Goal: Task Accomplishment & Management: Manage account settings

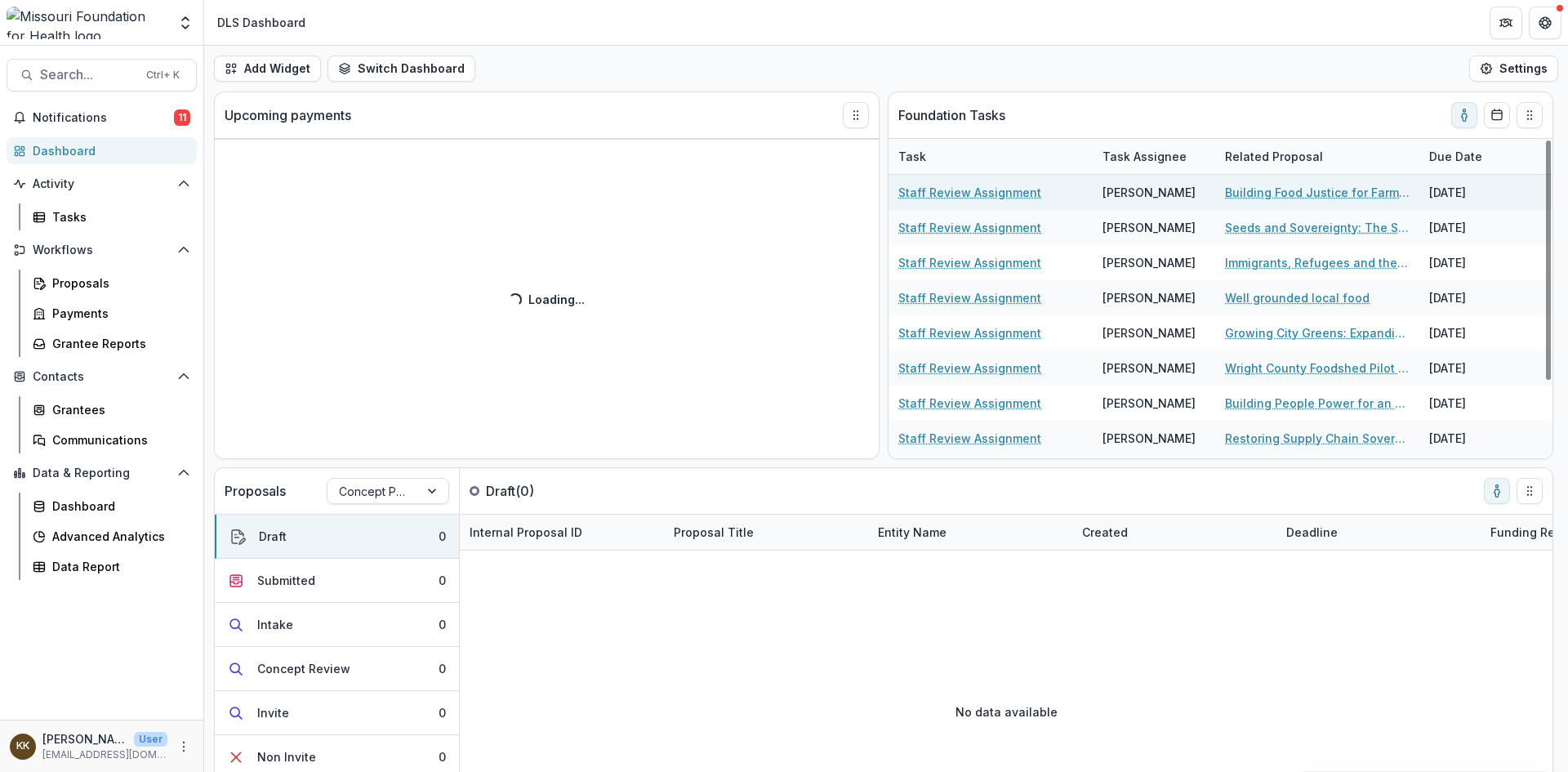
click at [946, 191] on link "Staff Review Assignment" at bounding box center [970, 193] width 143 height 17
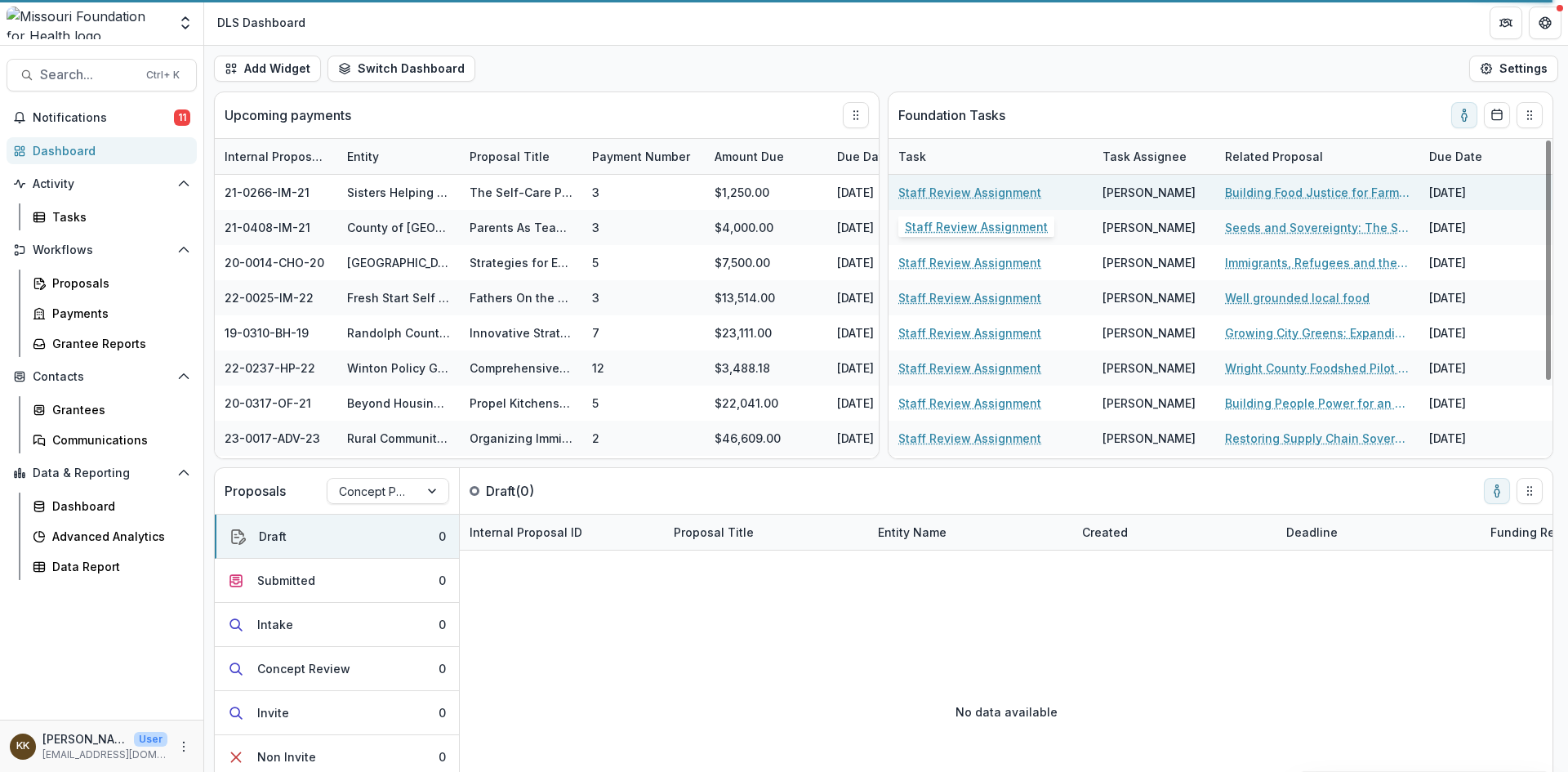
click at [973, 188] on link "Staff Review Assignment" at bounding box center [970, 193] width 143 height 17
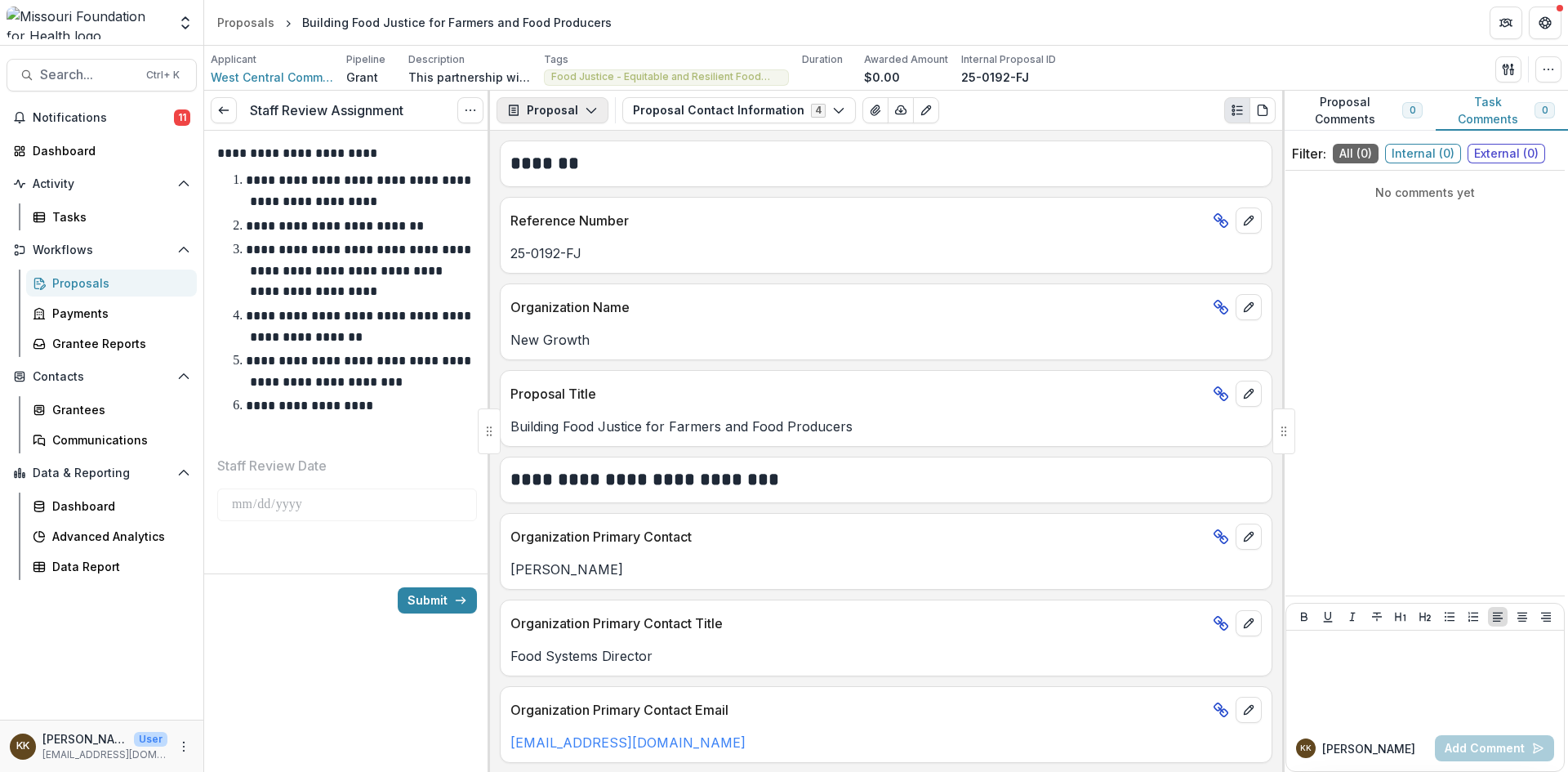
click at [557, 112] on button "Proposal" at bounding box center [552, 110] width 112 height 26
click at [545, 109] on button "Proposal" at bounding box center [552, 110] width 112 height 26
click at [572, 147] on div "Proposal" at bounding box center [604, 148] width 149 height 17
click at [677, 114] on button "Proposal Contact Information 4" at bounding box center [739, 110] width 234 height 26
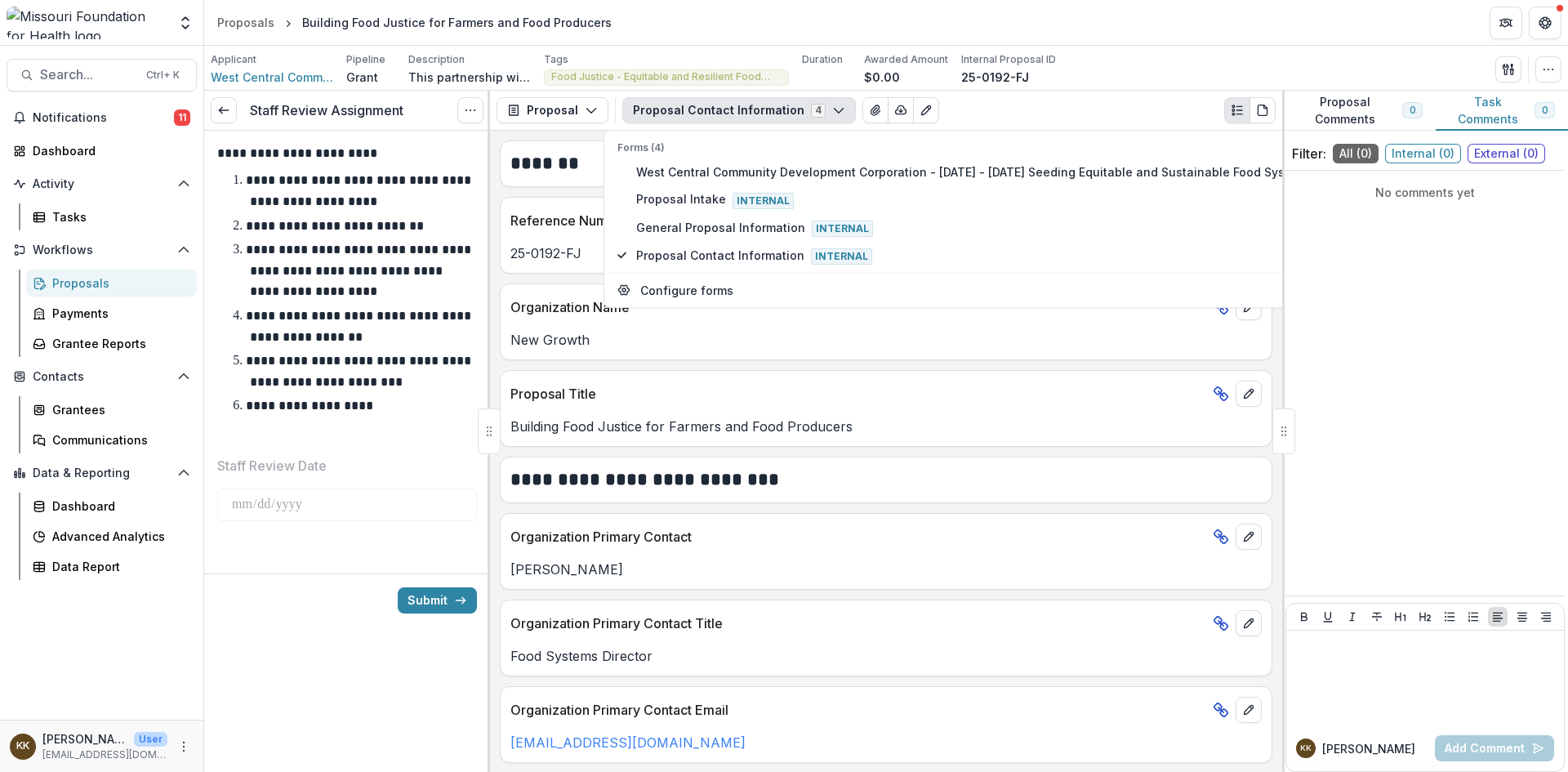
click at [677, 114] on button "Proposal Contact Information 4" at bounding box center [739, 110] width 234 height 26
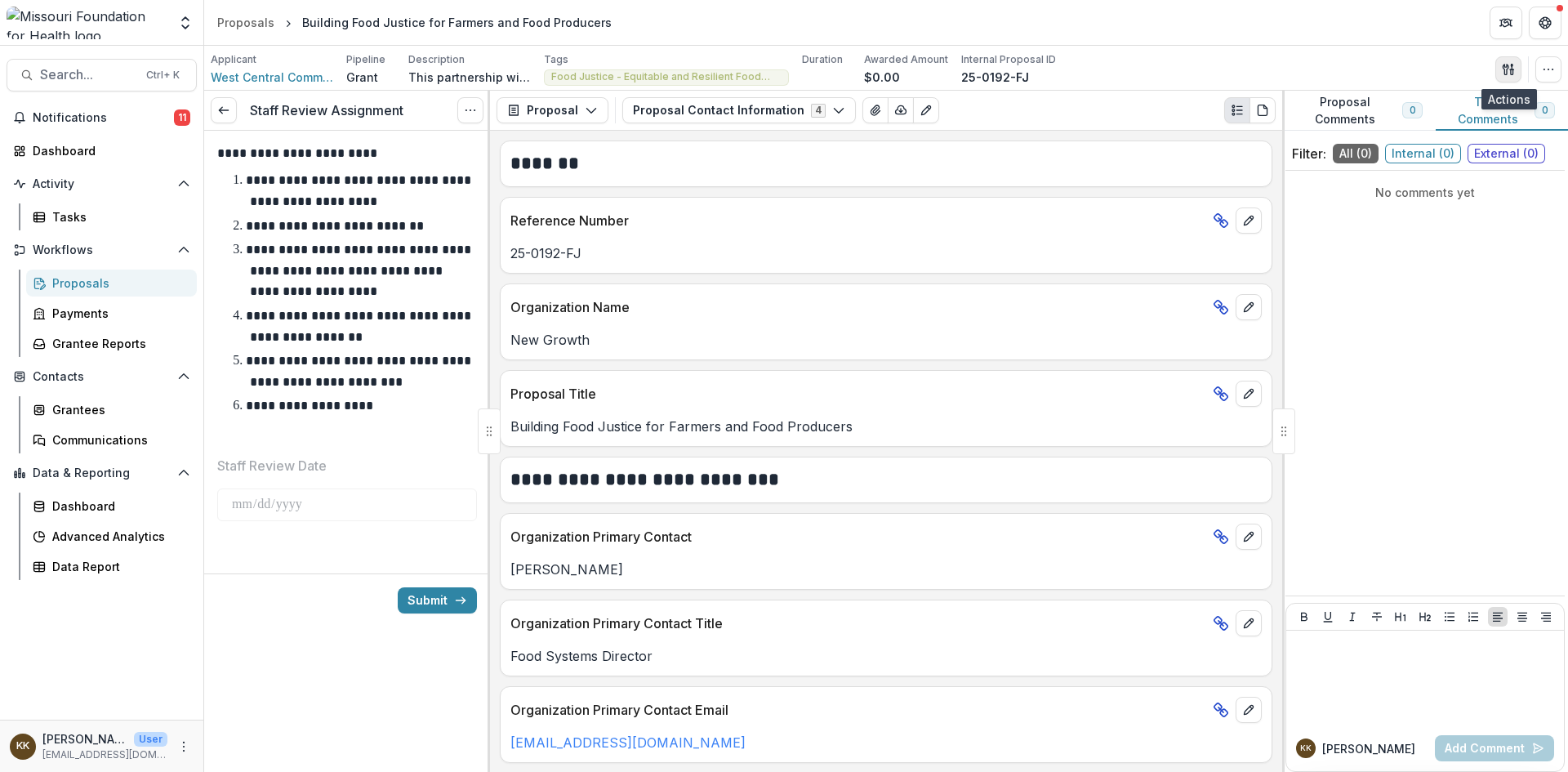
click at [1506, 62] on button "button" at bounding box center [1509, 69] width 26 height 26
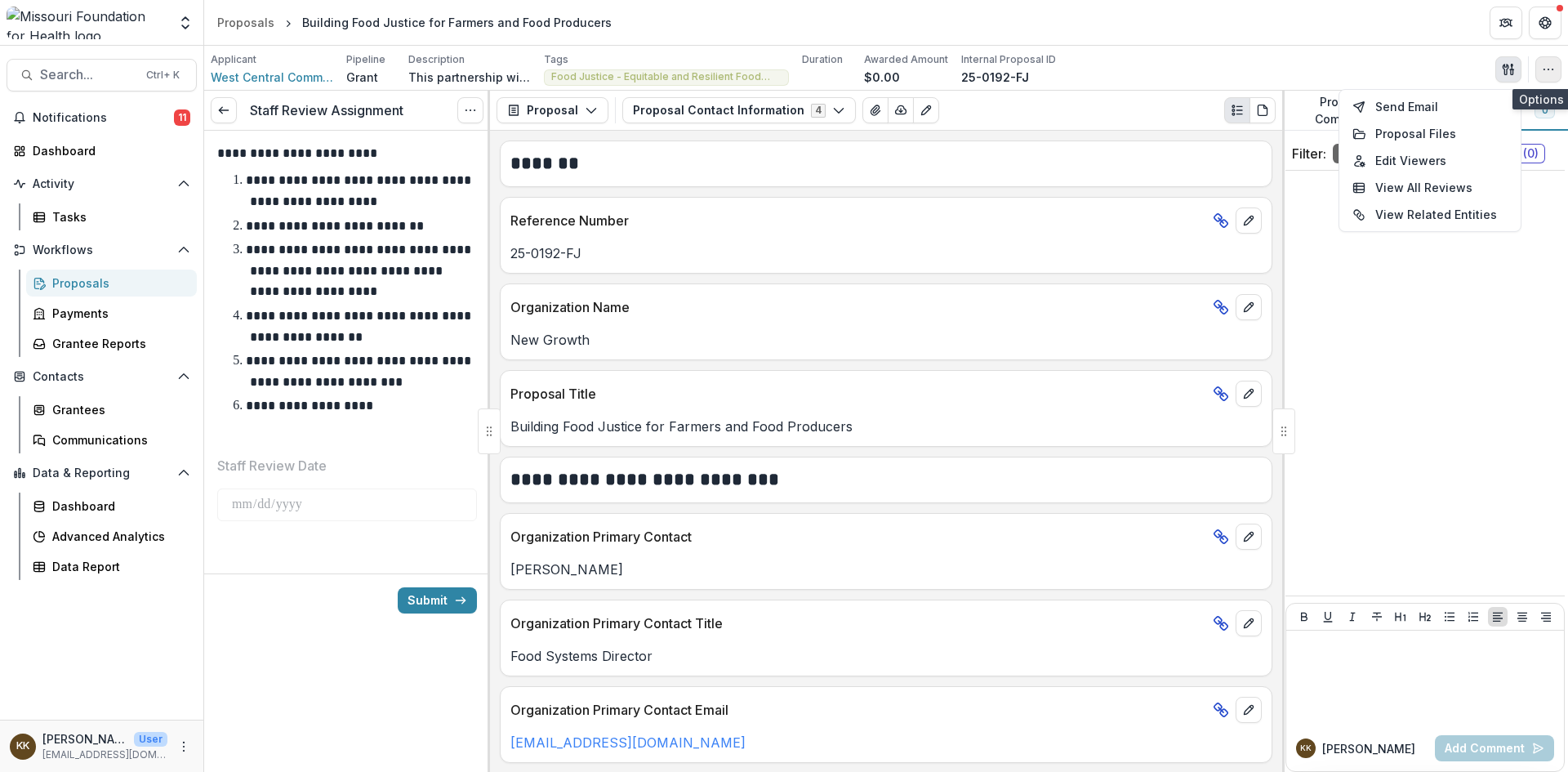
click at [1545, 68] on icon "button" at bounding box center [1548, 69] width 13 height 13
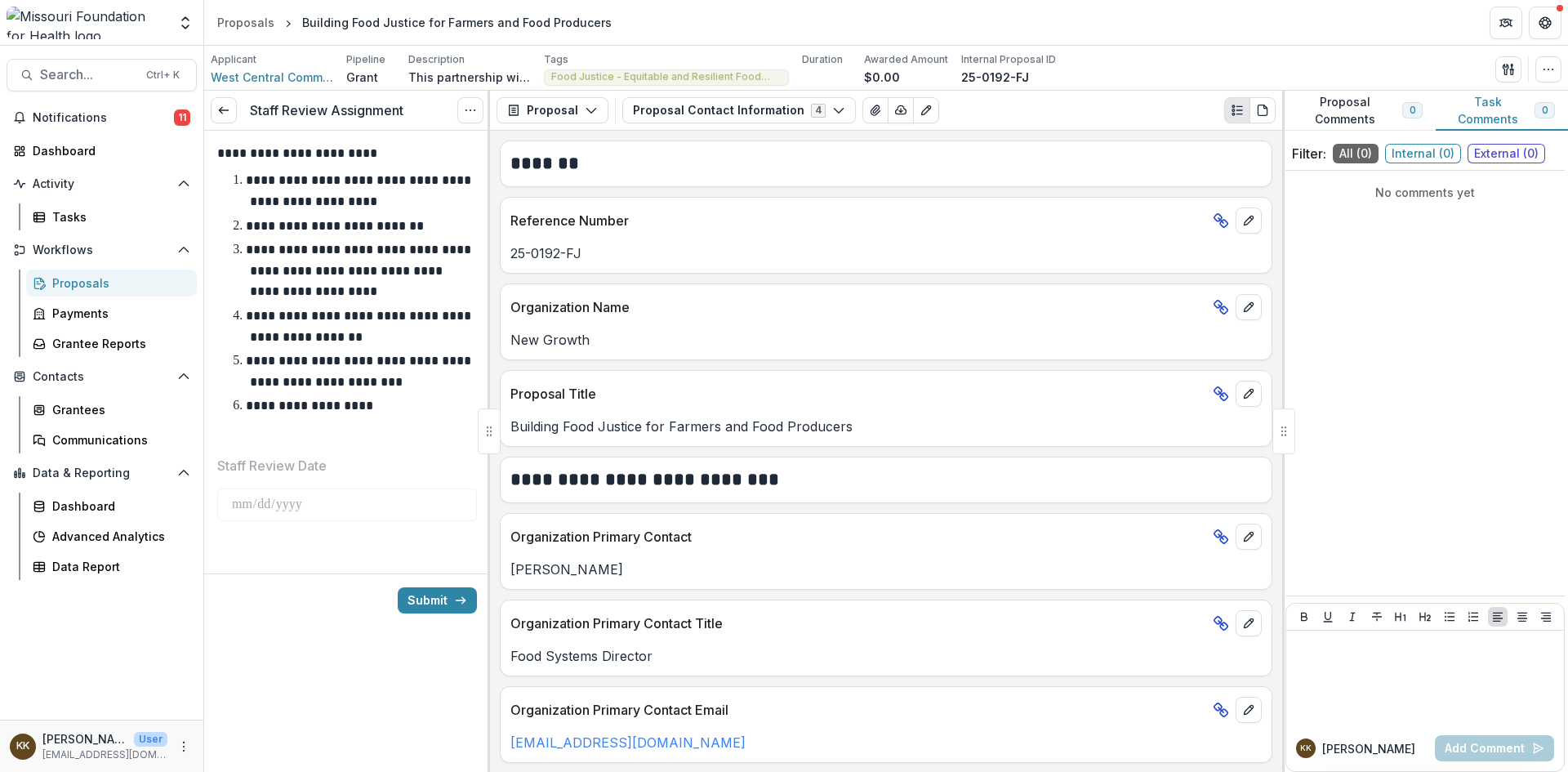
click at [72, 282] on div "Proposals" at bounding box center [117, 283] width 131 height 17
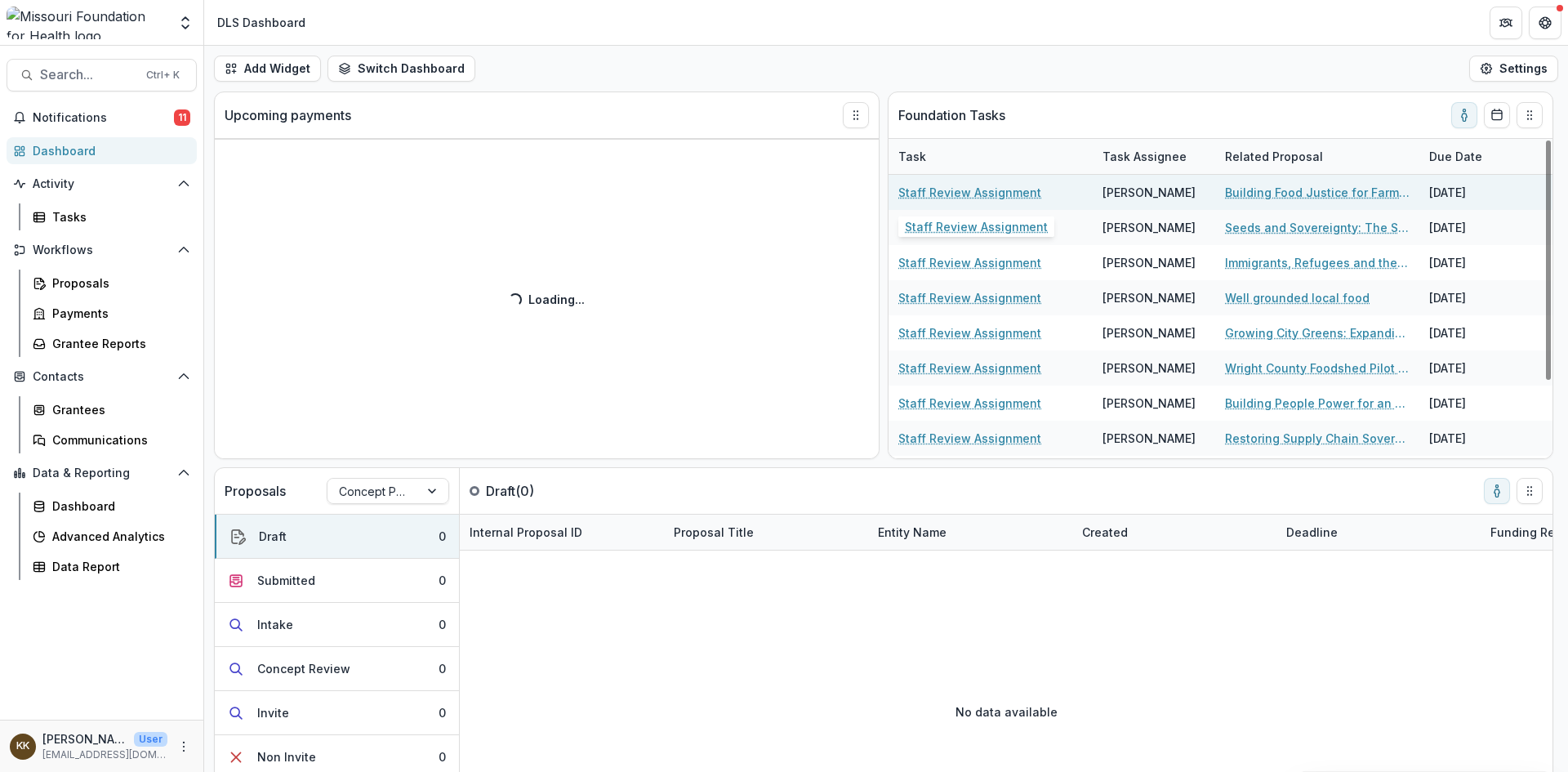
click at [942, 195] on link "Staff Review Assignment" at bounding box center [970, 193] width 143 height 17
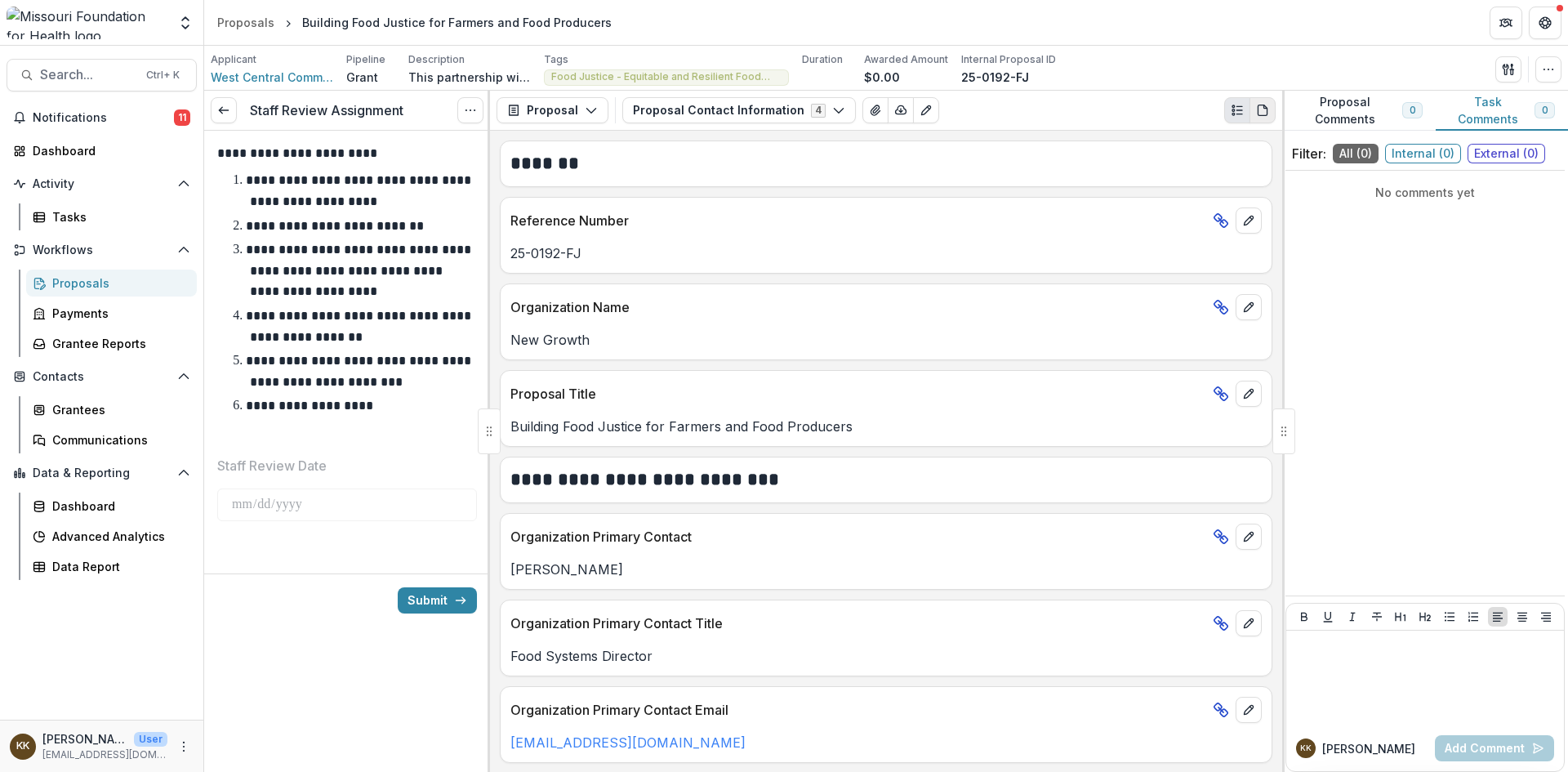
click at [1272, 113] on button "PDF view" at bounding box center [1262, 110] width 26 height 26
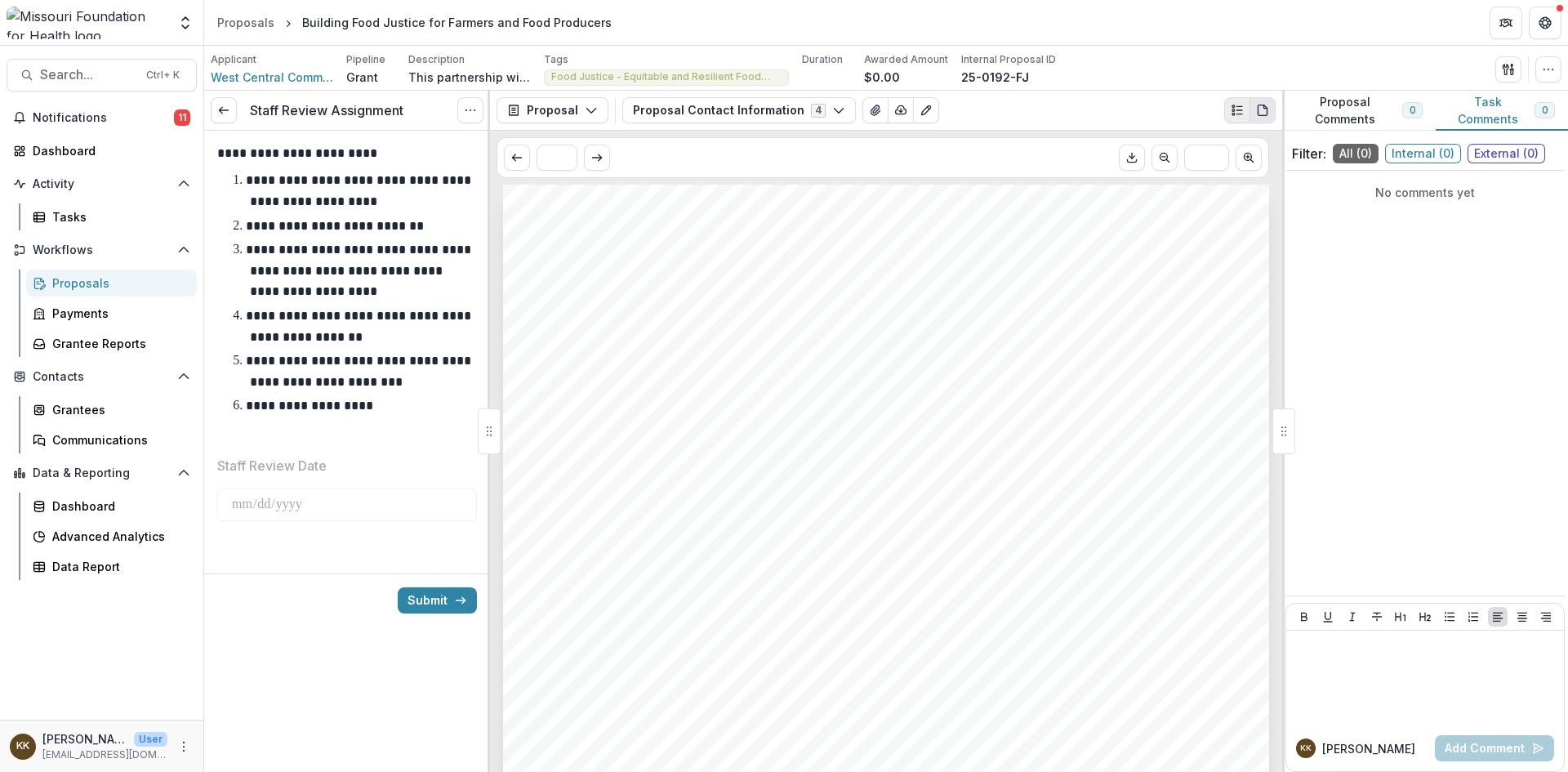
click at [1241, 109] on icon "Plaintext view" at bounding box center [1237, 109] width 13 height 13
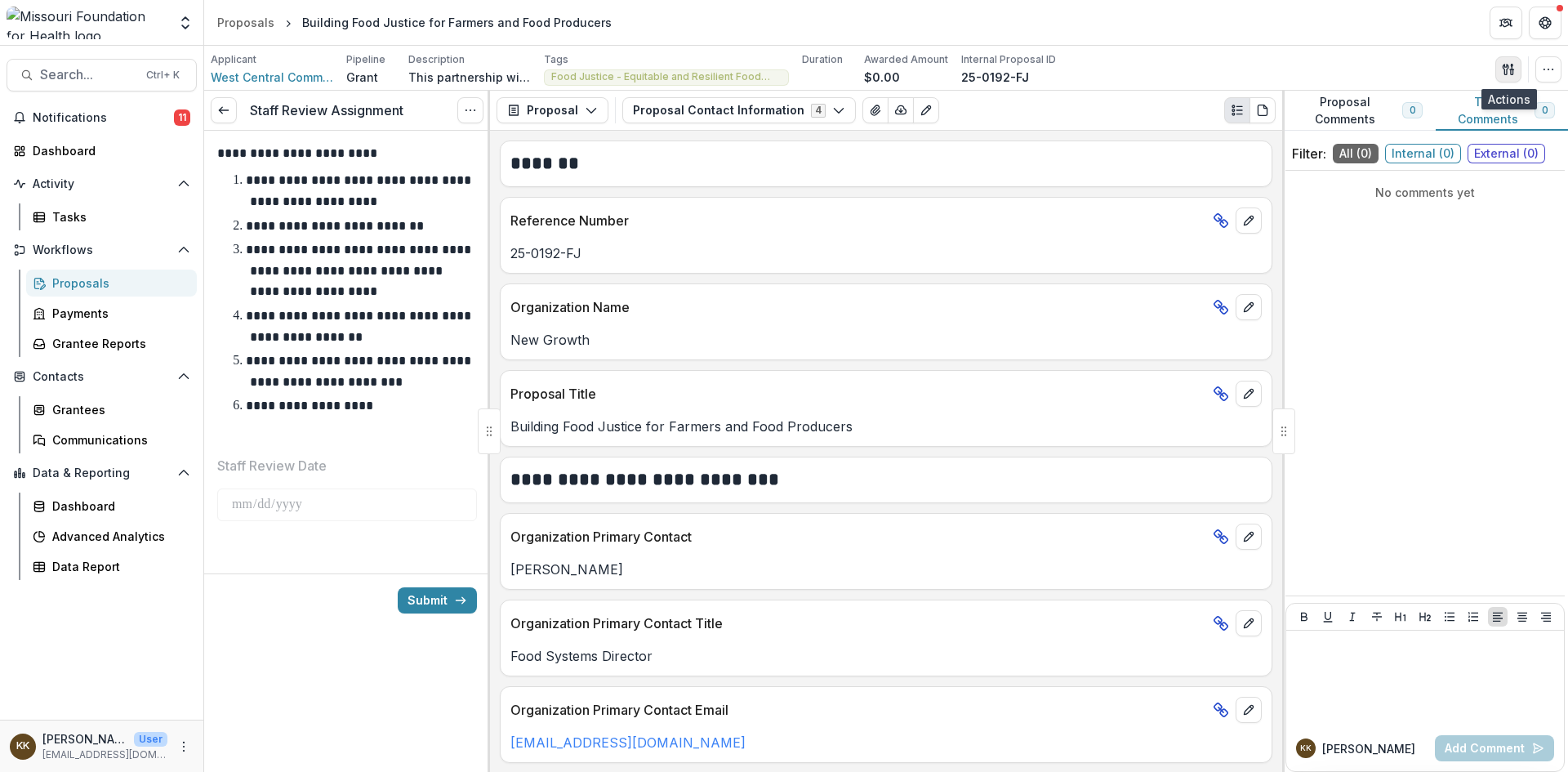
click at [1506, 71] on icon "button" at bounding box center [1508, 69] width 13 height 13
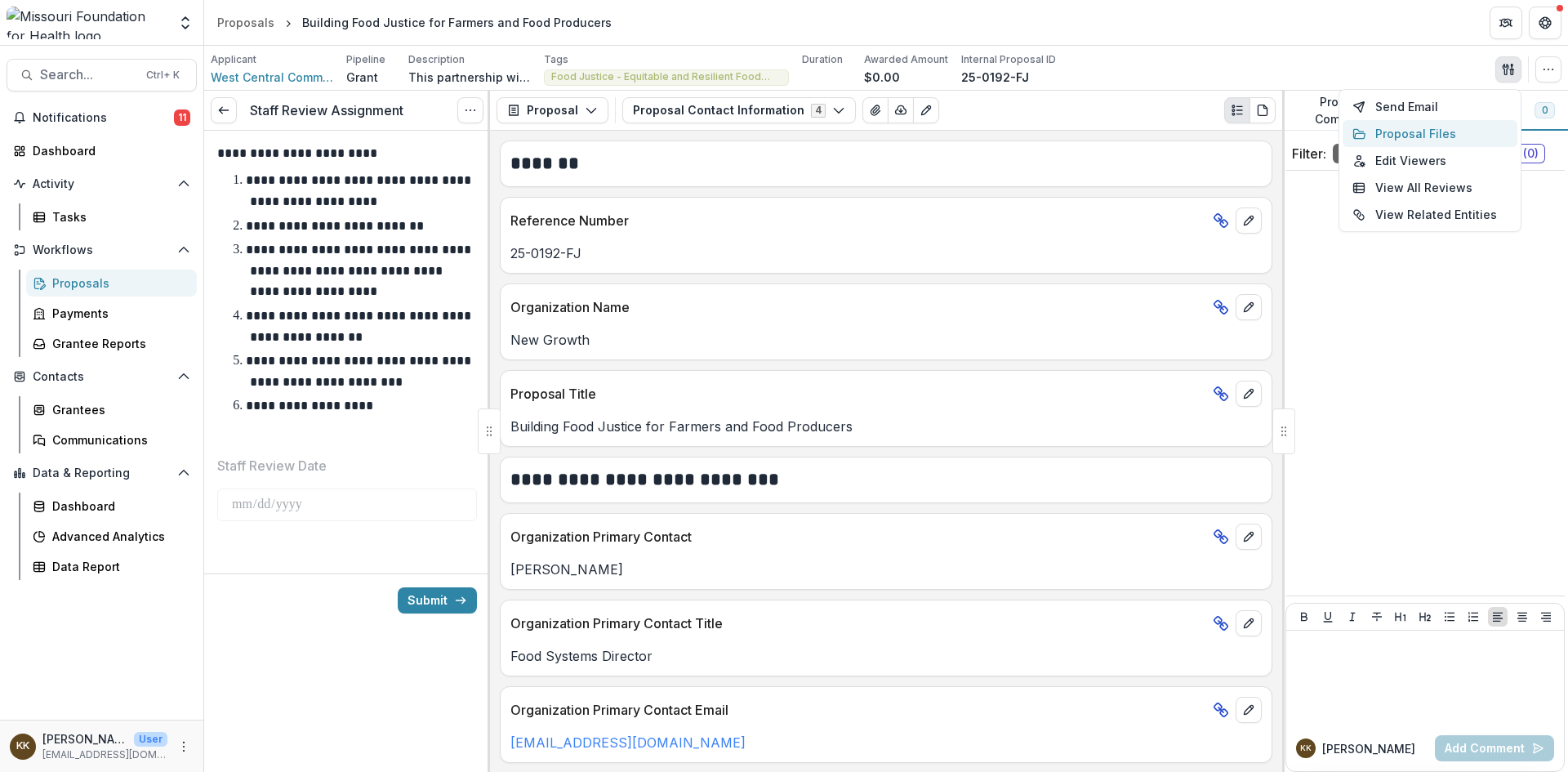
click at [1438, 135] on button "Proposal Files" at bounding box center [1430, 133] width 175 height 27
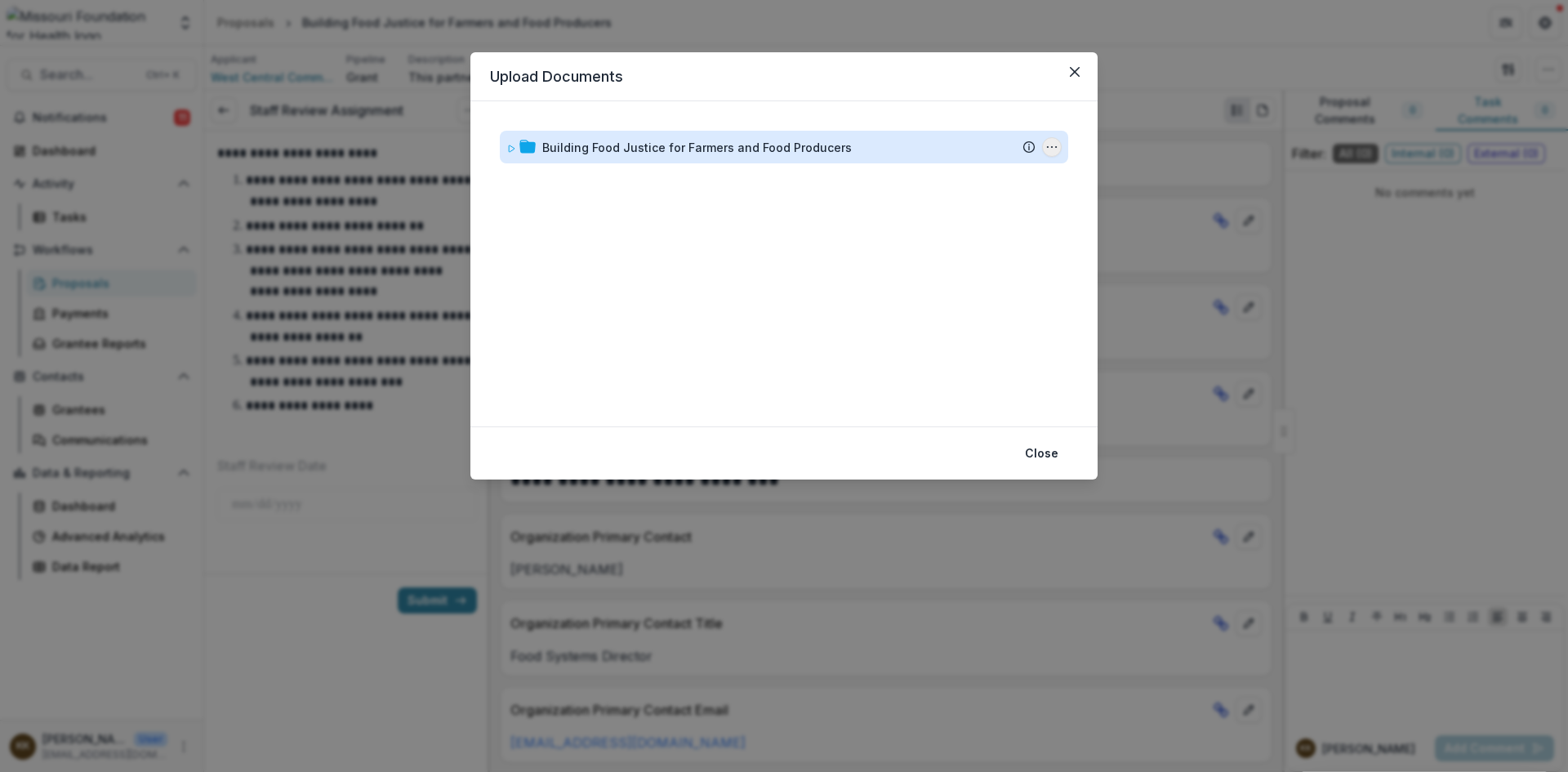
click at [1051, 148] on icon "Building Food Justice for Farmers and Food Producers Options" at bounding box center [1051, 147] width 13 height 13
click at [1051, 148] on icon "Building Food Justice for Farmers and Food Producers Options" at bounding box center [1051, 147] width 13 height 13
click at [670, 141] on div "Building Food Justice for Farmers and Food Producers" at bounding box center [697, 148] width 310 height 17
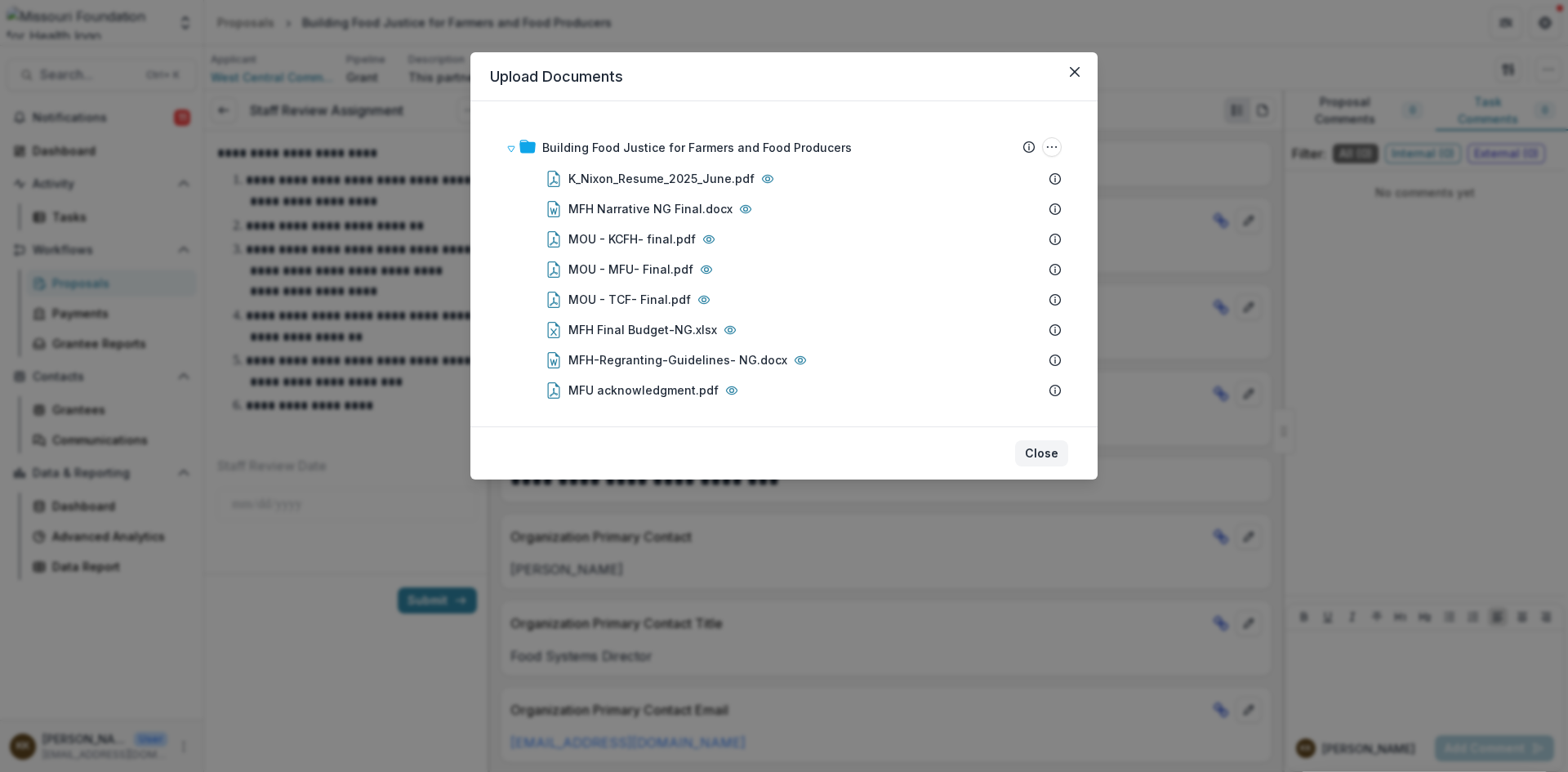
click at [1042, 455] on button "Close" at bounding box center [1041, 453] width 53 height 26
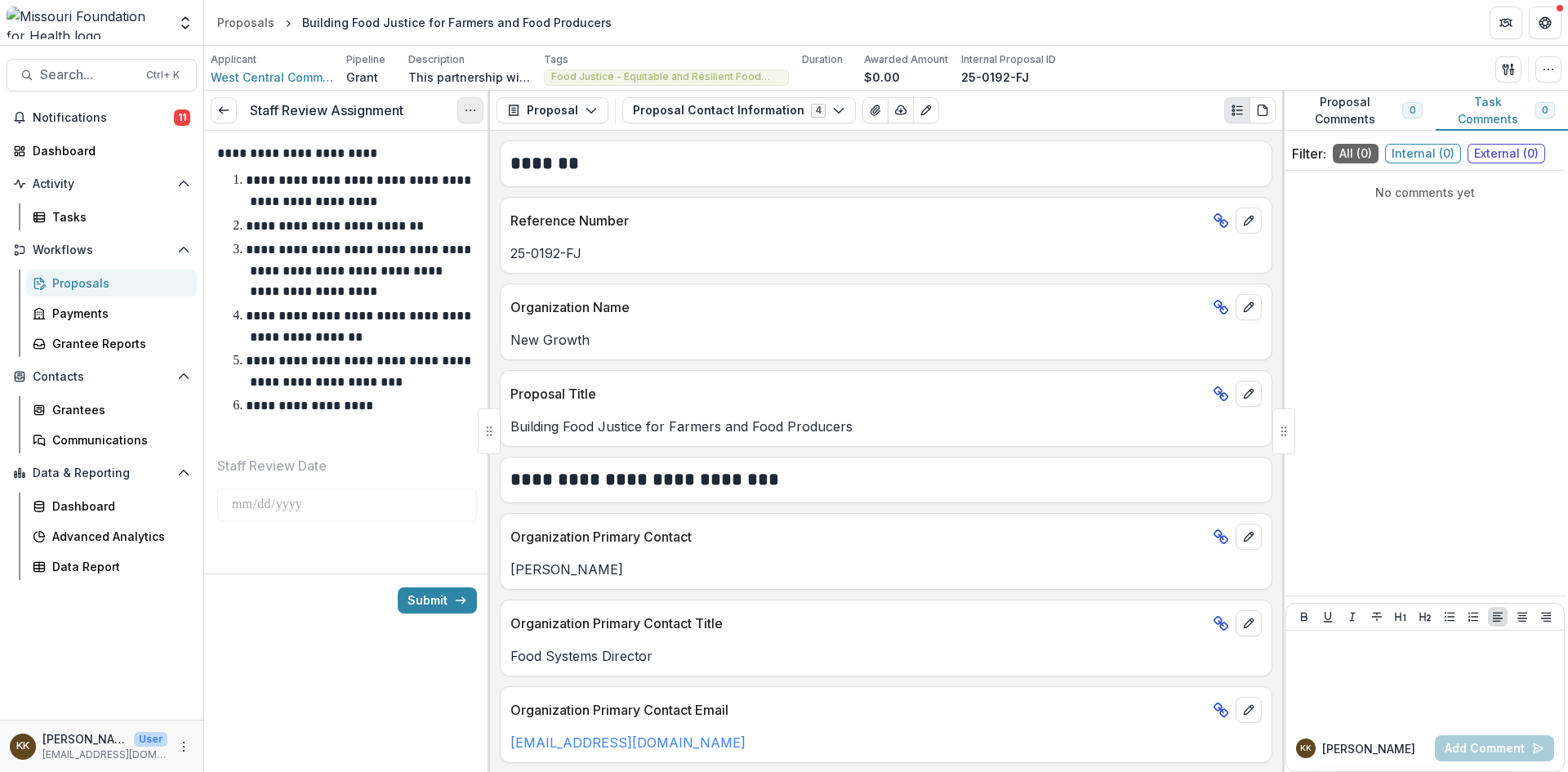
click at [468, 113] on icon "Options" at bounding box center [470, 109] width 13 height 13
click at [378, 151] on link "View task" at bounding box center [392, 147] width 175 height 27
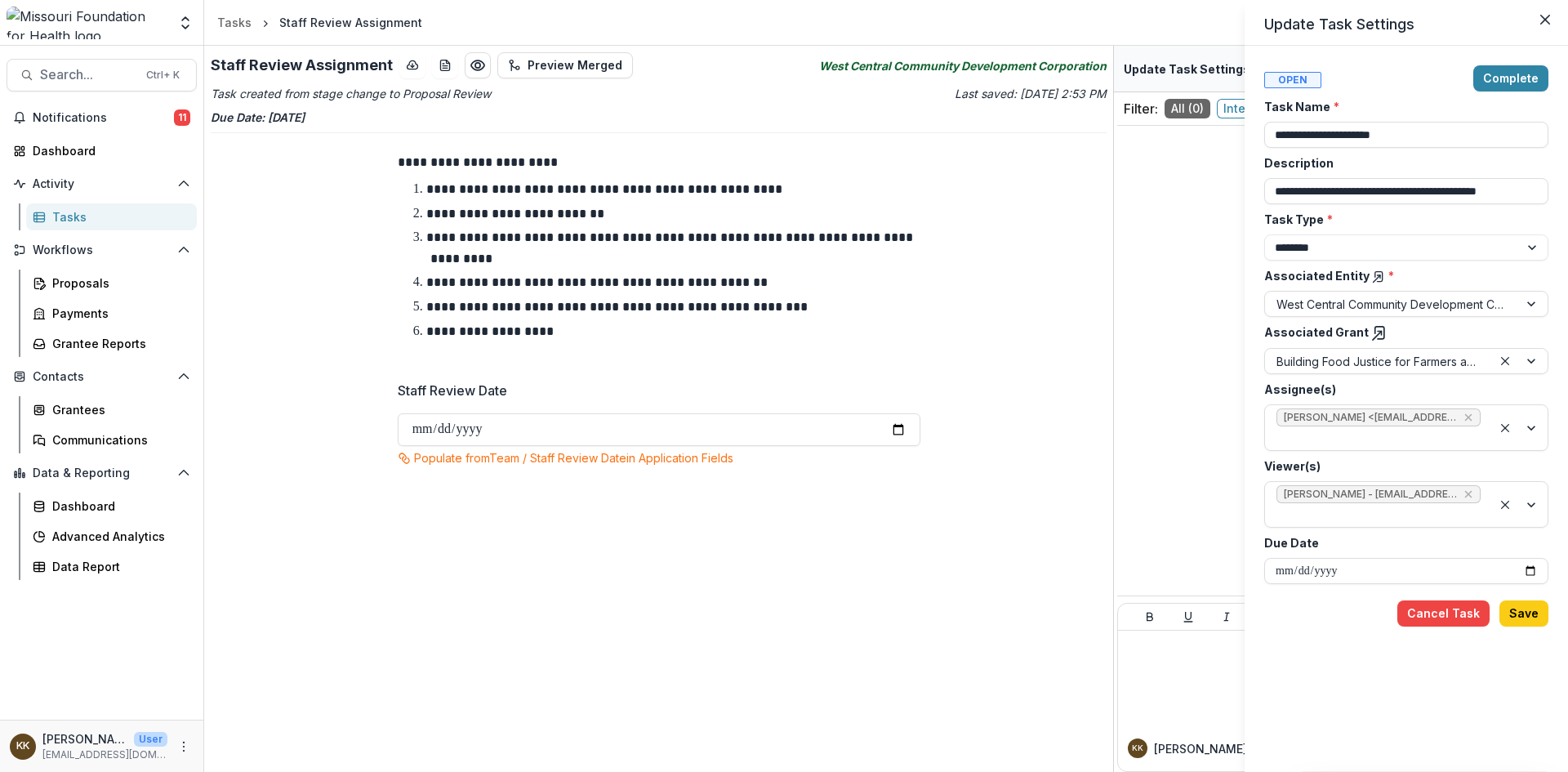
click at [939, 527] on div "**********" at bounding box center [784, 386] width 1568 height 772
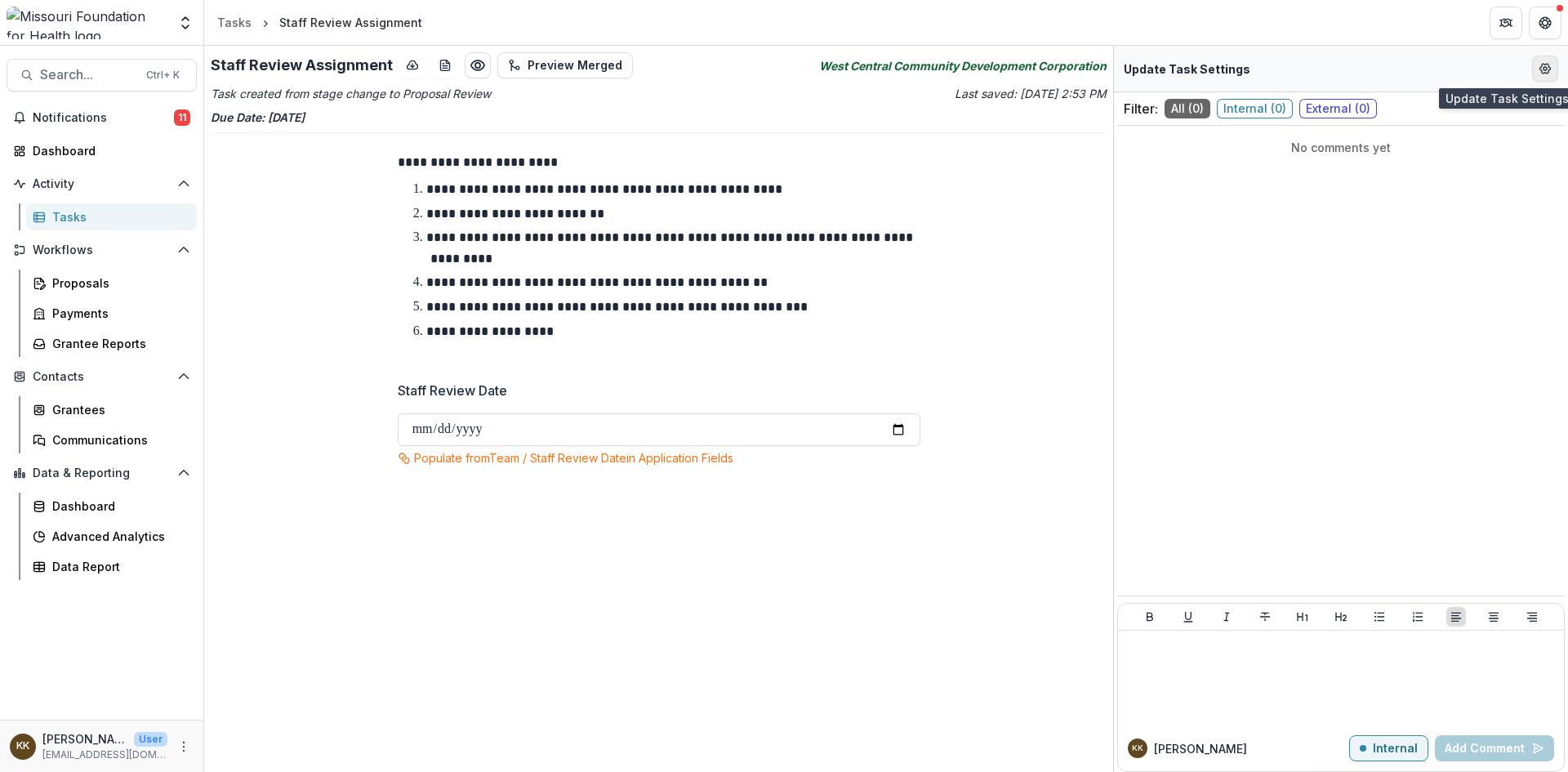
click at [1544, 65] on icon "Edit Form Settings" at bounding box center [1545, 69] width 13 height 13
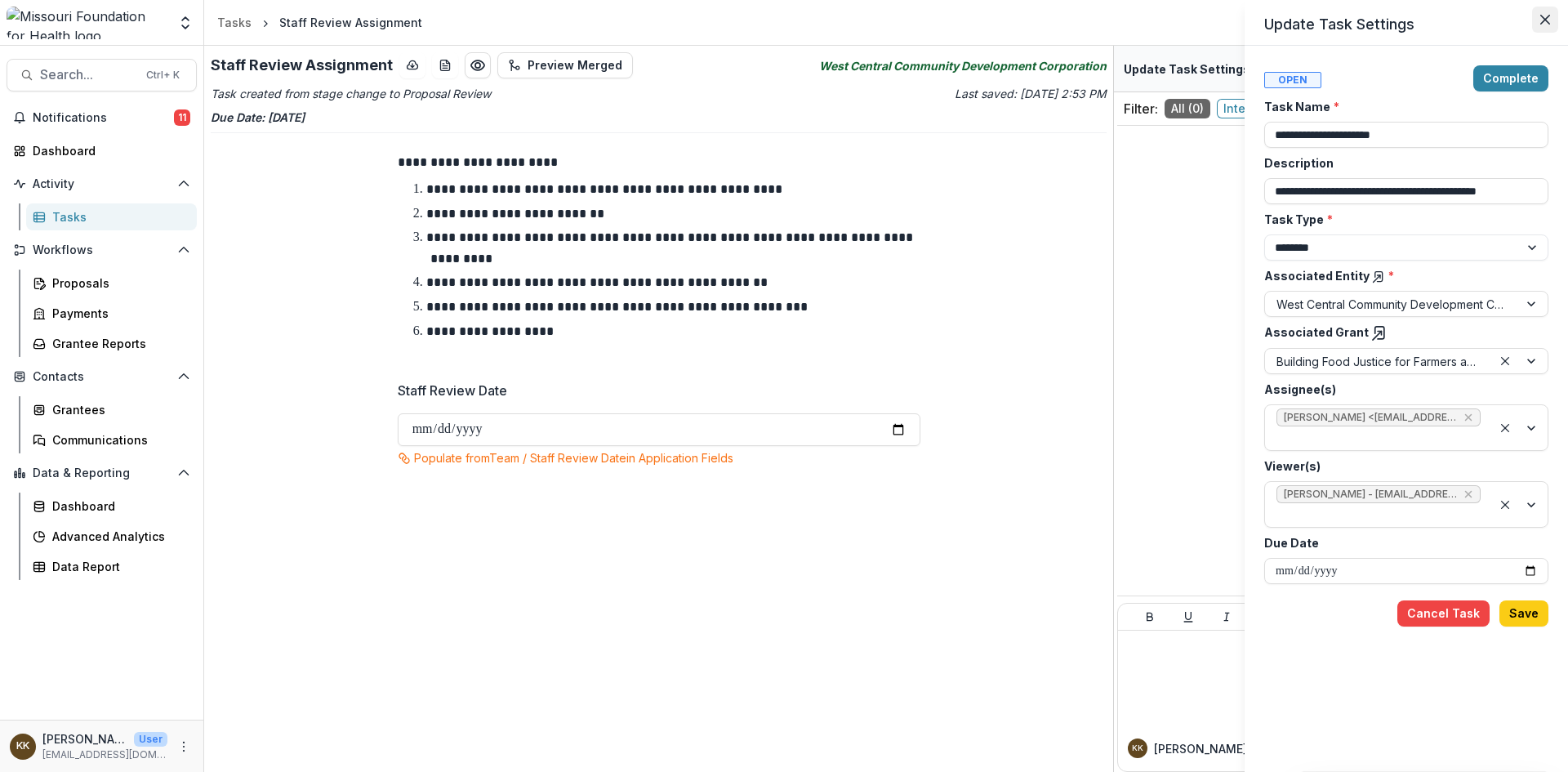
click at [1539, 16] on button "Close" at bounding box center [1545, 20] width 26 height 26
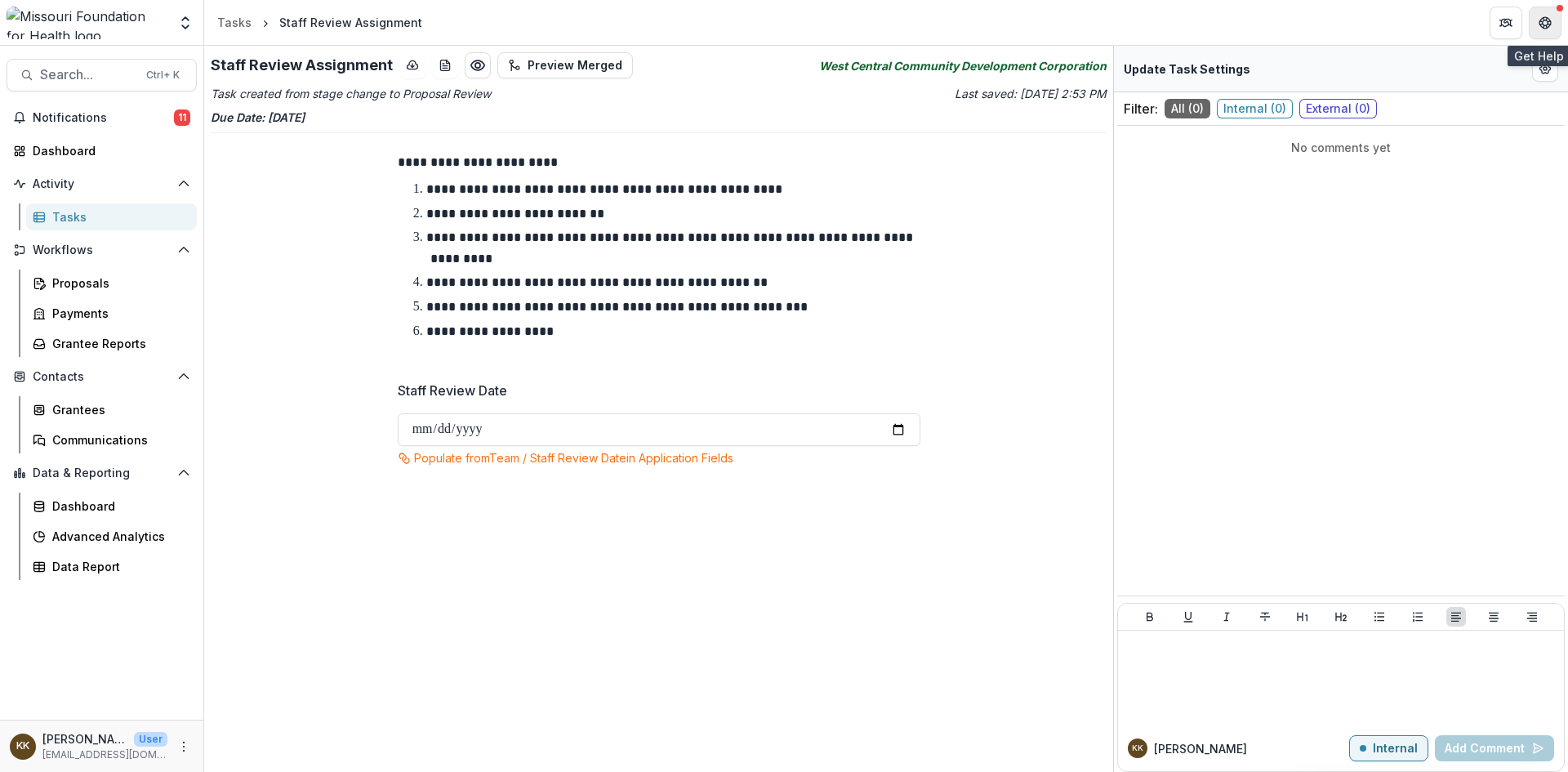
click at [1541, 22] on icon "Get Help" at bounding box center [1545, 23] width 13 height 13
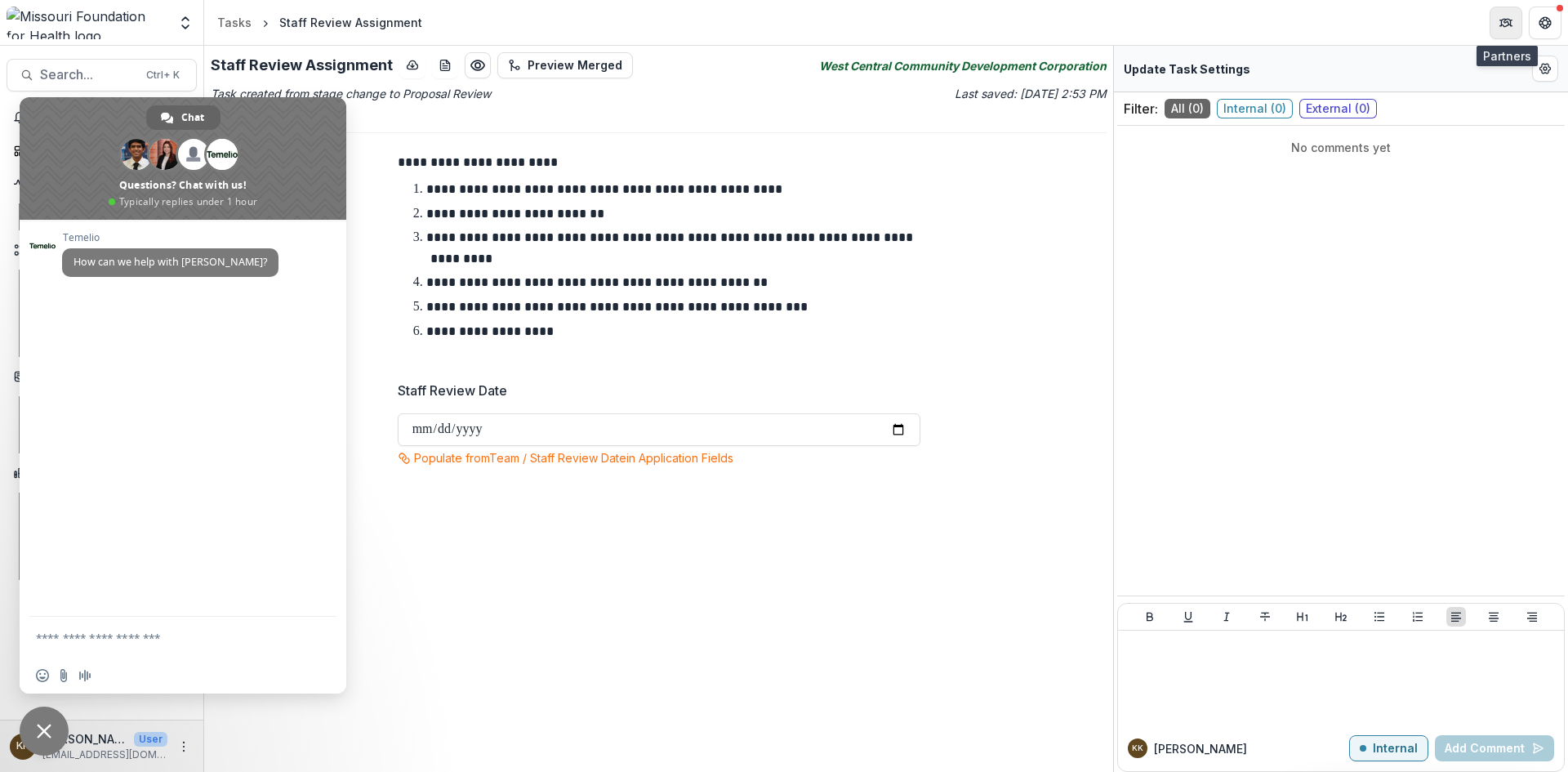
click at [1503, 23] on icon "Partners" at bounding box center [1505, 23] width 13 height 13
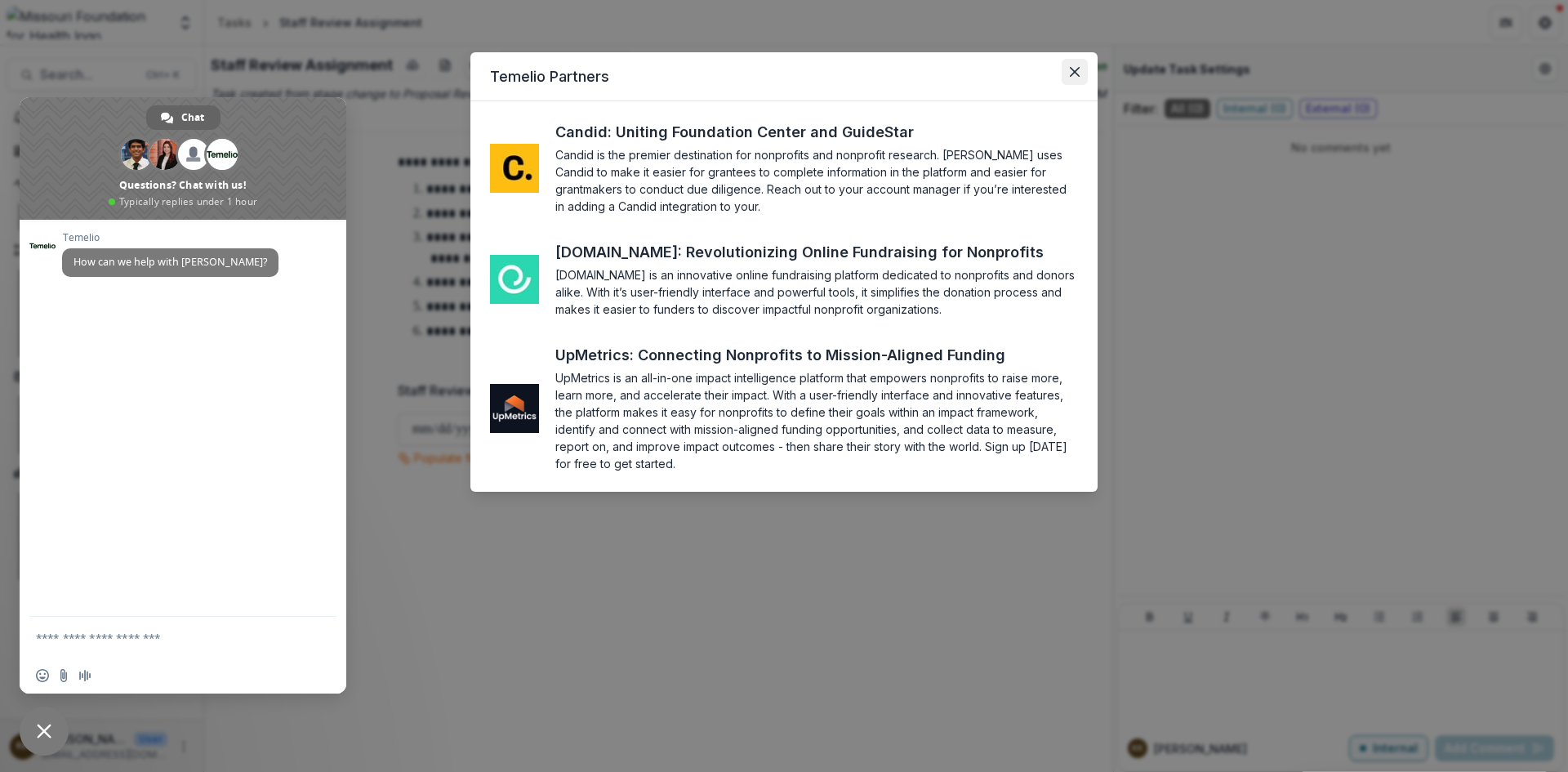
click at [1077, 76] on icon "Close" at bounding box center [1074, 71] width 10 height 10
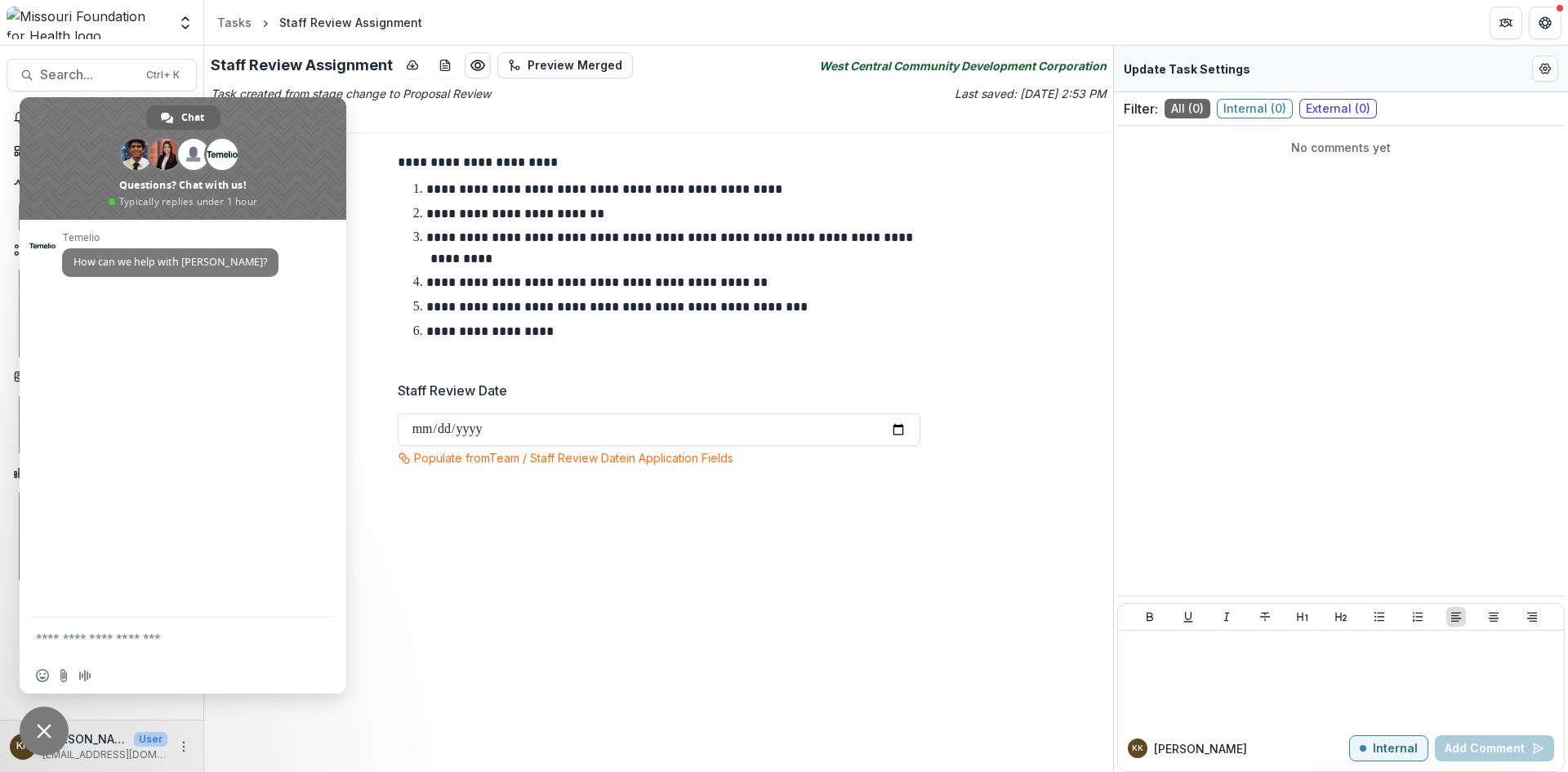
click at [202, 637] on textarea "Compose your message..." at bounding box center [166, 637] width 261 height 41
type textarea "**********"
click at [313, 624] on span "Send" at bounding box center [318, 623] width 12 height 12
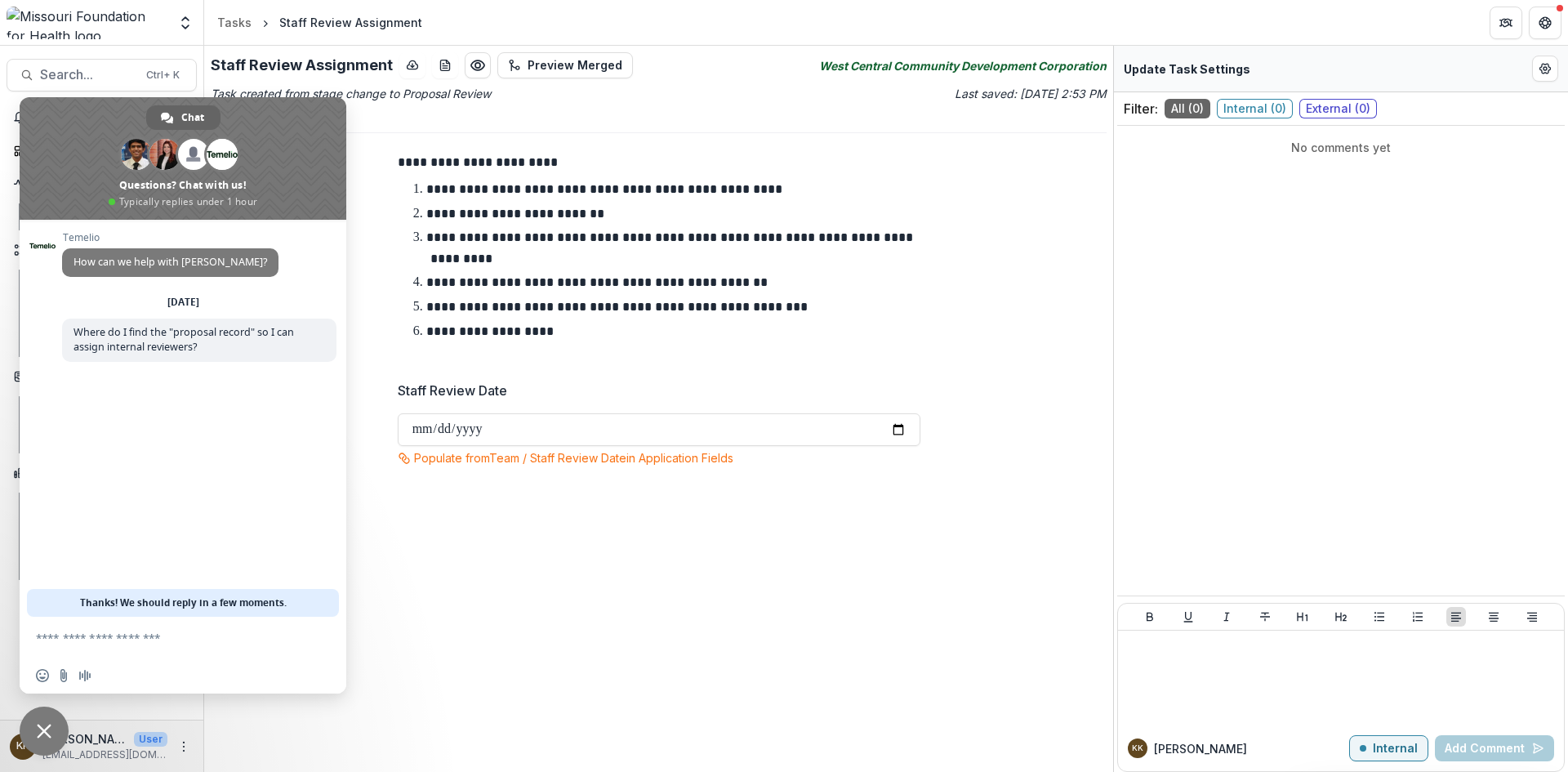
click at [597, 600] on div "**********" at bounding box center [658, 409] width 909 height 726
click at [744, 124] on p "Due Date: [DATE]" at bounding box center [659, 117] width 896 height 17
click at [559, 576] on div "**********" at bounding box center [658, 409] width 909 height 726
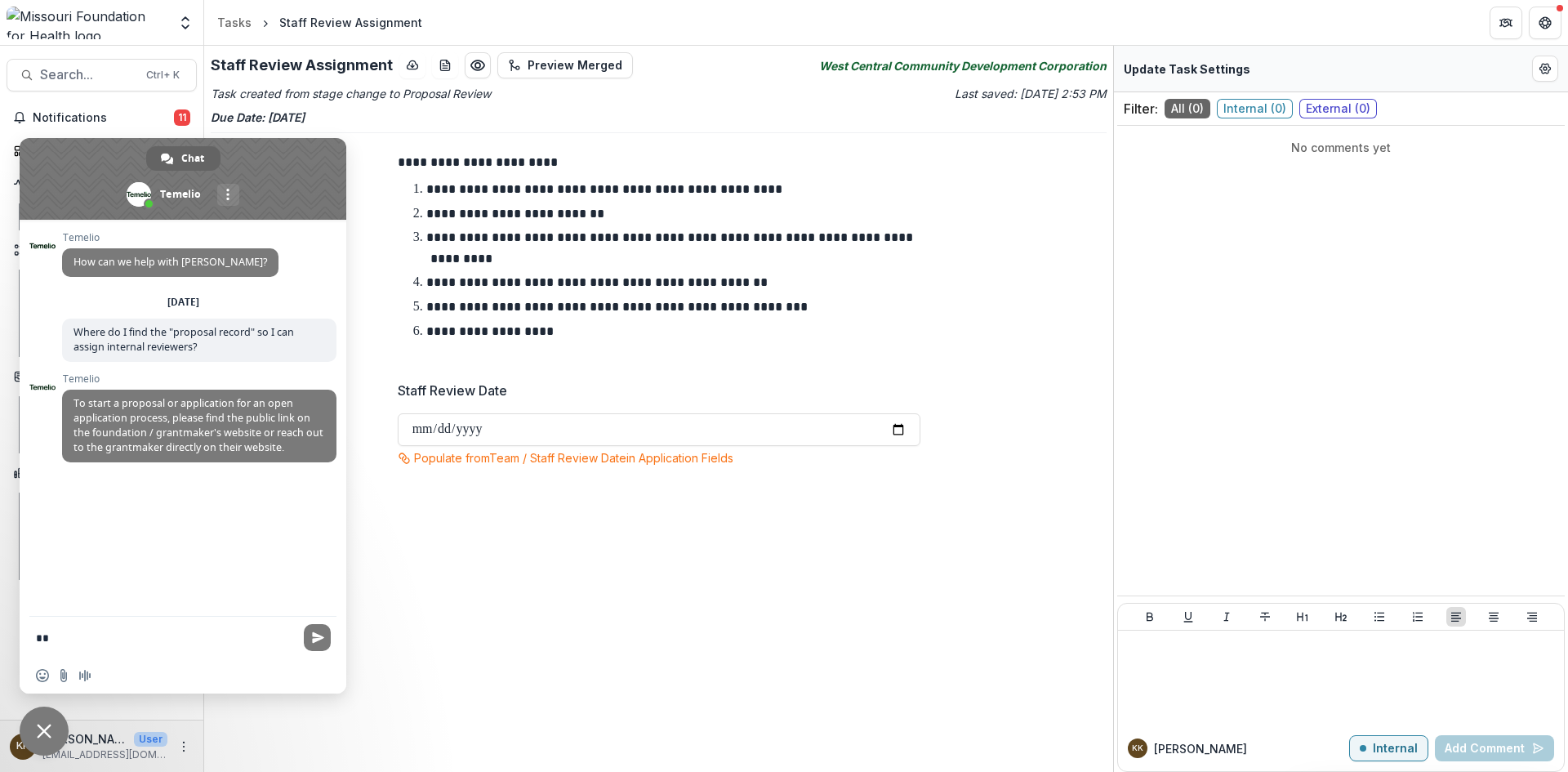
type textarea "*"
type textarea "**********"
click at [579, 647] on div "**********" at bounding box center [658, 409] width 909 height 726
click at [711, 342] on div "**********" at bounding box center [659, 260] width 523 height 214
click at [748, 285] on p "**********" at bounding box center [596, 282] width 341 height 12
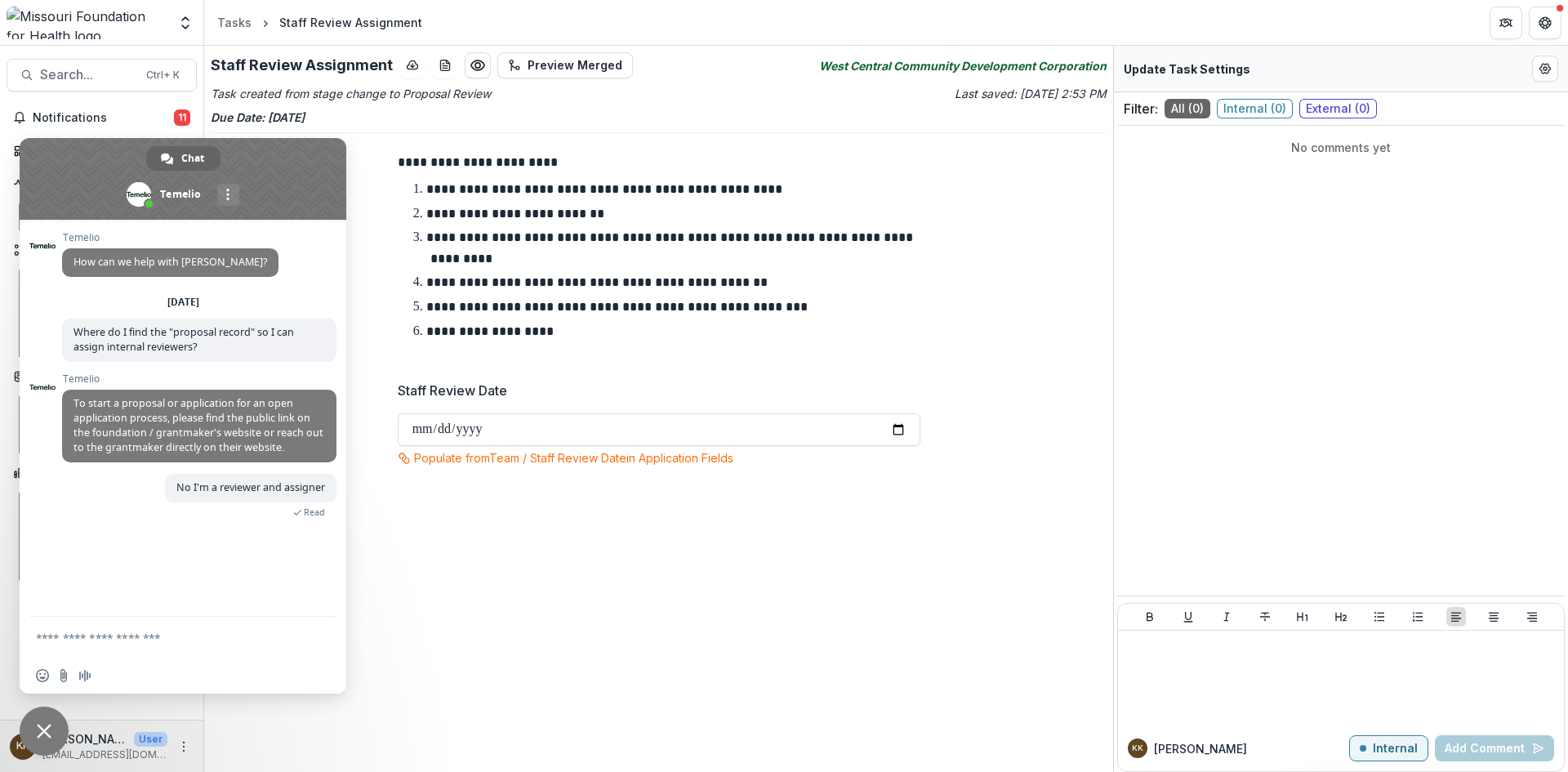
click at [40, 726] on span "Close chat" at bounding box center [43, 731] width 15 height 15
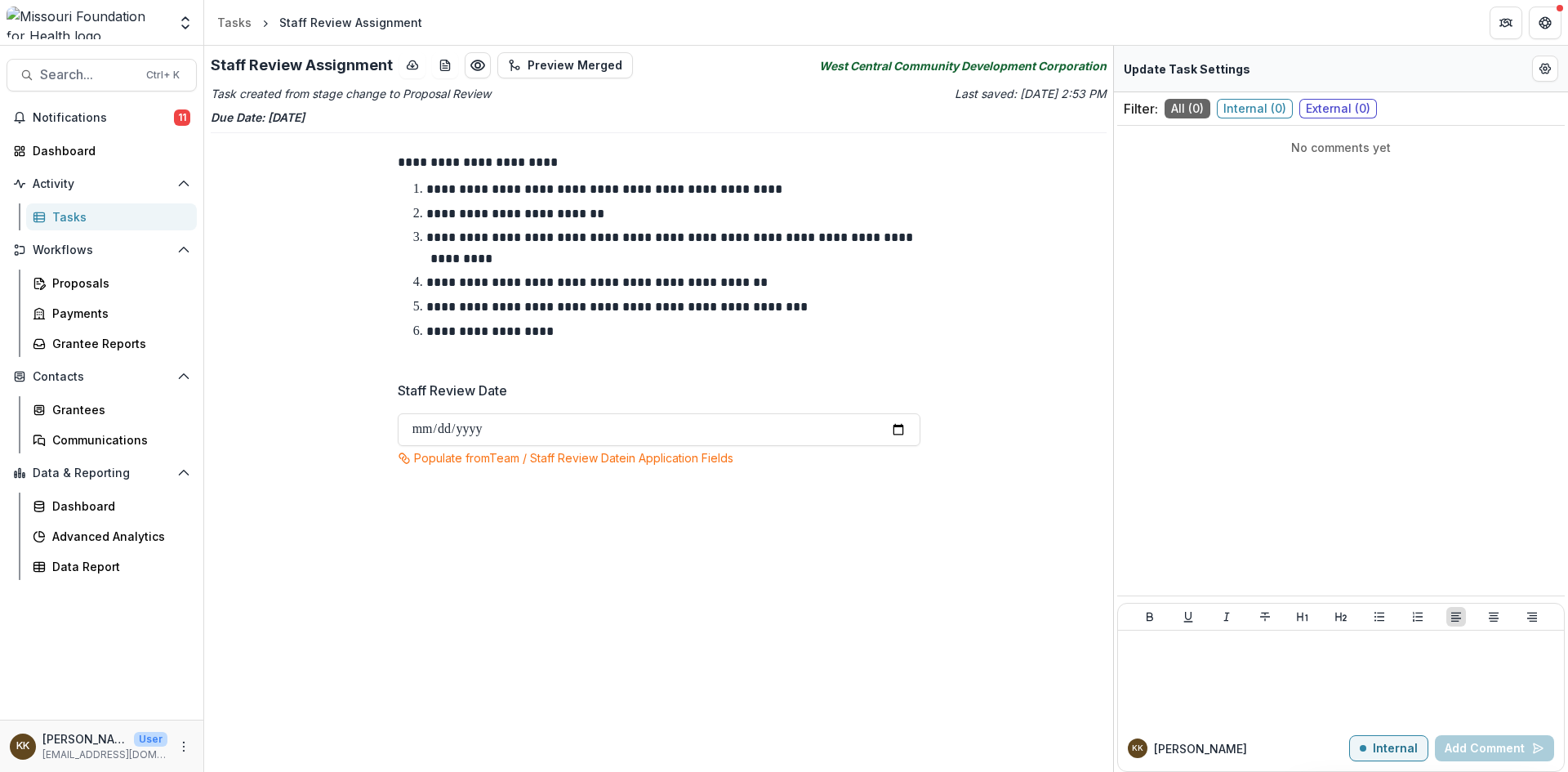
click at [76, 215] on div "Tasks" at bounding box center [117, 217] width 131 height 17
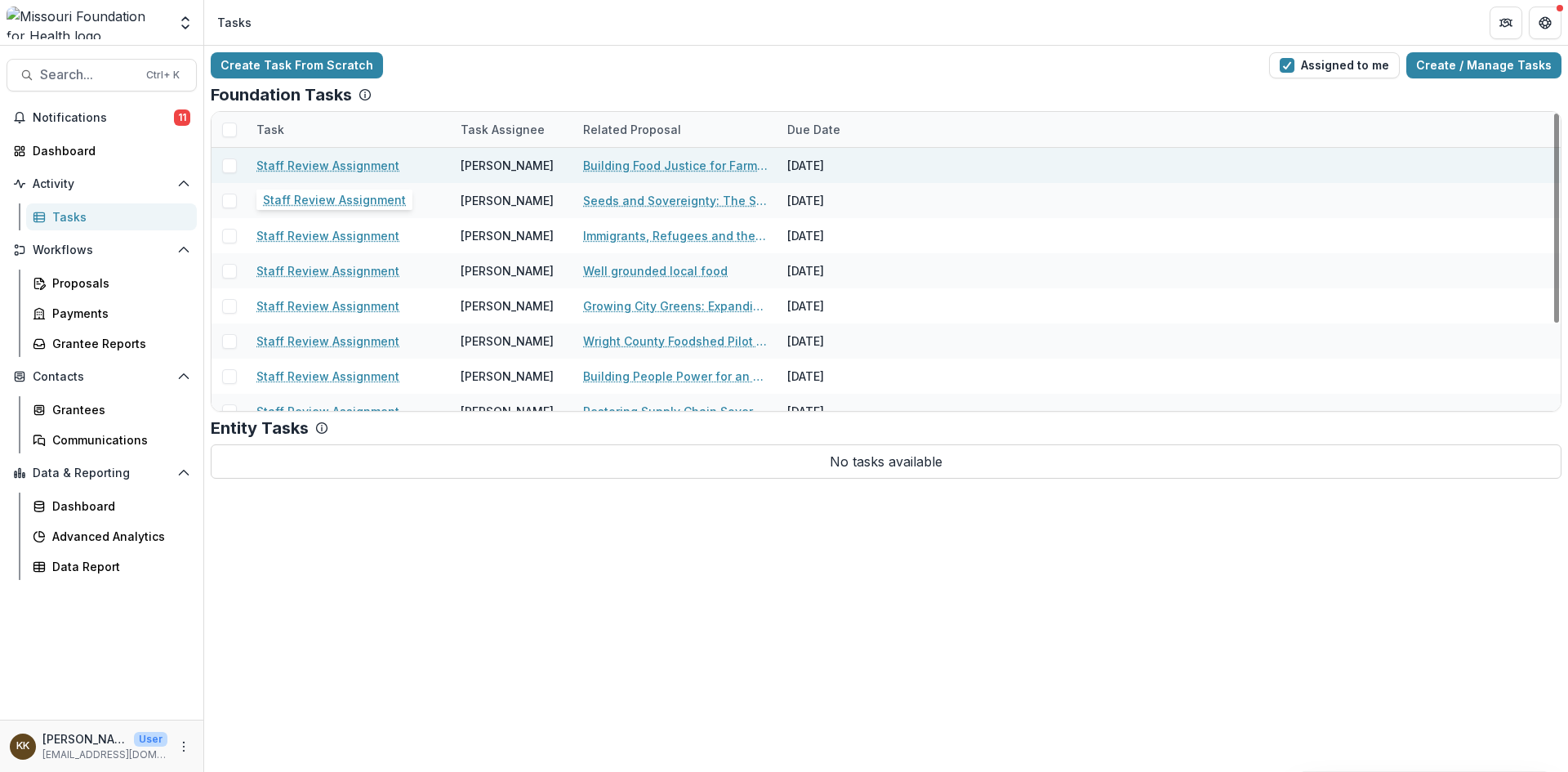
click at [315, 167] on link "Staff Review Assignment" at bounding box center [327, 166] width 143 height 17
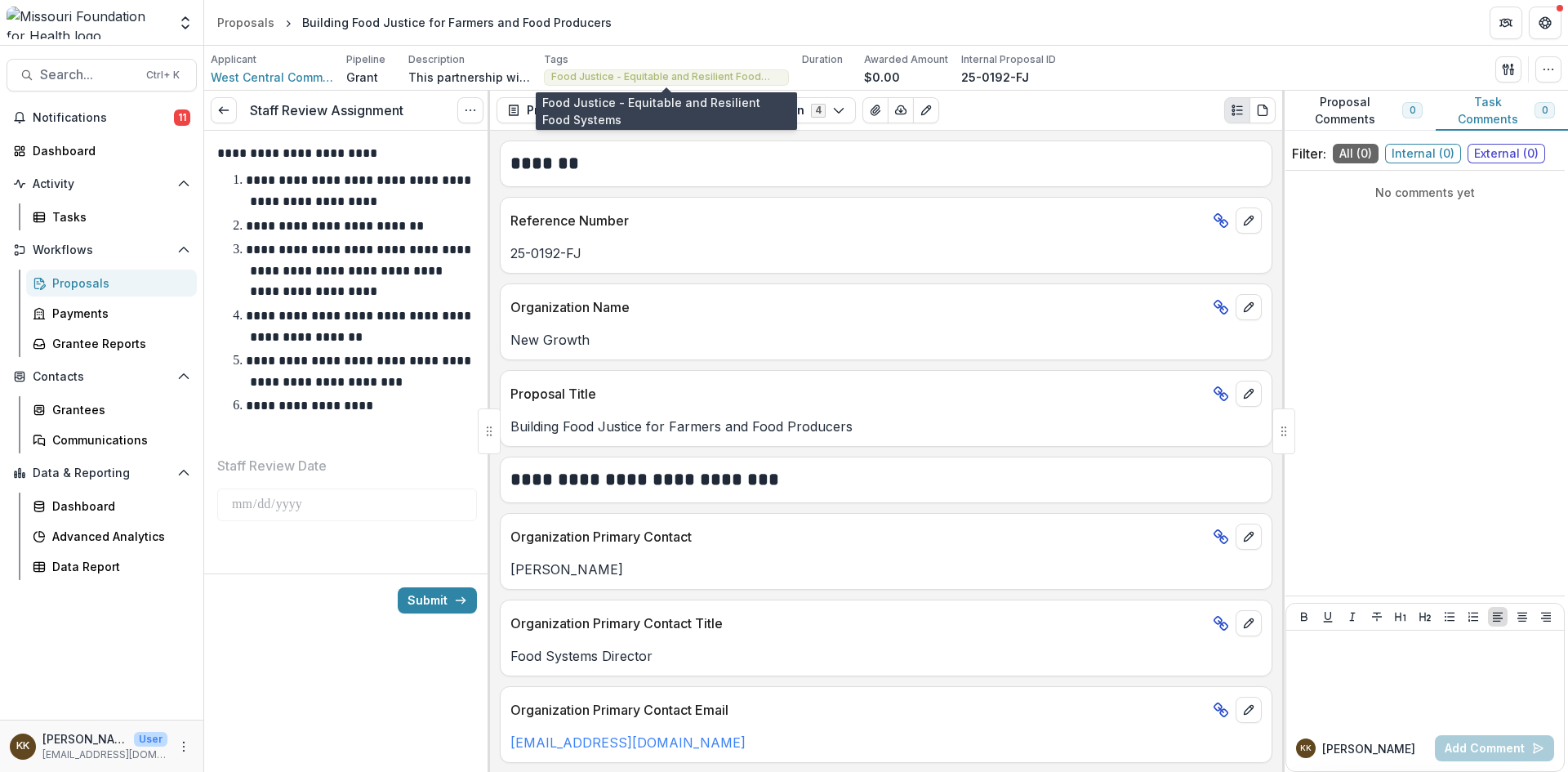
click at [591, 76] on span "Food Justice - Equitable and Resilient Food Systems" at bounding box center [666, 76] width 230 height 11
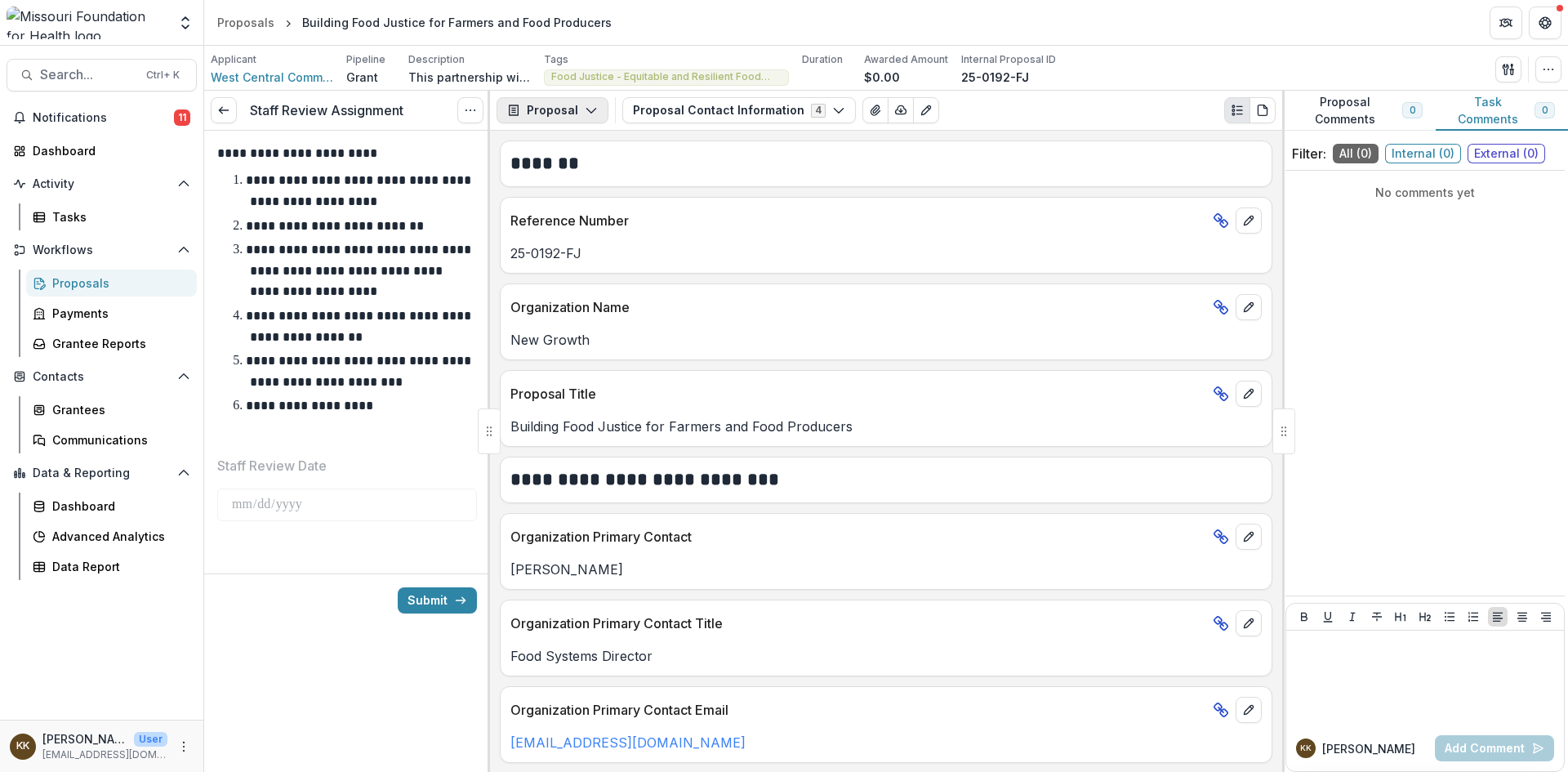
click at [558, 109] on button "Proposal" at bounding box center [552, 110] width 112 height 26
click at [548, 110] on button "Proposal" at bounding box center [552, 110] width 112 height 26
click at [660, 109] on button "Proposal Contact Information 4" at bounding box center [739, 110] width 234 height 26
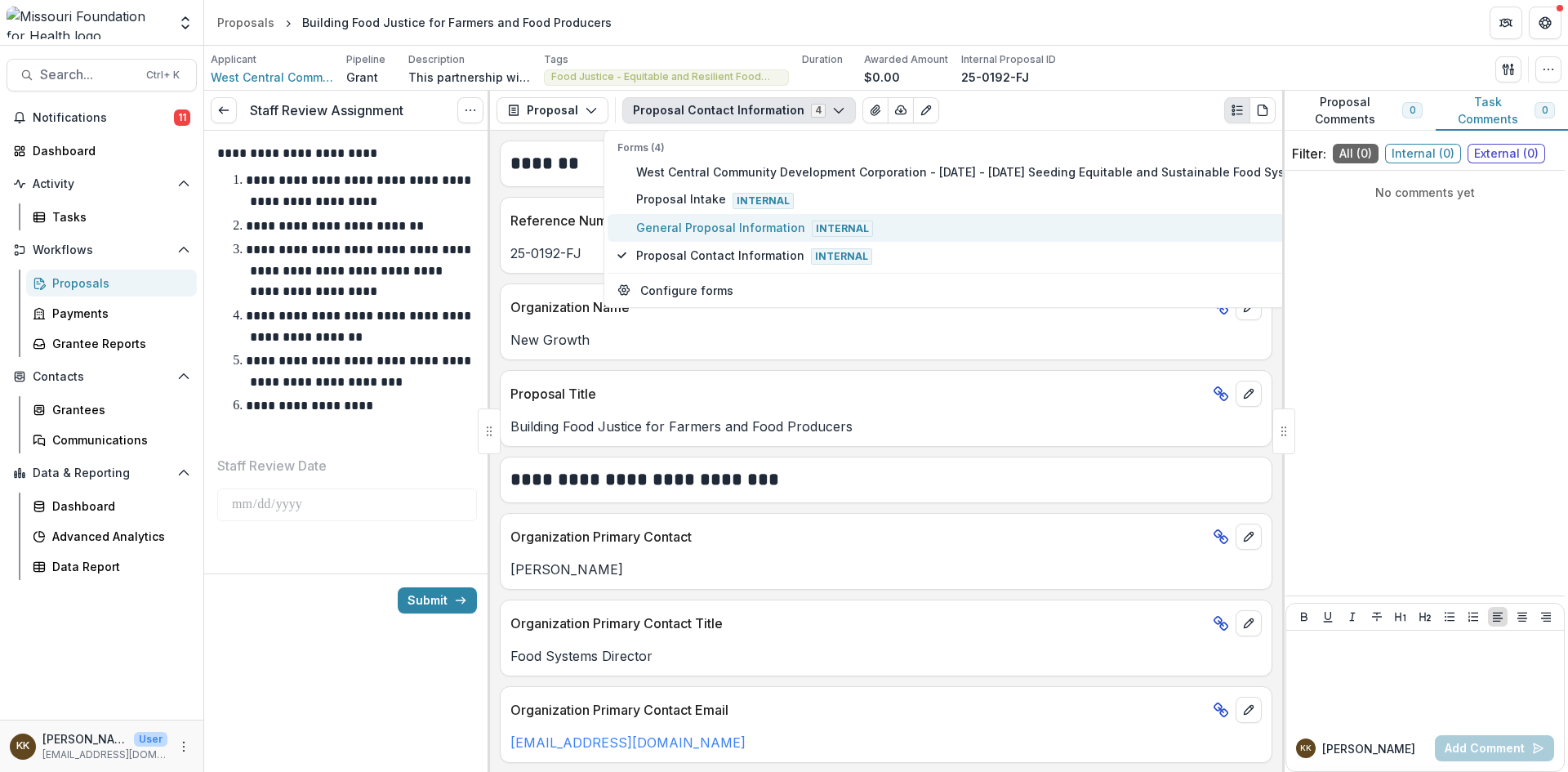
click at [661, 227] on span "General Proposal Information Internal" at bounding box center [974, 228] width 676 height 18
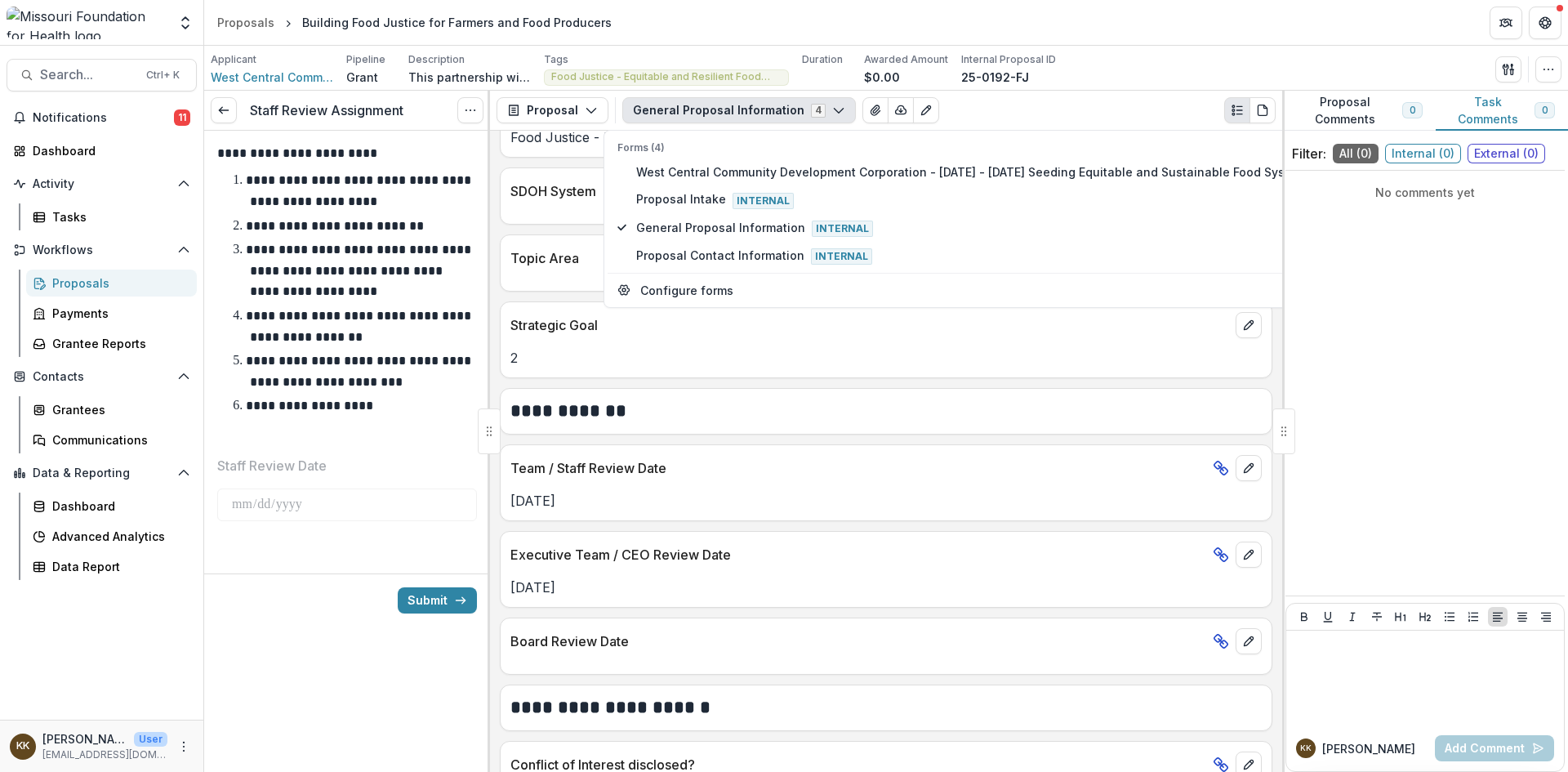
scroll to position [1909, 0]
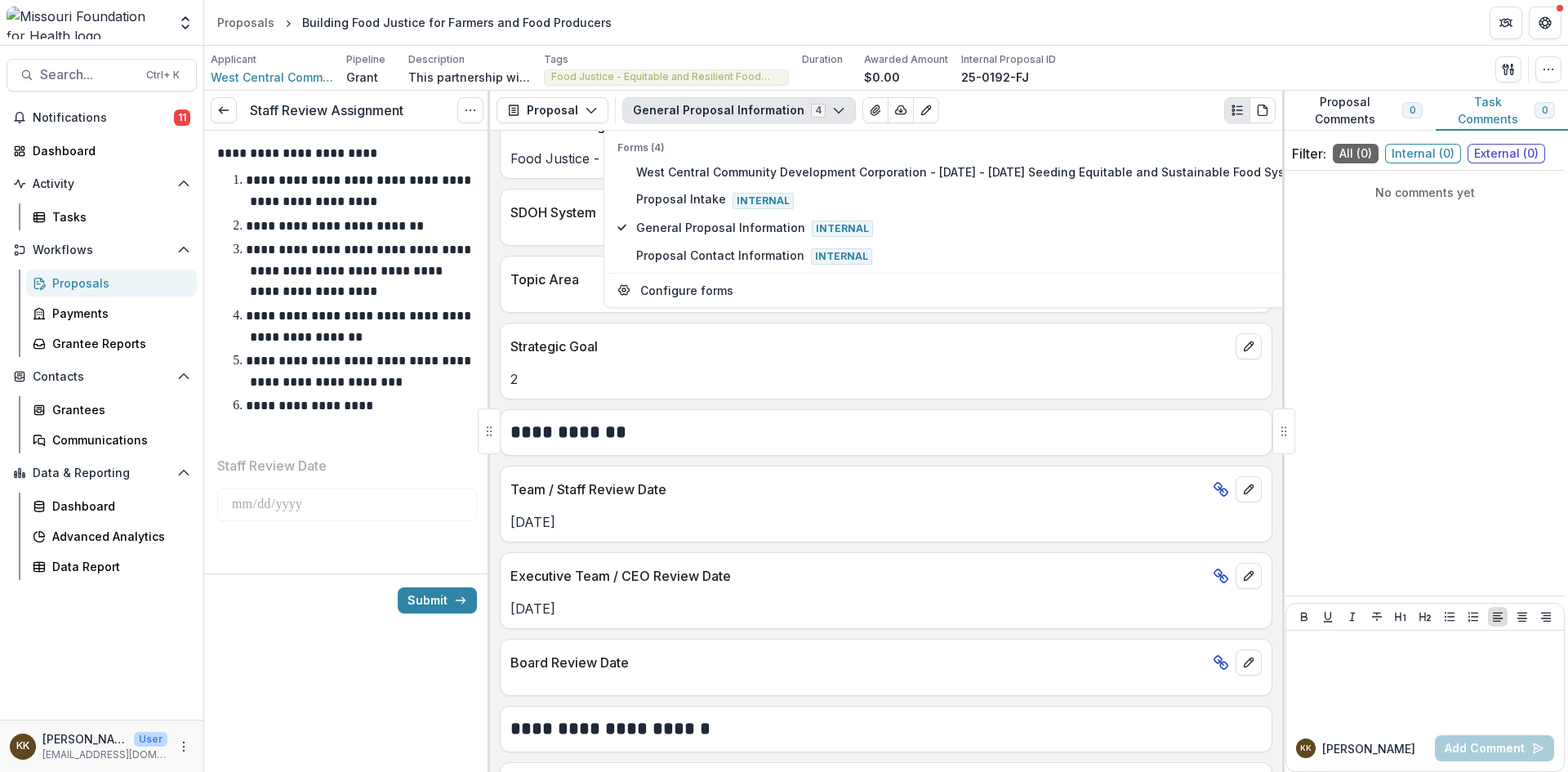
click at [1214, 491] on icon at bounding box center [1221, 489] width 16 height 16
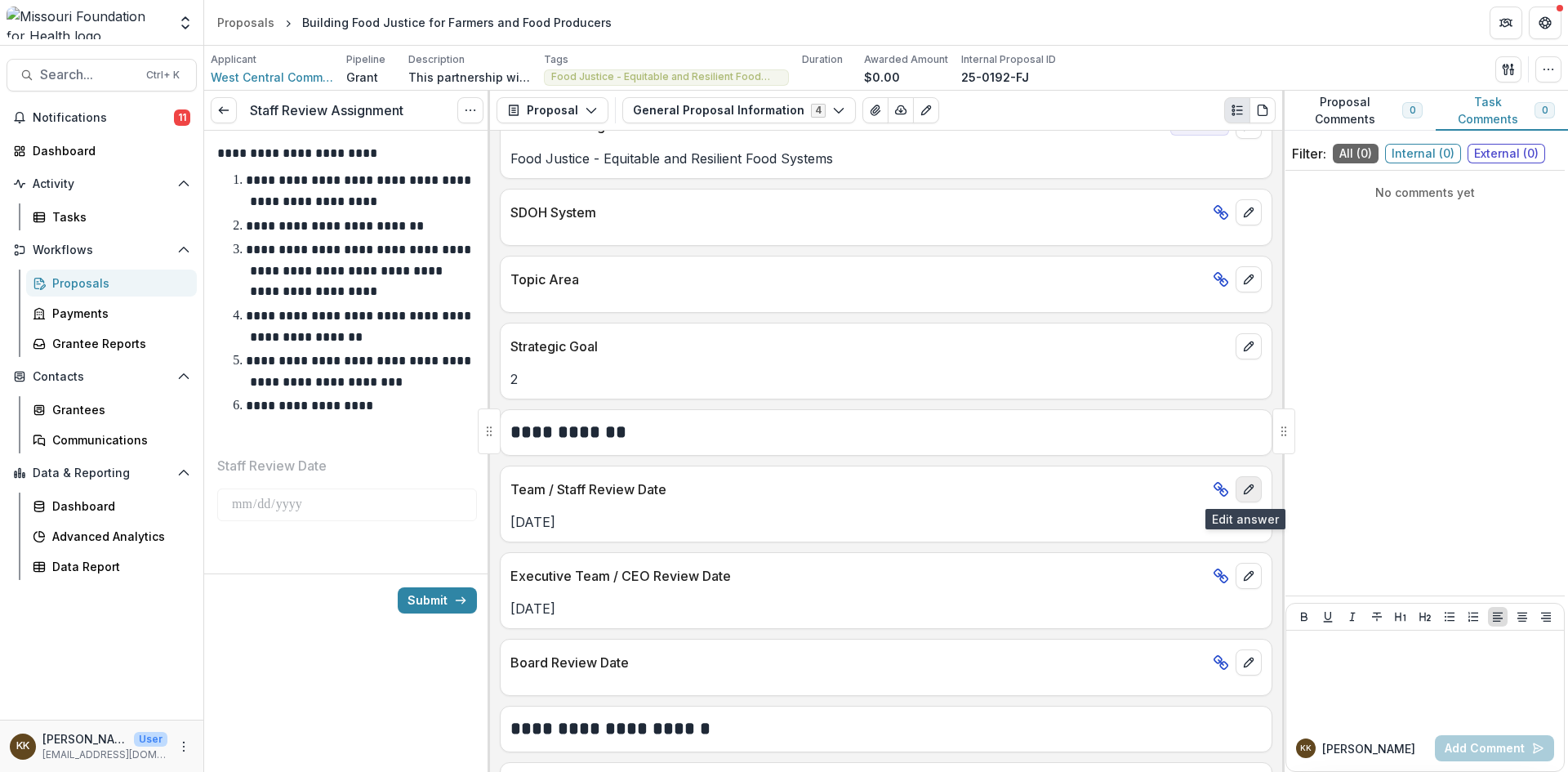
click at [1248, 492] on icon "edit" at bounding box center [1248, 489] width 13 height 13
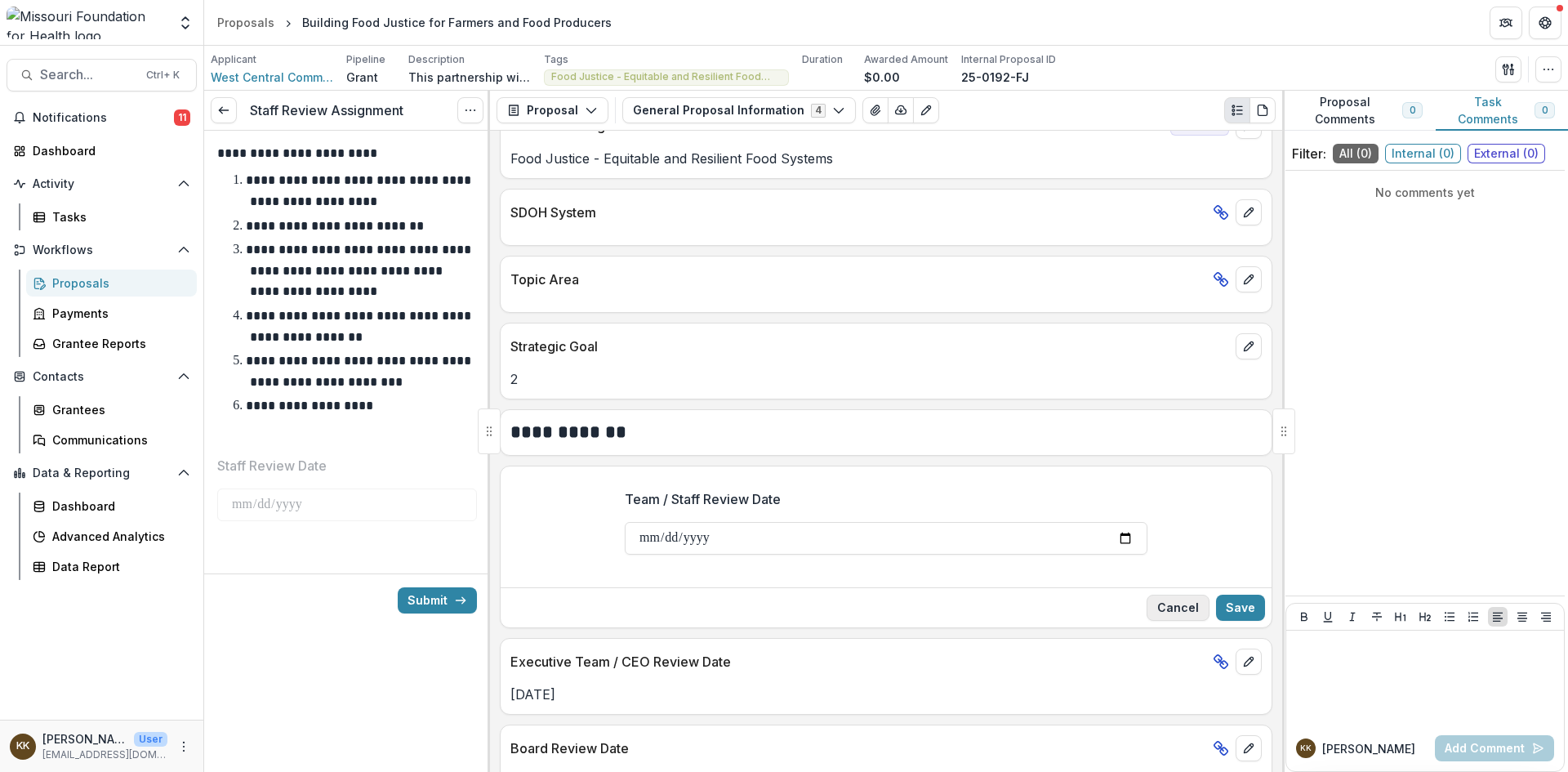
click at [1175, 603] on button "Cancel" at bounding box center [1178, 608] width 63 height 26
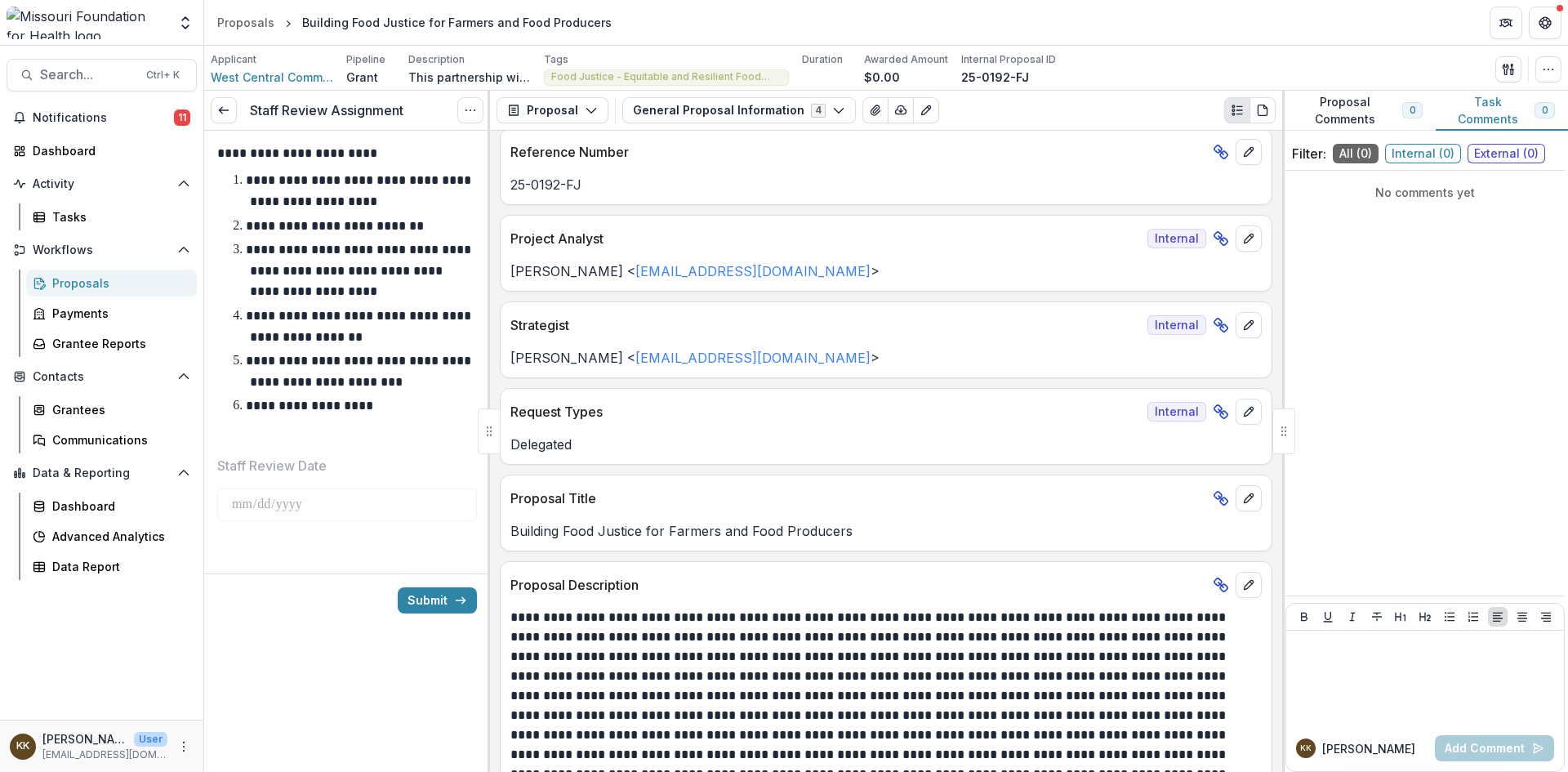
scroll to position [0, 0]
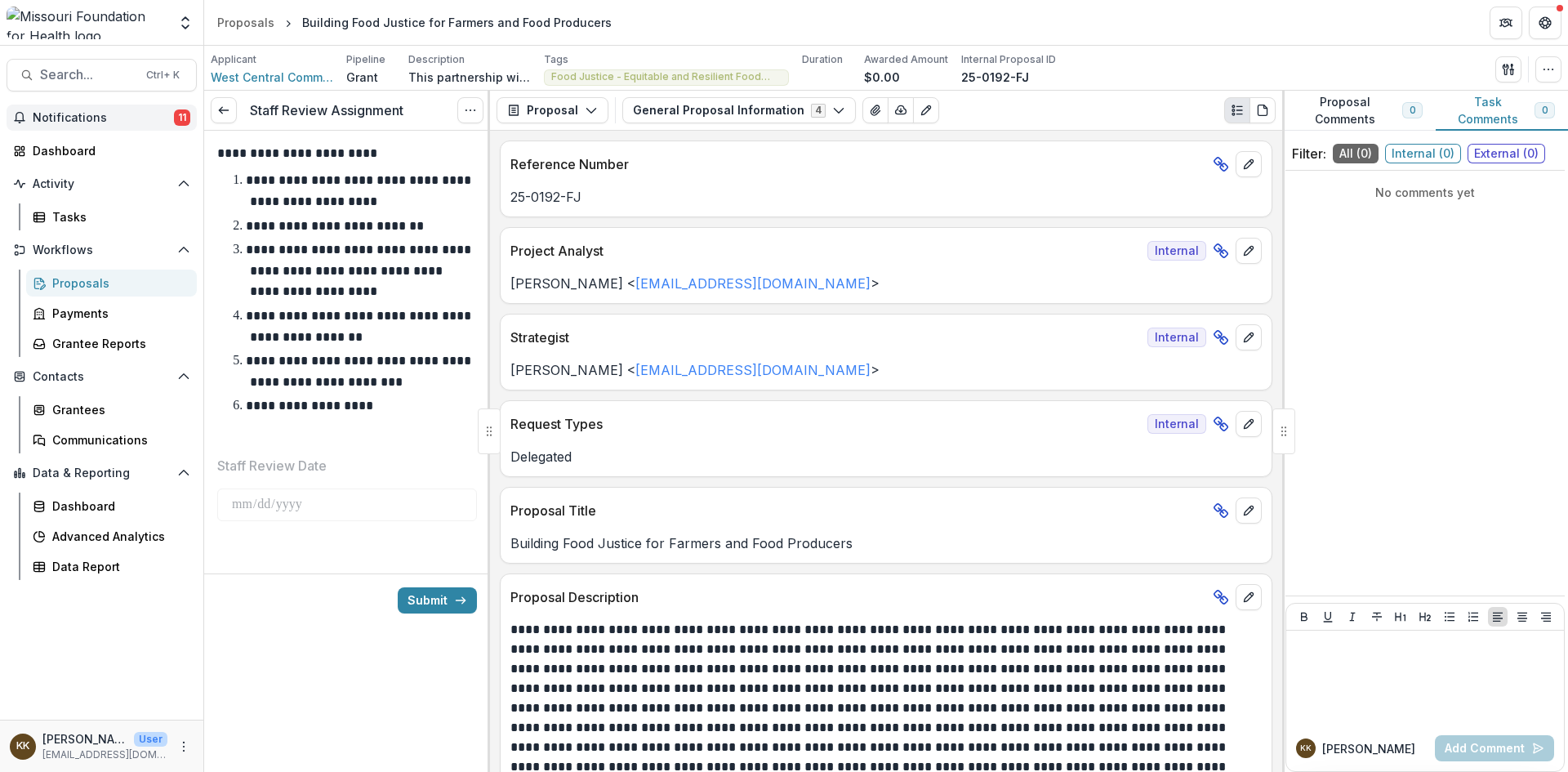
click at [81, 112] on span "Notifications" at bounding box center [103, 118] width 142 height 14
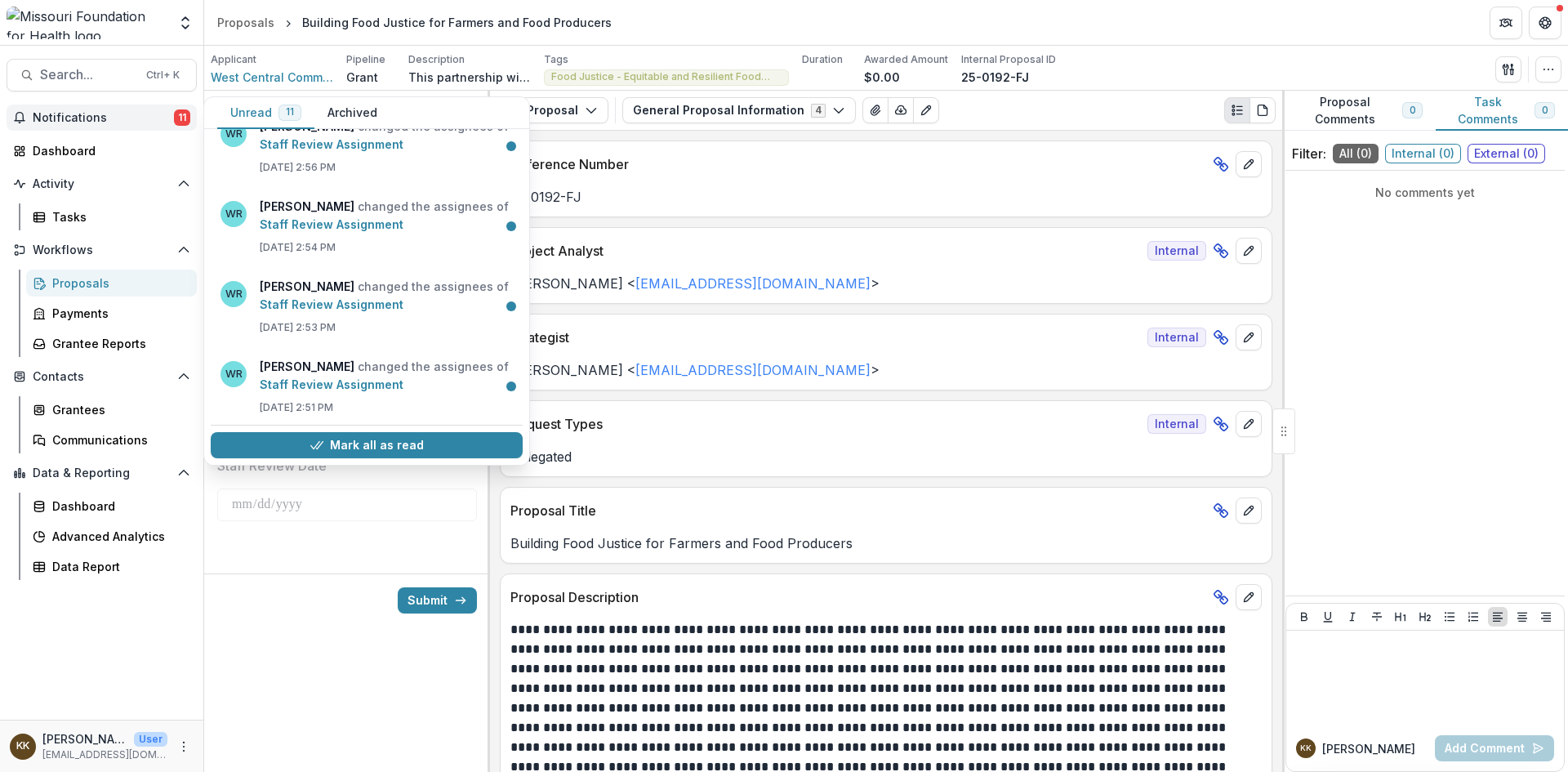
scroll to position [591, 0]
click at [390, 448] on button "Mark all as read" at bounding box center [366, 445] width 312 height 26
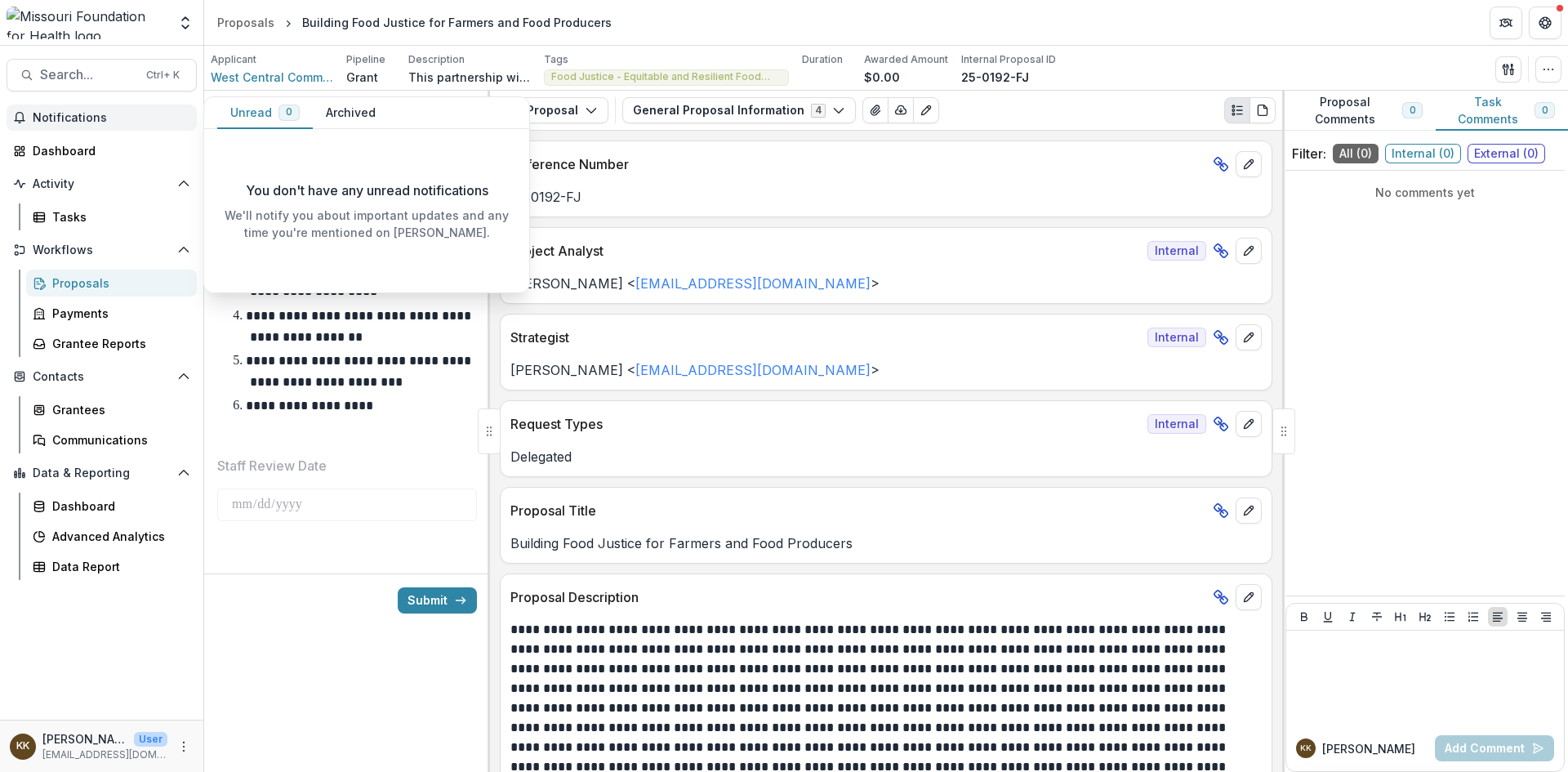
scroll to position [0, 0]
click at [1405, 150] on span "Internal ( 0 )" at bounding box center [1423, 154] width 76 height 20
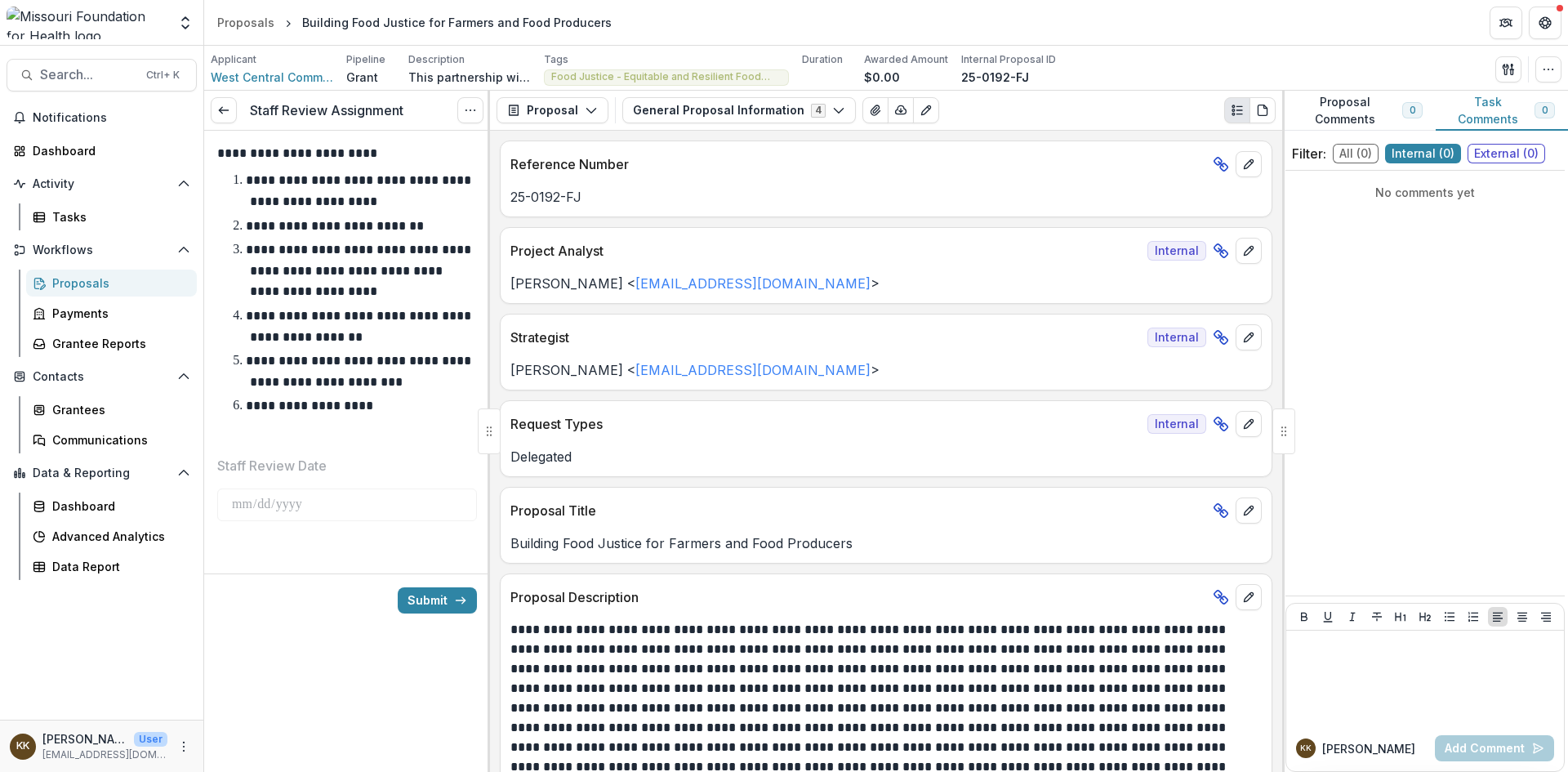
click at [1405, 150] on span "Internal ( 0 )" at bounding box center [1423, 154] width 76 height 20
drag, startPoint x: 1405, startPoint y: 150, endPoint x: 1441, endPoint y: 153, distance: 36.1
click at [1441, 153] on span "Internal ( 0 )" at bounding box center [1423, 154] width 76 height 20
click at [1443, 389] on div "No comments yet" at bounding box center [1426, 383] width 280 height 412
click at [328, 653] on div "**********" at bounding box center [346, 431] width 286 height 682
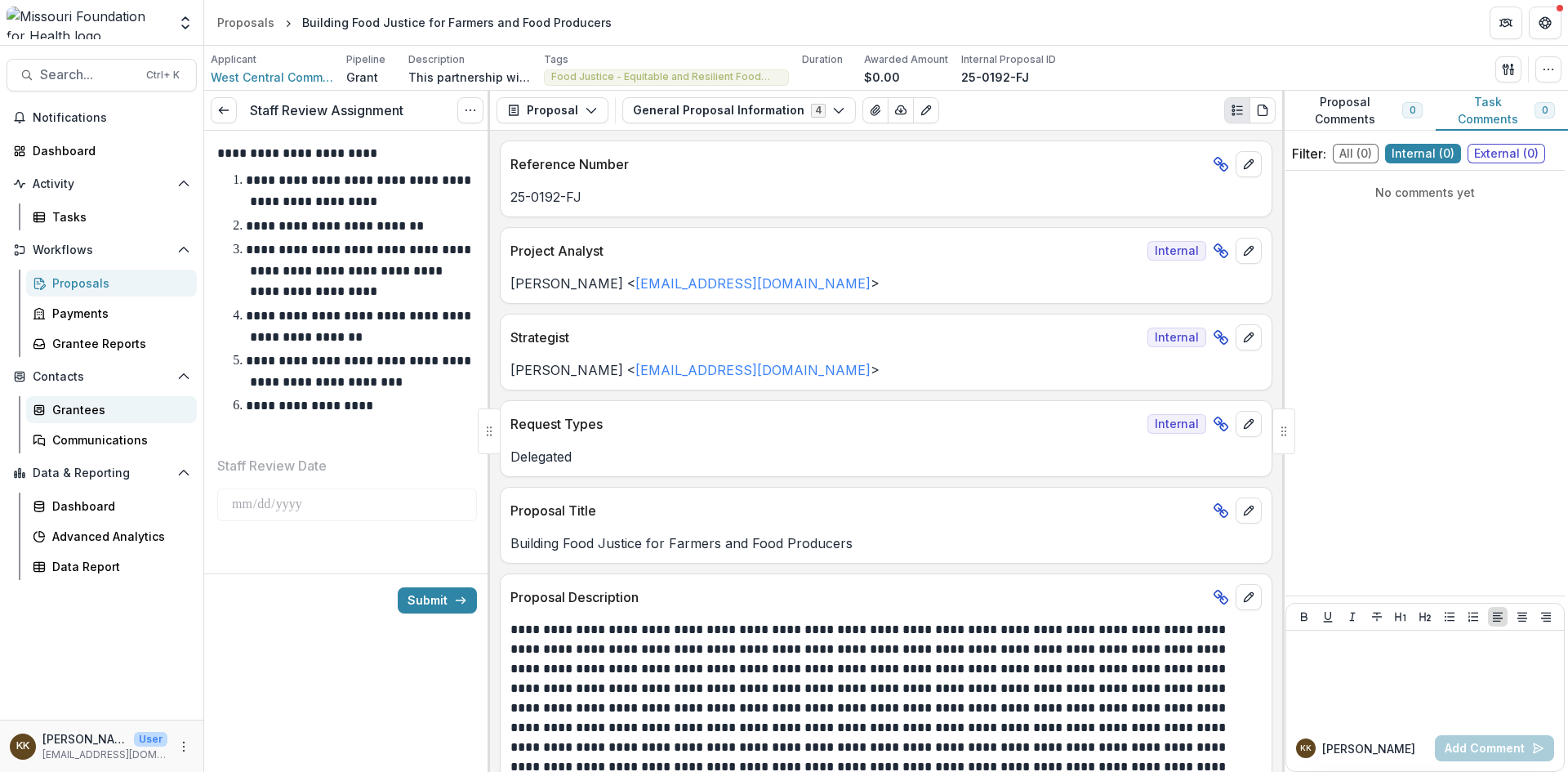
click at [81, 403] on div "Grantees" at bounding box center [117, 410] width 131 height 17
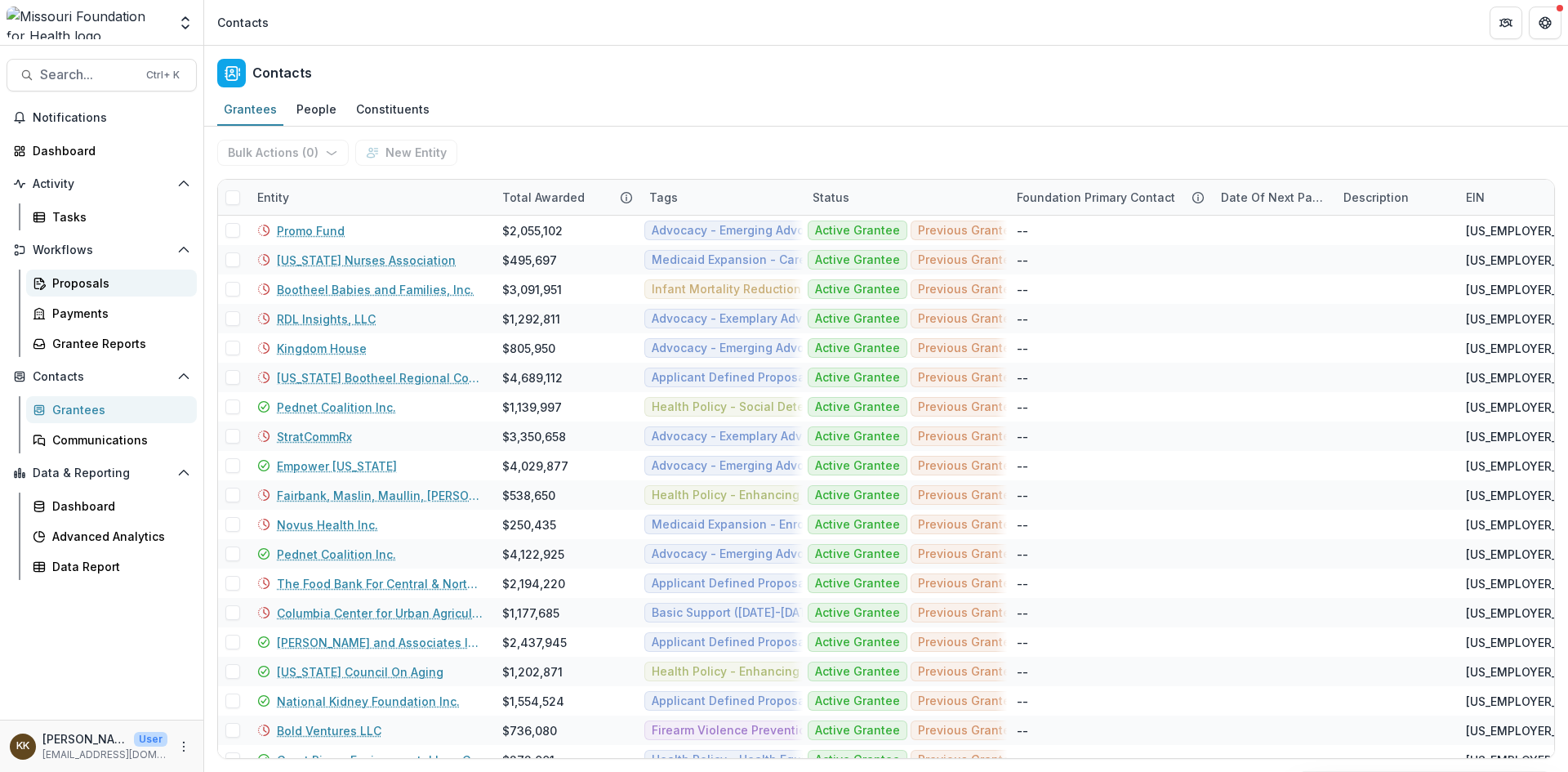
click at [87, 274] on div "Proposals" at bounding box center [117, 283] width 131 height 17
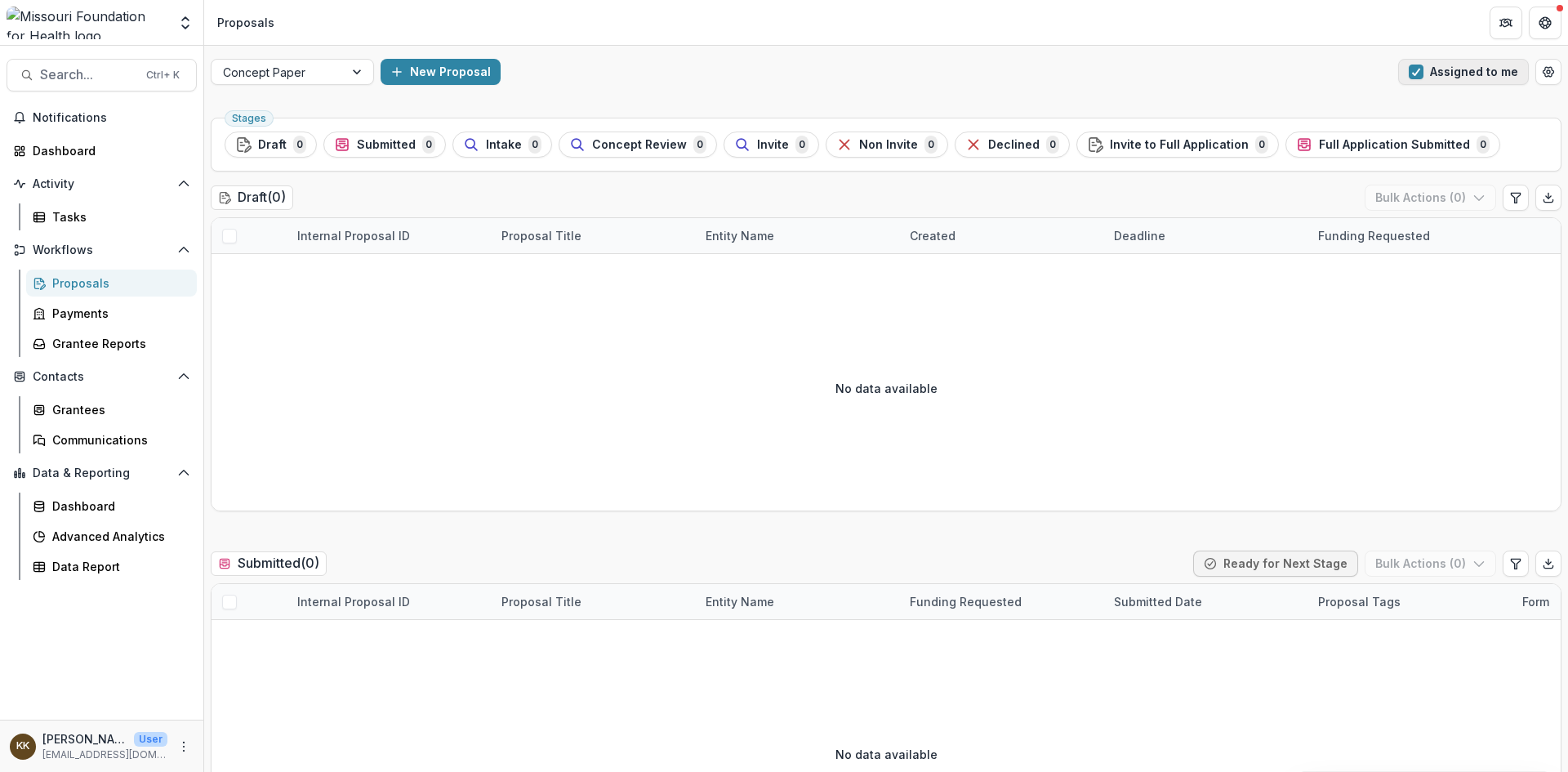
click at [1447, 76] on button "Assigned to me" at bounding box center [1464, 72] width 131 height 26
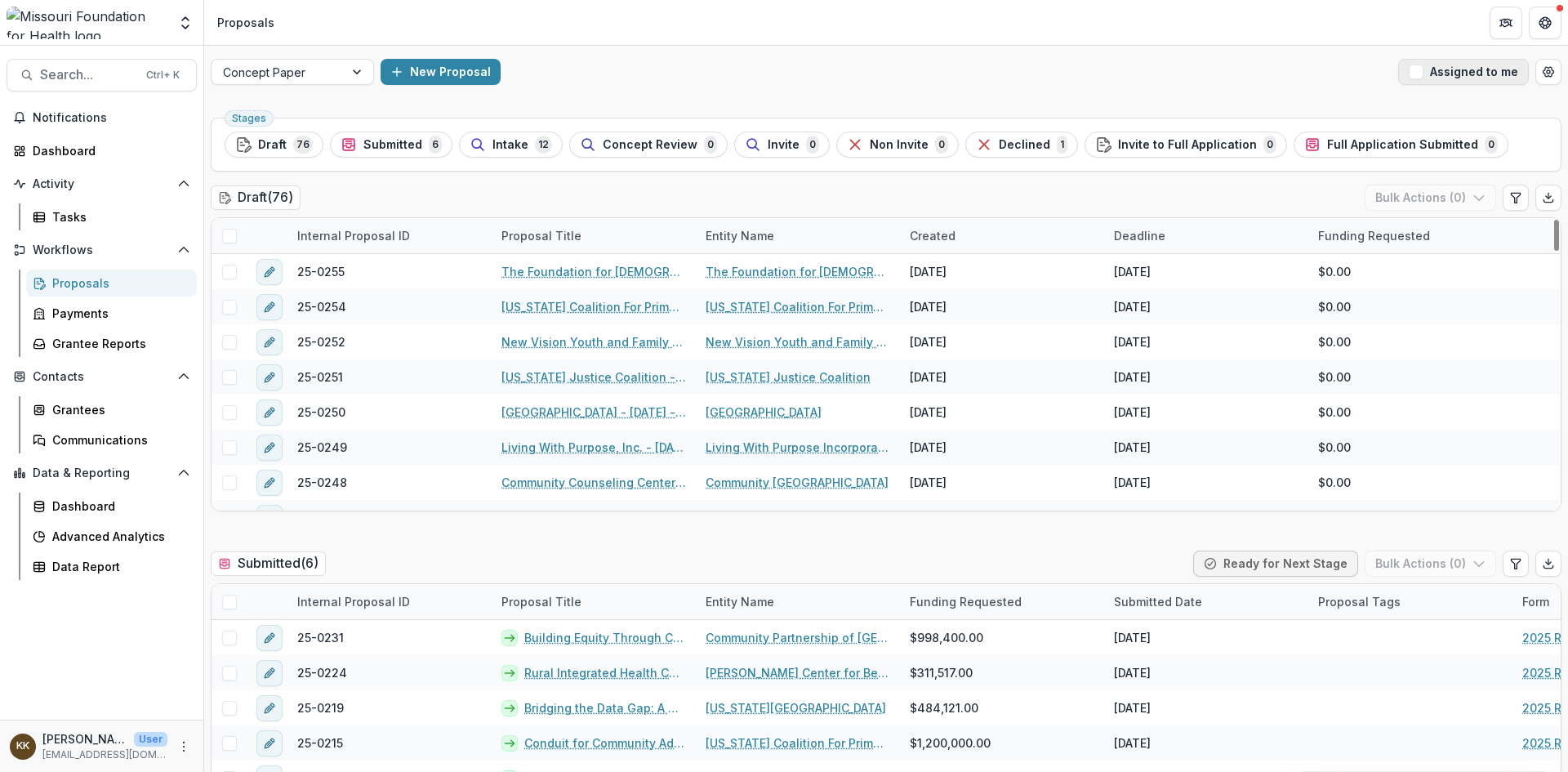
click at [1468, 68] on button "Assigned to me" at bounding box center [1464, 72] width 131 height 26
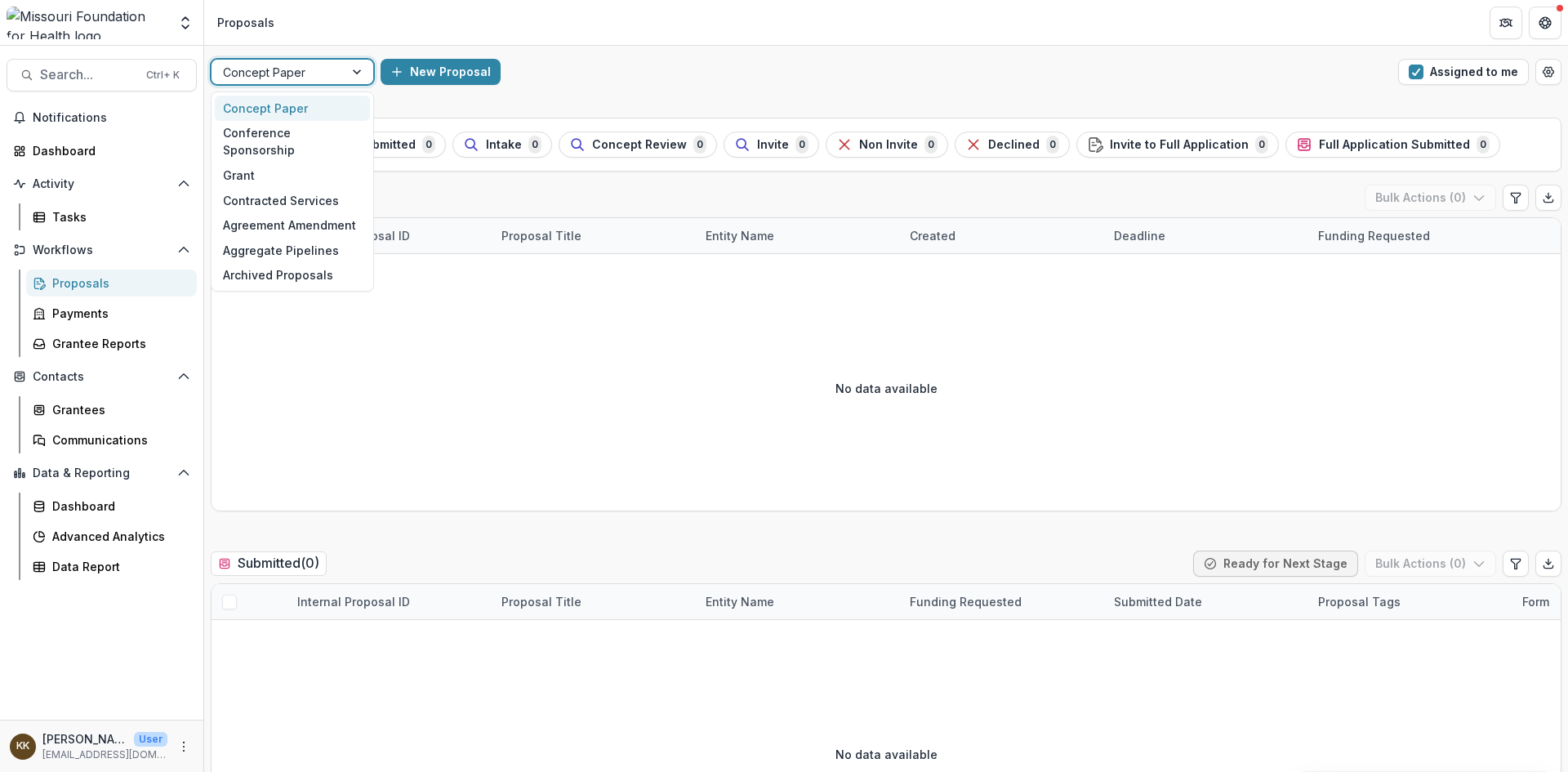
click at [357, 71] on div at bounding box center [359, 72] width 30 height 24
click at [262, 162] on div "Grant" at bounding box center [292, 175] width 155 height 25
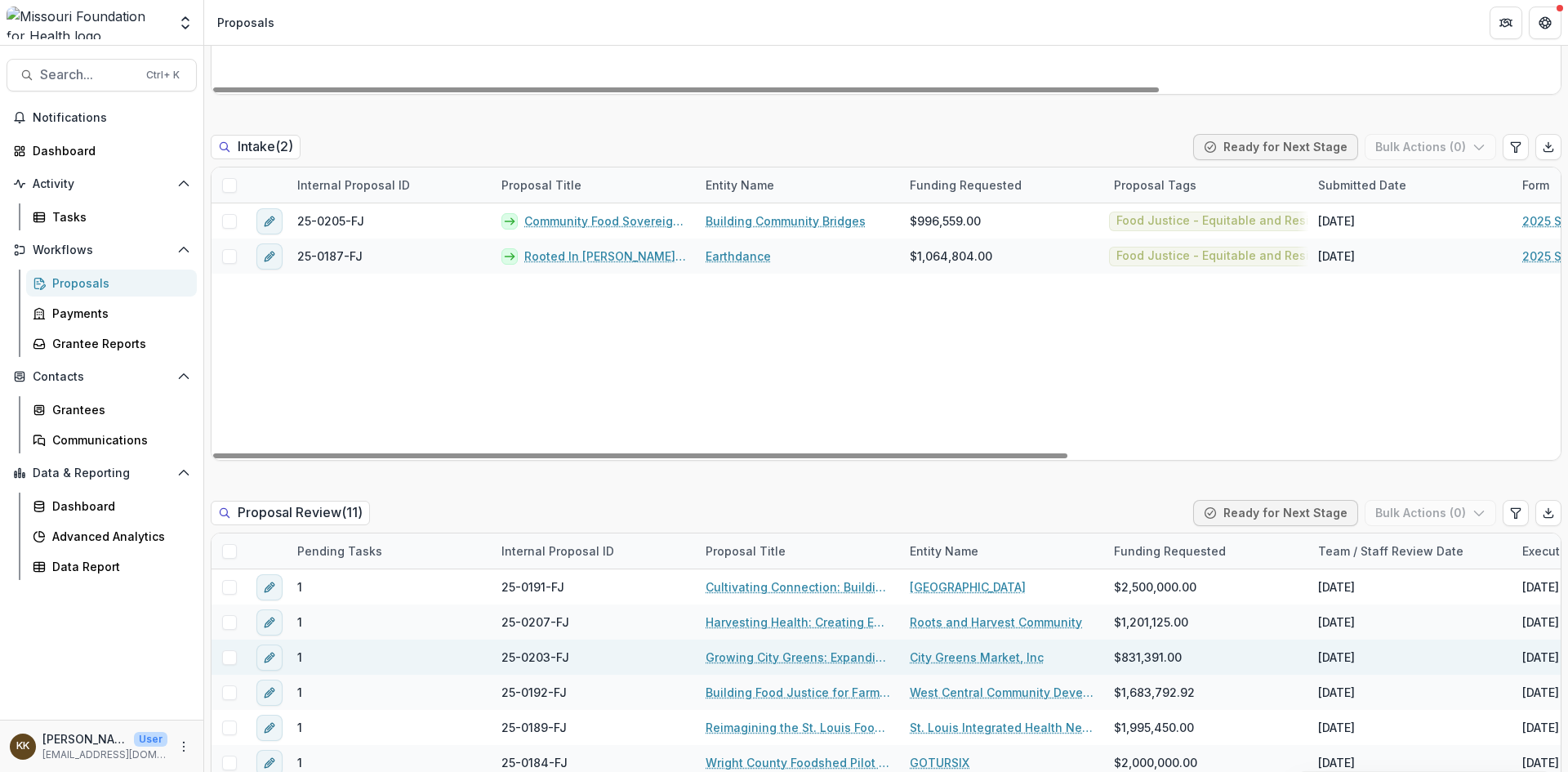
scroll to position [817, 0]
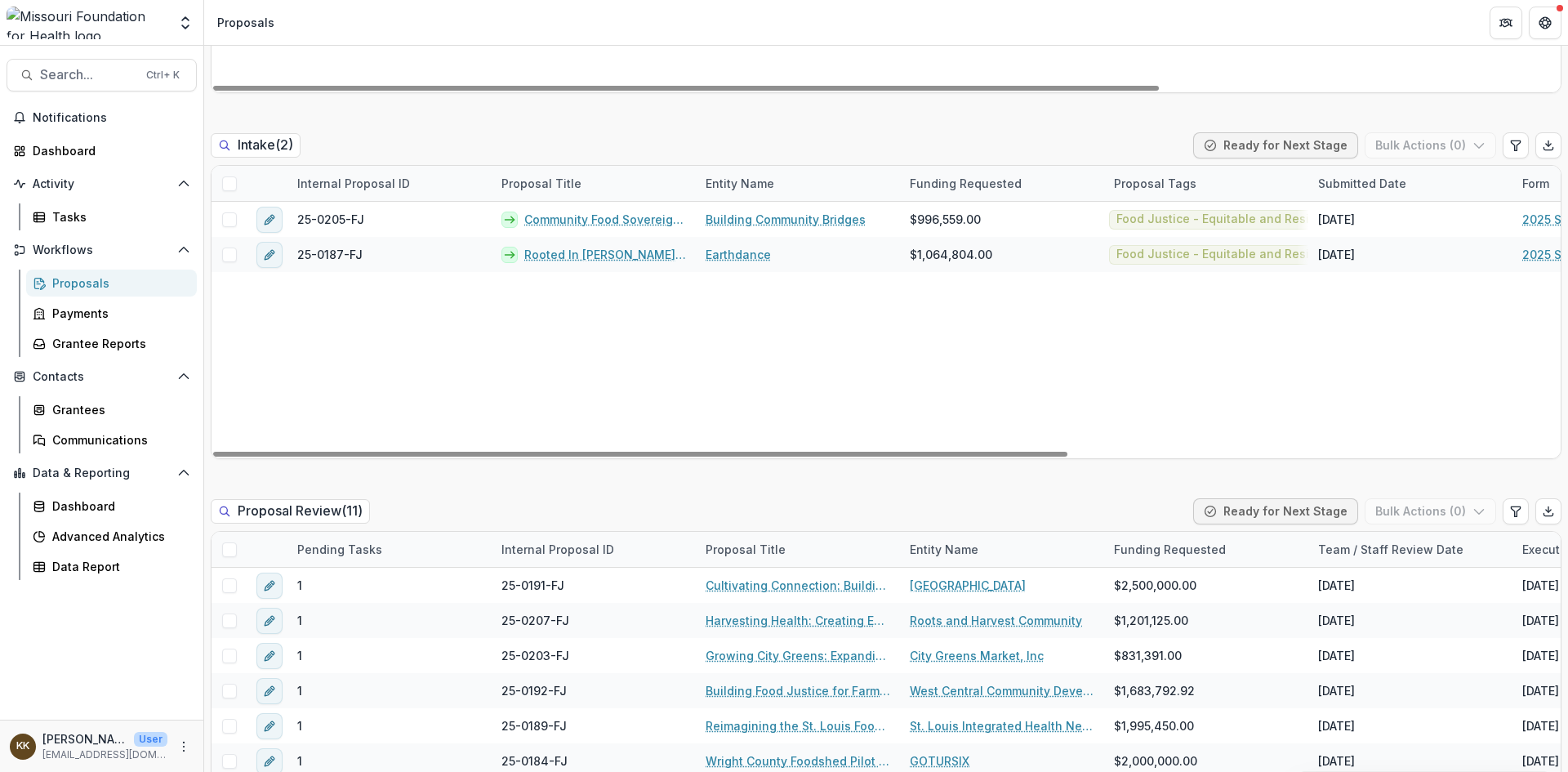
click at [1235, 348] on div "25-0205-FJ Community Food Sovereignty Initiative (CFSI) Building Community Brid…" at bounding box center [1271, 329] width 2118 height 256
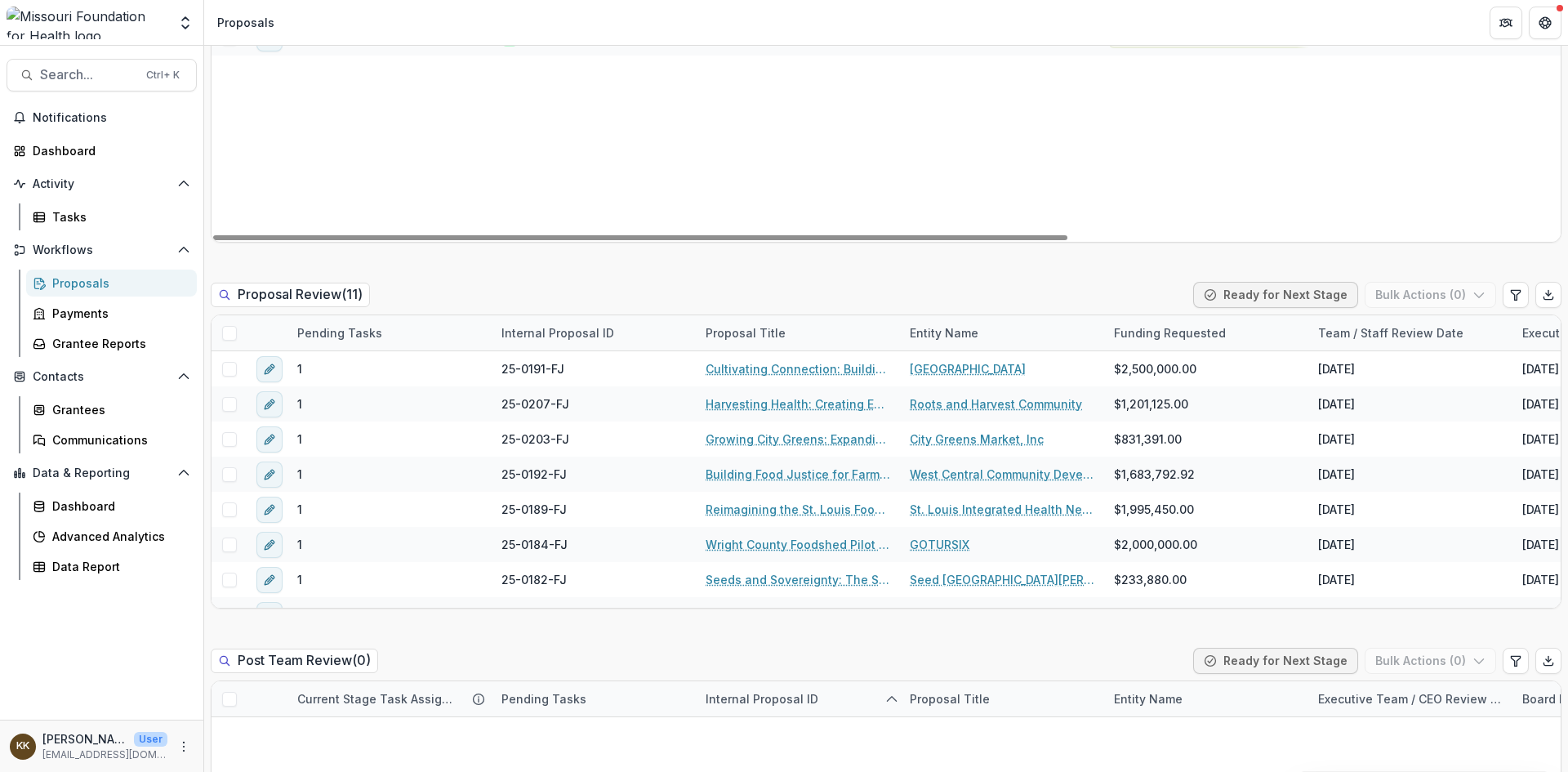
scroll to position [1062, 0]
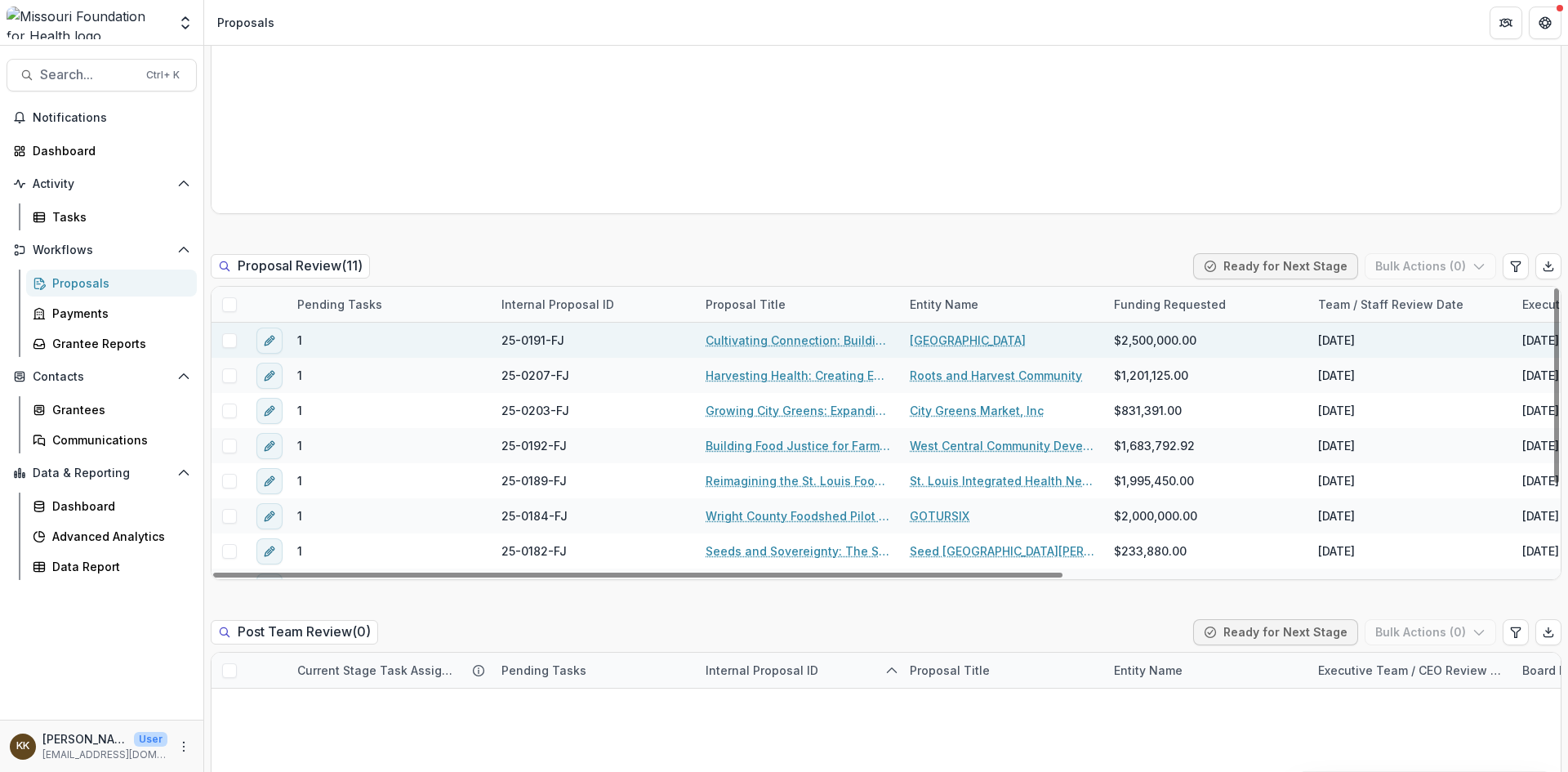
click at [794, 335] on link "Cultivating Connection: Building a Human-Scale Food System" at bounding box center [798, 340] width 185 height 17
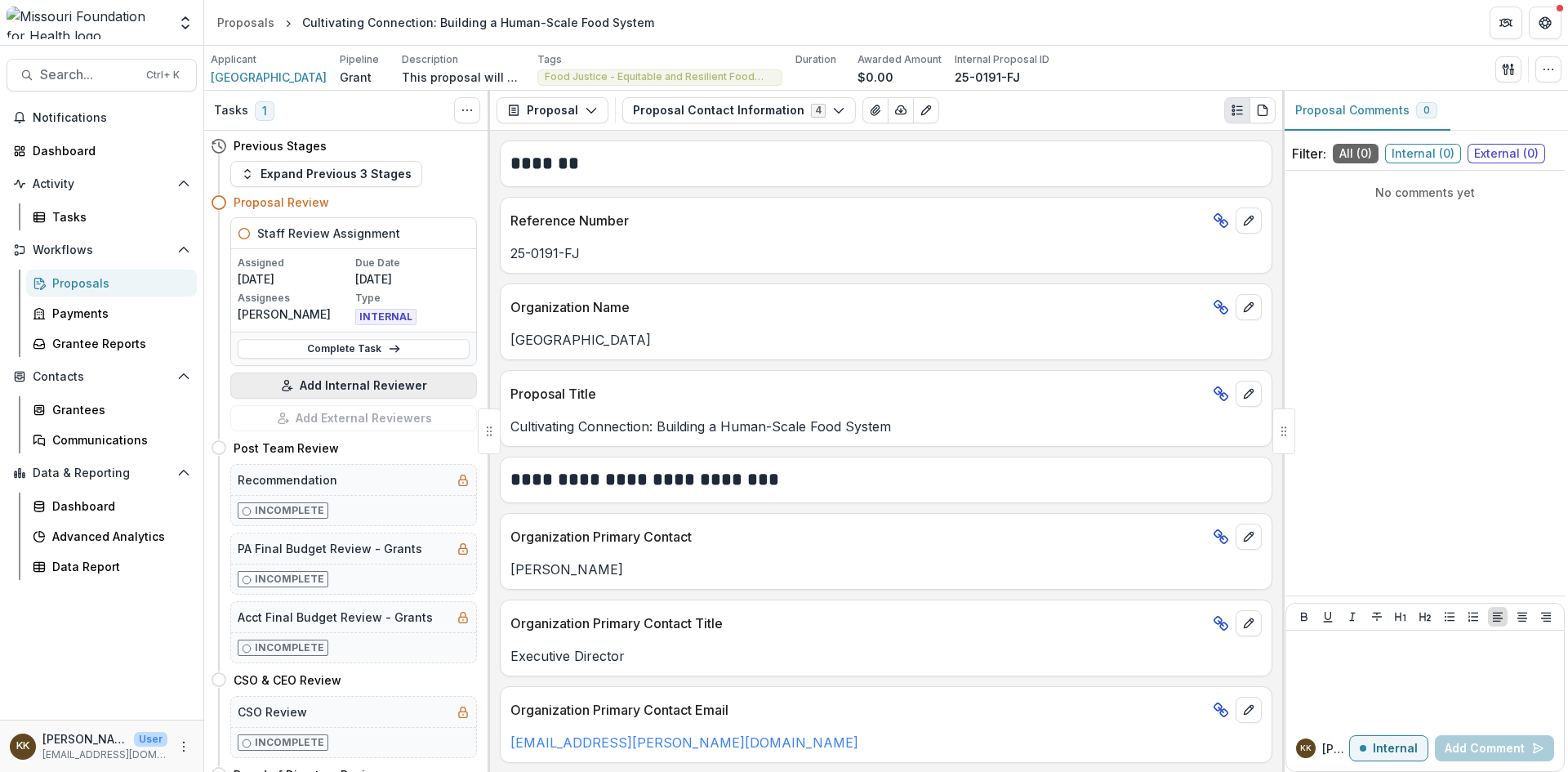
click at [339, 382] on button "Add Internal Reviewer" at bounding box center [353, 386] width 247 height 26
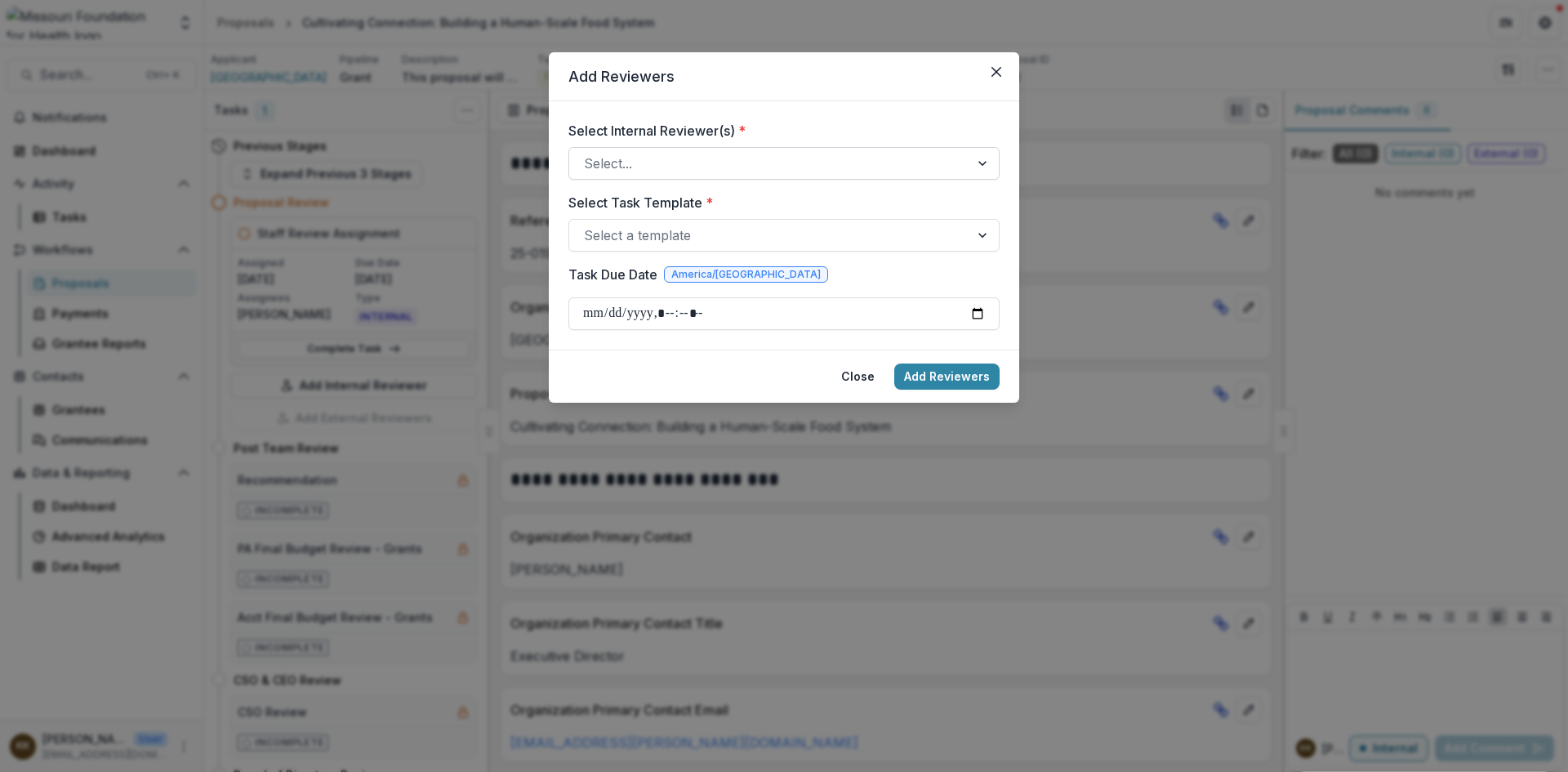
click at [686, 167] on div at bounding box center [769, 163] width 371 height 23
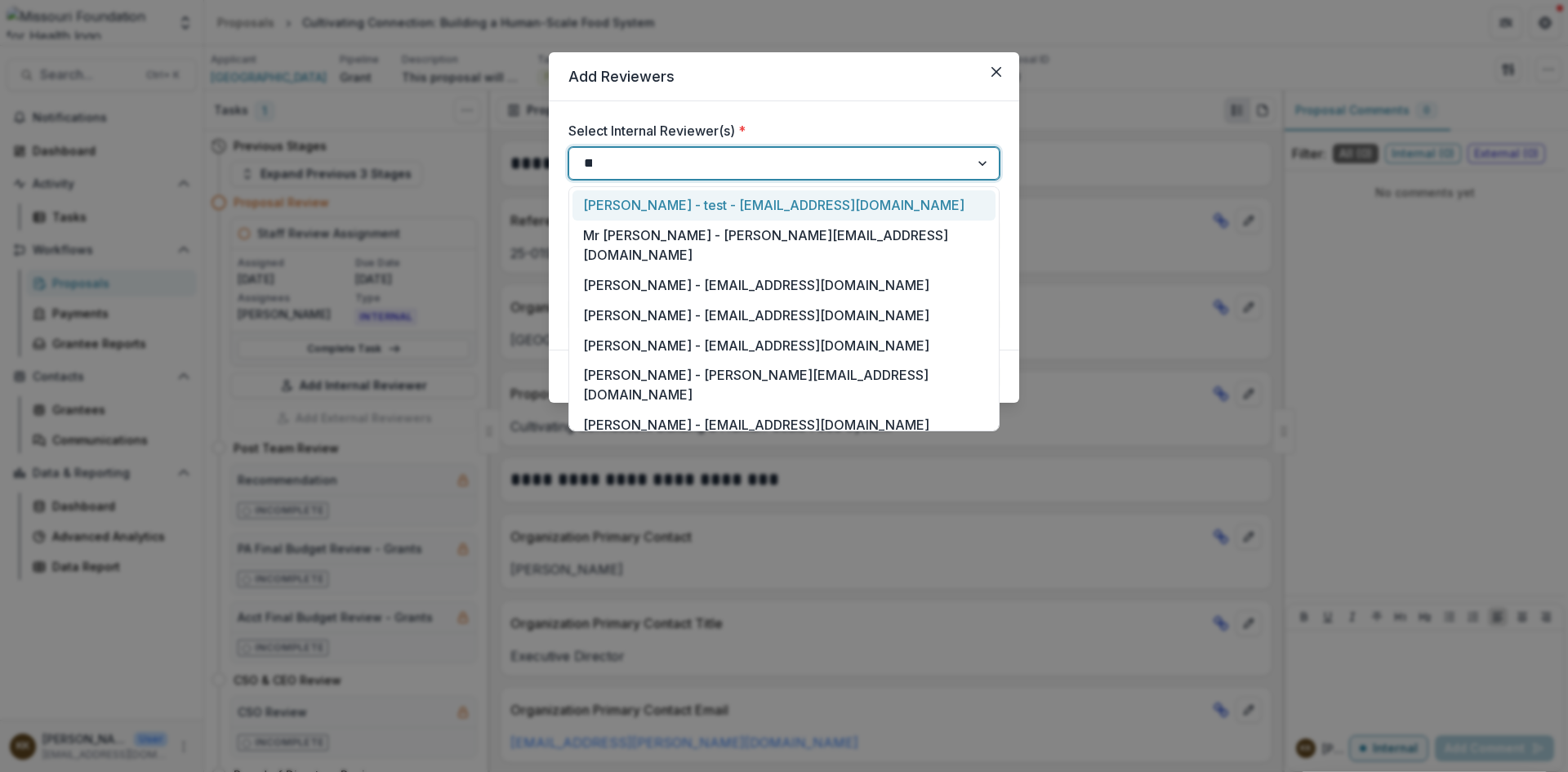
type input "***"
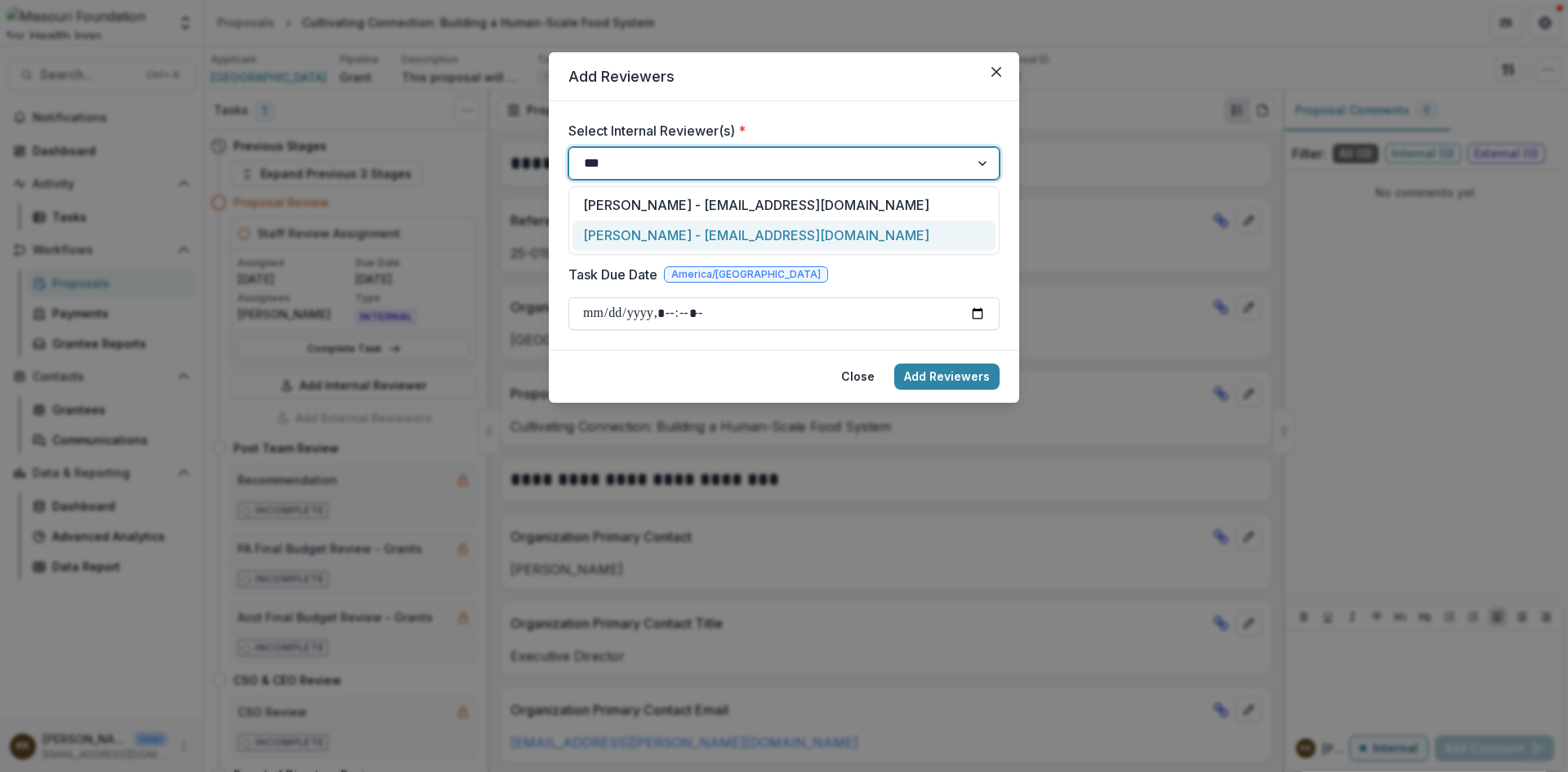
click at [683, 242] on div "[PERSON_NAME] - [EMAIL_ADDRESS][DOMAIN_NAME]" at bounding box center [784, 235] width 423 height 30
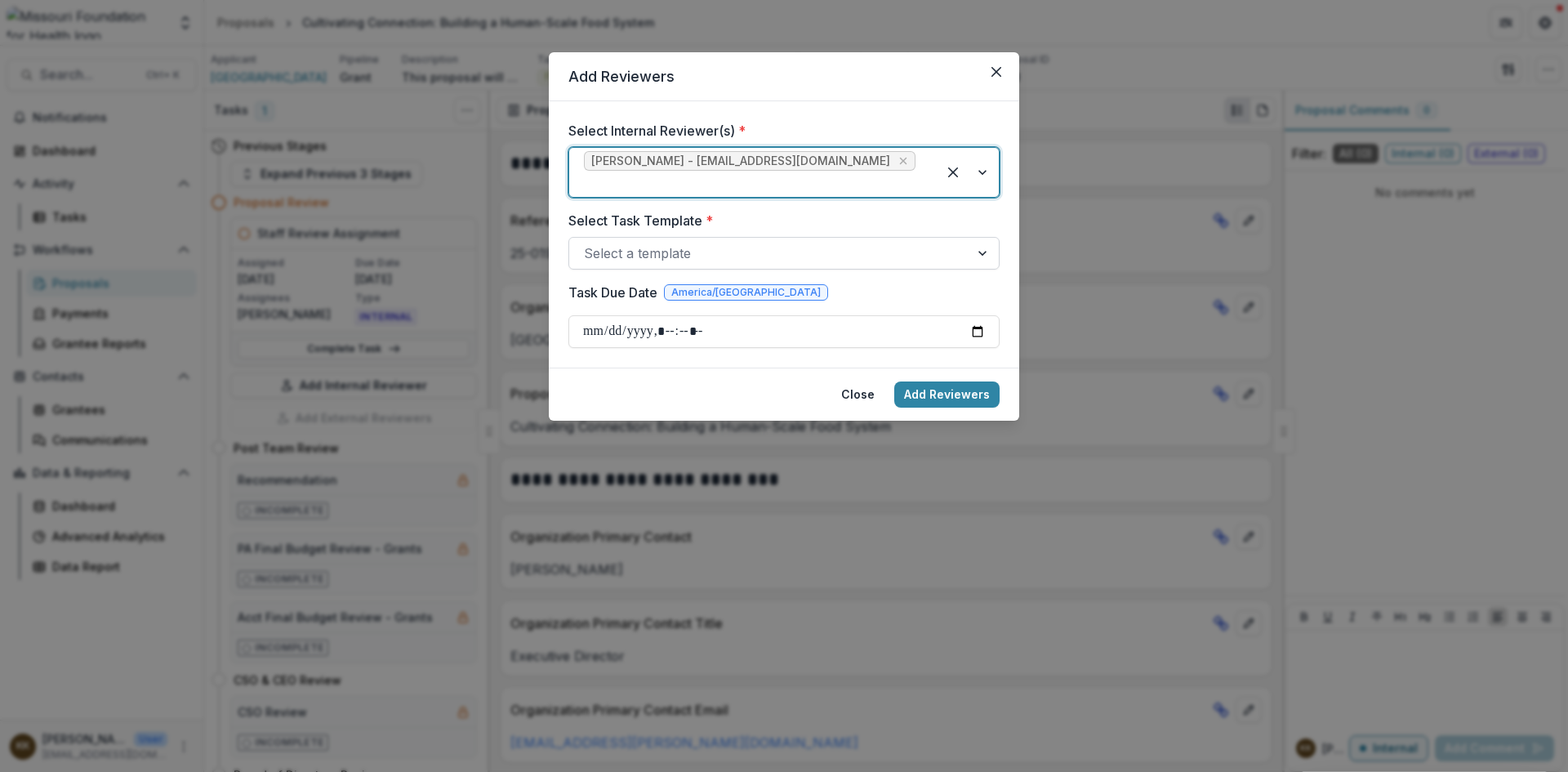
click at [700, 241] on div at bounding box center [769, 253] width 371 height 23
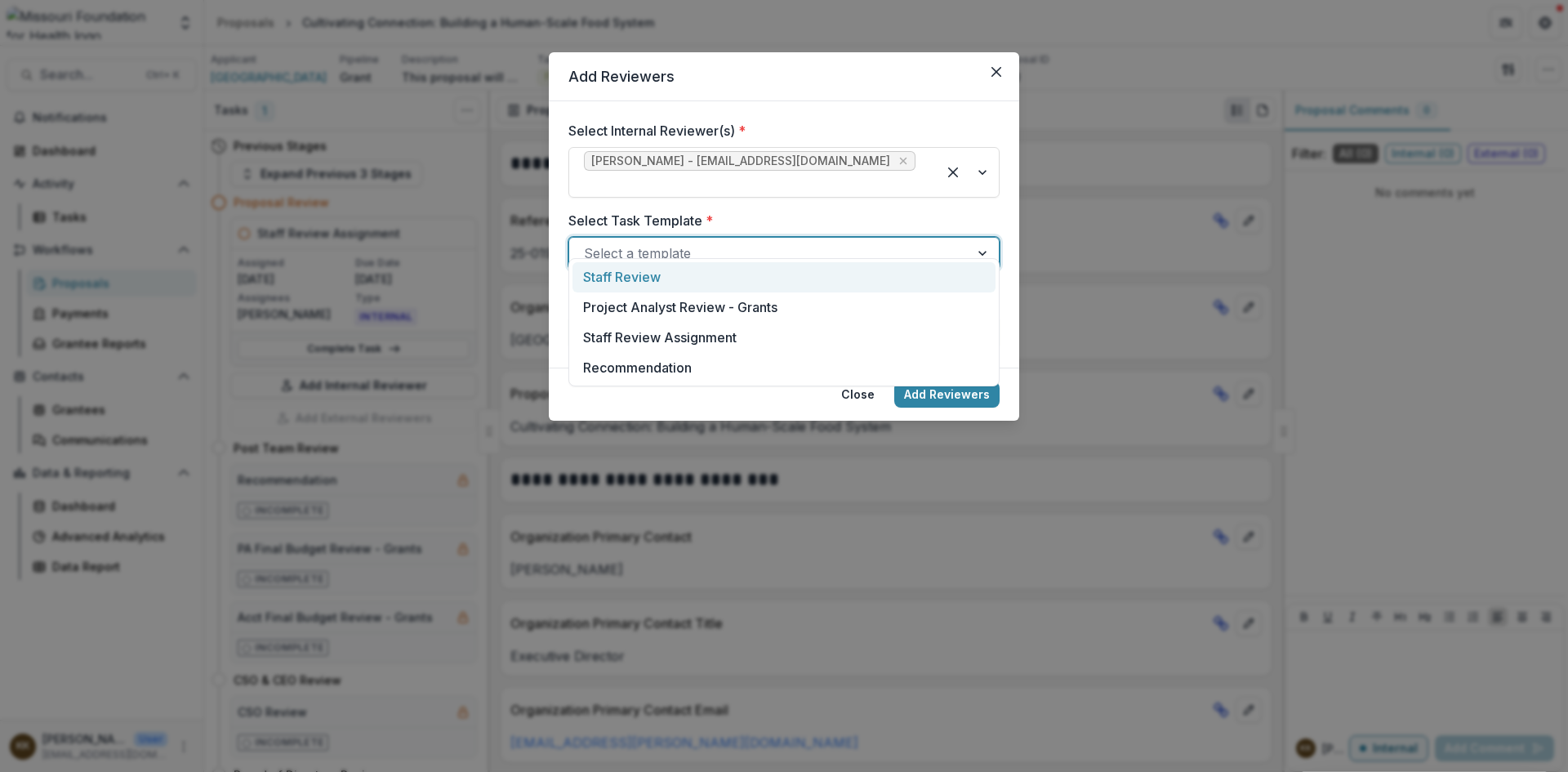
click at [642, 271] on div "Staff Review" at bounding box center [784, 277] width 423 height 30
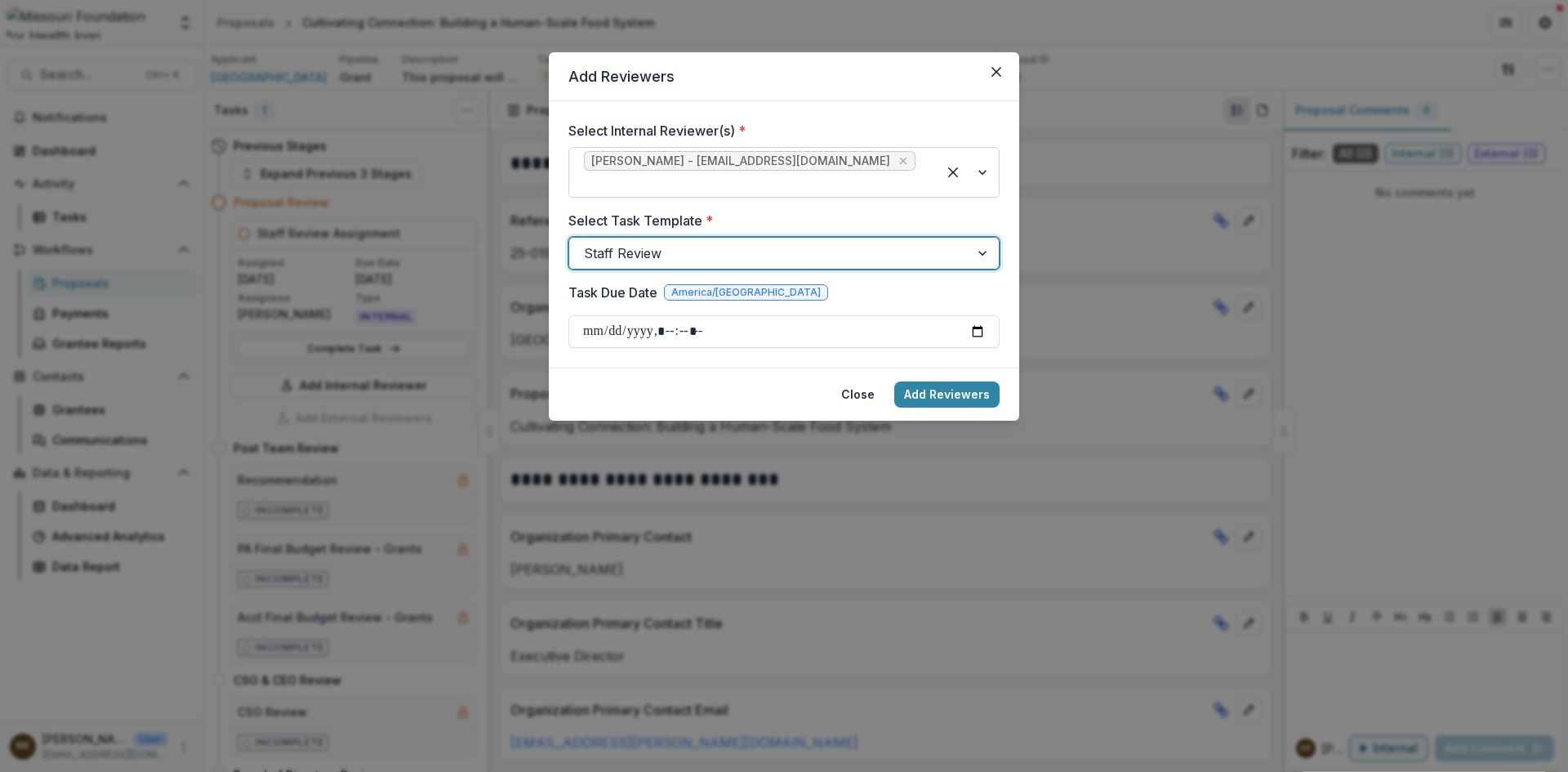
click at [821, 173] on div at bounding box center [754, 184] width 339 height 23
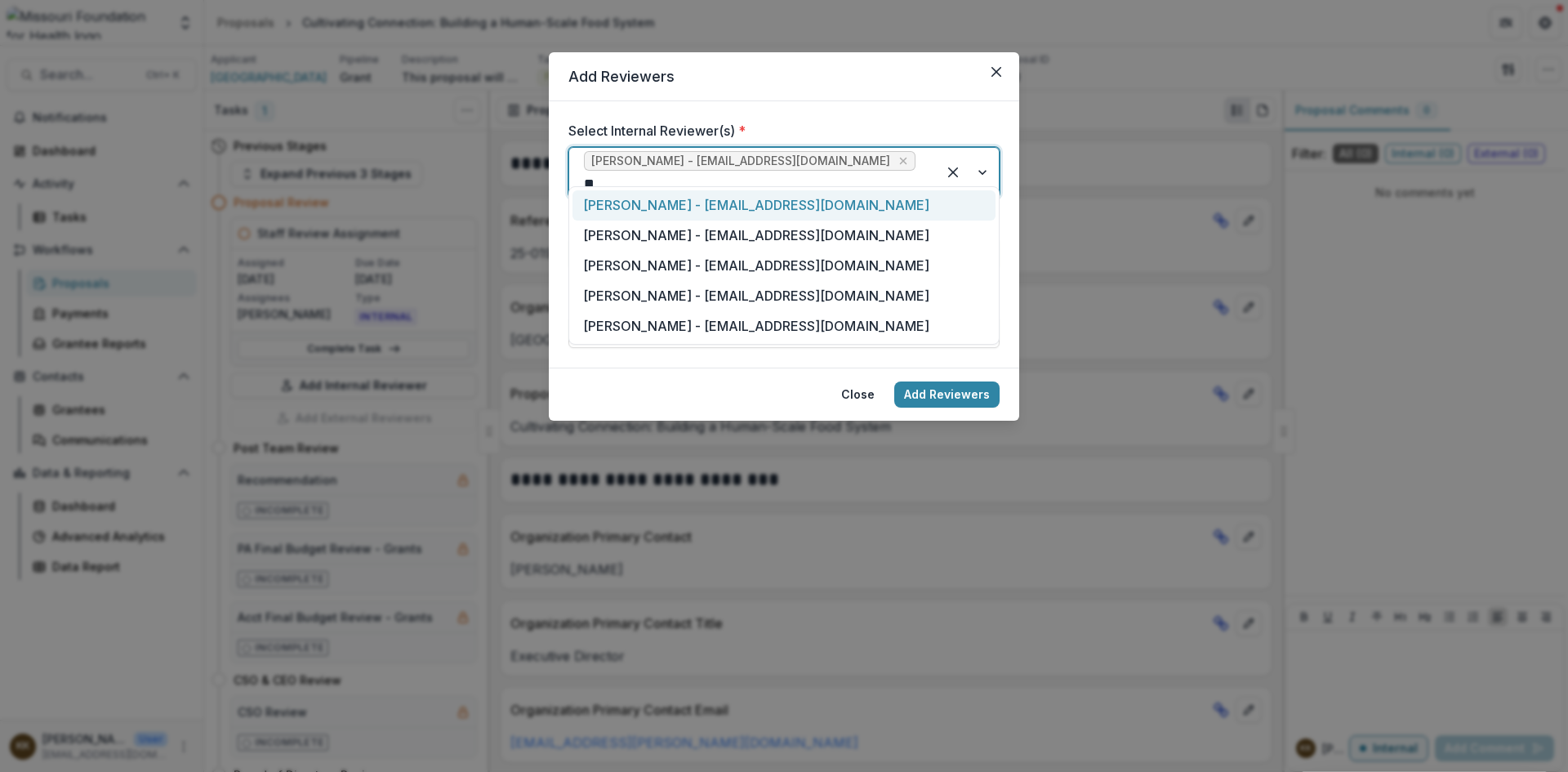
type input "***"
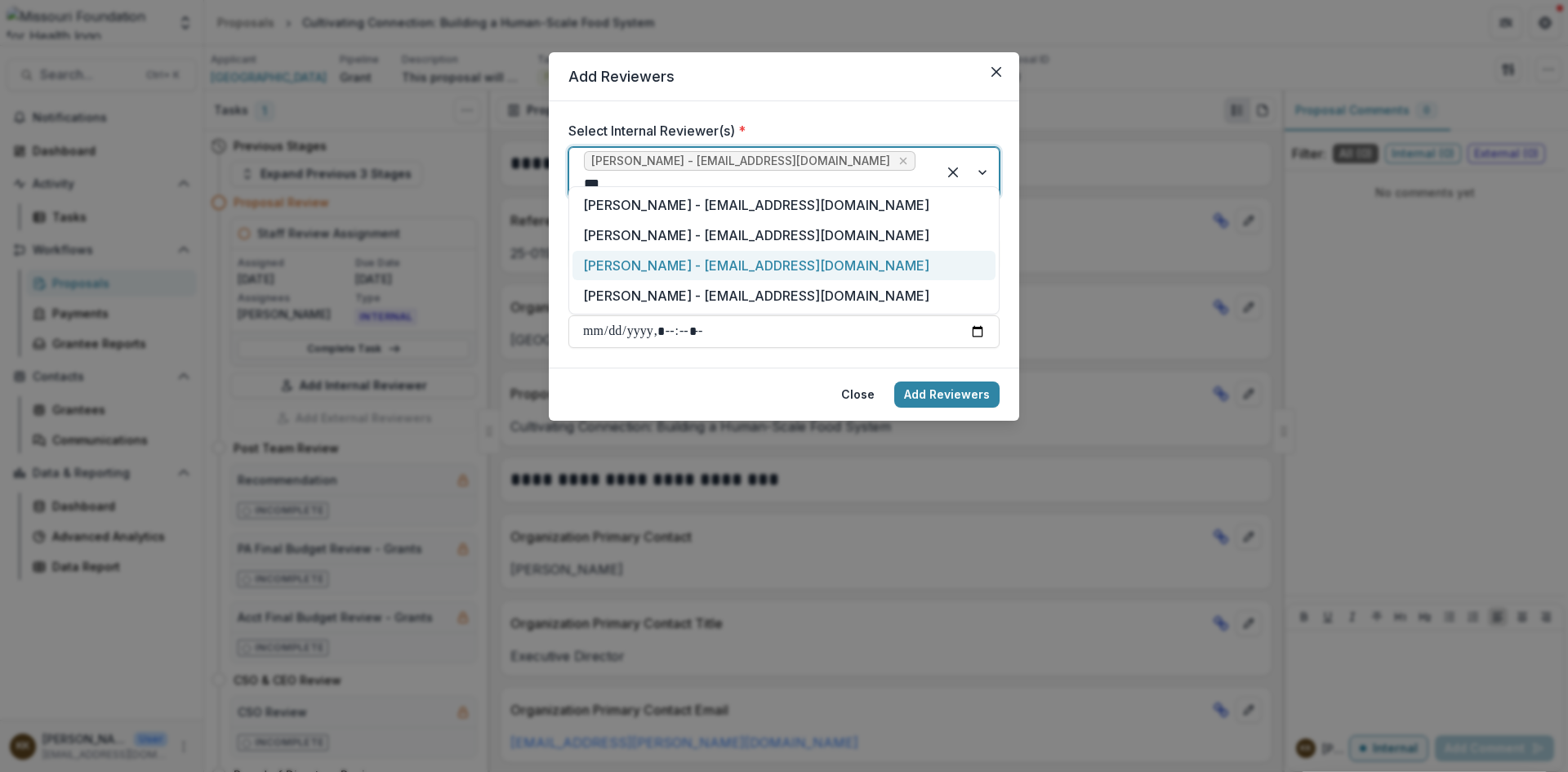
click at [717, 271] on div "[PERSON_NAME] - [EMAIL_ADDRESS][DOMAIN_NAME]" at bounding box center [784, 266] width 423 height 30
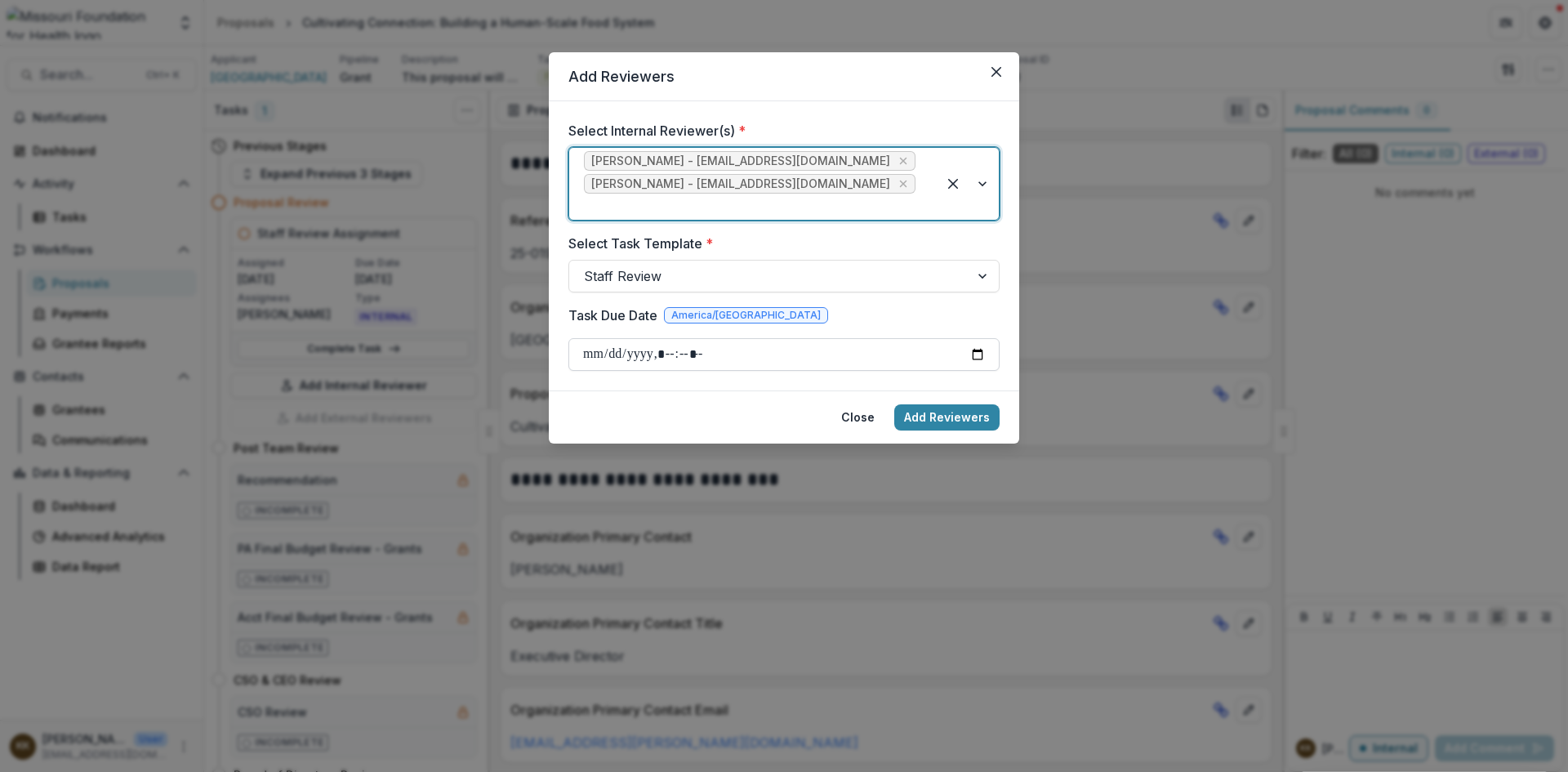
click at [601, 339] on input "Task Due Date" at bounding box center [784, 355] width 432 height 33
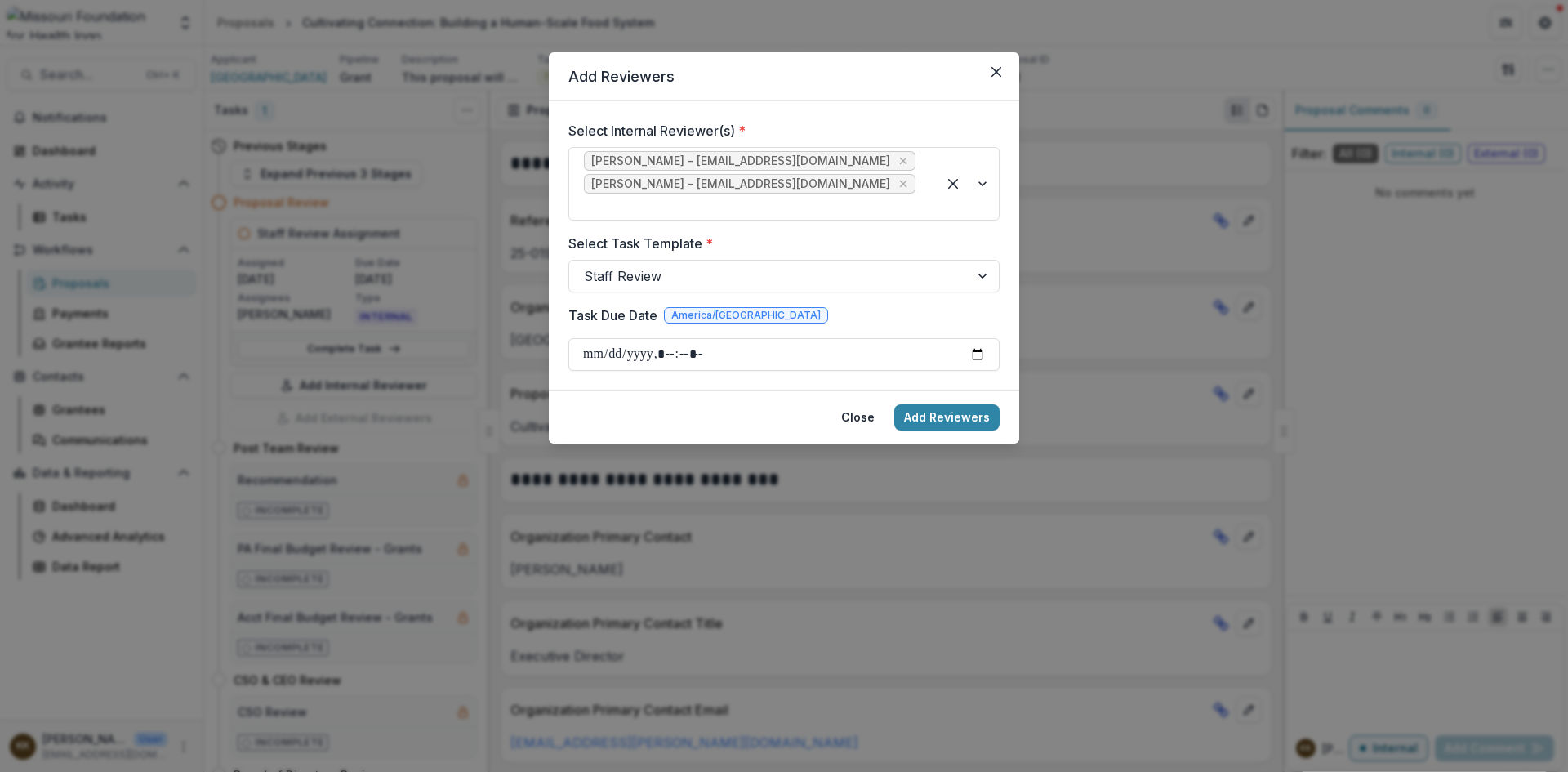
type input "**********"
click at [923, 405] on button "Add Reviewers" at bounding box center [946, 418] width 105 height 26
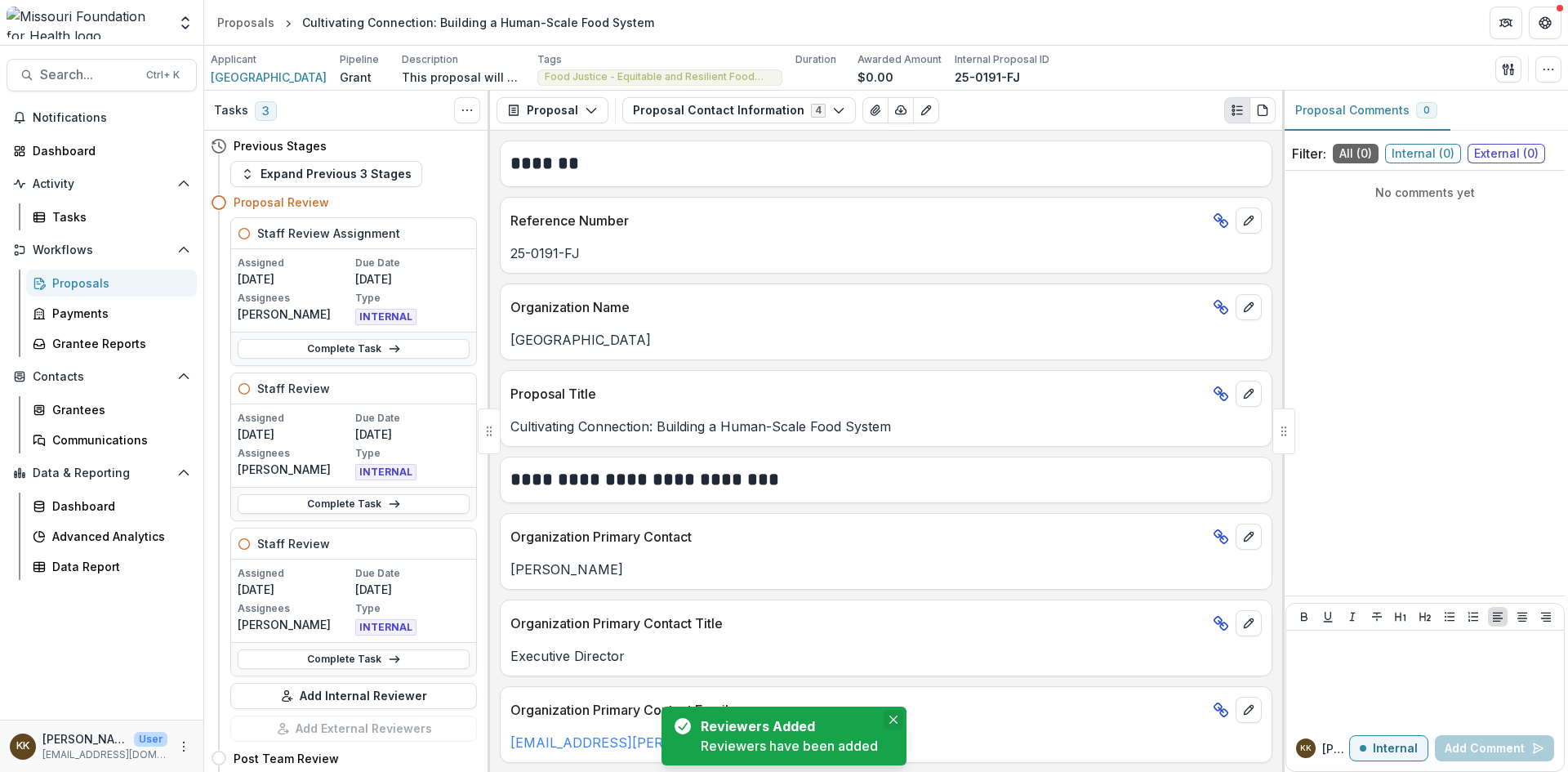
click at [897, 718] on icon "Close" at bounding box center [893, 719] width 8 height 8
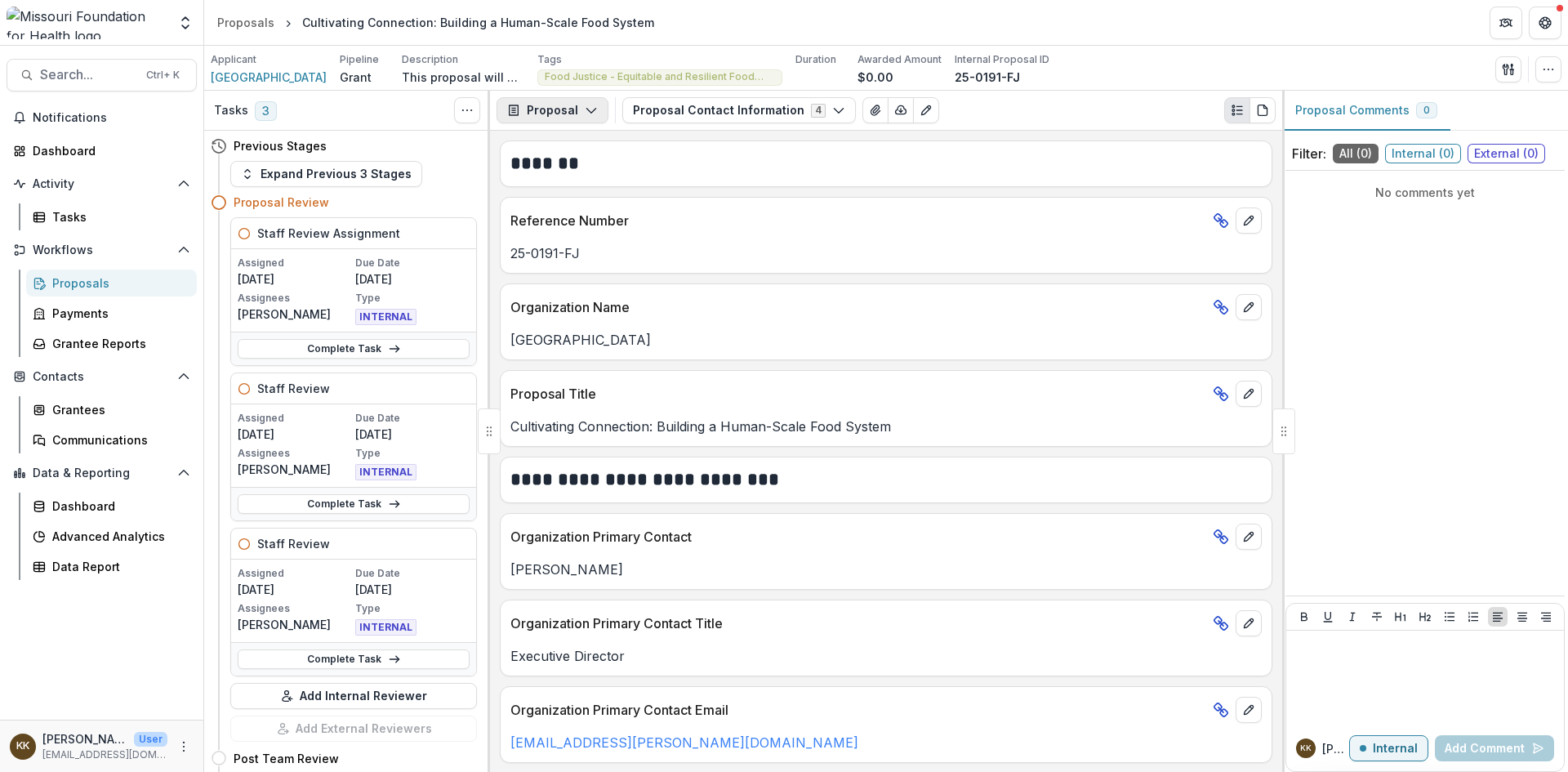
click at [555, 105] on button "Proposal" at bounding box center [552, 110] width 112 height 26
click at [1357, 656] on div at bounding box center [1425, 678] width 265 height 82
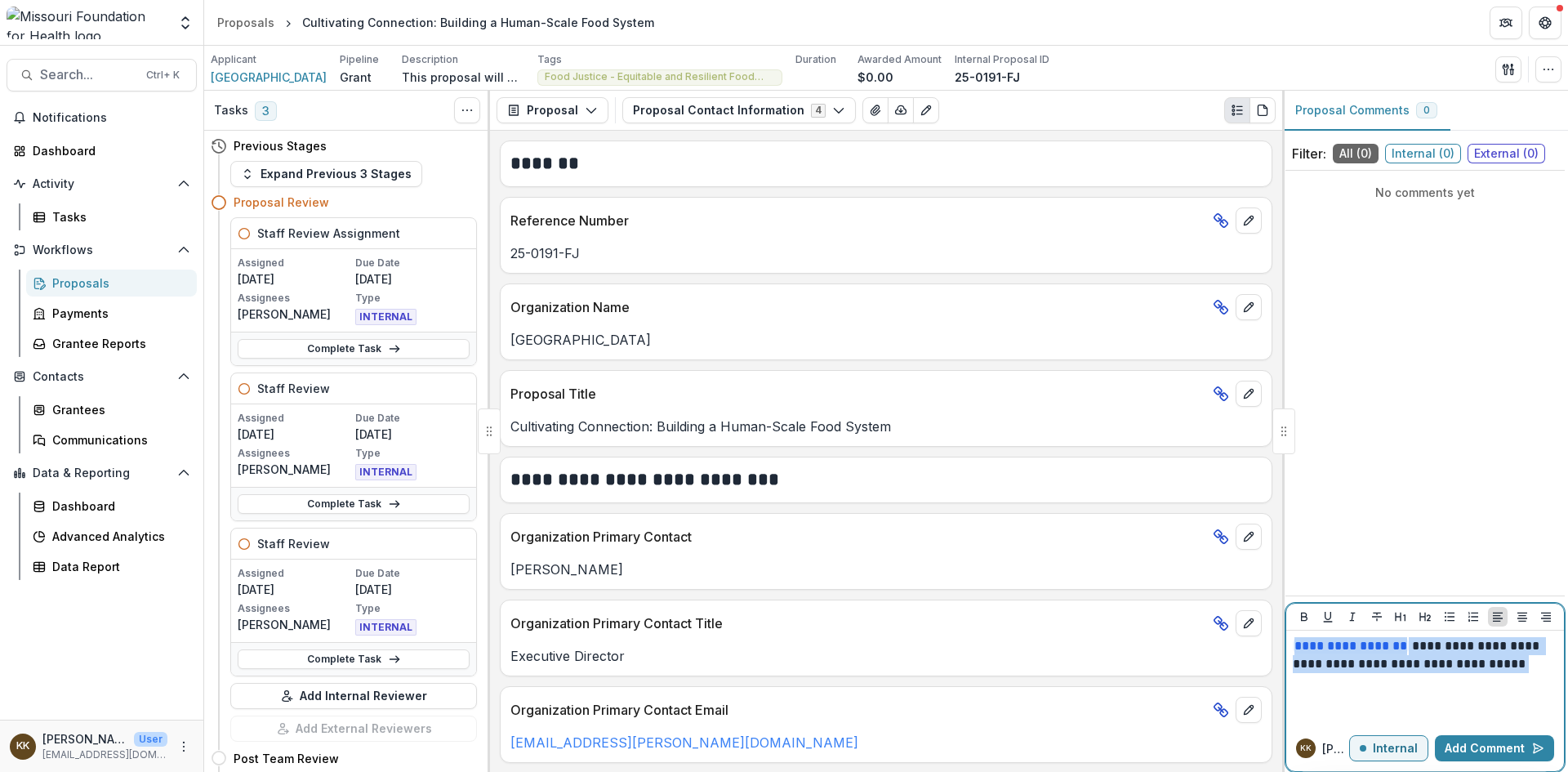
drag, startPoint x: 1499, startPoint y: 666, endPoint x: 1216, endPoint y: 632, distance: 285.0
click at [1216, 632] on div "Tasks 3 Show Cancelled Tasks Previous Stages Expand Previous 3 Stages Proposal …" at bounding box center [886, 431] width 1364 height 682
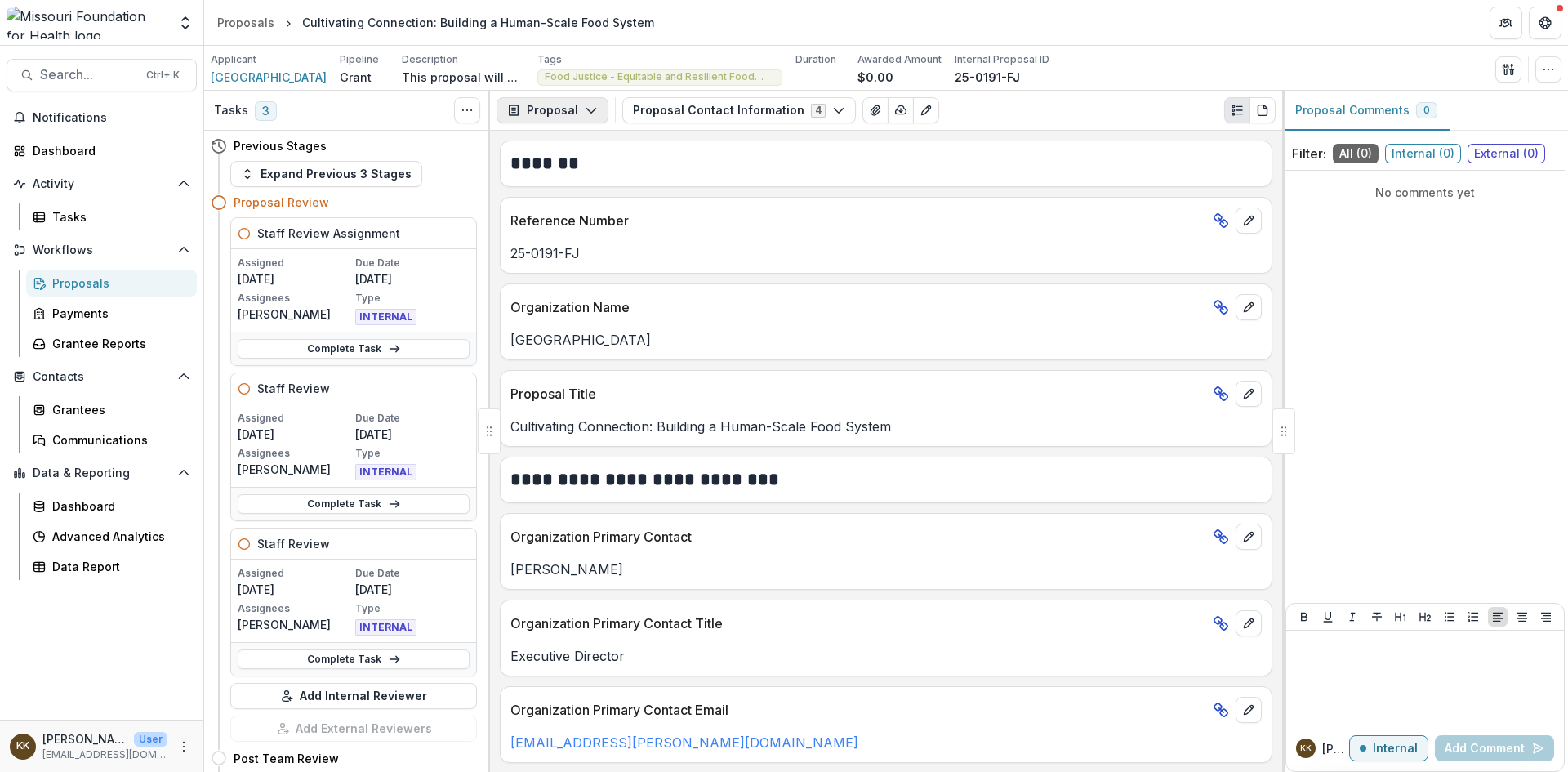
click at [553, 112] on button "Proposal" at bounding box center [552, 110] width 112 height 26
click at [724, 112] on button "Proposal Contact Information 4" at bounding box center [739, 110] width 234 height 26
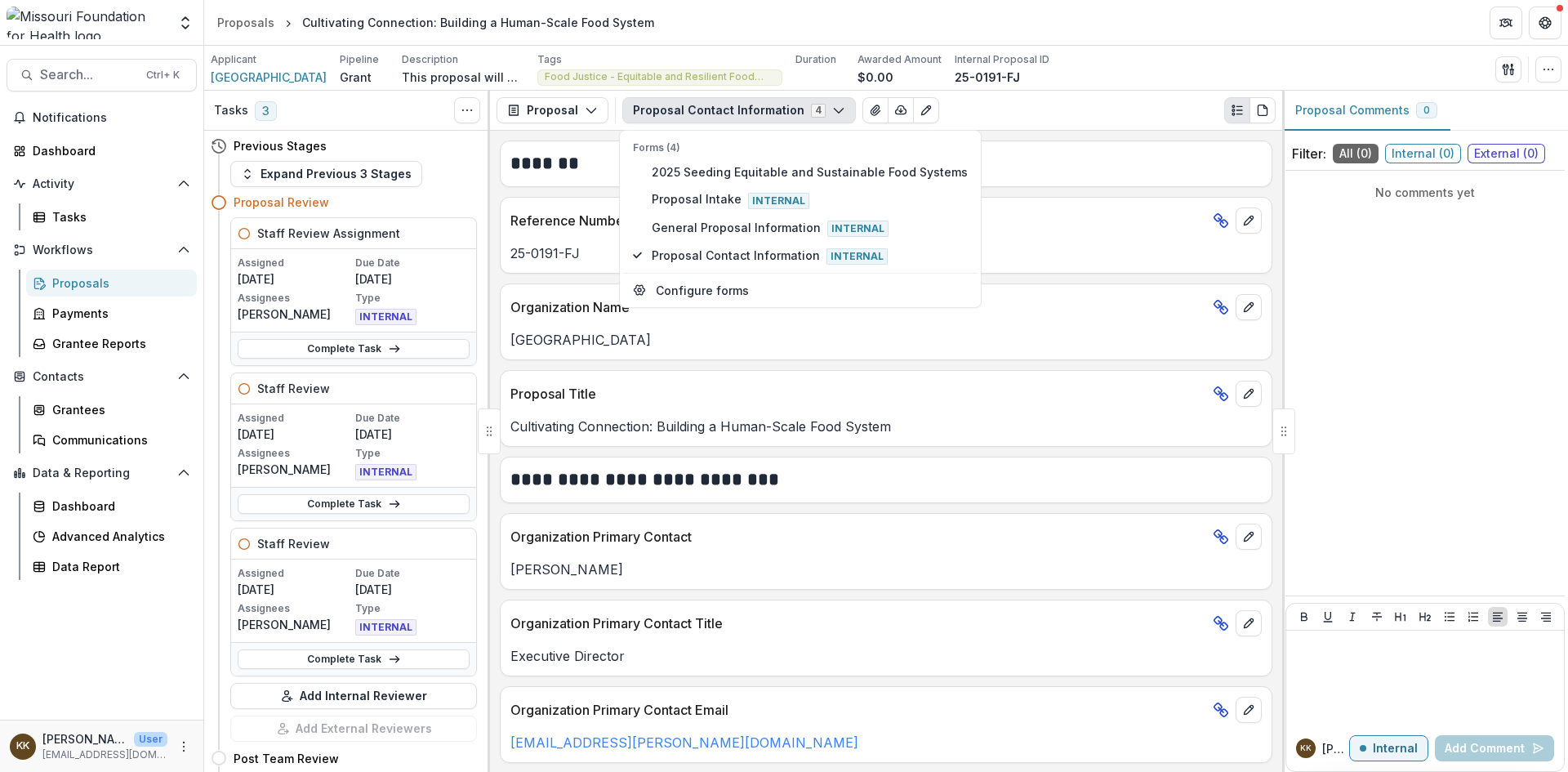
click at [707, 111] on button "Proposal Contact Information 4" at bounding box center [739, 110] width 234 height 26
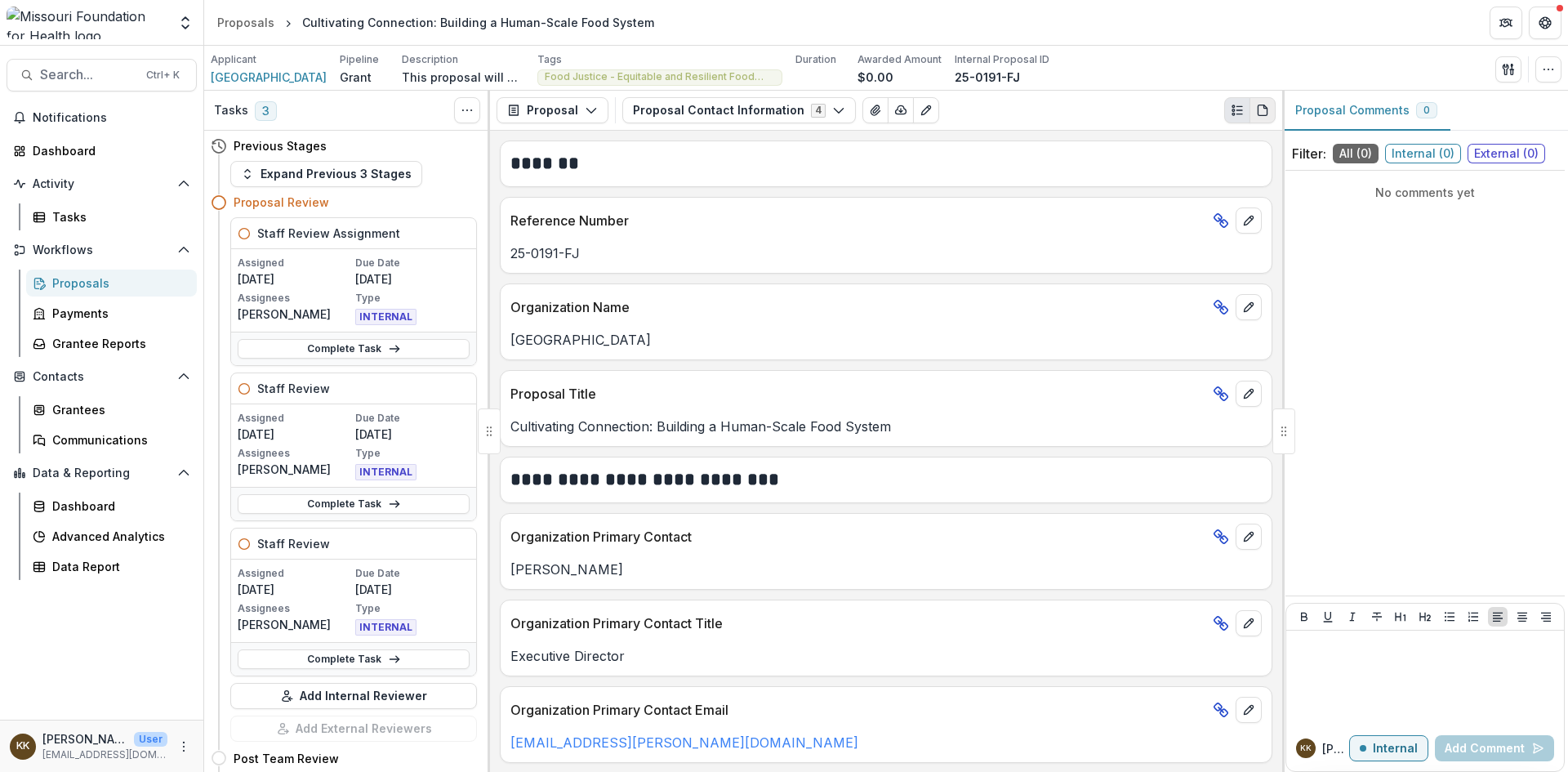
click at [1264, 106] on icon "PDF view" at bounding box center [1266, 107] width 3 height 3
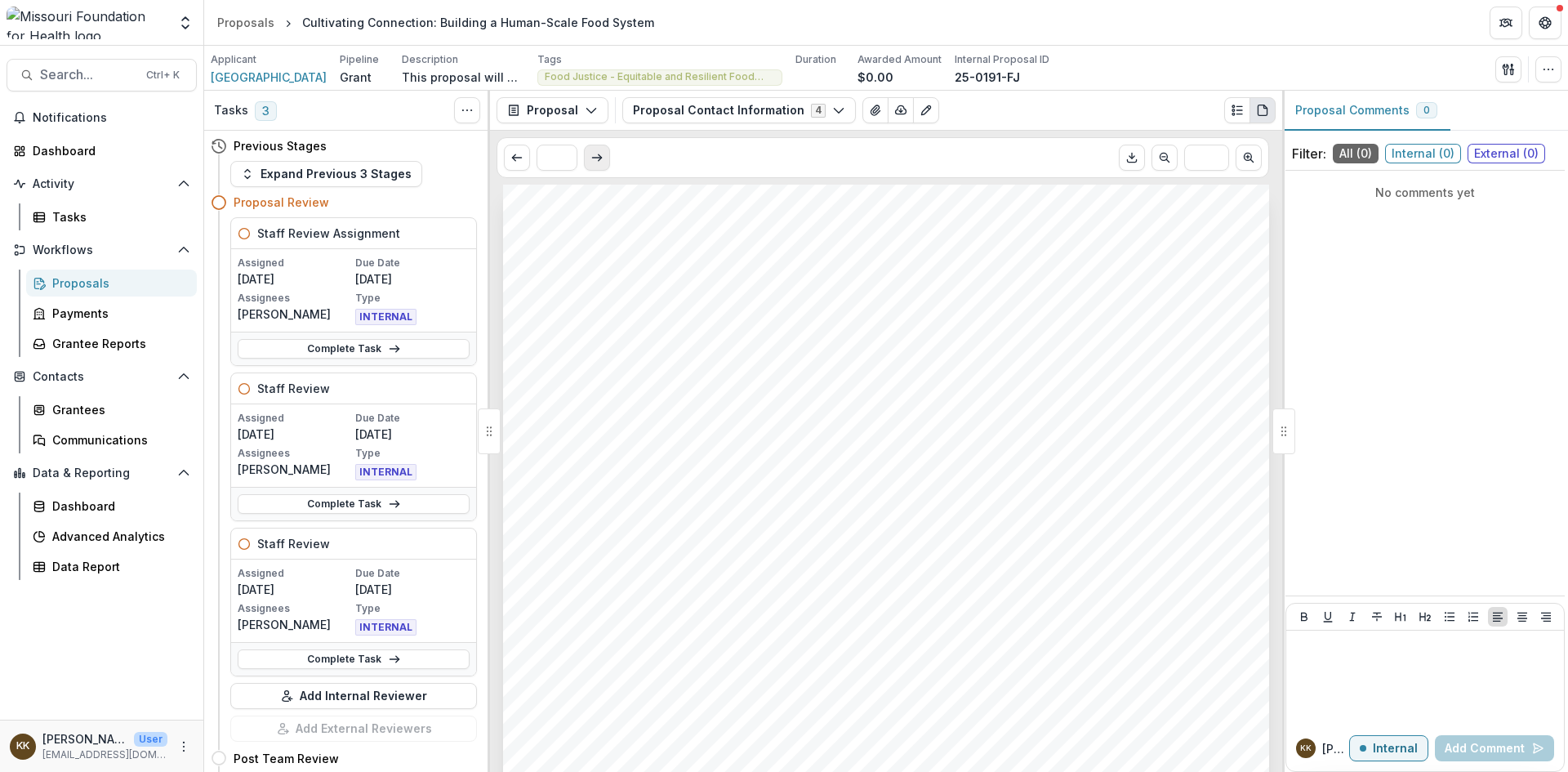
click at [596, 159] on icon "Scroll to next page" at bounding box center [596, 157] width 13 height 13
click at [596, 160] on icon "Scroll to next page" at bounding box center [596, 157] width 13 height 13
type input "*"
click at [596, 160] on icon "Scroll to next page" at bounding box center [596, 157] width 13 height 13
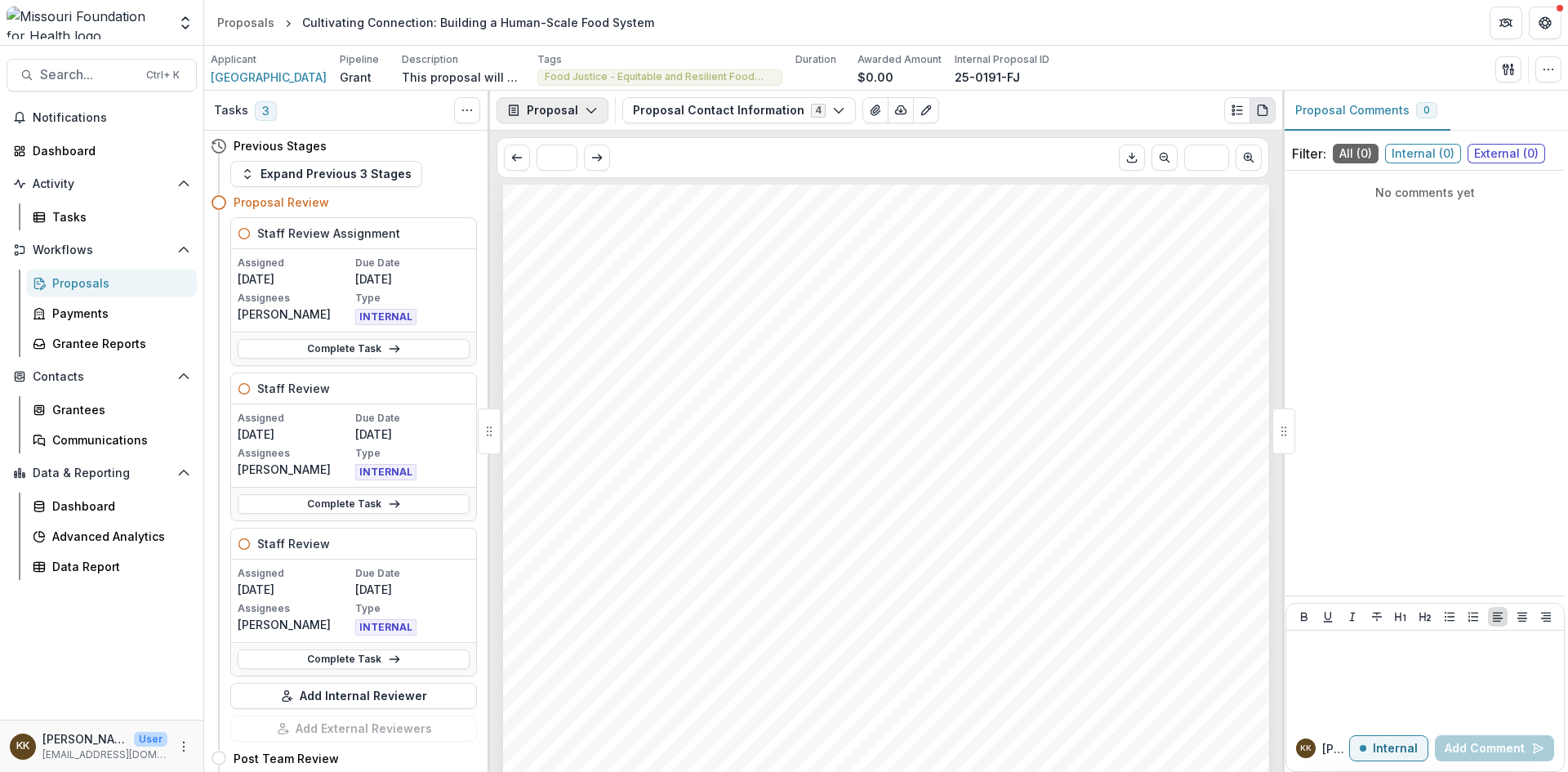
click at [549, 111] on button "Proposal" at bounding box center [552, 110] width 112 height 26
click at [550, 107] on button "Proposal" at bounding box center [552, 110] width 112 height 26
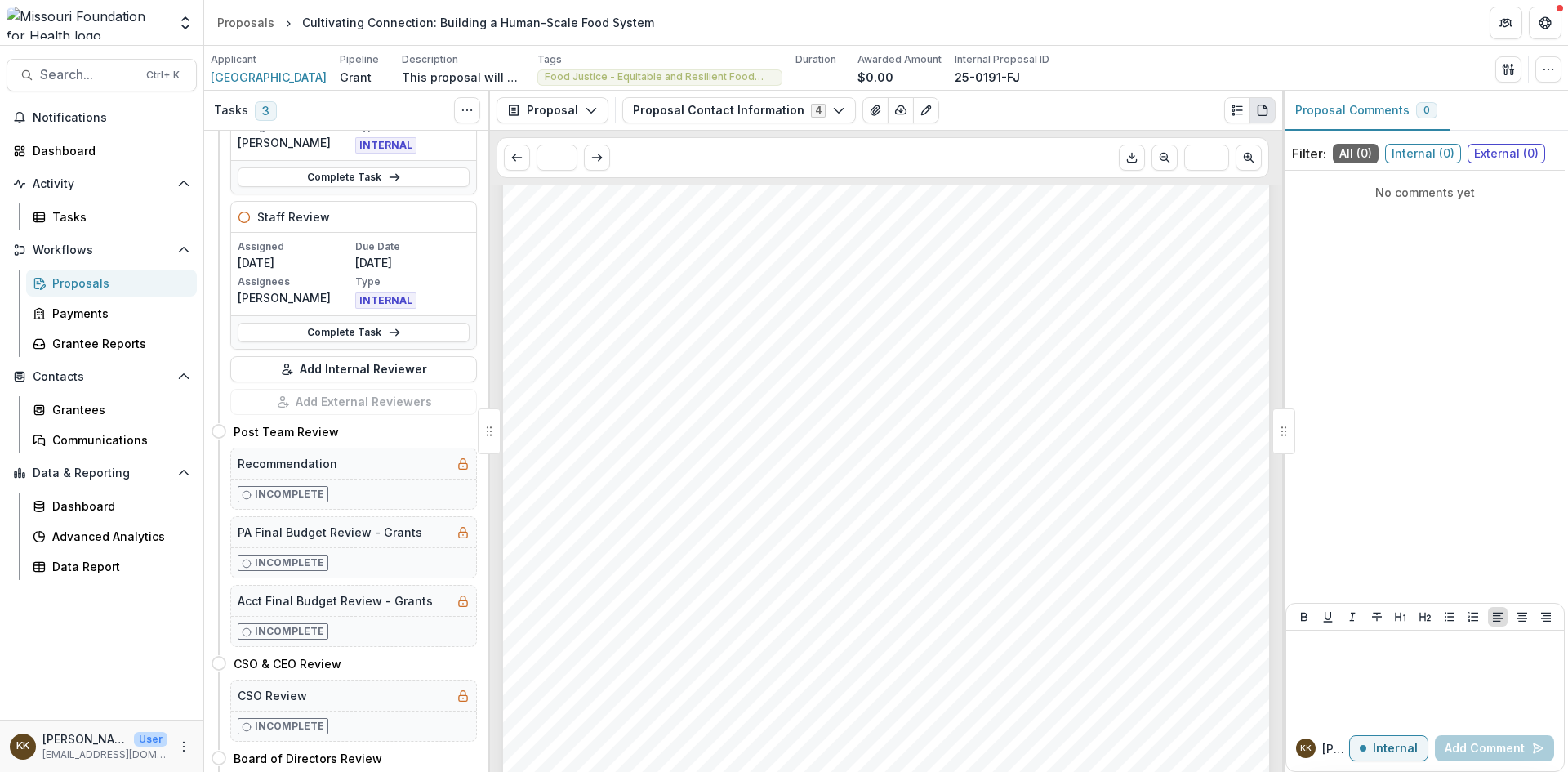
scroll to position [0, 0]
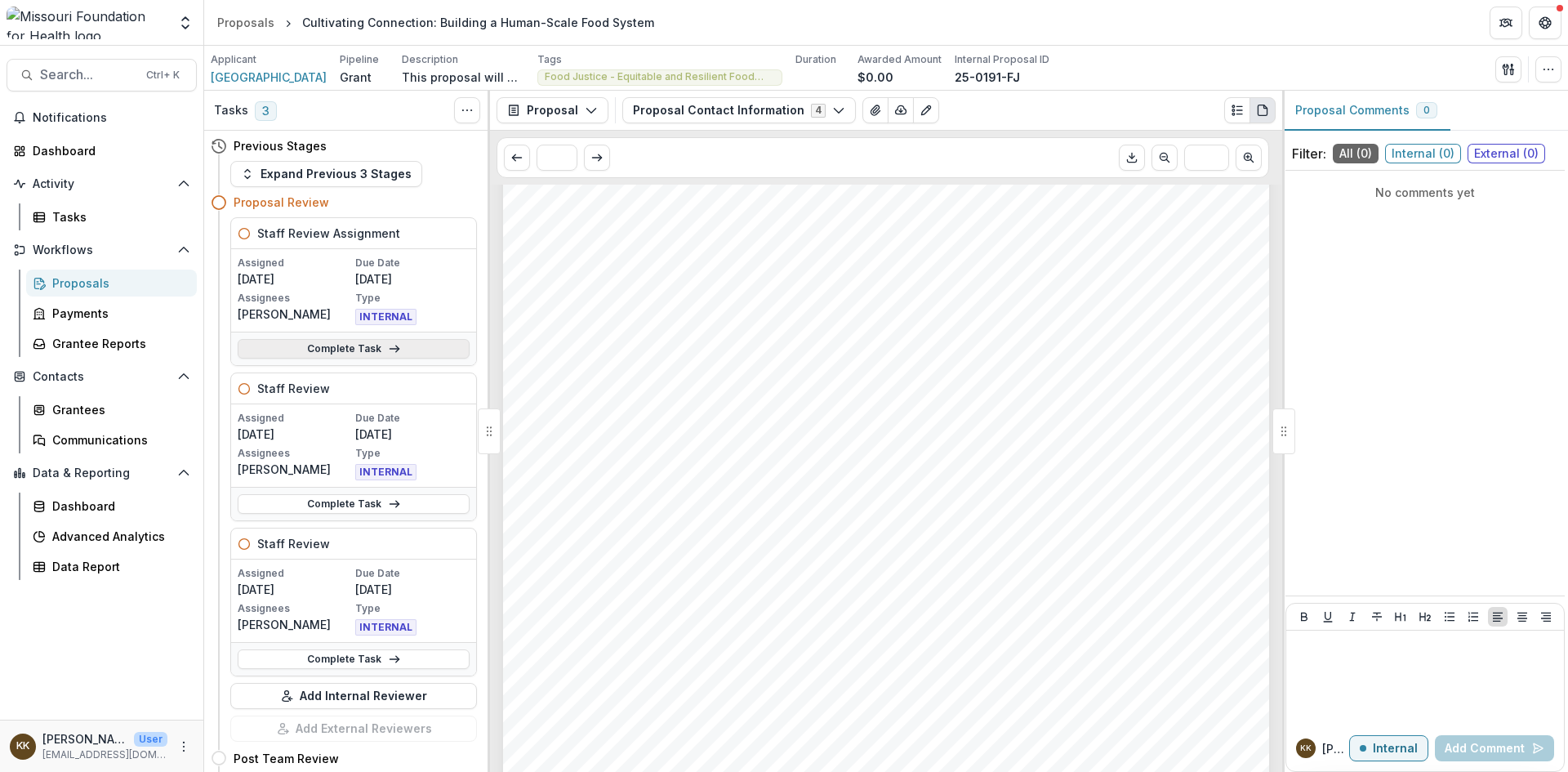
click at [340, 346] on link "Complete Task" at bounding box center [353, 348] width 232 height 20
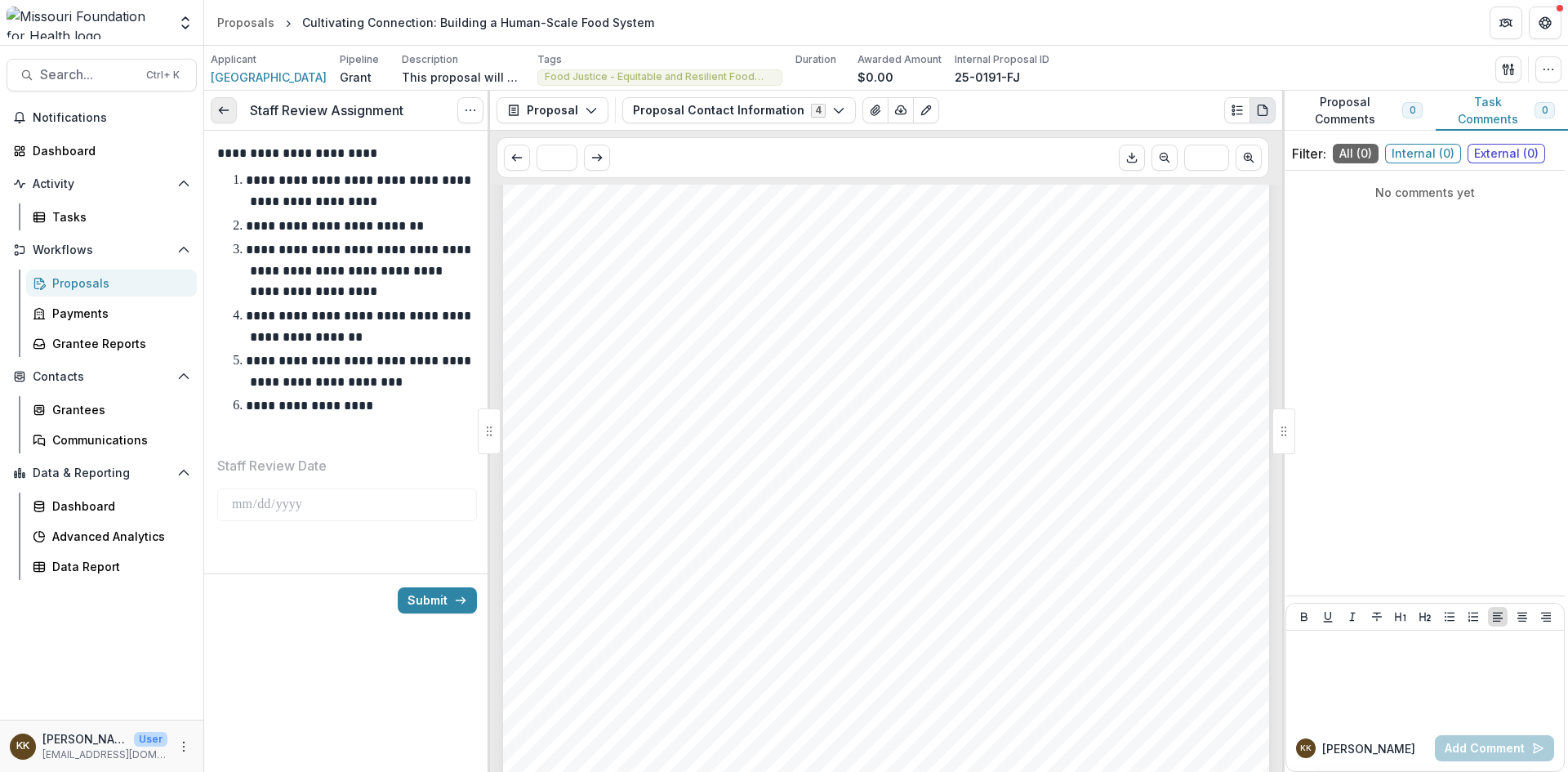
click at [221, 110] on line at bounding box center [223, 110] width 9 height 0
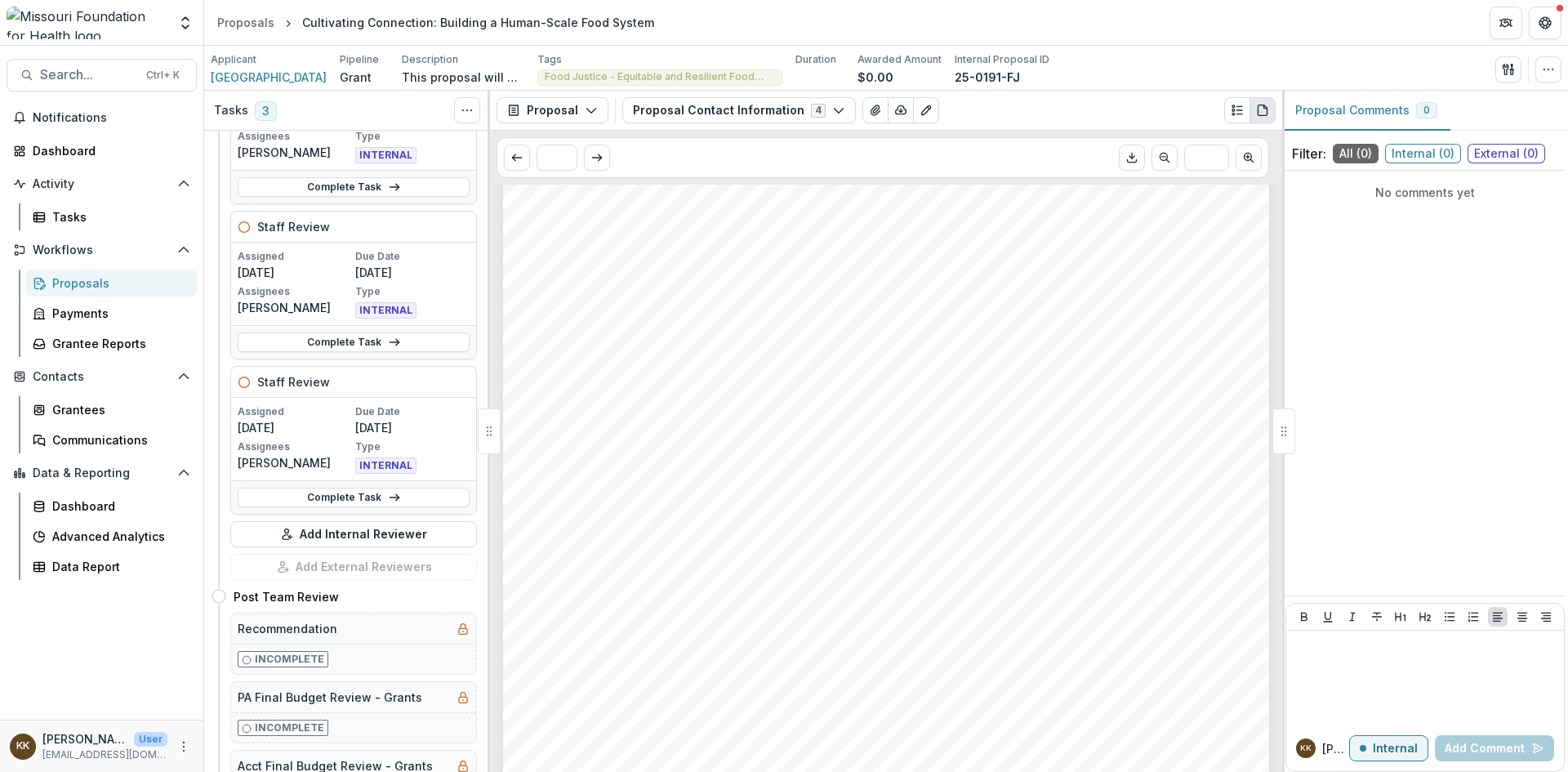
scroll to position [163, 0]
click at [346, 531] on button "Add Internal Reviewer" at bounding box center [353, 532] width 247 height 26
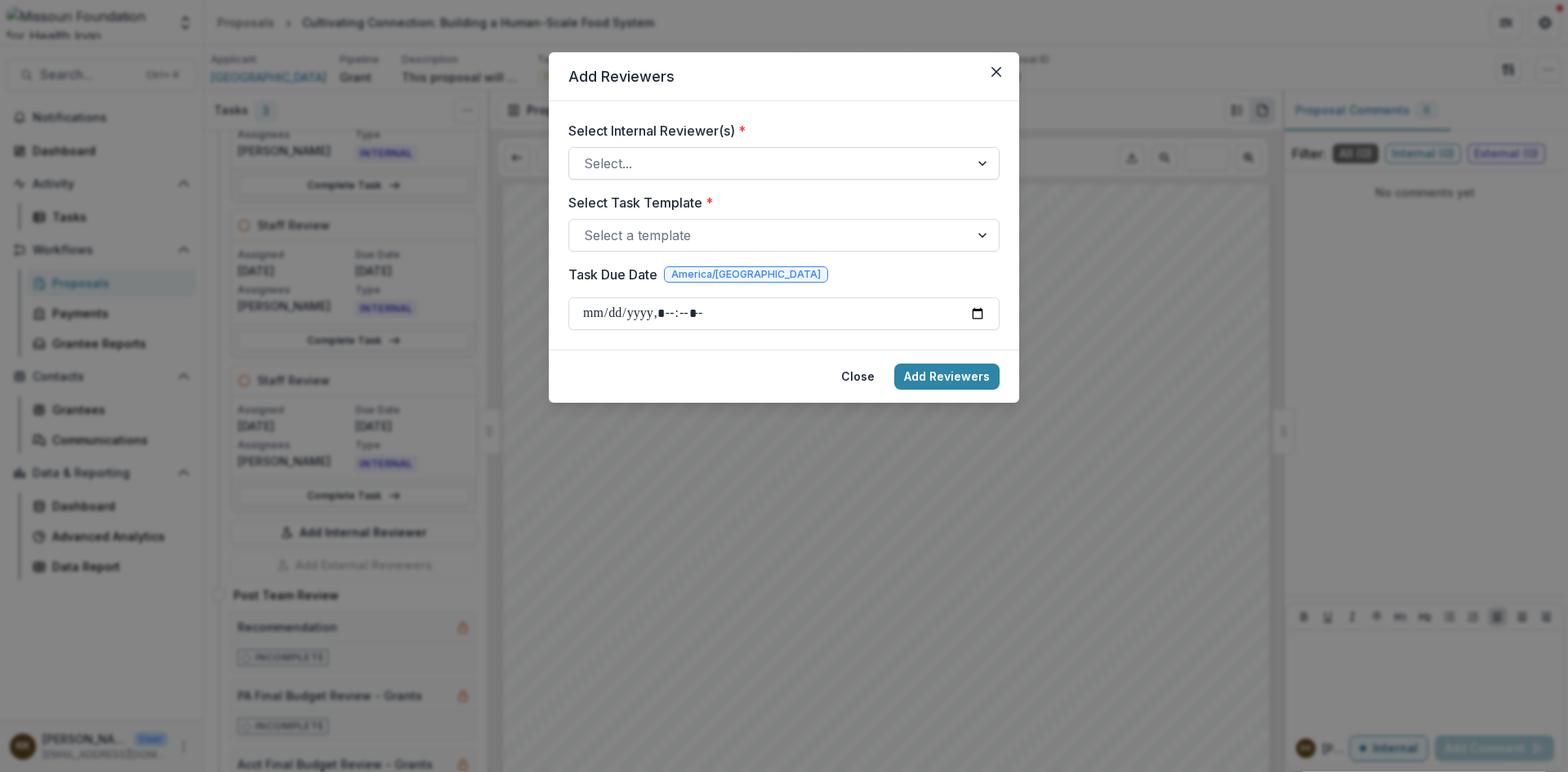
click at [660, 163] on div at bounding box center [769, 163] width 371 height 23
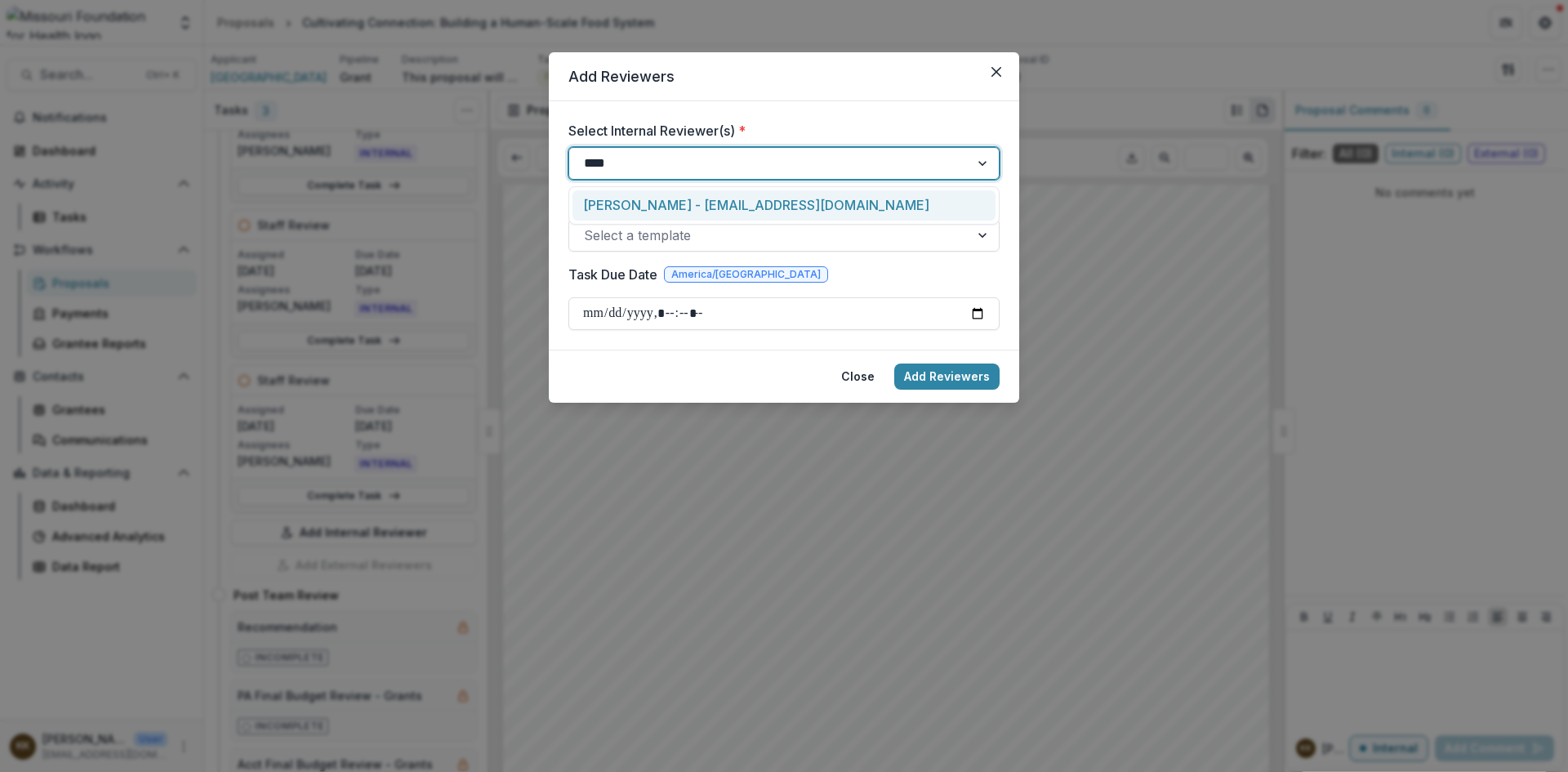
type input "*****"
click at [665, 208] on div "[PERSON_NAME] - [EMAIL_ADDRESS][DOMAIN_NAME]" at bounding box center [784, 205] width 423 height 30
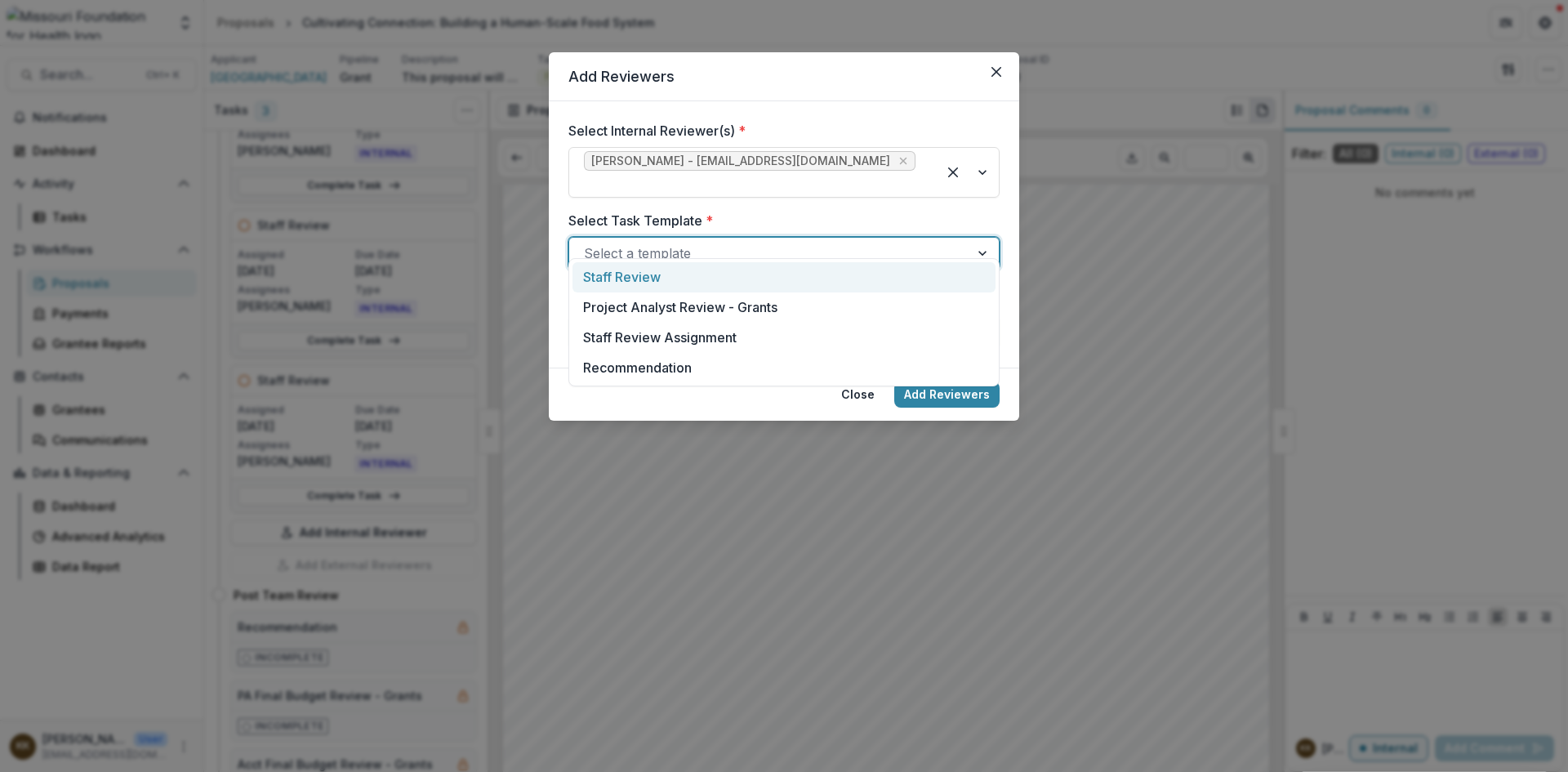
click at [713, 241] on div at bounding box center [769, 253] width 371 height 23
click at [616, 273] on div "Staff Review" at bounding box center [784, 277] width 423 height 30
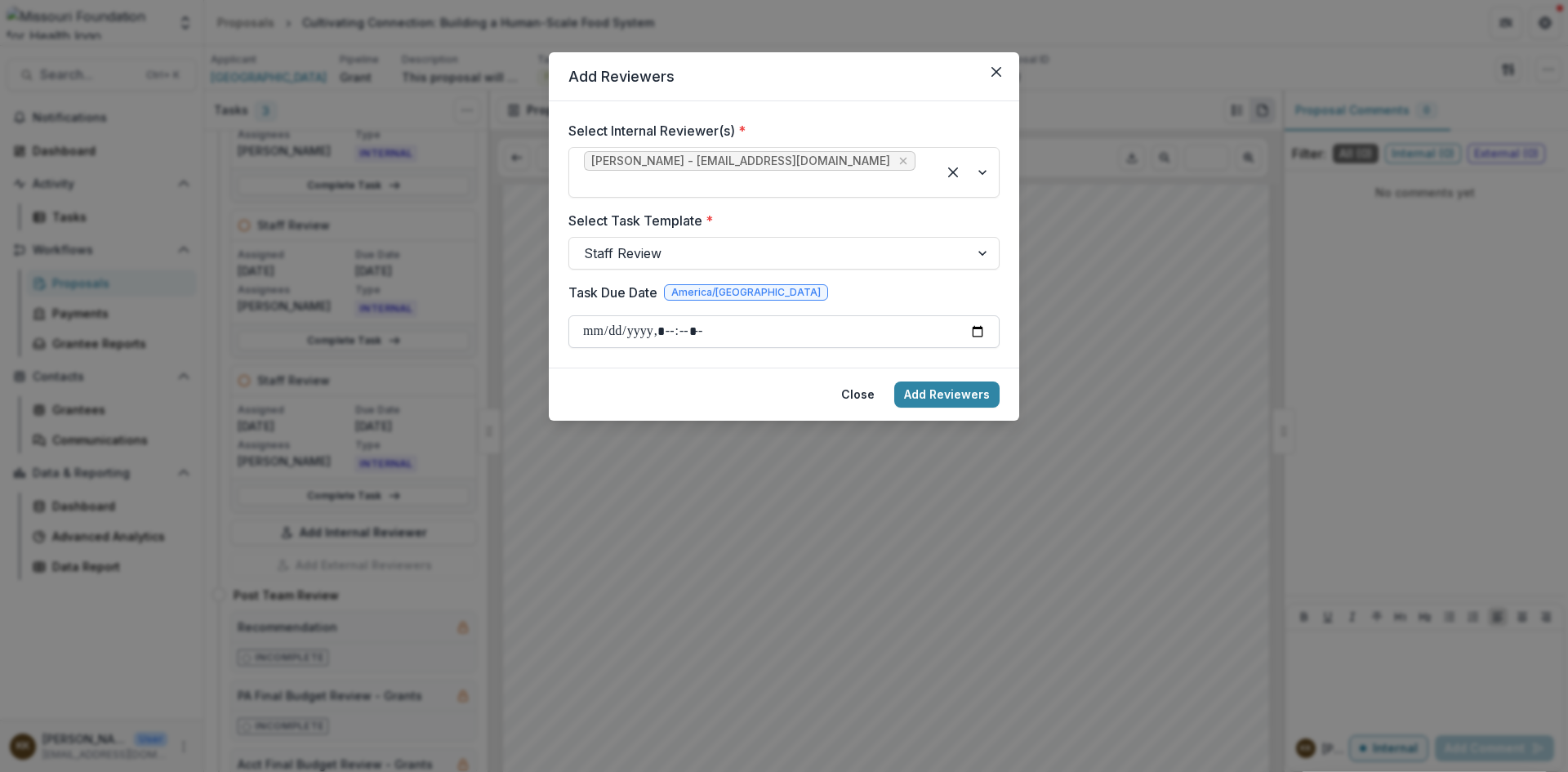
click at [631, 315] on input "Task Due Date" at bounding box center [784, 332] width 432 height 33
type input "**********"
click at [987, 381] on button "Add Reviewers" at bounding box center [946, 394] width 105 height 26
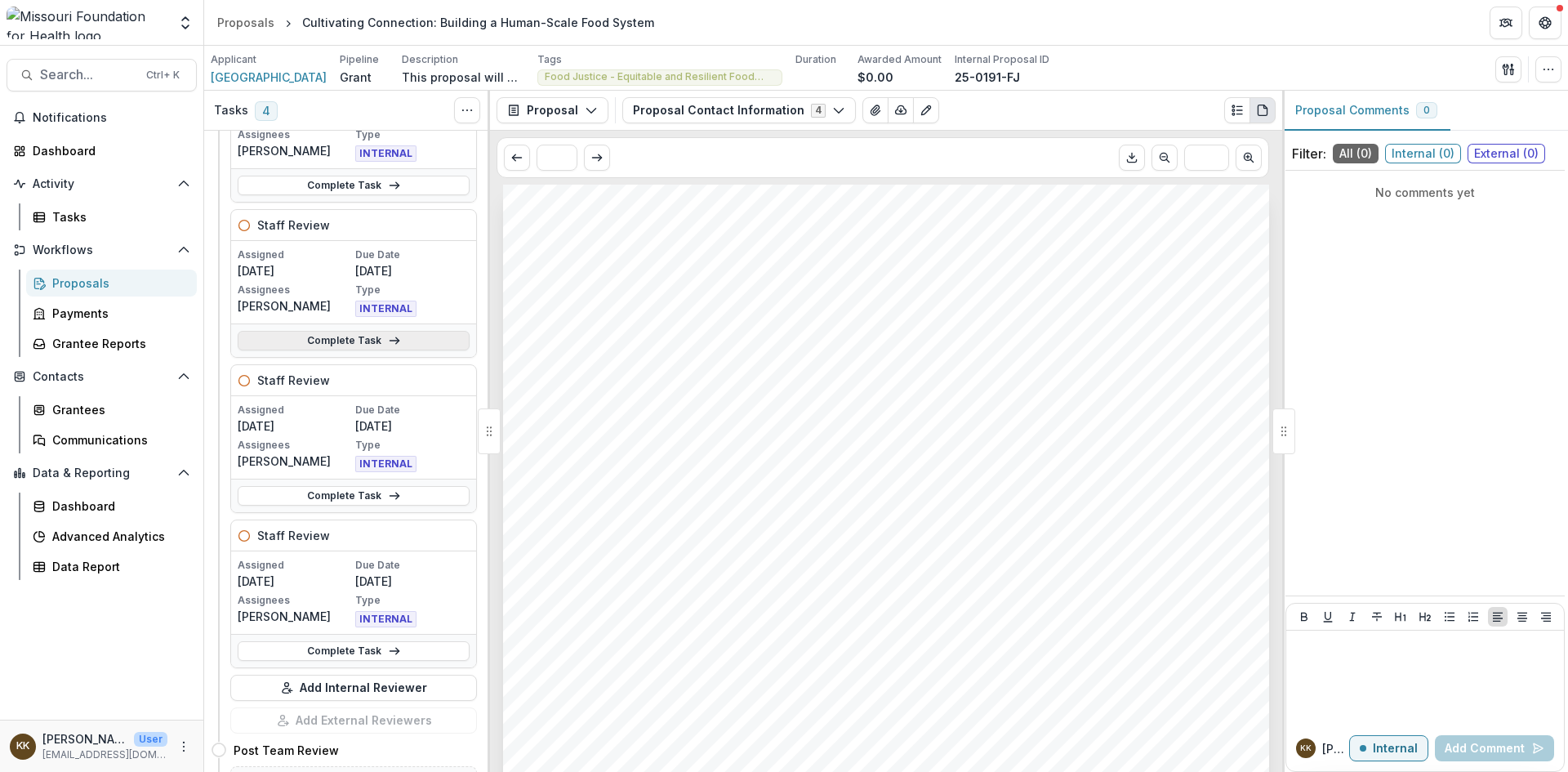
click at [330, 338] on link "Complete Task" at bounding box center [353, 340] width 232 height 20
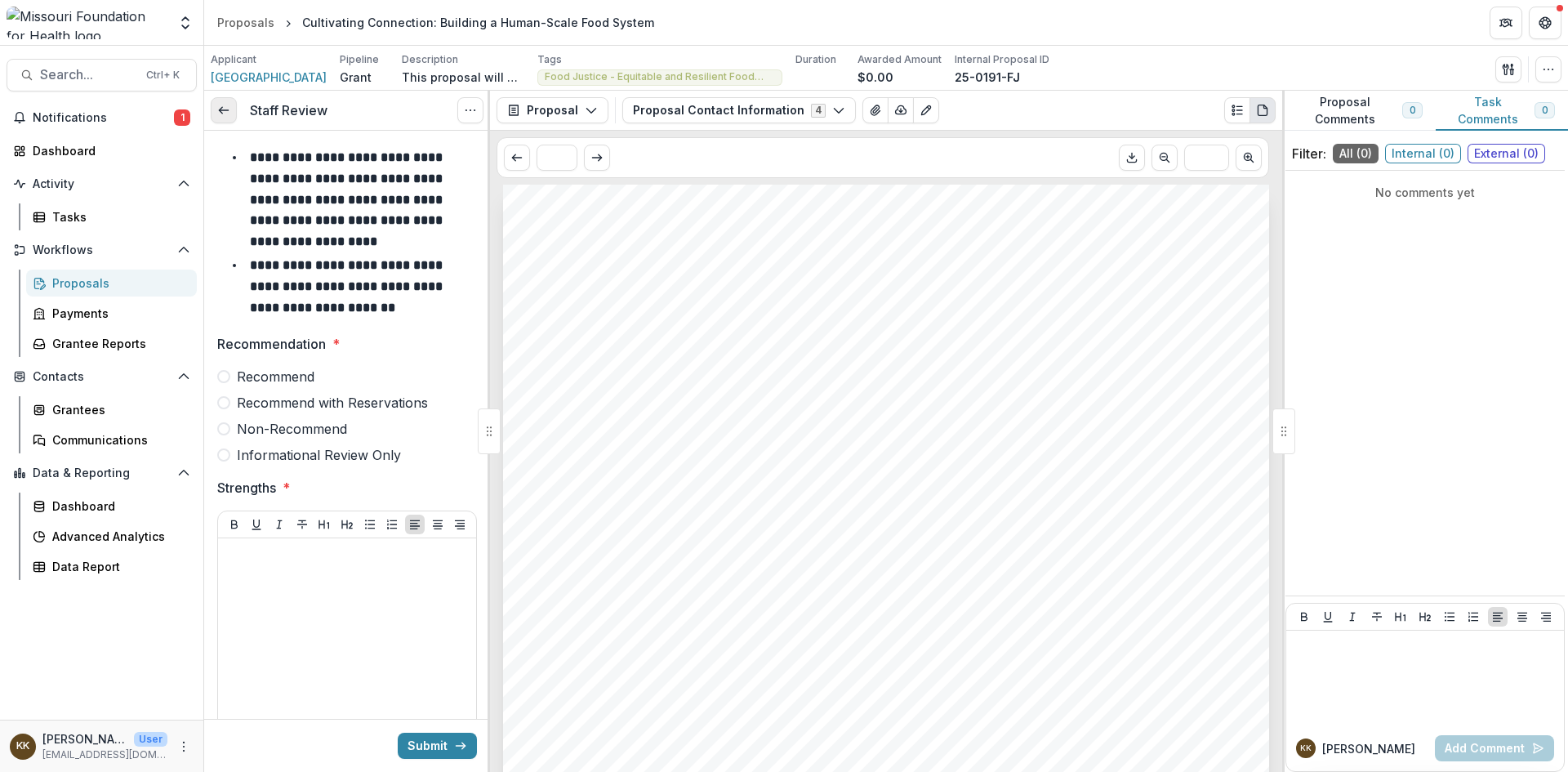
click at [234, 103] on link at bounding box center [224, 110] width 26 height 26
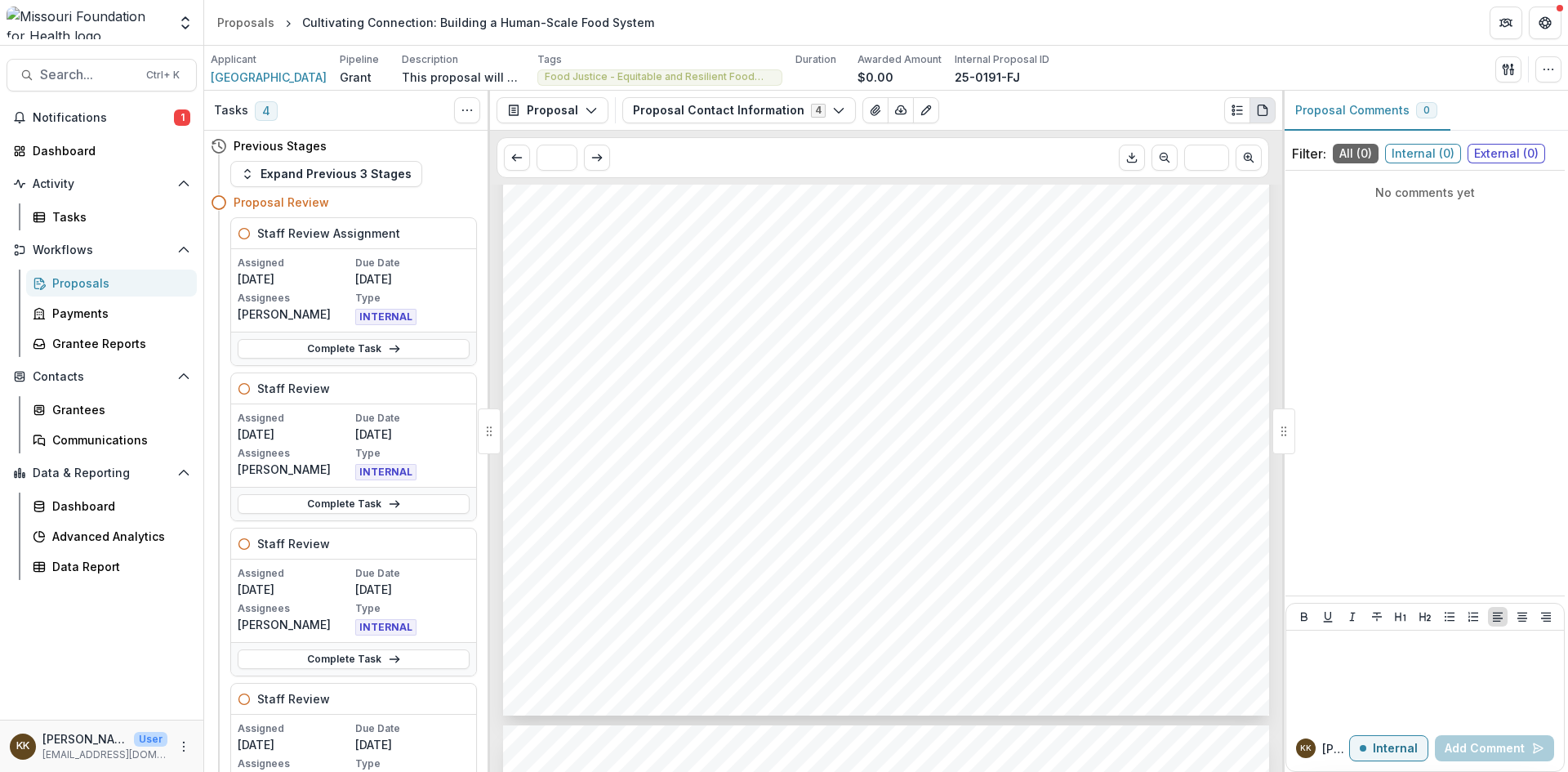
scroll to position [322, 0]
click at [697, 106] on button "Proposal Contact Information 4" at bounding box center [739, 110] width 234 height 26
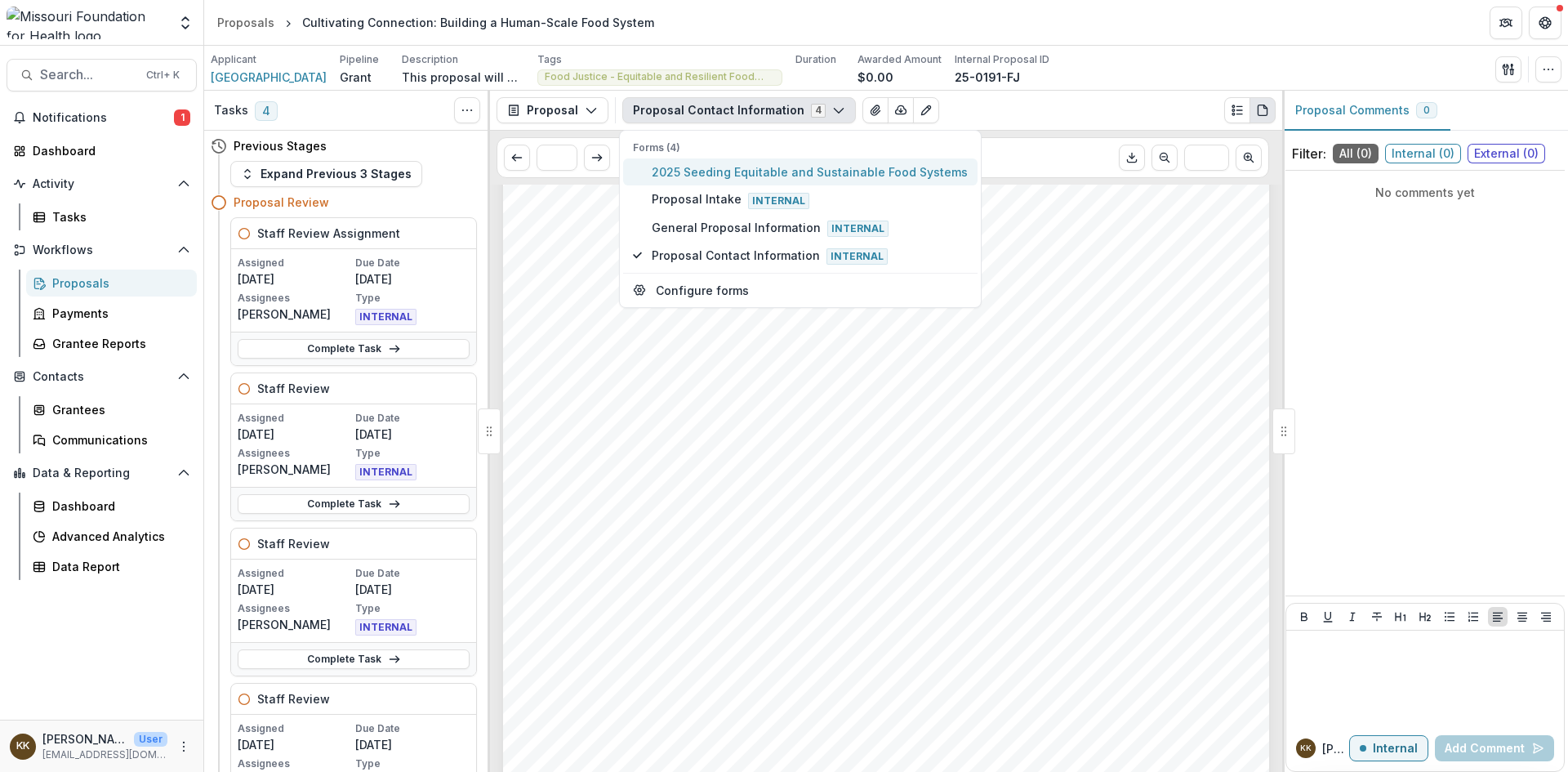
click at [722, 169] on span "2025 Seeding Equitable and Sustainable Food Systems" at bounding box center [810, 172] width 316 height 17
click at [820, 106] on button "2025 Seeding Equitable and Sustainable Food Systems 4" at bounding box center [814, 110] width 383 height 26
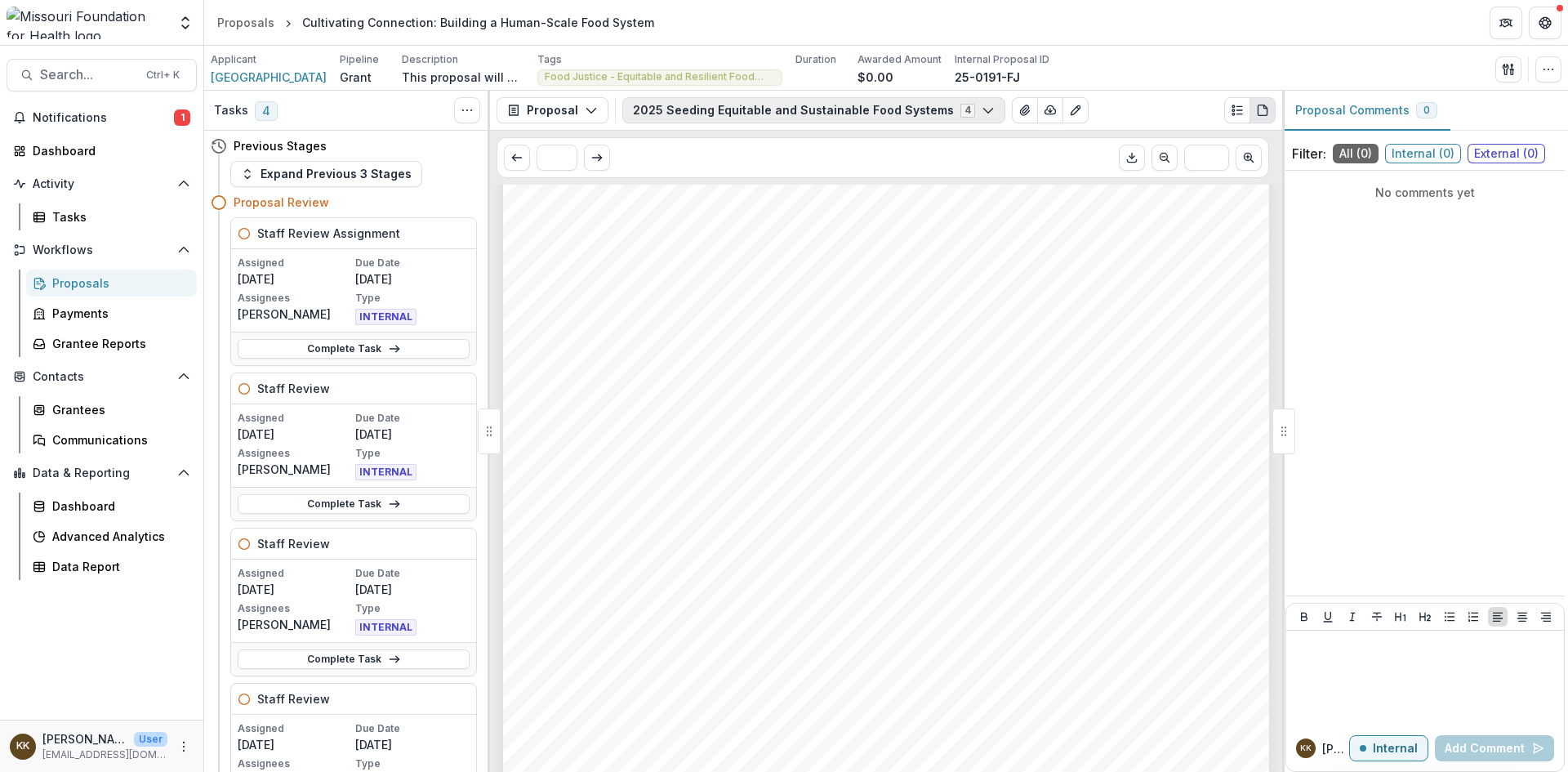
click at [820, 106] on button "2025 Seeding Equitable and Sustainable Food Systems 4" at bounding box center [814, 110] width 383 height 26
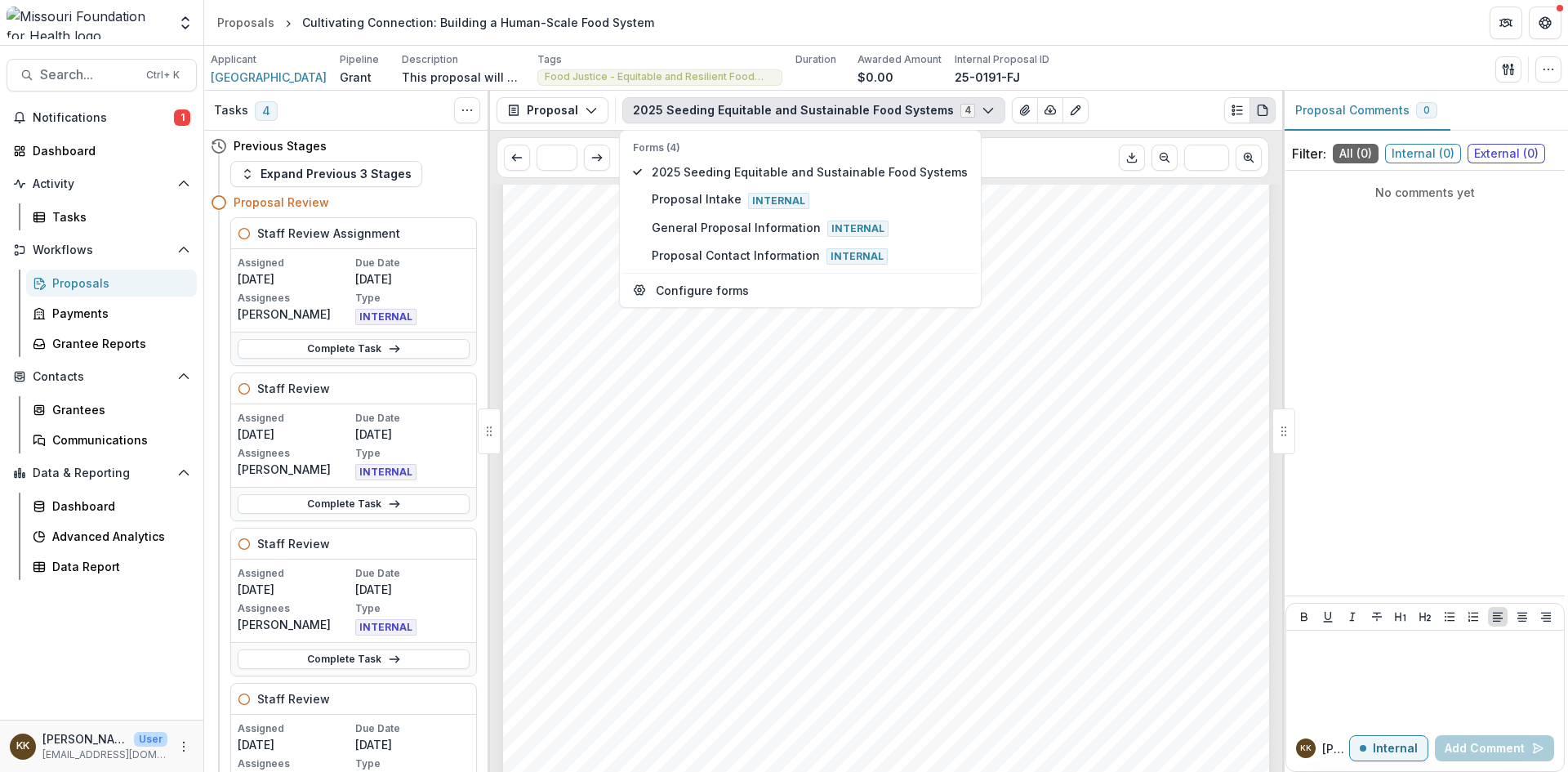
click at [820, 106] on button "2025 Seeding Equitable and Sustainable Food Systems 4" at bounding box center [814, 110] width 383 height 26
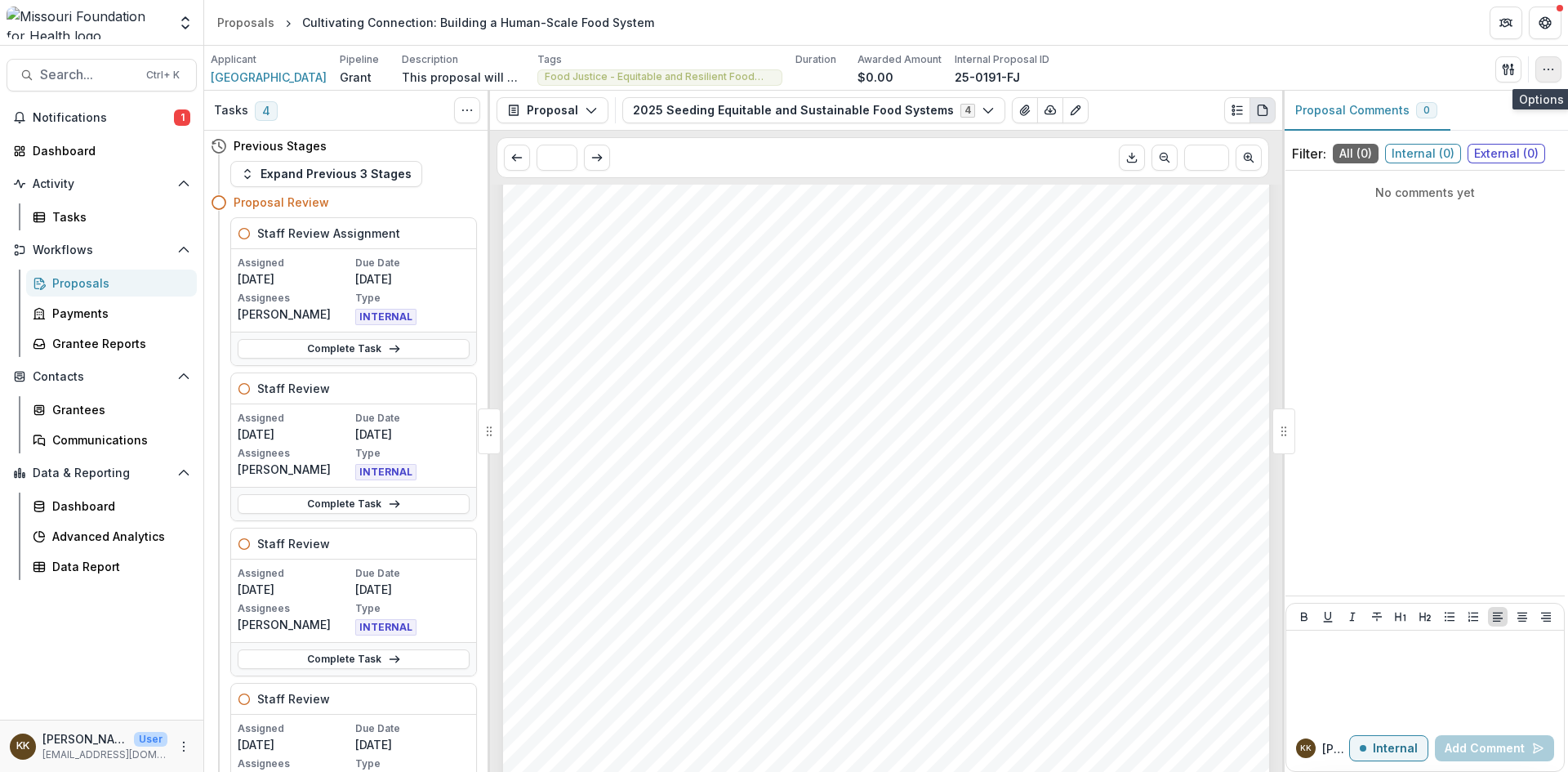
click at [1553, 71] on icon "button" at bounding box center [1548, 69] width 13 height 13
click at [1510, 74] on icon "button" at bounding box center [1508, 69] width 13 height 13
click at [1435, 134] on button "Proposal Files" at bounding box center [1430, 133] width 175 height 27
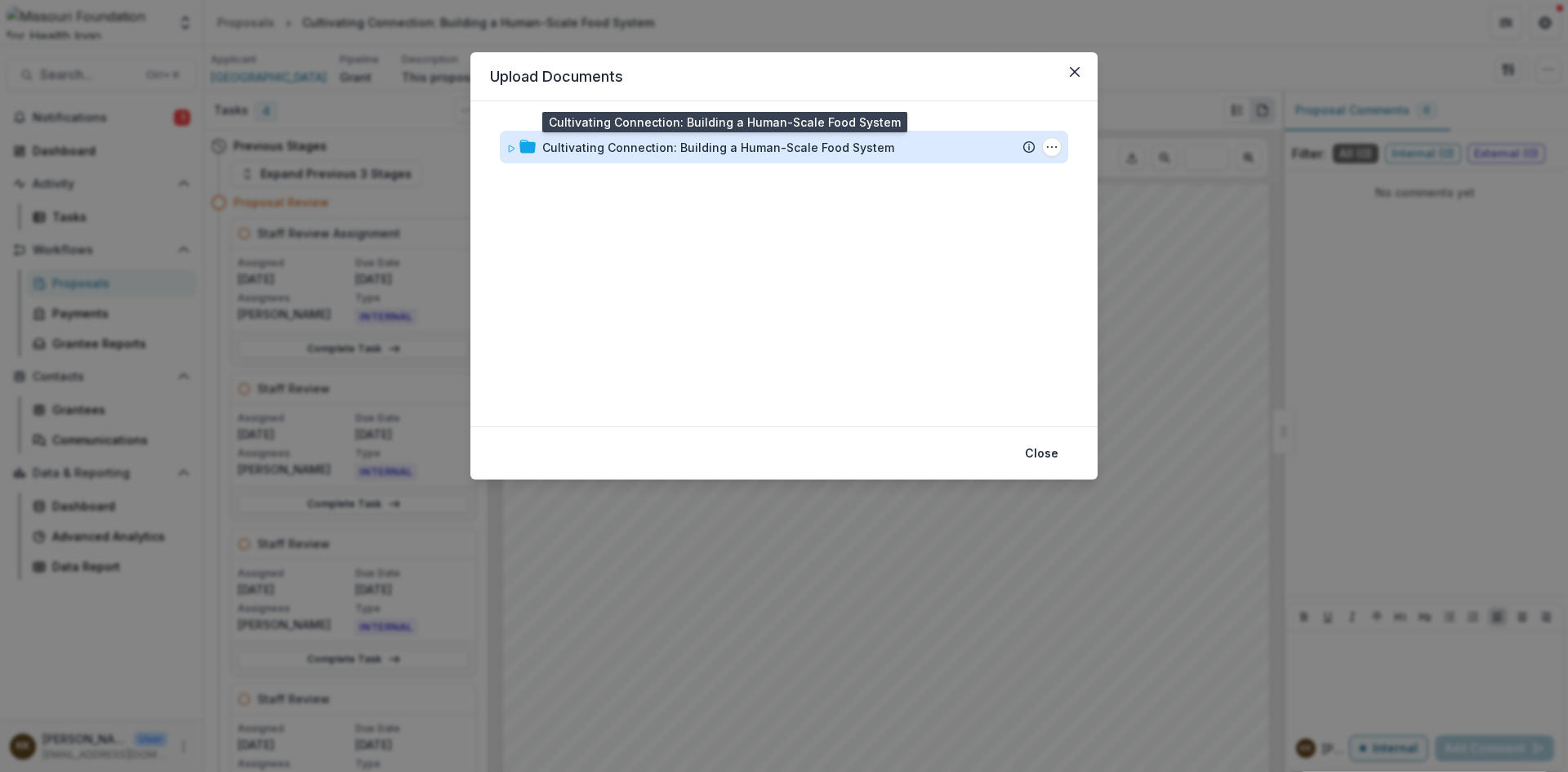
click at [644, 143] on div "Cultivating Connection: Building a Human-Scale Food System" at bounding box center [718, 148] width 352 height 17
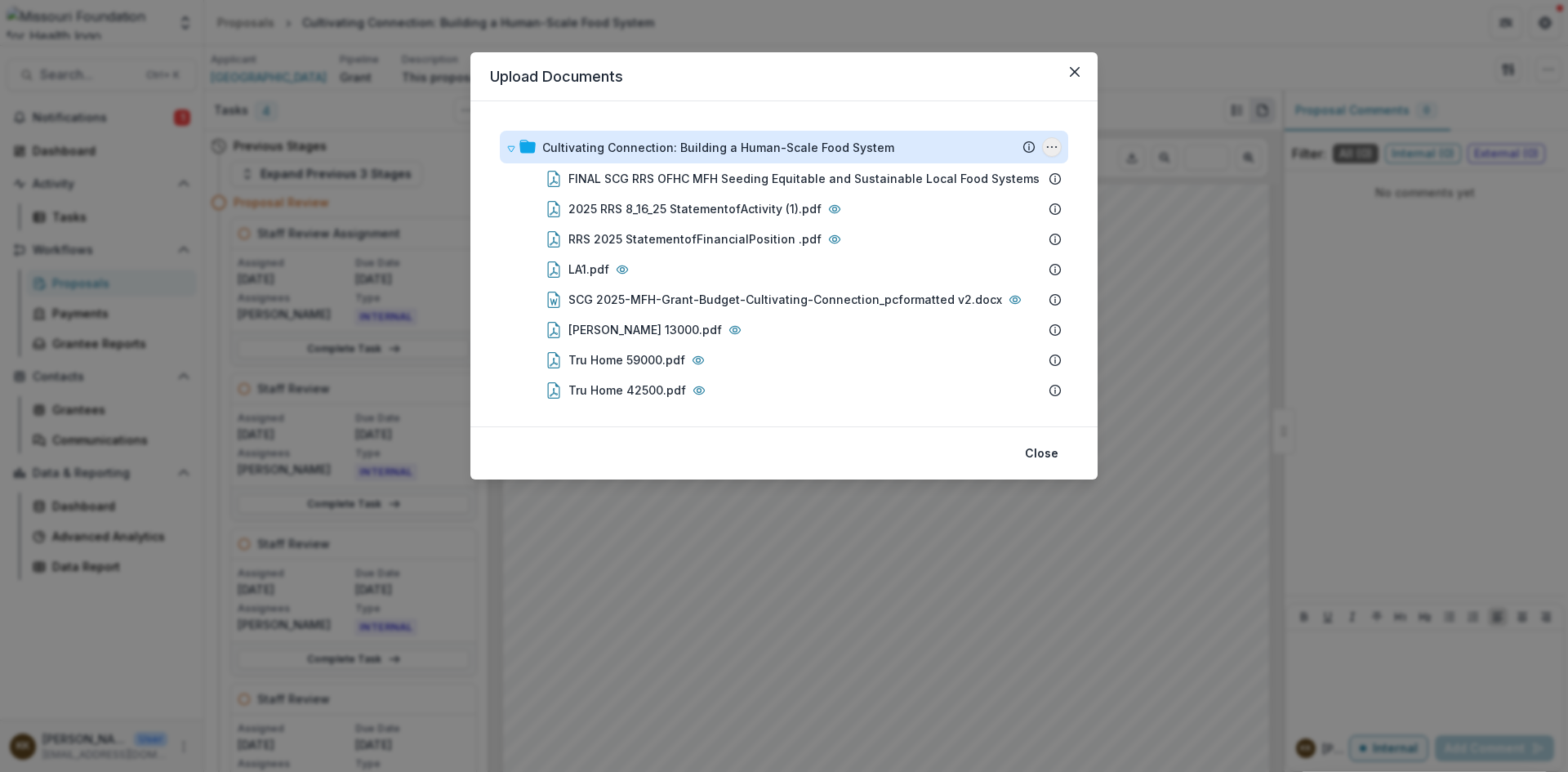
click at [1045, 145] on icon "Cultivating Connection: Building a Human-Scale Food System Options" at bounding box center [1051, 147] width 13 height 13
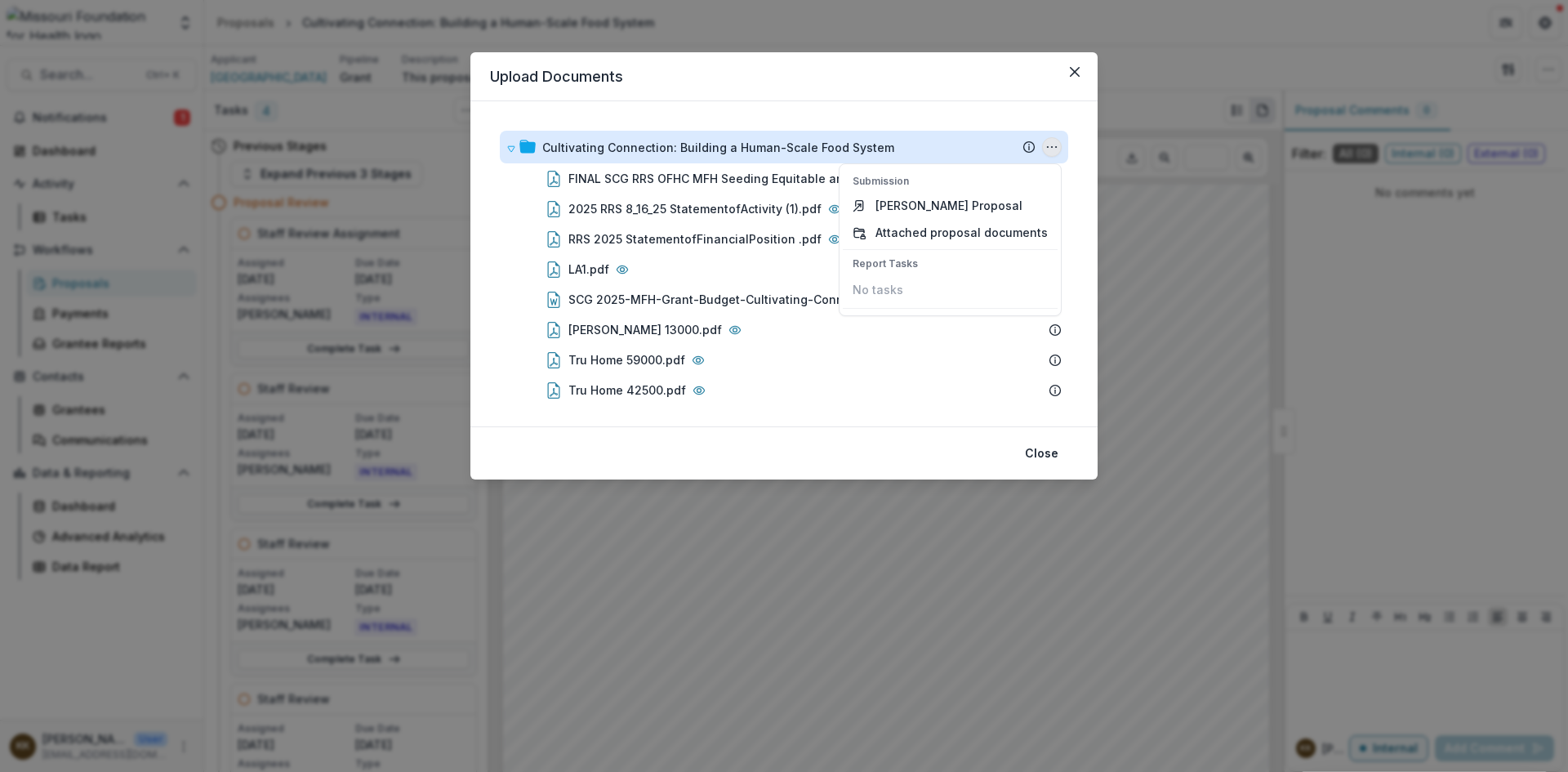
click at [1045, 145] on icon "Cultivating Connection: Building a Human-Scale Food System Options" at bounding box center [1051, 147] width 13 height 13
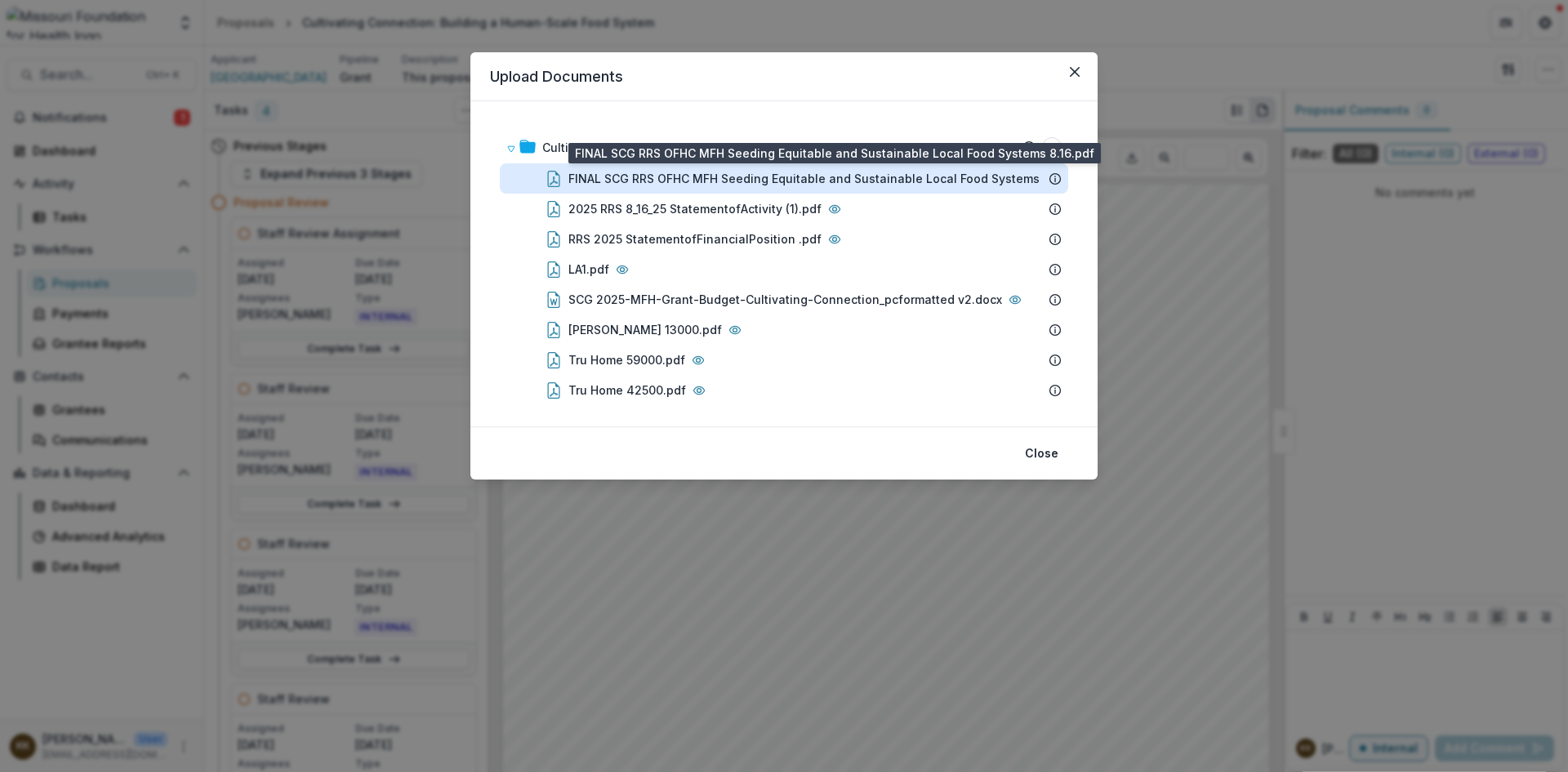
click at [623, 181] on div "FINAL SCG RRS OFHC MFH Seeding Equitable and Sustainable Local Food Systems 8.1…" at bounding box center [828, 179] width 519 height 17
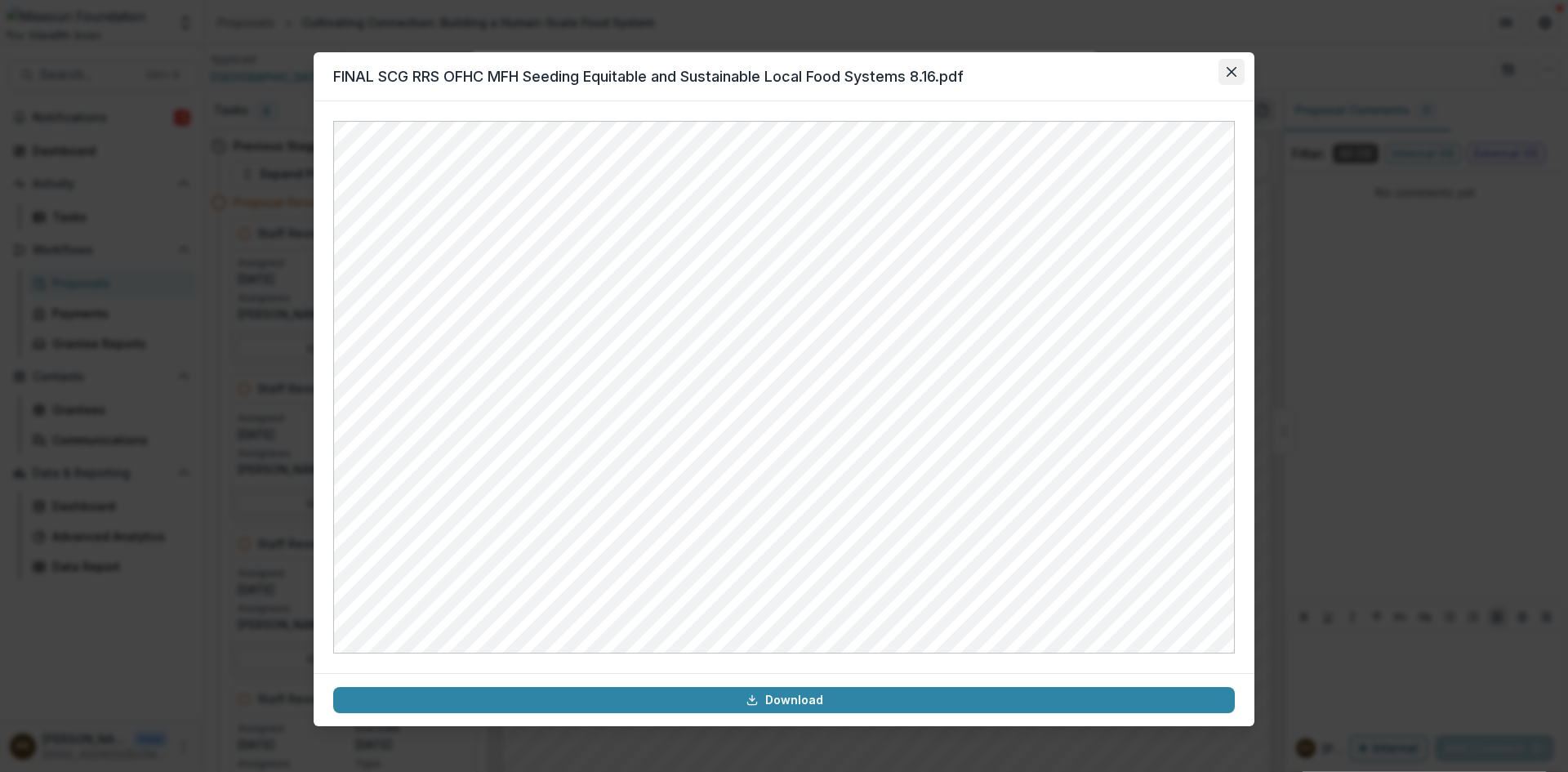
click at [1232, 69] on icon "Close" at bounding box center [1231, 71] width 10 height 10
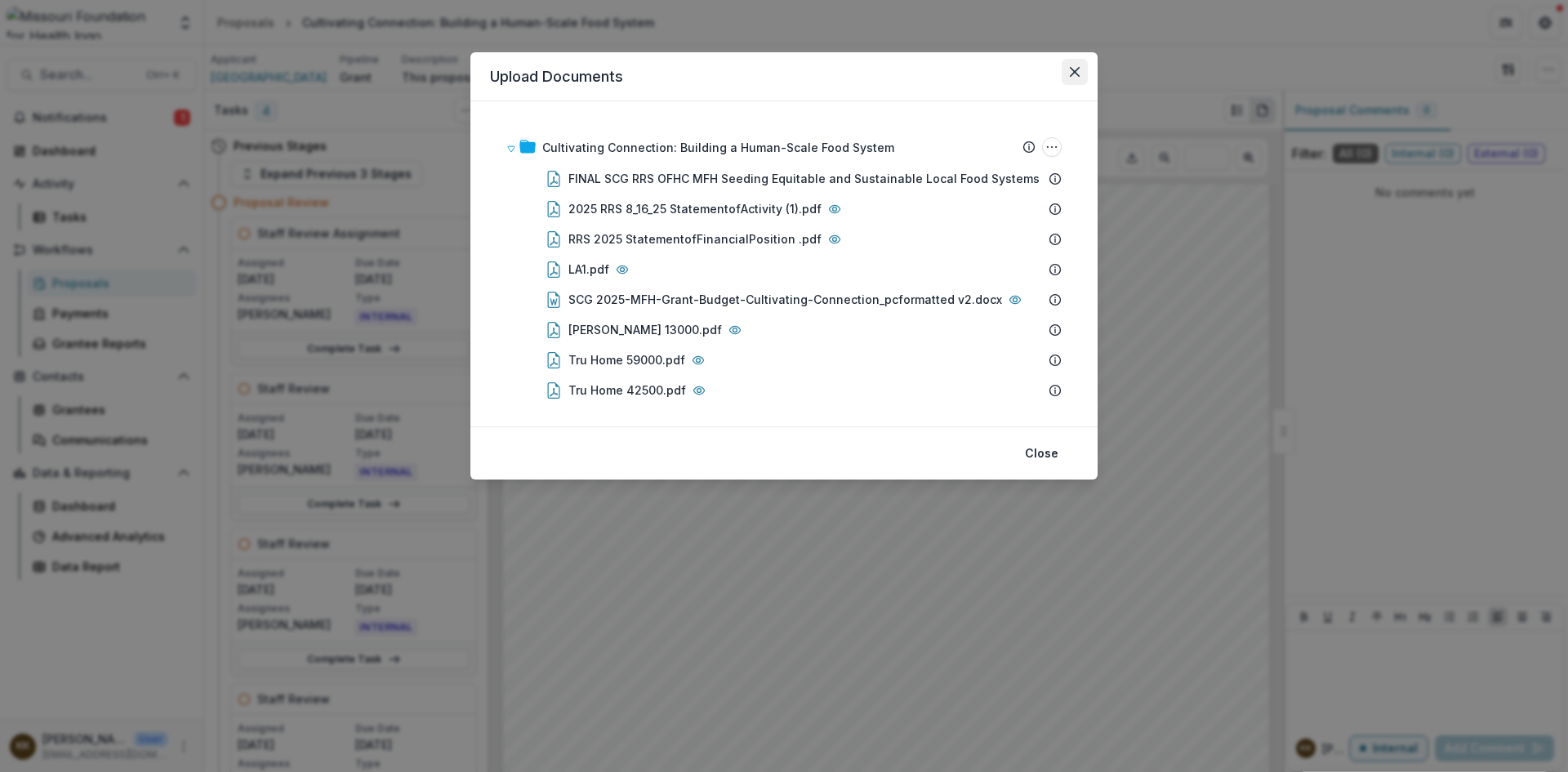
drag, startPoint x: 1072, startPoint y: 71, endPoint x: 1072, endPoint y: 185, distance: 114.0
click at [1072, 72] on icon "Close" at bounding box center [1074, 71] width 10 height 10
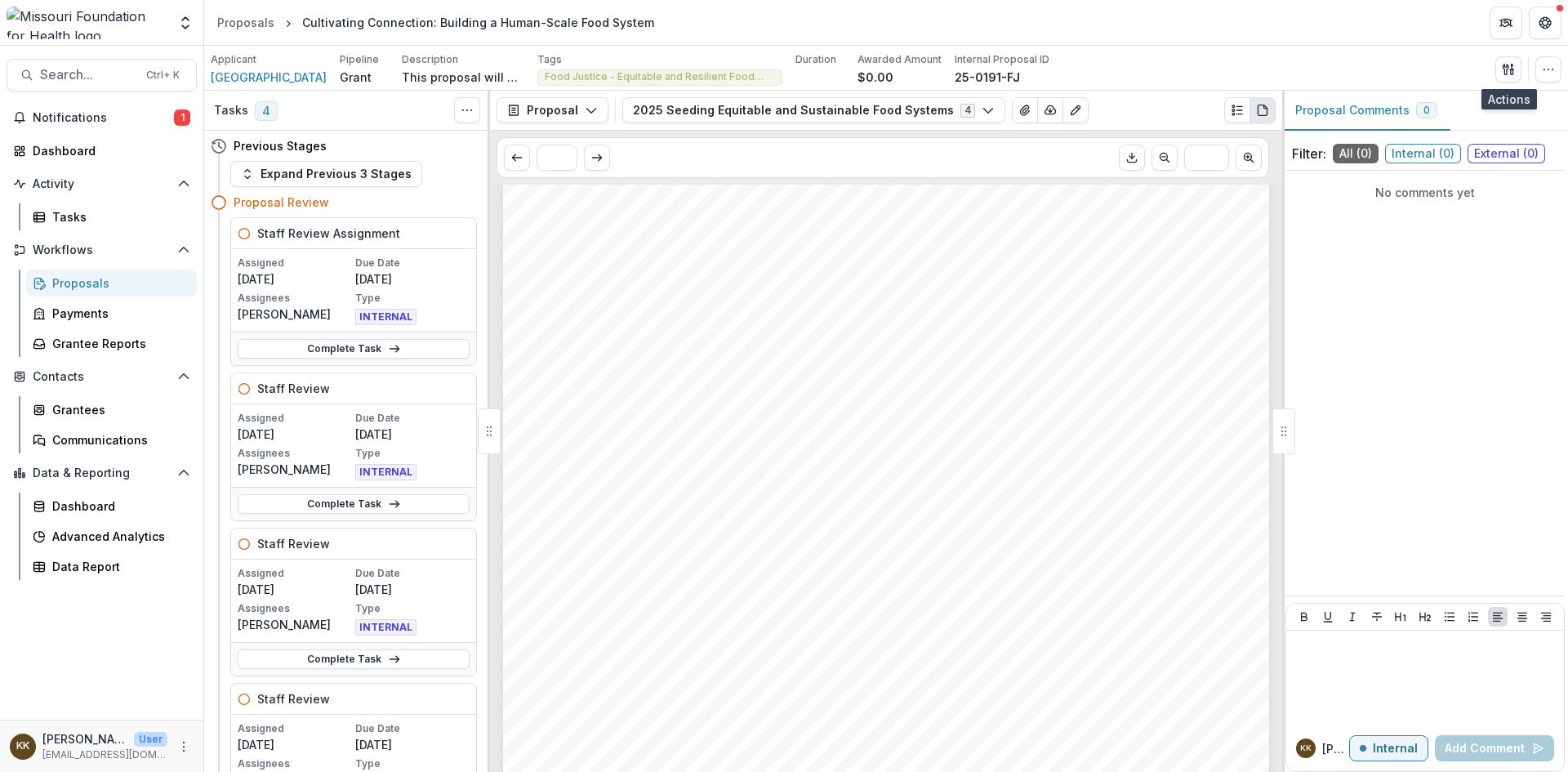
scroll to position [5546, 0]
click at [1338, 653] on p at bounding box center [1425, 646] width 265 height 18
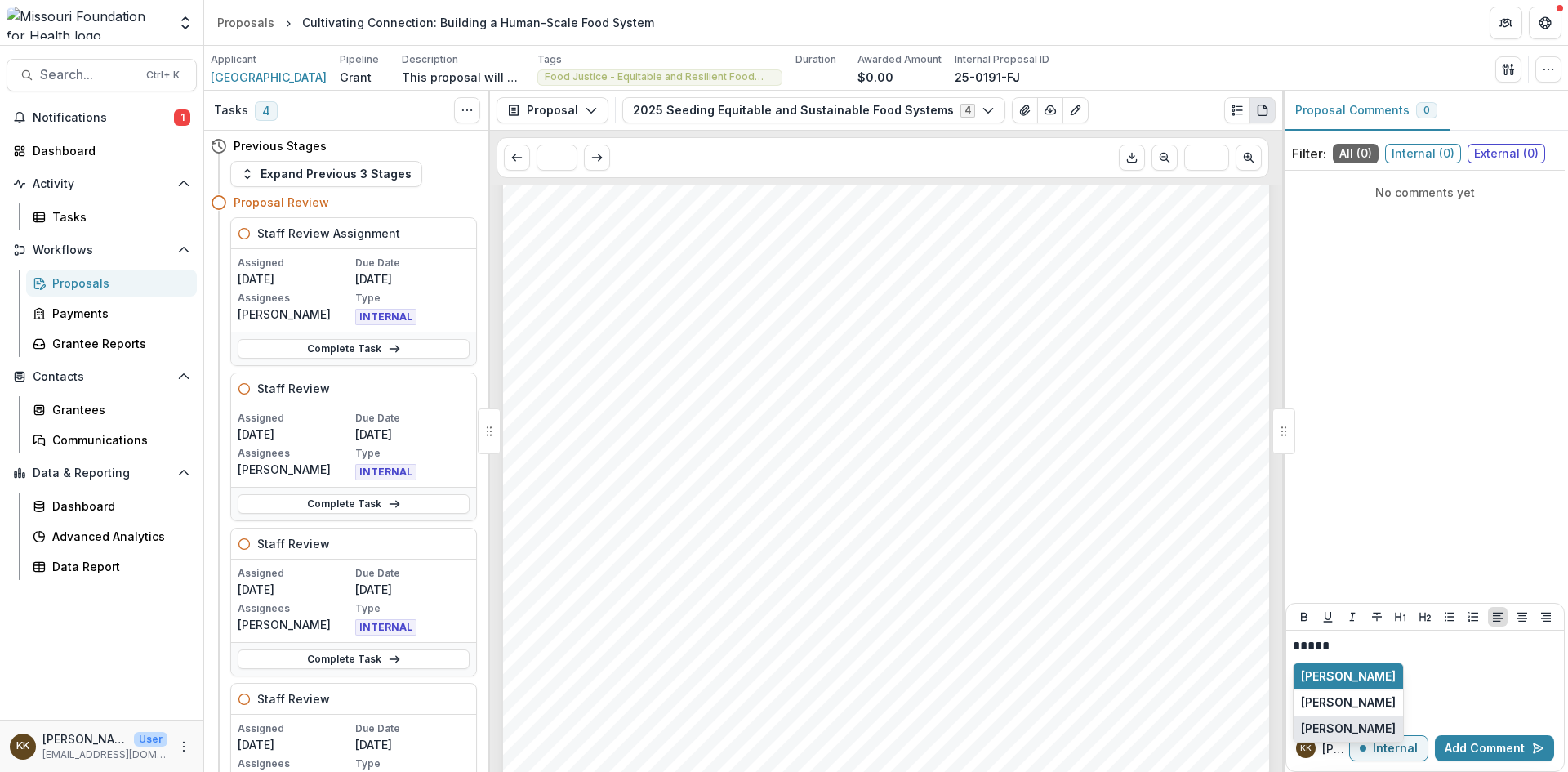
click at [1375, 728] on button "[PERSON_NAME]" at bounding box center [1348, 729] width 109 height 26
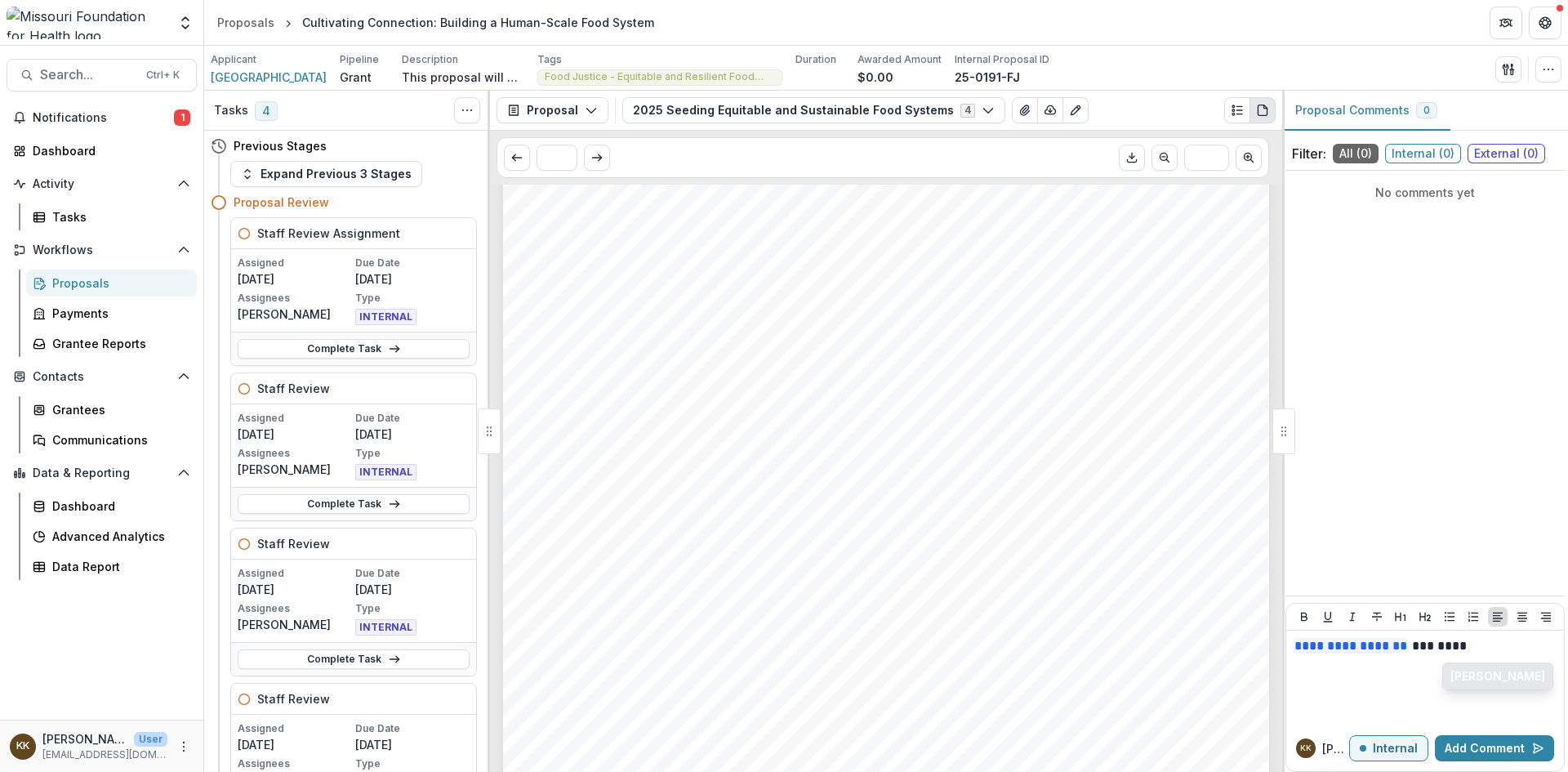
click at [1477, 675] on button "[PERSON_NAME]" at bounding box center [1498, 676] width 109 height 26
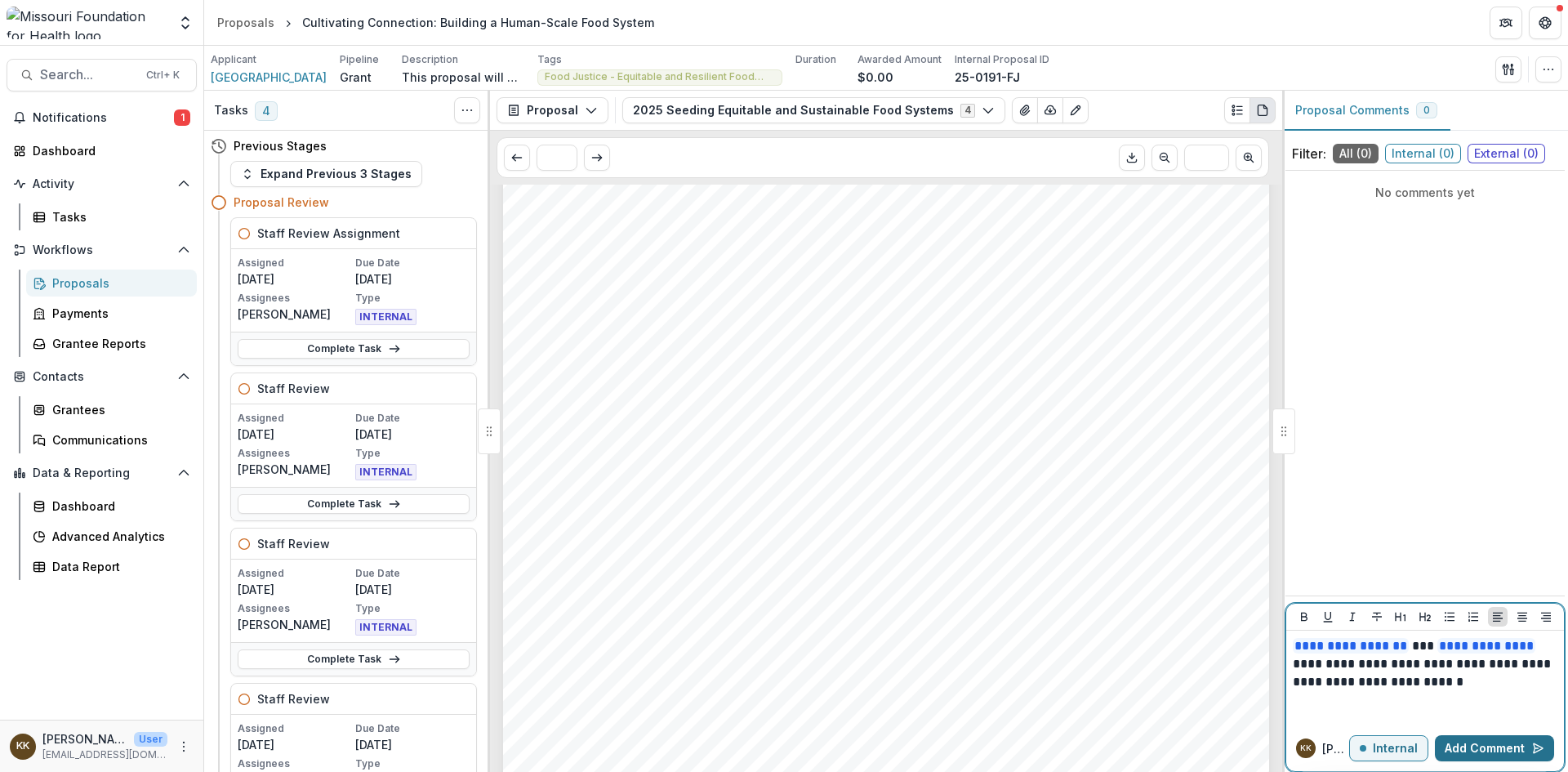
click at [1473, 751] on button "Add Comment" at bounding box center [1494, 749] width 119 height 26
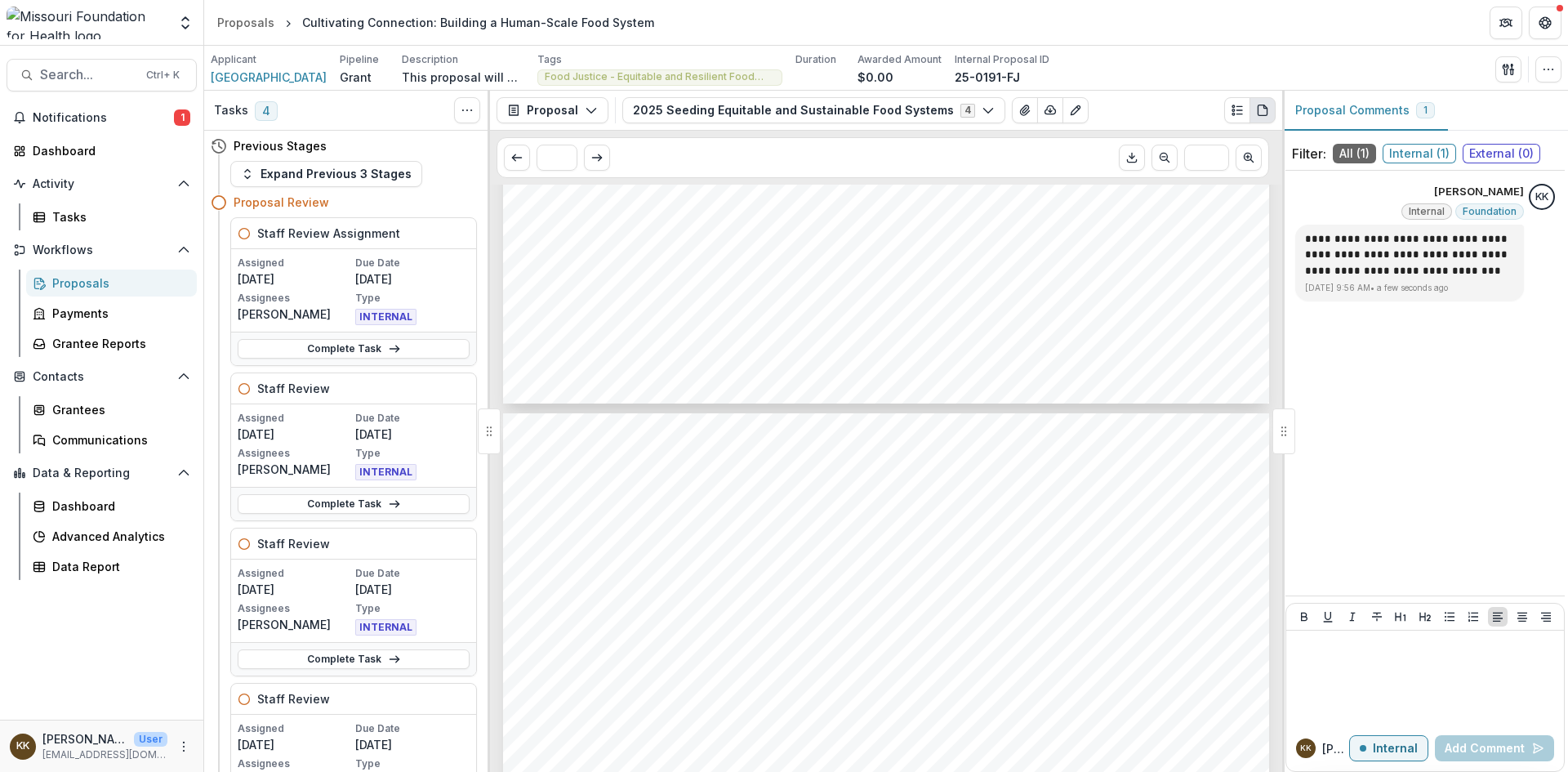
scroll to position [4076, 0]
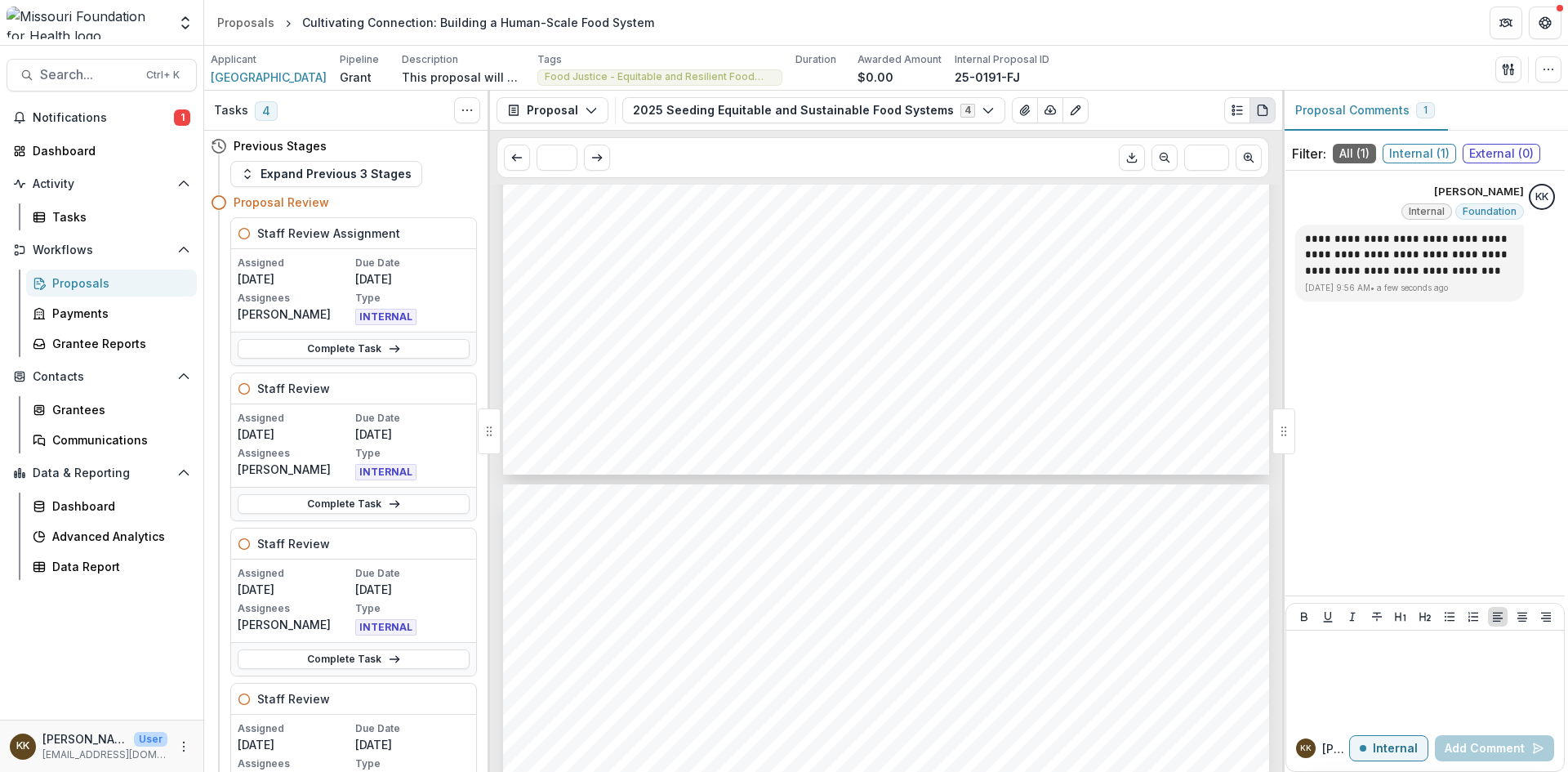
click at [64, 287] on div "Proposals" at bounding box center [117, 283] width 131 height 17
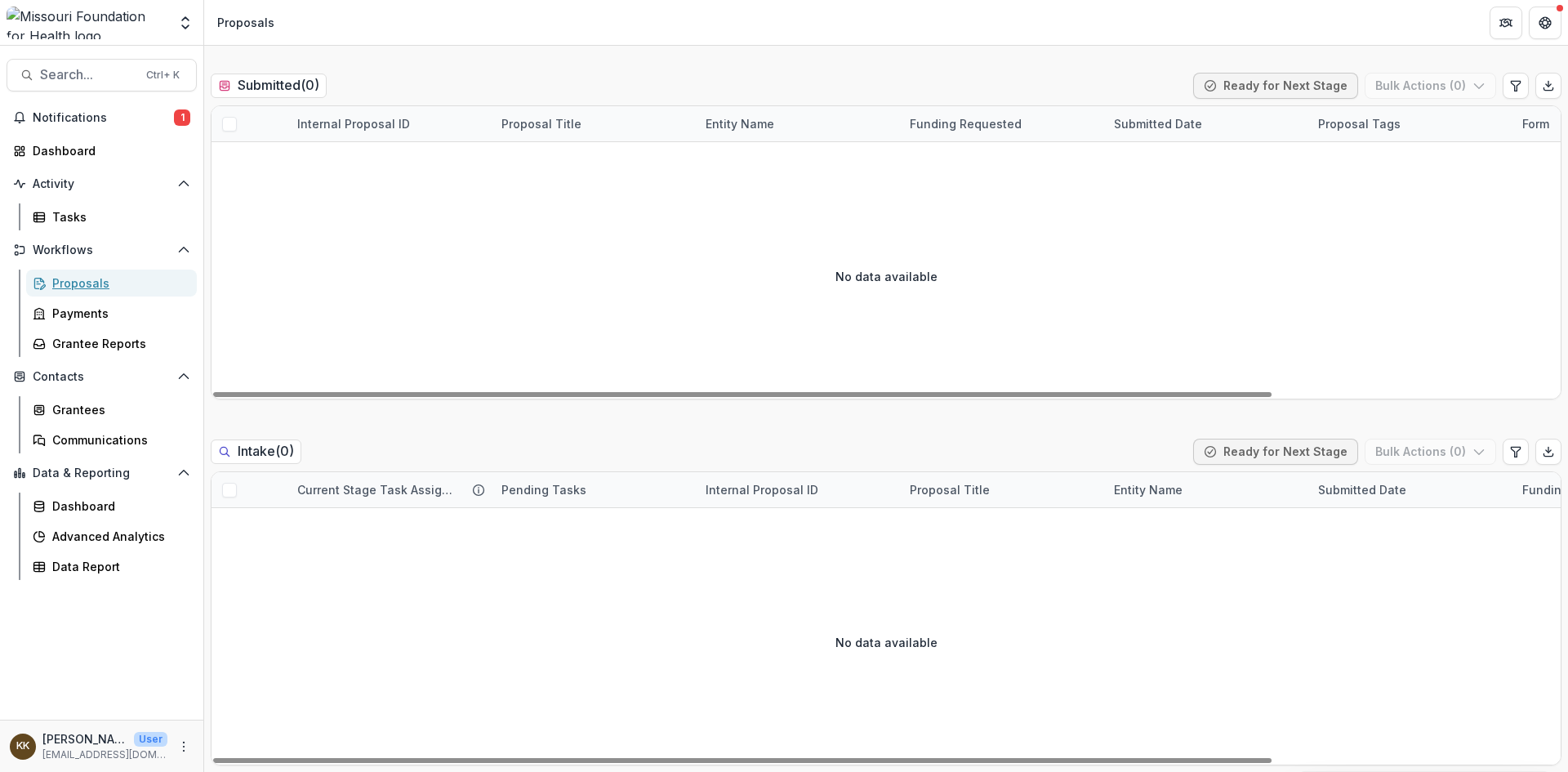
scroll to position [490, 0]
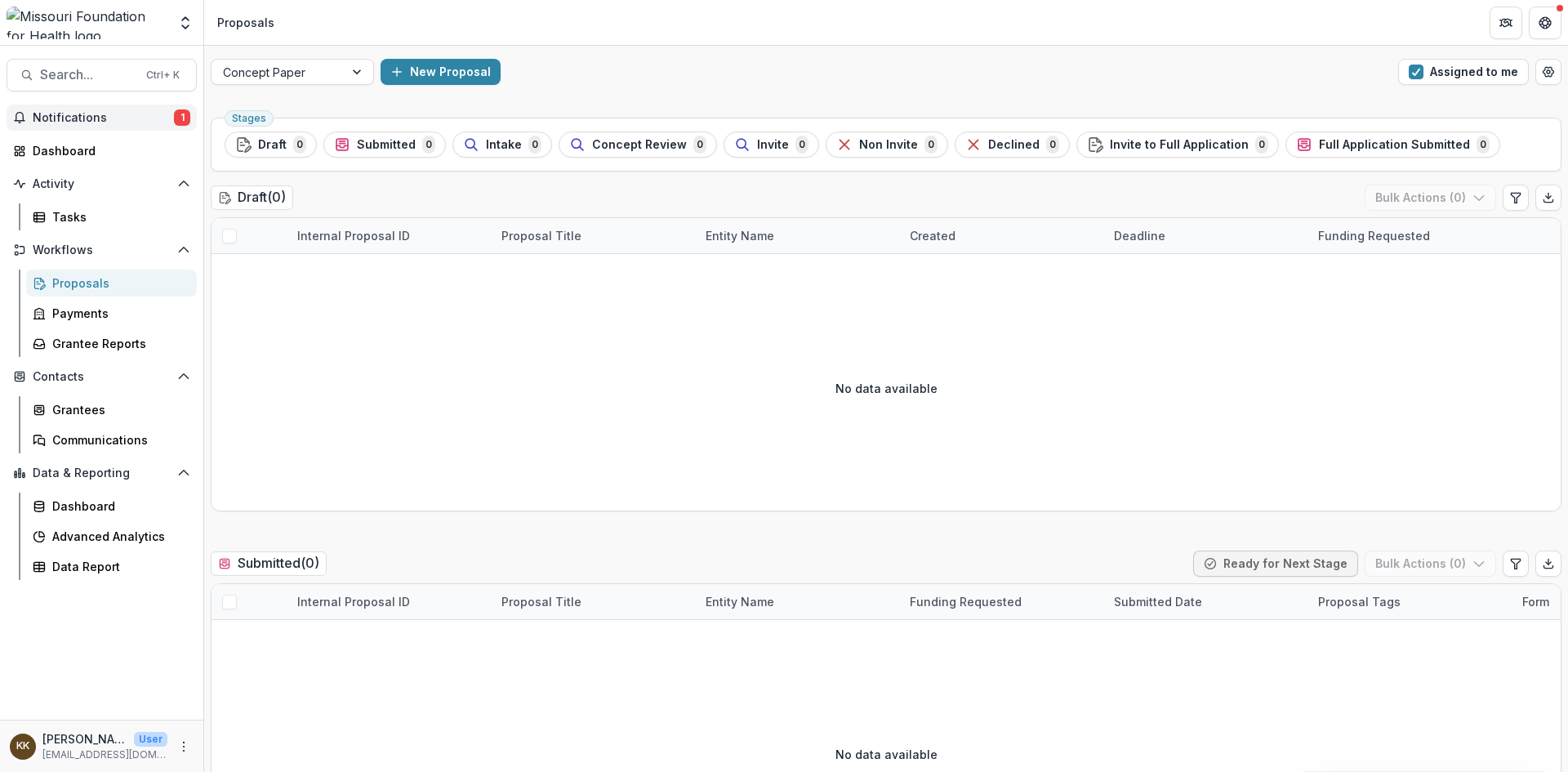
click at [96, 111] on span "Notifications" at bounding box center [103, 118] width 142 height 14
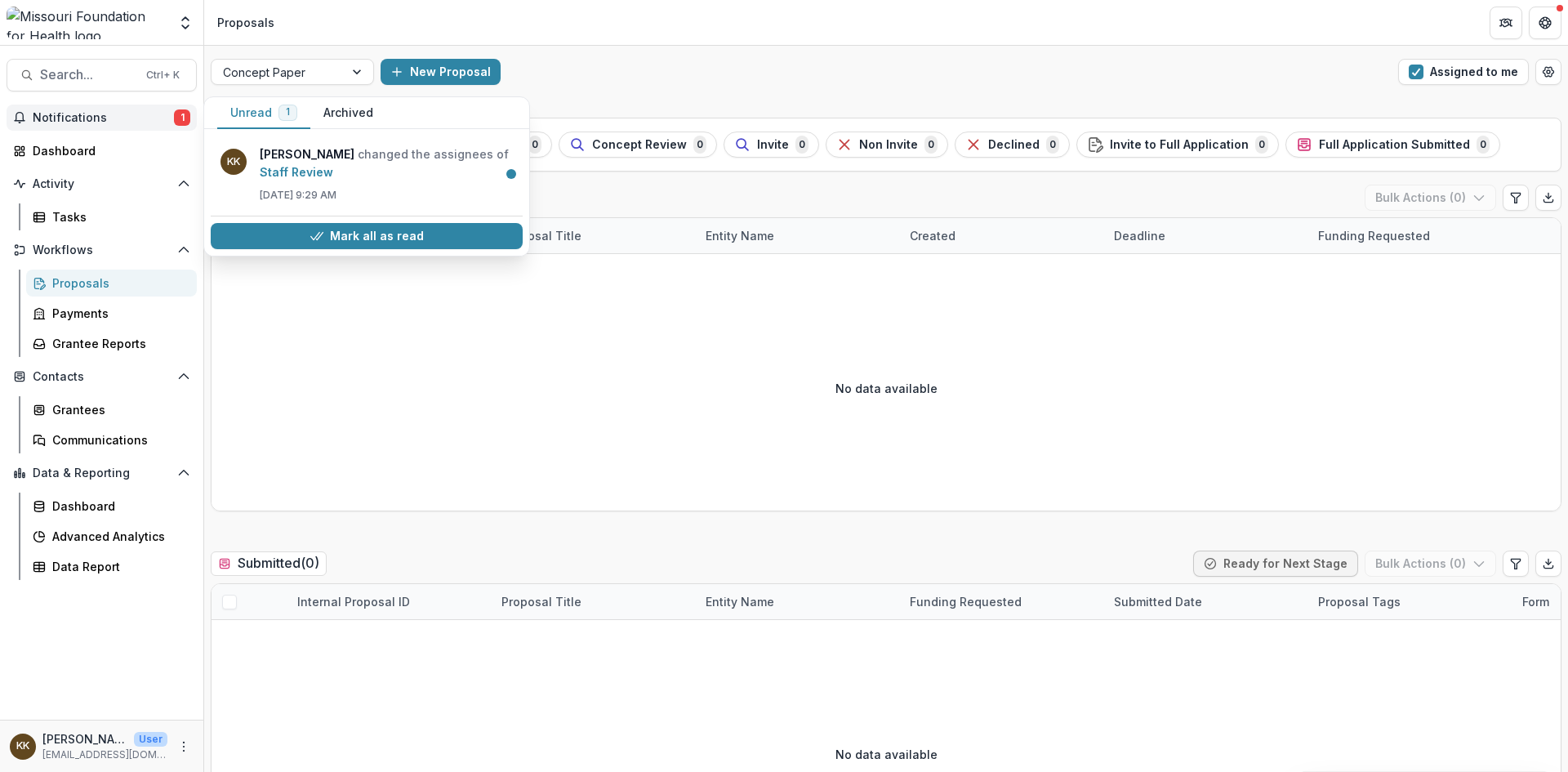
click at [96, 111] on span "Notifications" at bounding box center [103, 118] width 142 height 14
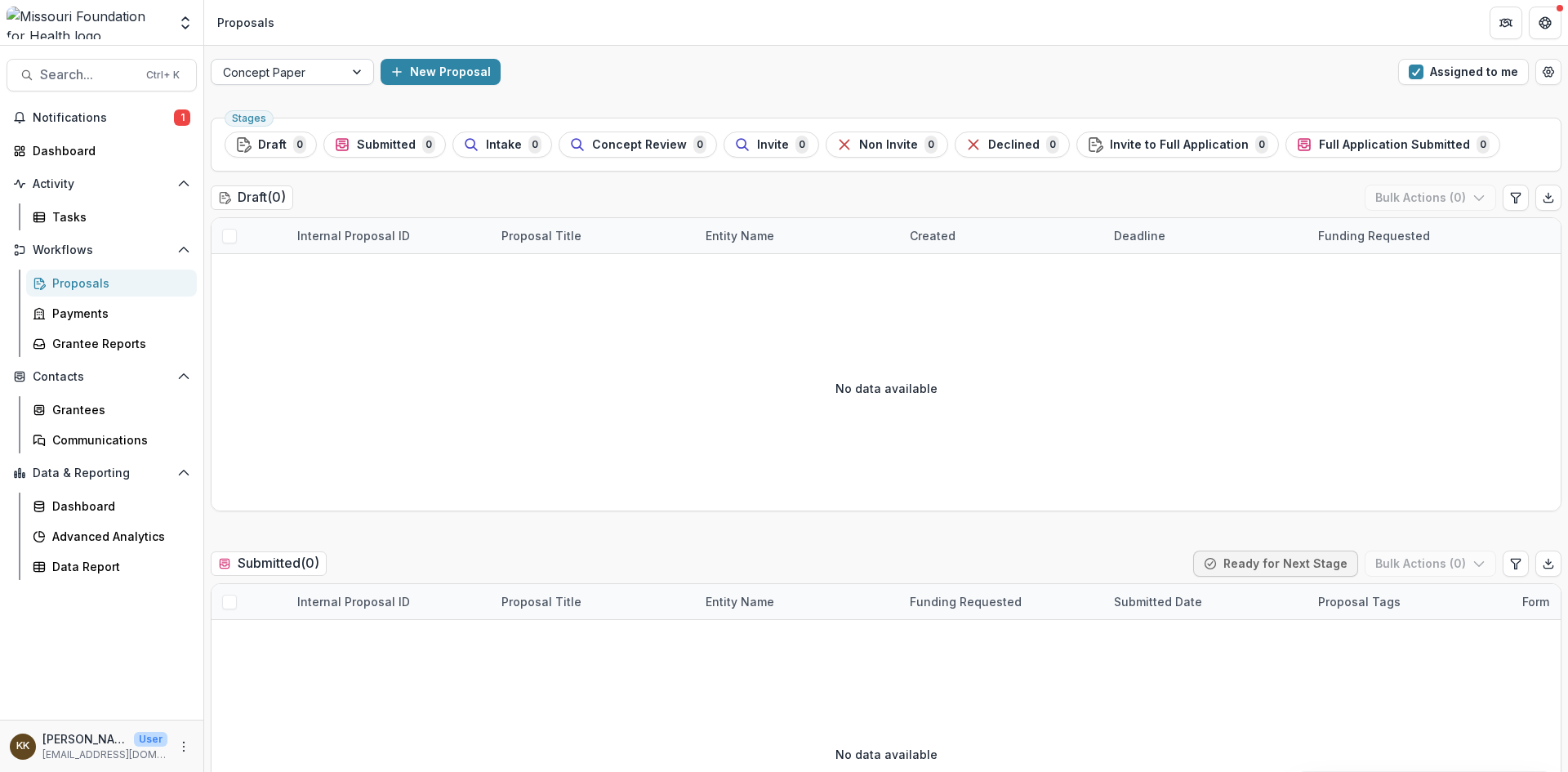
click at [292, 69] on div at bounding box center [278, 73] width 109 height 21
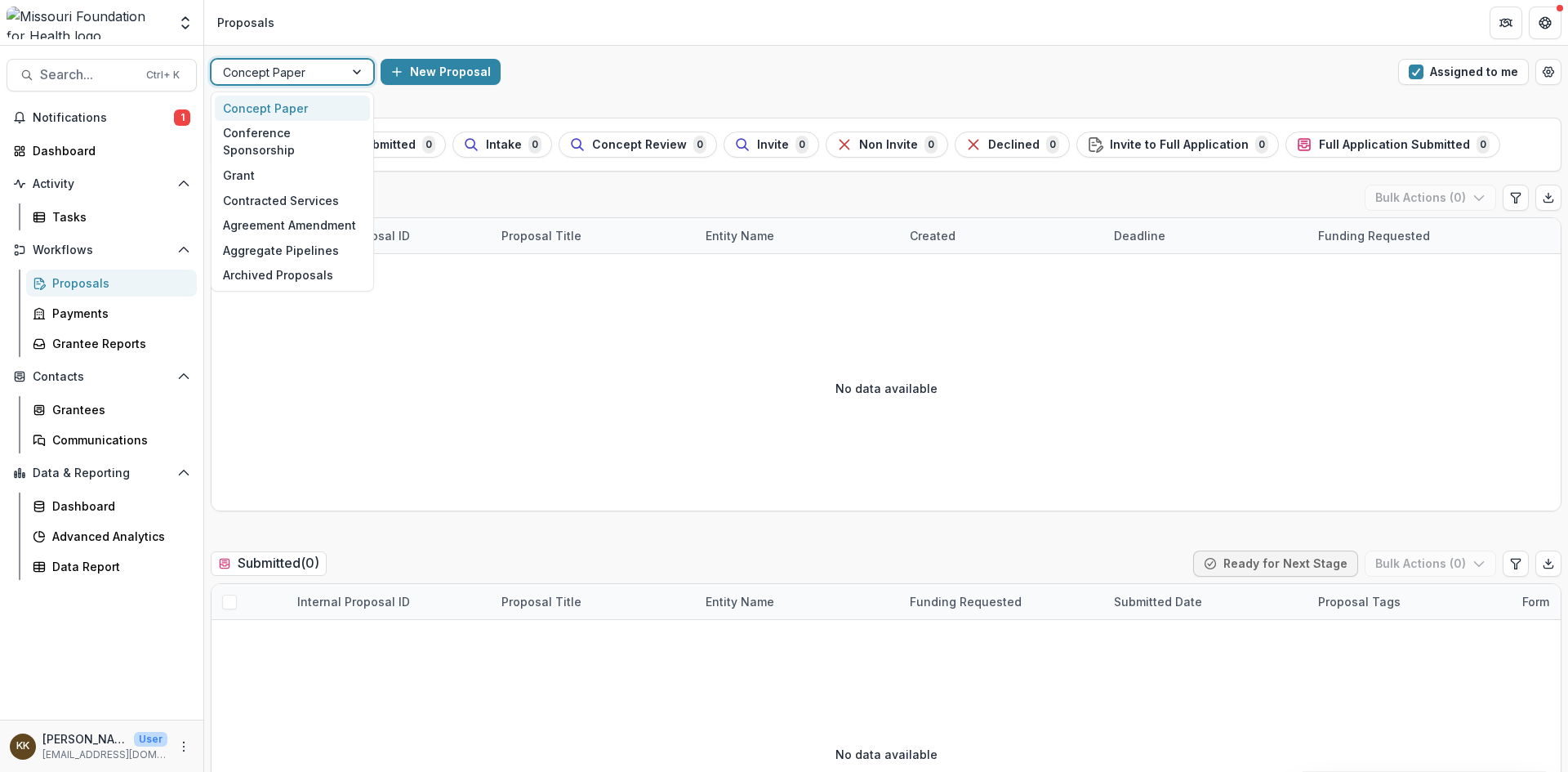
drag, startPoint x: 267, startPoint y: 162, endPoint x: 289, endPoint y: 71, distance: 93.6
click at [289, 71] on div at bounding box center [278, 73] width 109 height 21
click at [241, 162] on div "Grant" at bounding box center [292, 175] width 155 height 25
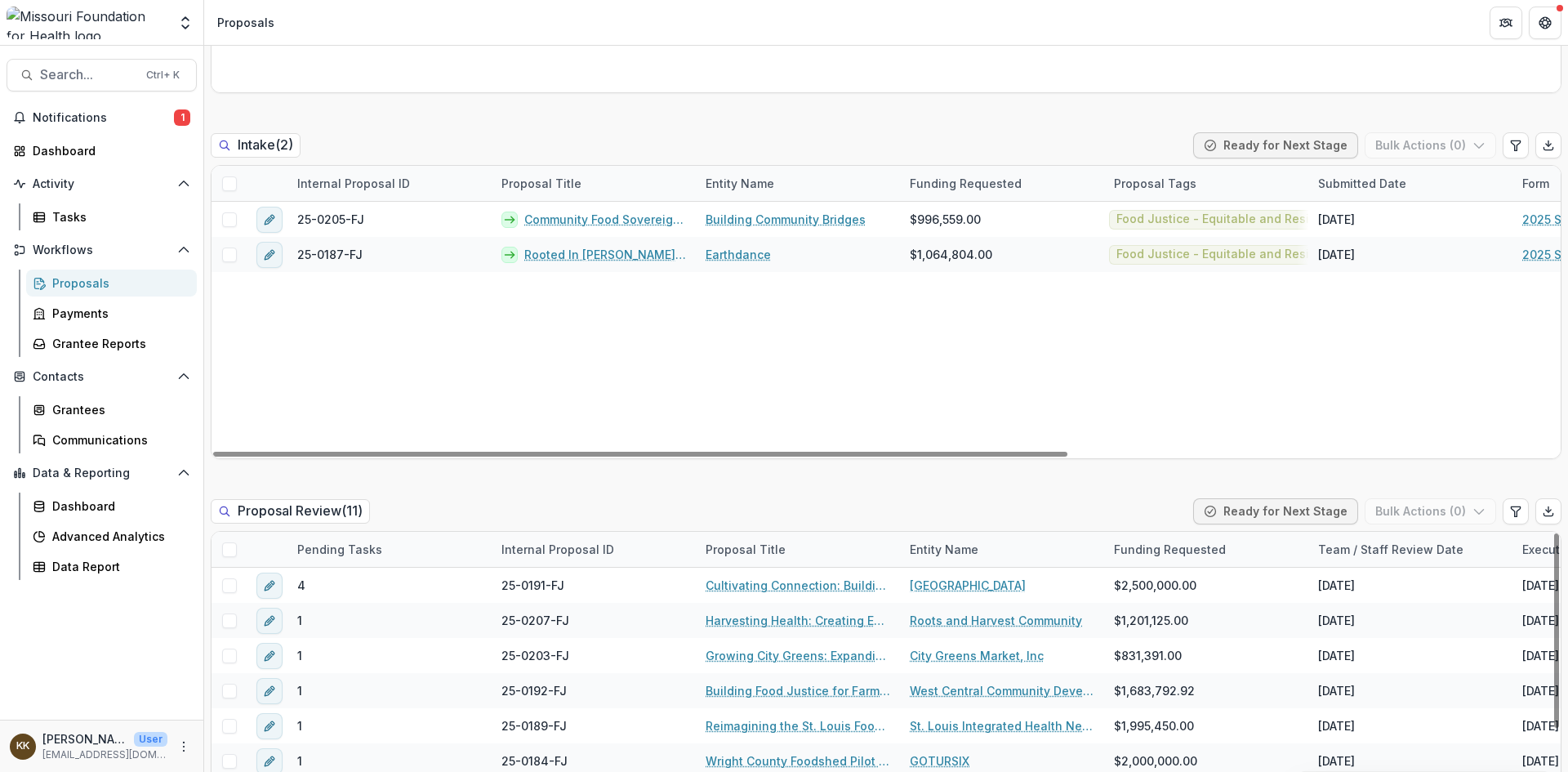
scroll to position [736, 0]
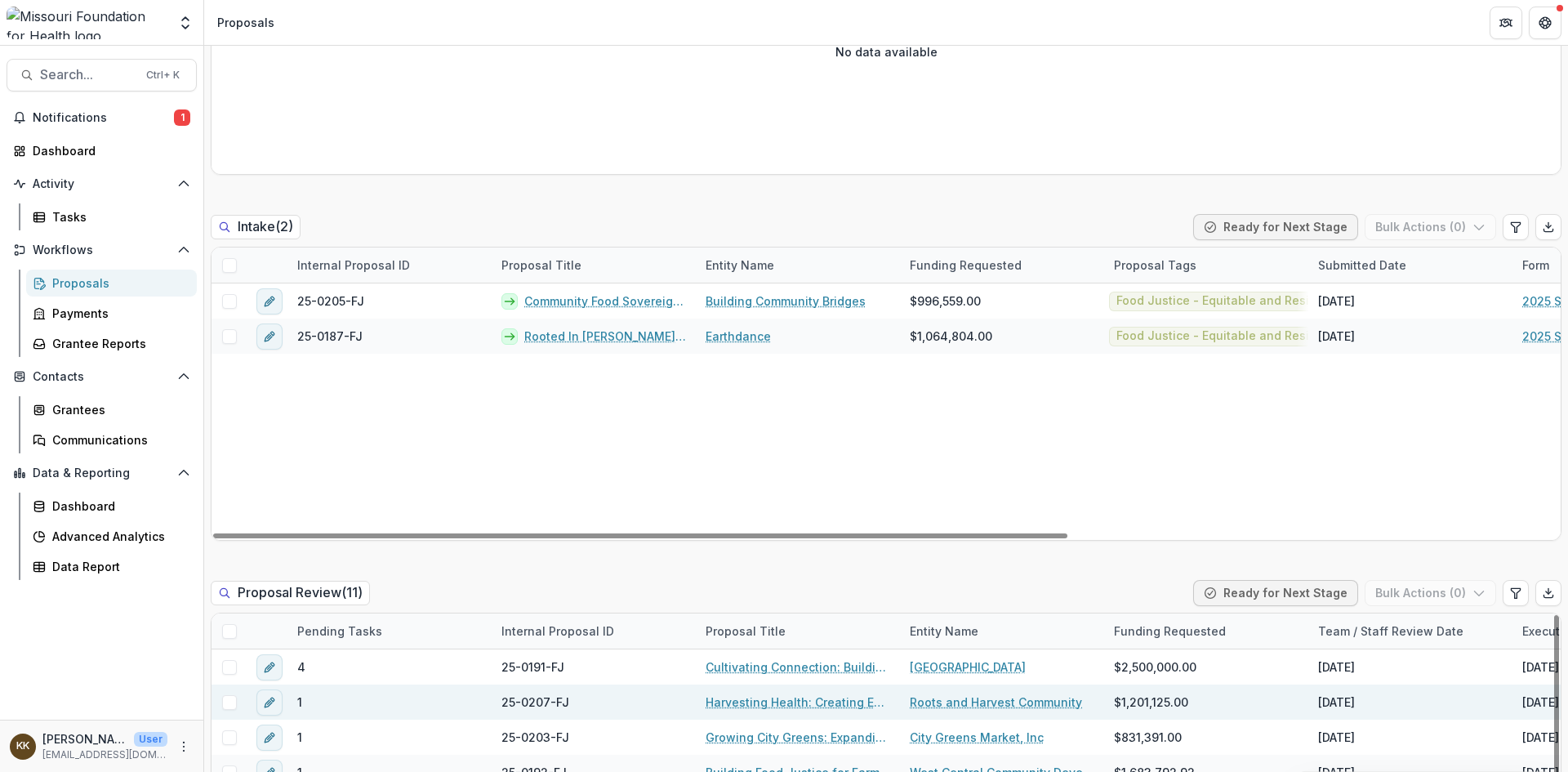
click at [787, 707] on link "Harvesting Health: Creating Equitable Local Food Systems Across Rural [GEOGRAPH…" at bounding box center [798, 703] width 185 height 17
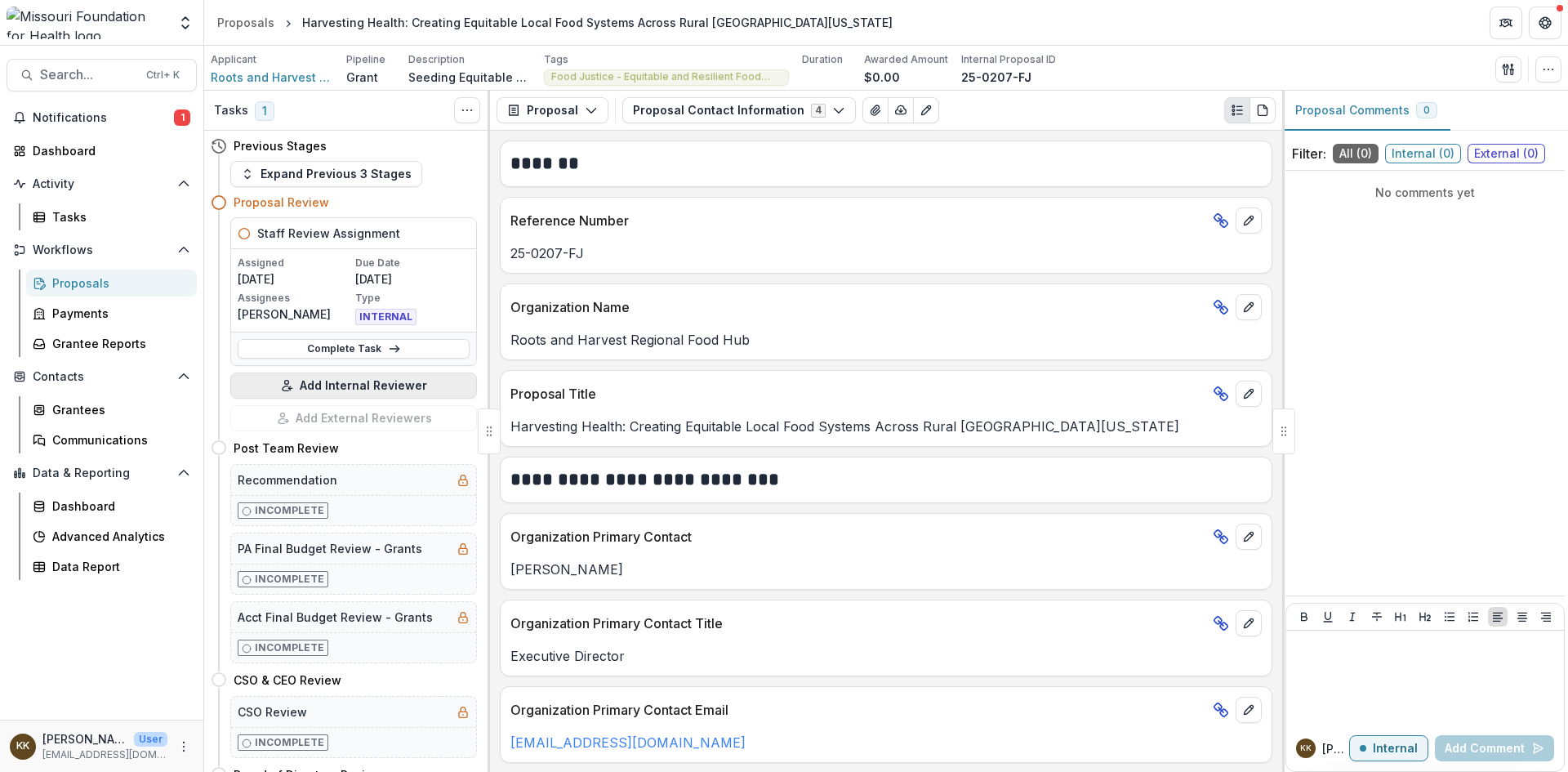
click at [346, 379] on button "Add Internal Reviewer" at bounding box center [353, 386] width 247 height 26
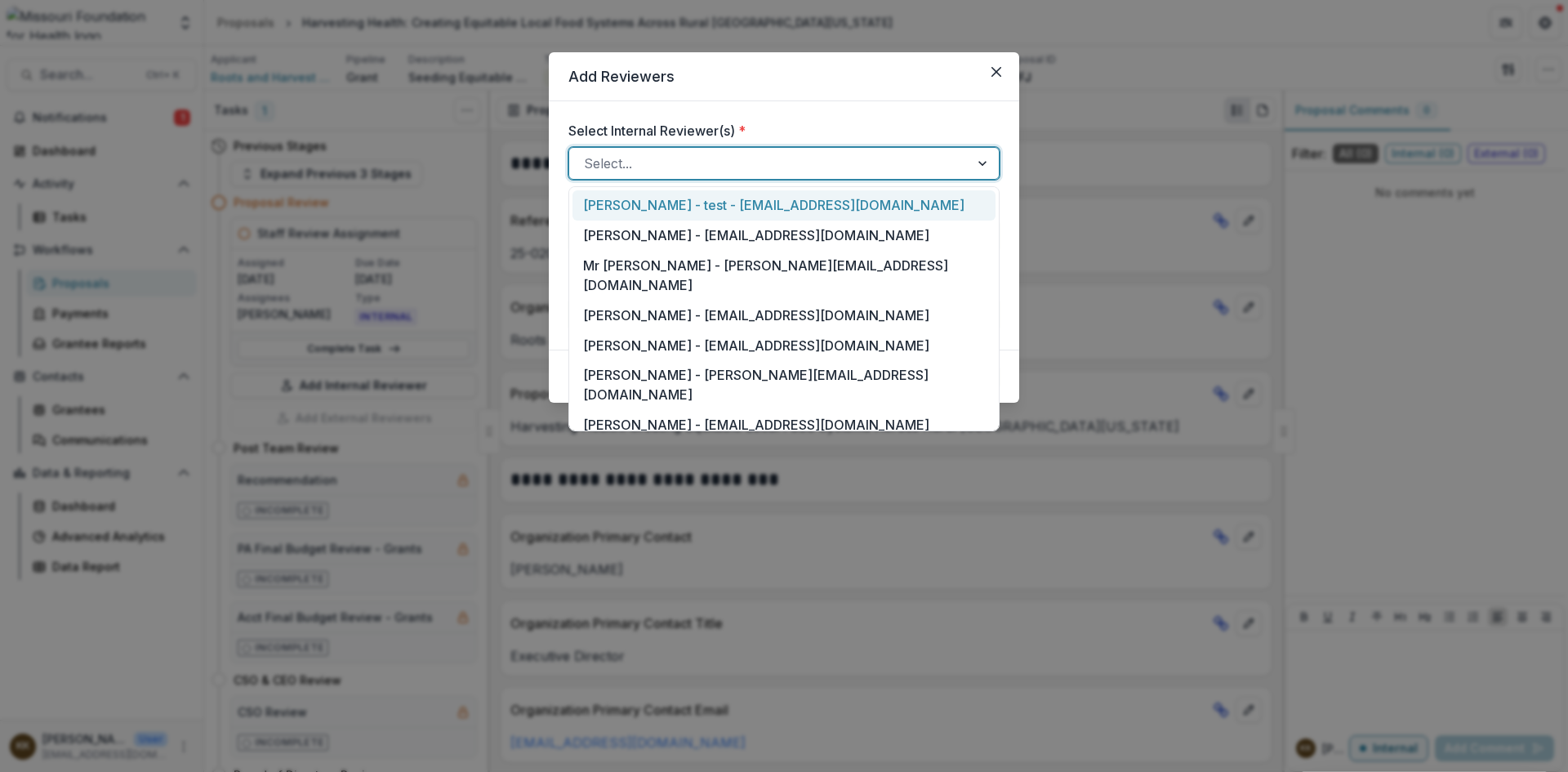
click at [787, 165] on div at bounding box center [769, 163] width 371 height 23
type input "**"
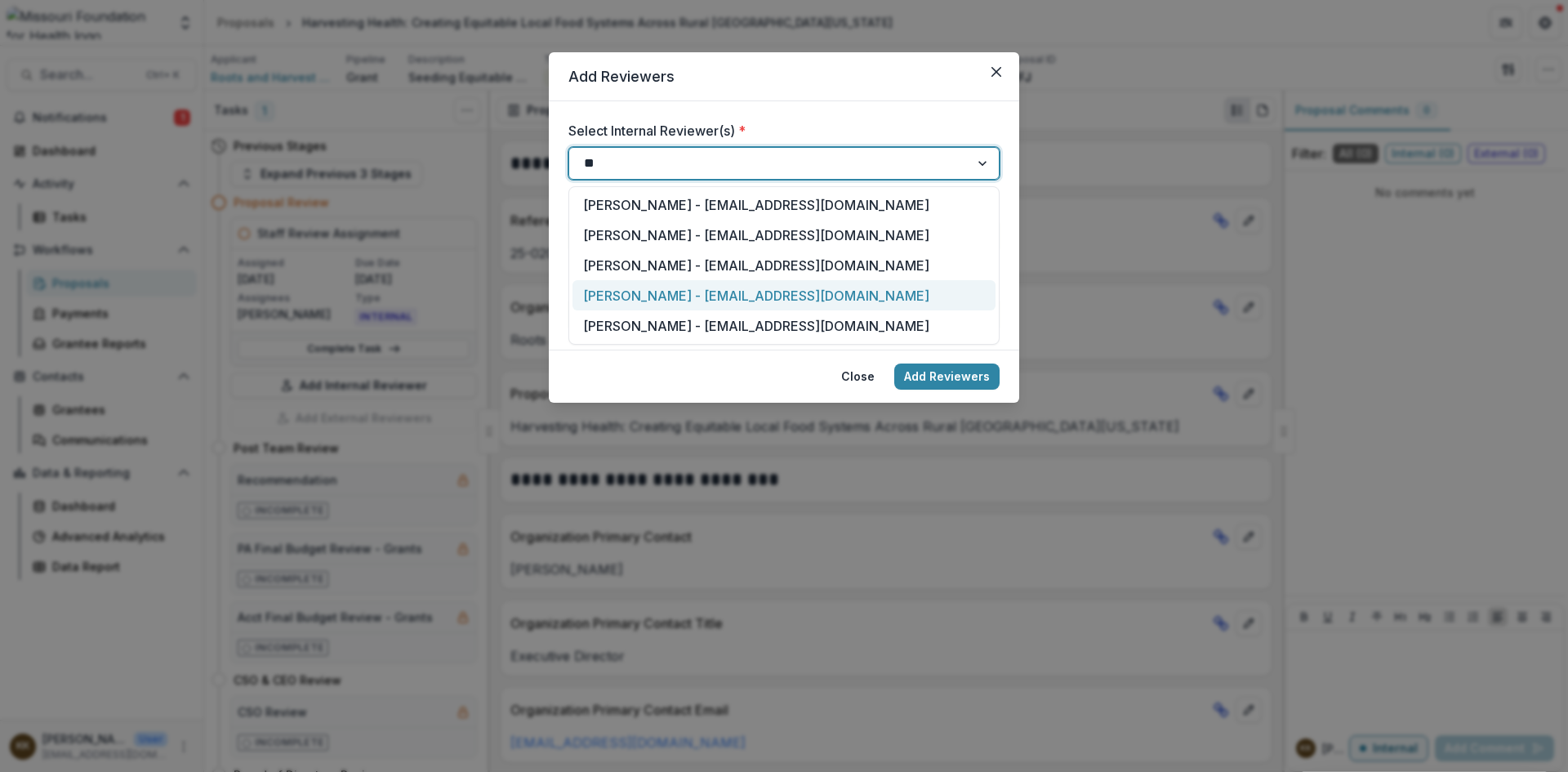
click at [678, 294] on div "[PERSON_NAME] - [EMAIL_ADDRESS][DOMAIN_NAME]" at bounding box center [784, 295] width 423 height 30
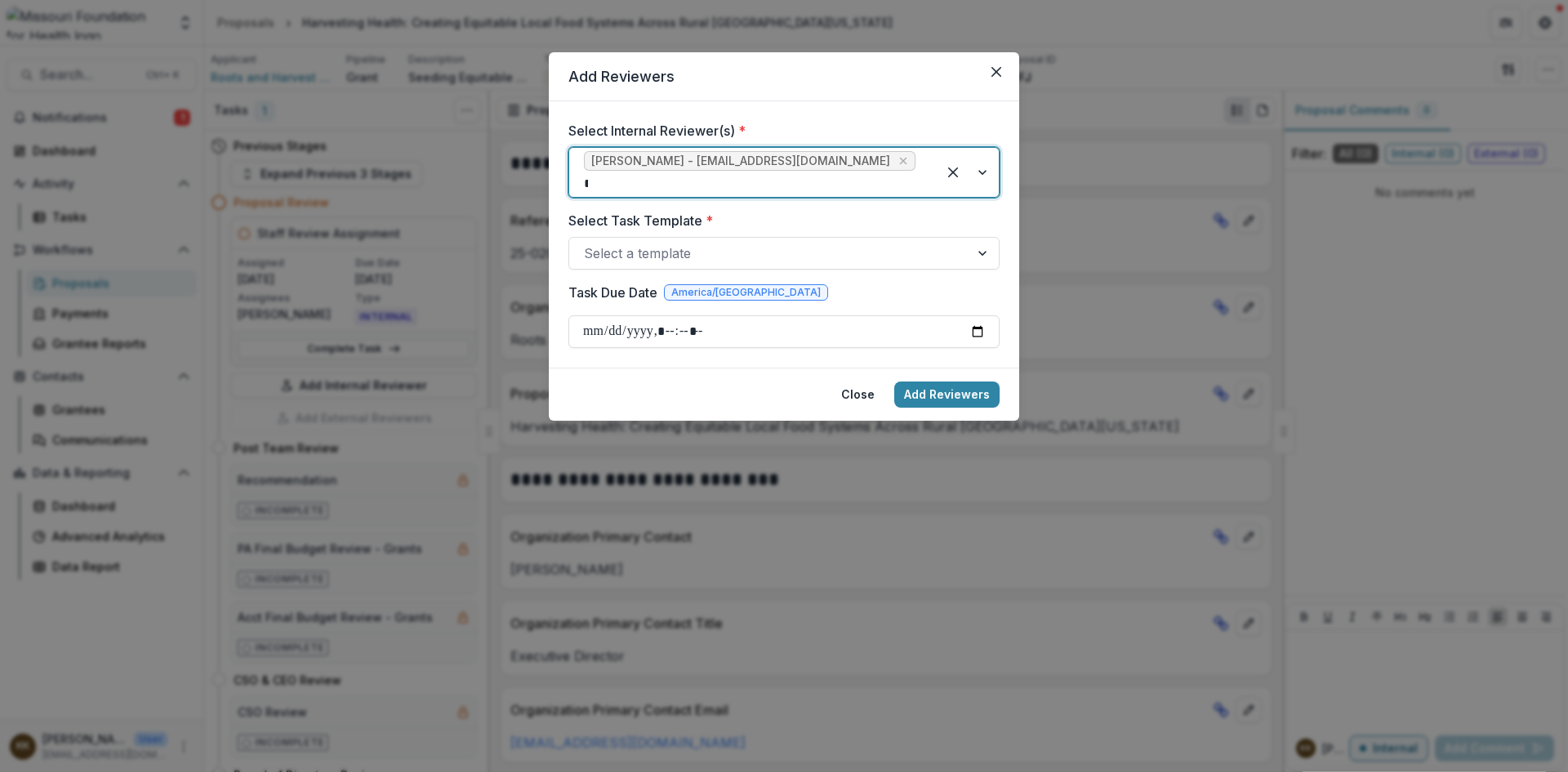
type input "**"
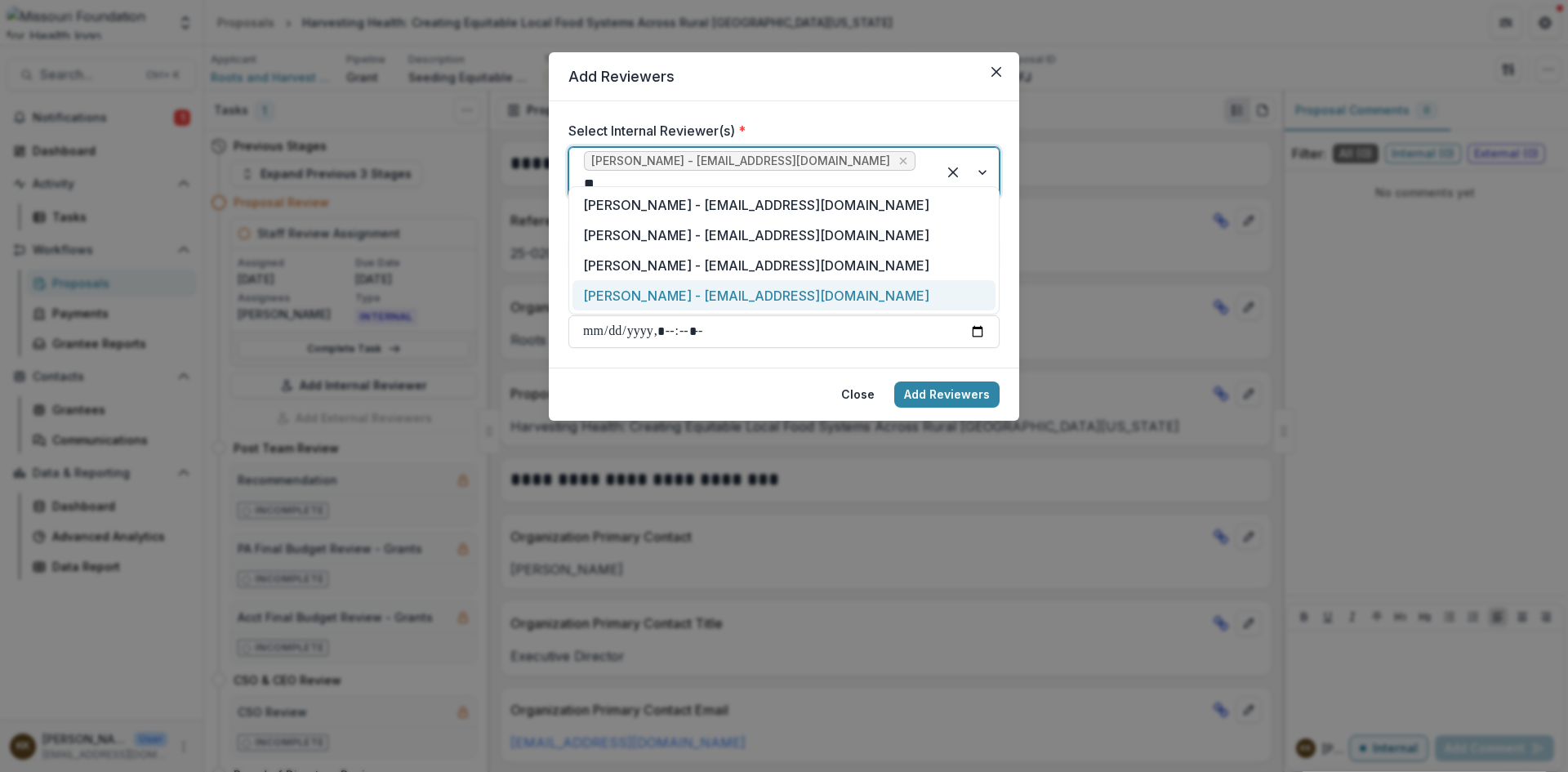
click at [748, 297] on div "[PERSON_NAME] - [EMAIL_ADDRESS][DOMAIN_NAME]" at bounding box center [784, 295] width 423 height 30
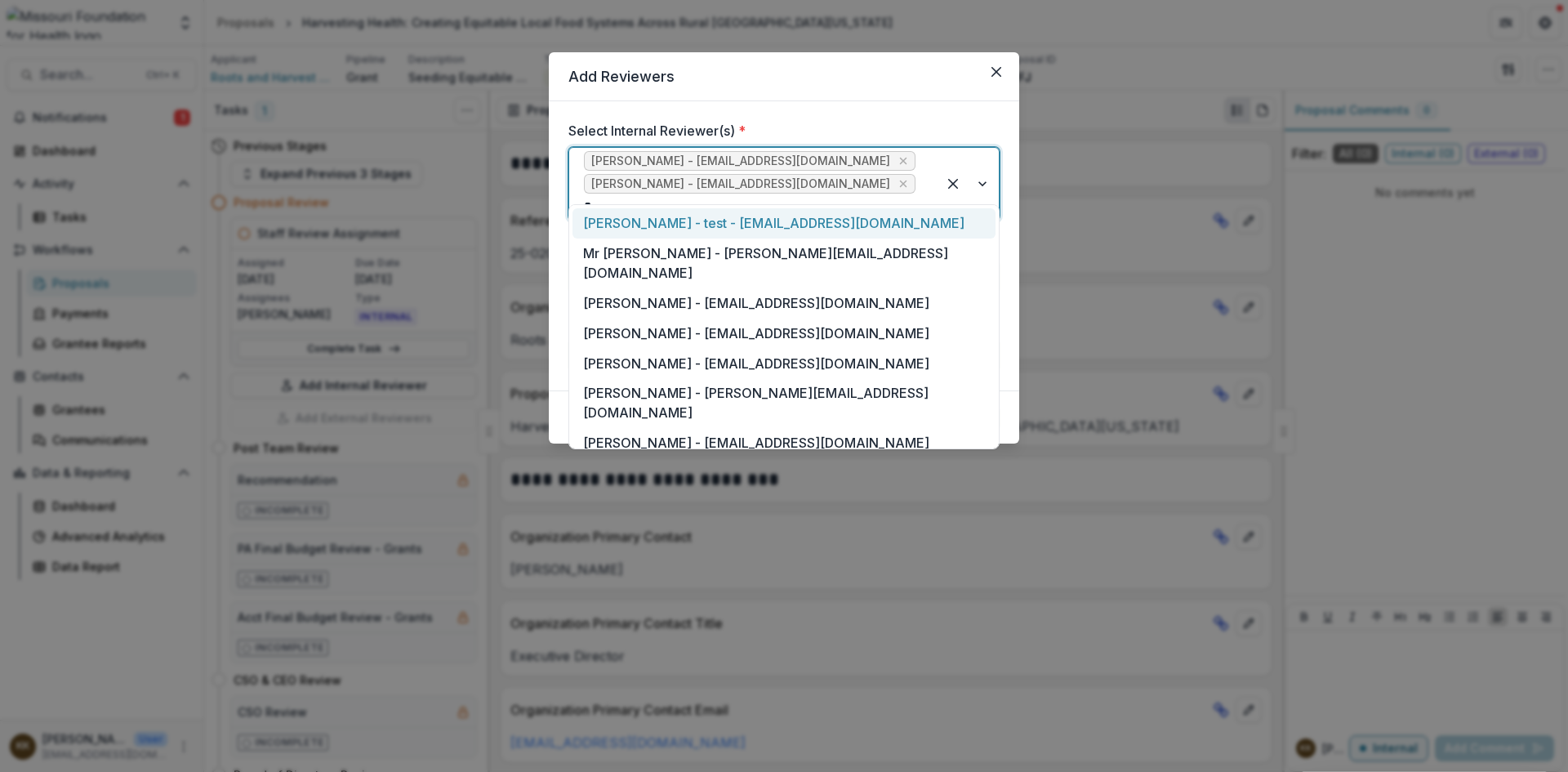
type input "**"
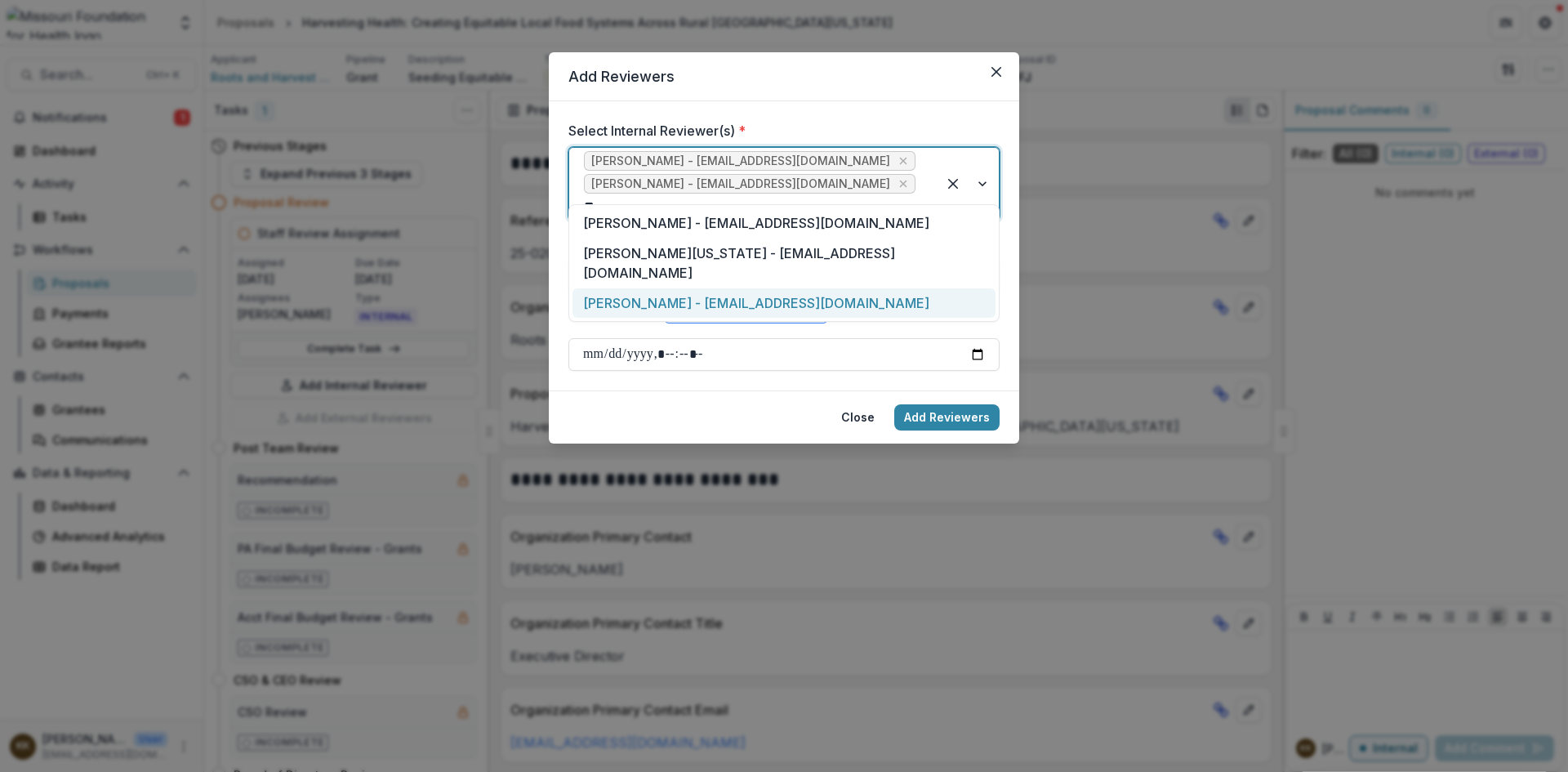
click at [672, 288] on div "[PERSON_NAME] - [EMAIL_ADDRESS][DOMAIN_NAME]" at bounding box center [784, 303] width 423 height 30
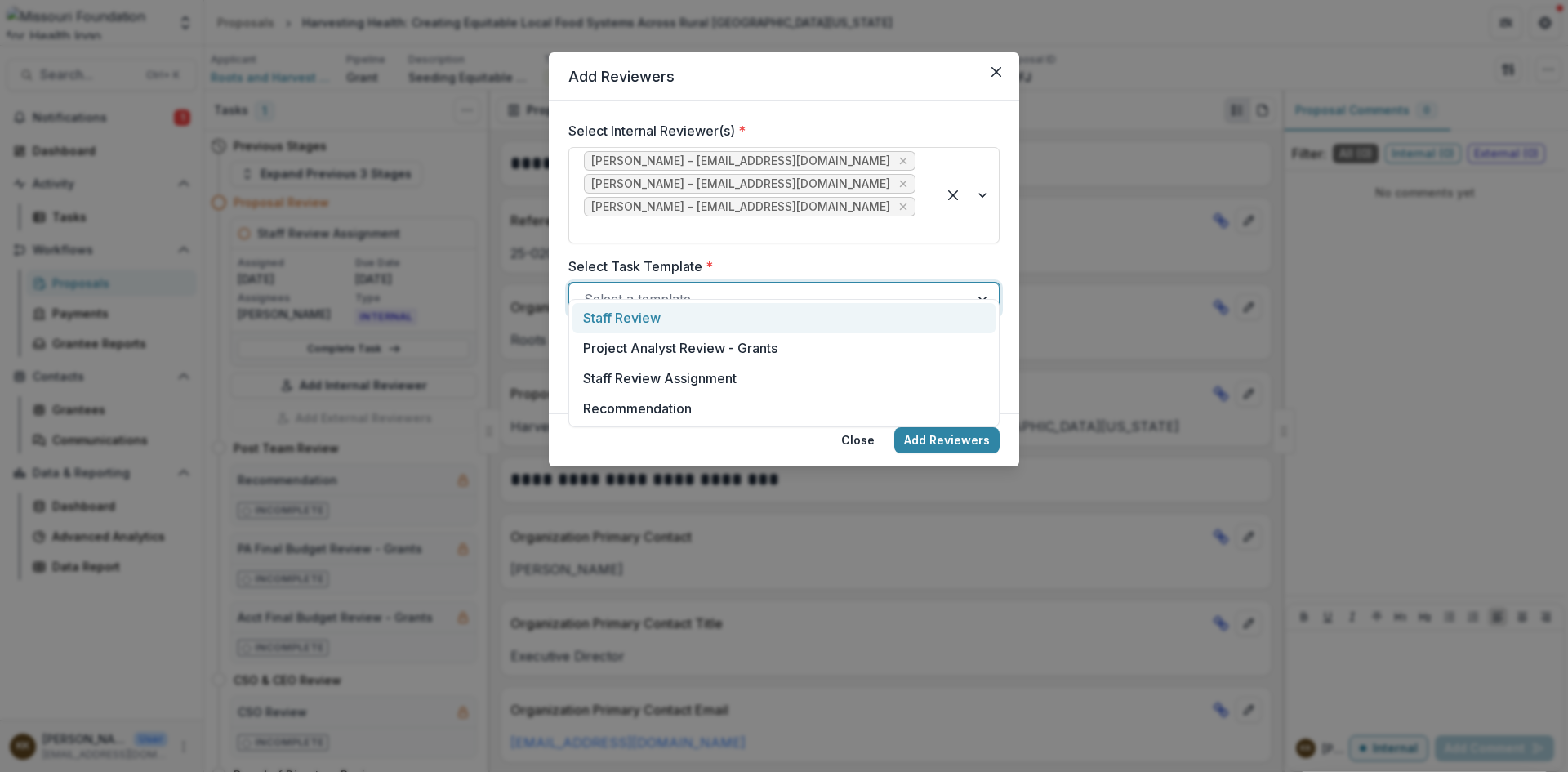
click at [642, 287] on div at bounding box center [769, 299] width 371 height 23
click at [619, 317] on div "Staff Review" at bounding box center [784, 318] width 423 height 30
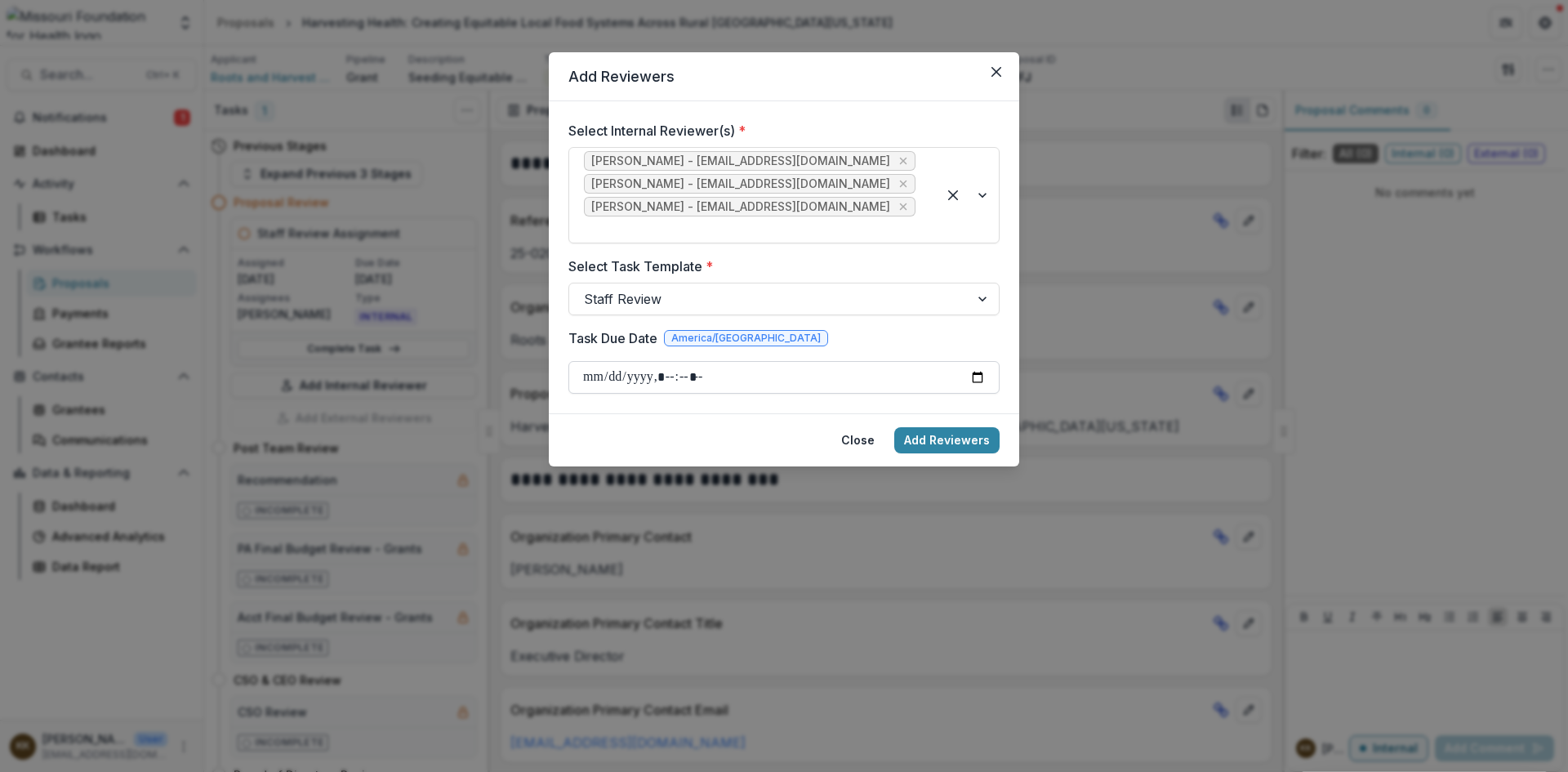
click at [593, 361] on input "Task Due Date" at bounding box center [784, 378] width 432 height 33
type input "**********"
click at [953, 427] on button "Add Reviewers" at bounding box center [946, 440] width 105 height 26
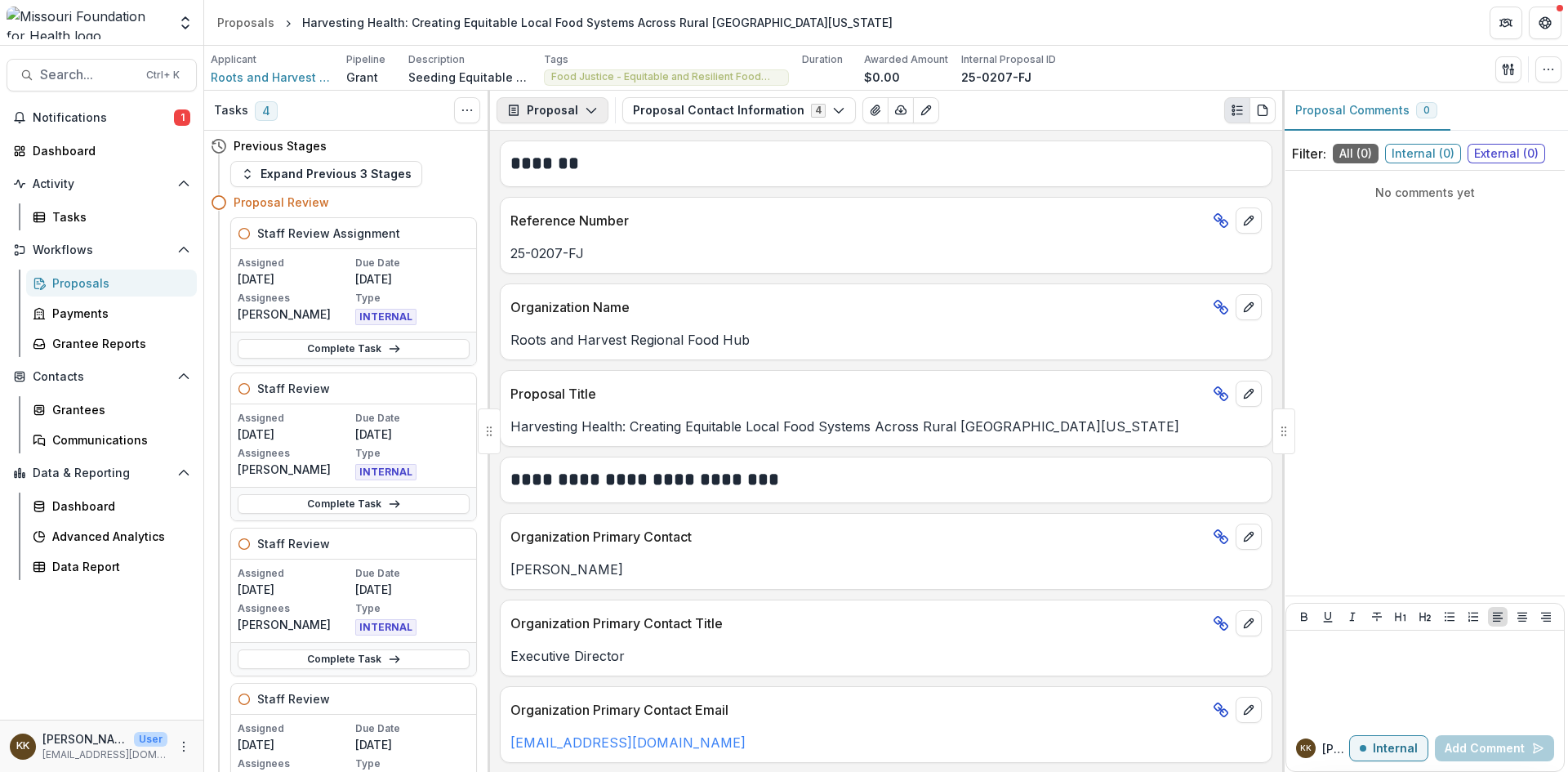
click at [543, 105] on button "Proposal" at bounding box center [552, 110] width 112 height 26
click at [1259, 114] on icon "PDF view" at bounding box center [1262, 110] width 9 height 10
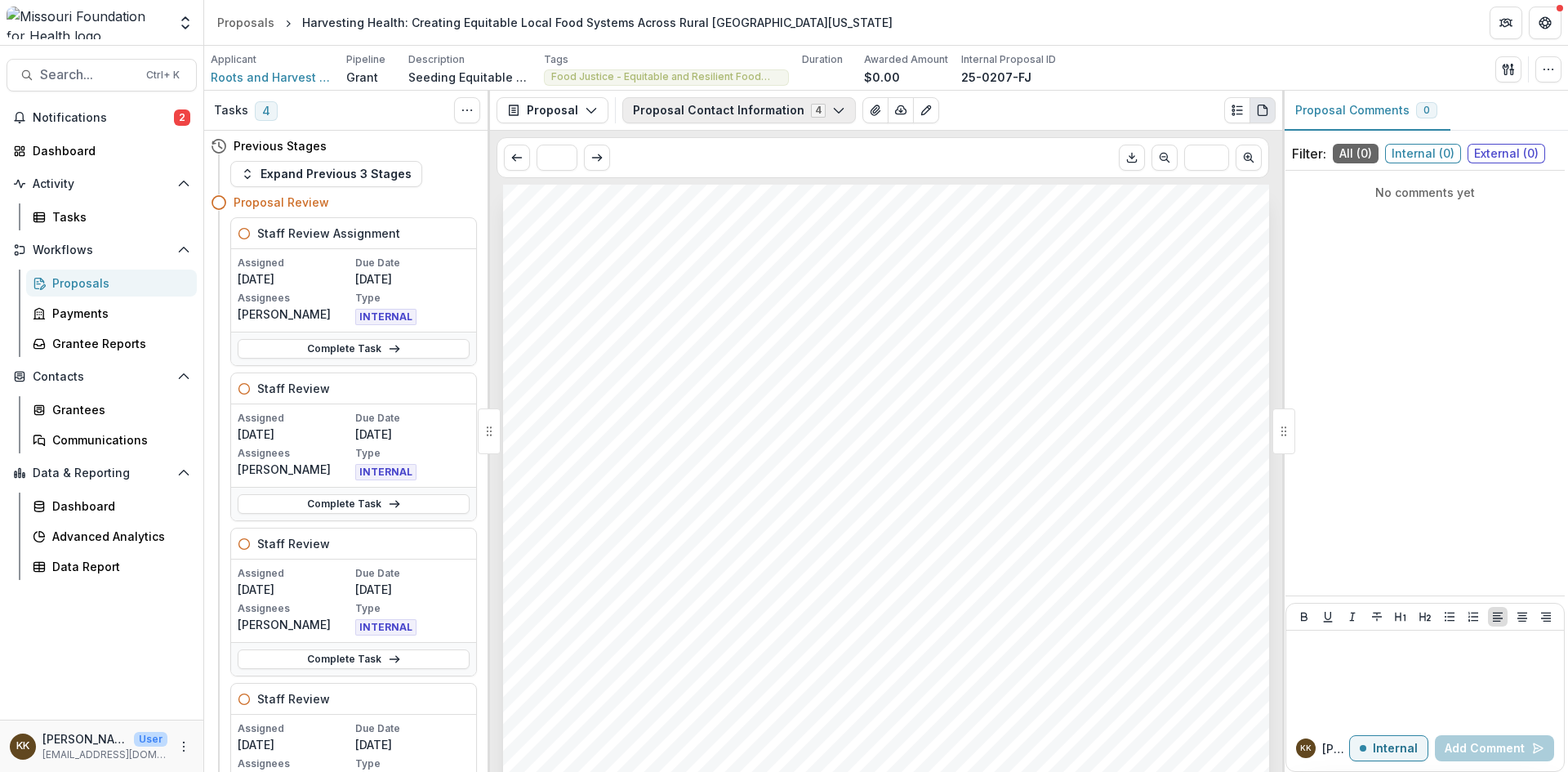
click at [721, 115] on button "Proposal Contact Information 4" at bounding box center [739, 110] width 234 height 26
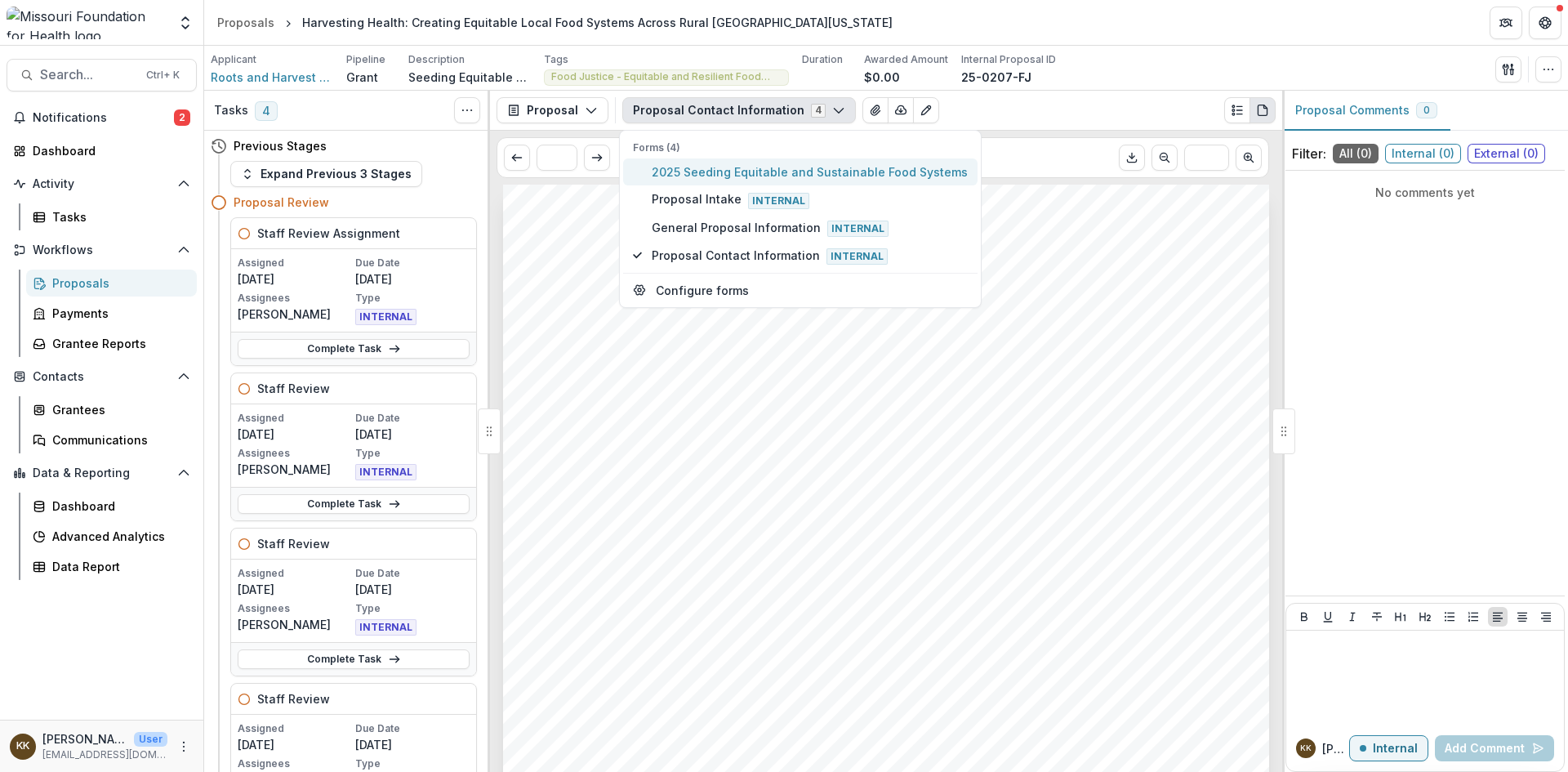
click at [683, 168] on span "2025 Seeding Equitable and Sustainable Food Systems" at bounding box center [810, 172] width 316 height 17
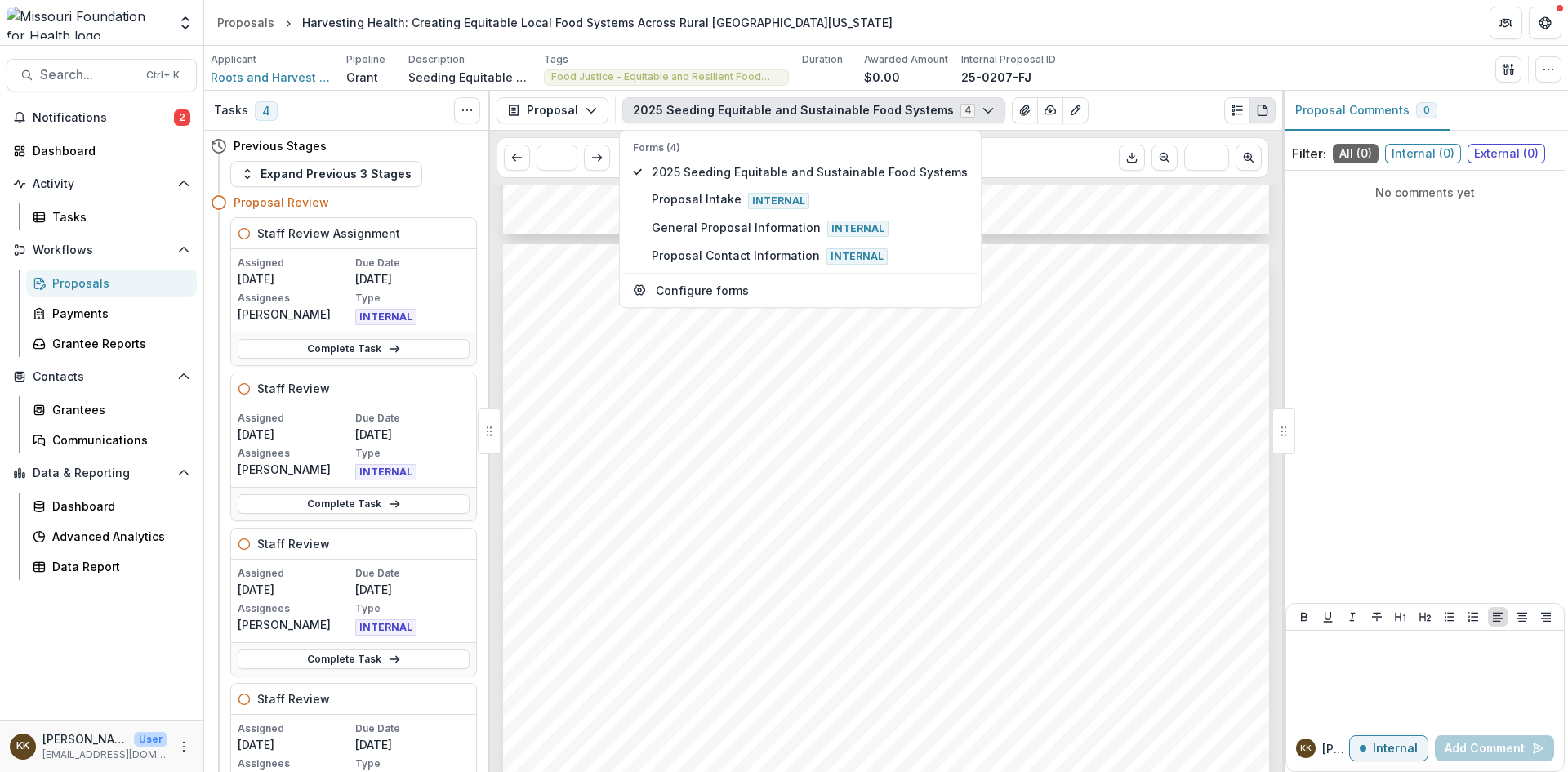
scroll to position [7507, 0]
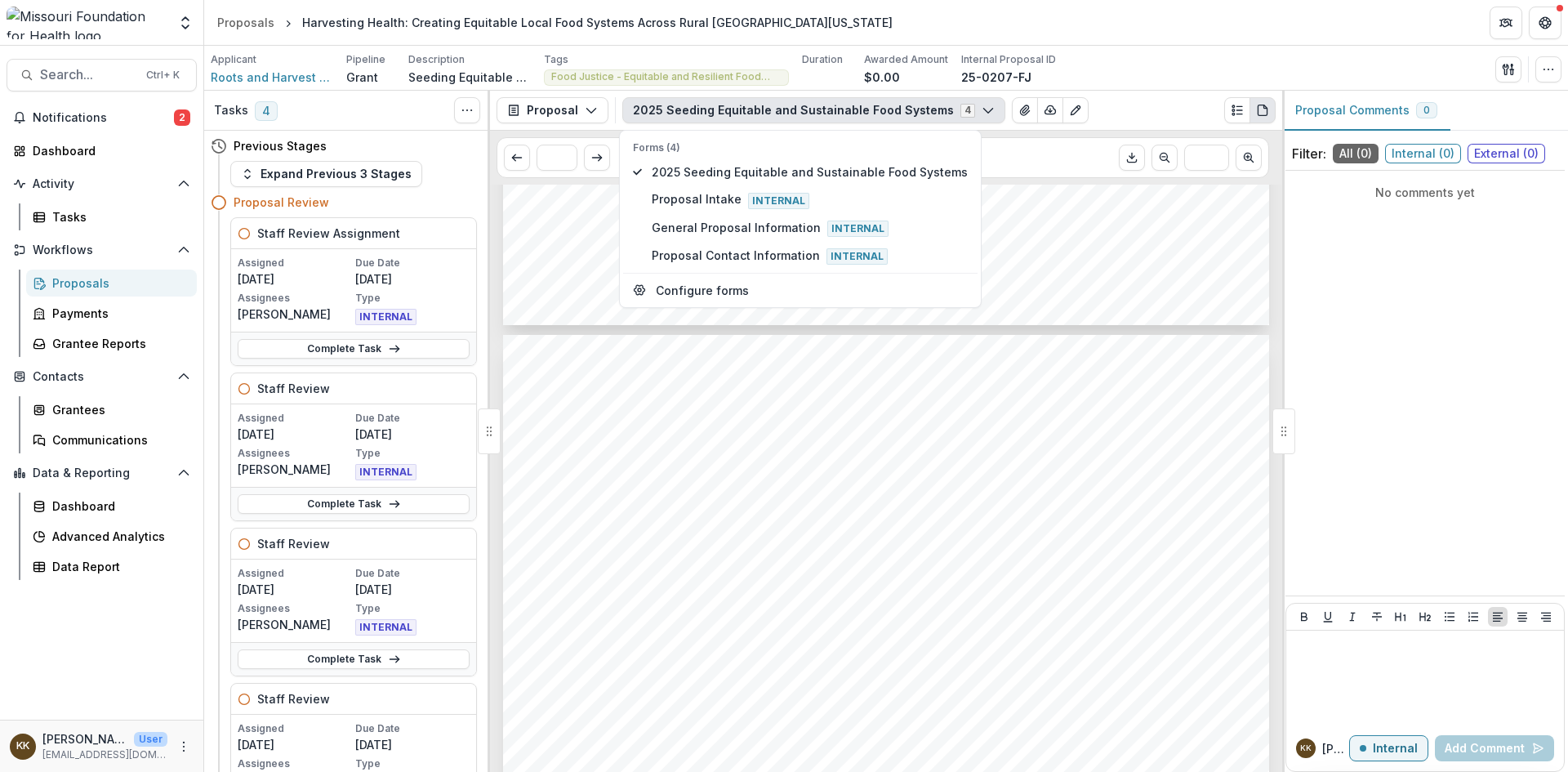
click at [1264, 109] on icon "PDF view" at bounding box center [1266, 107] width 3 height 3
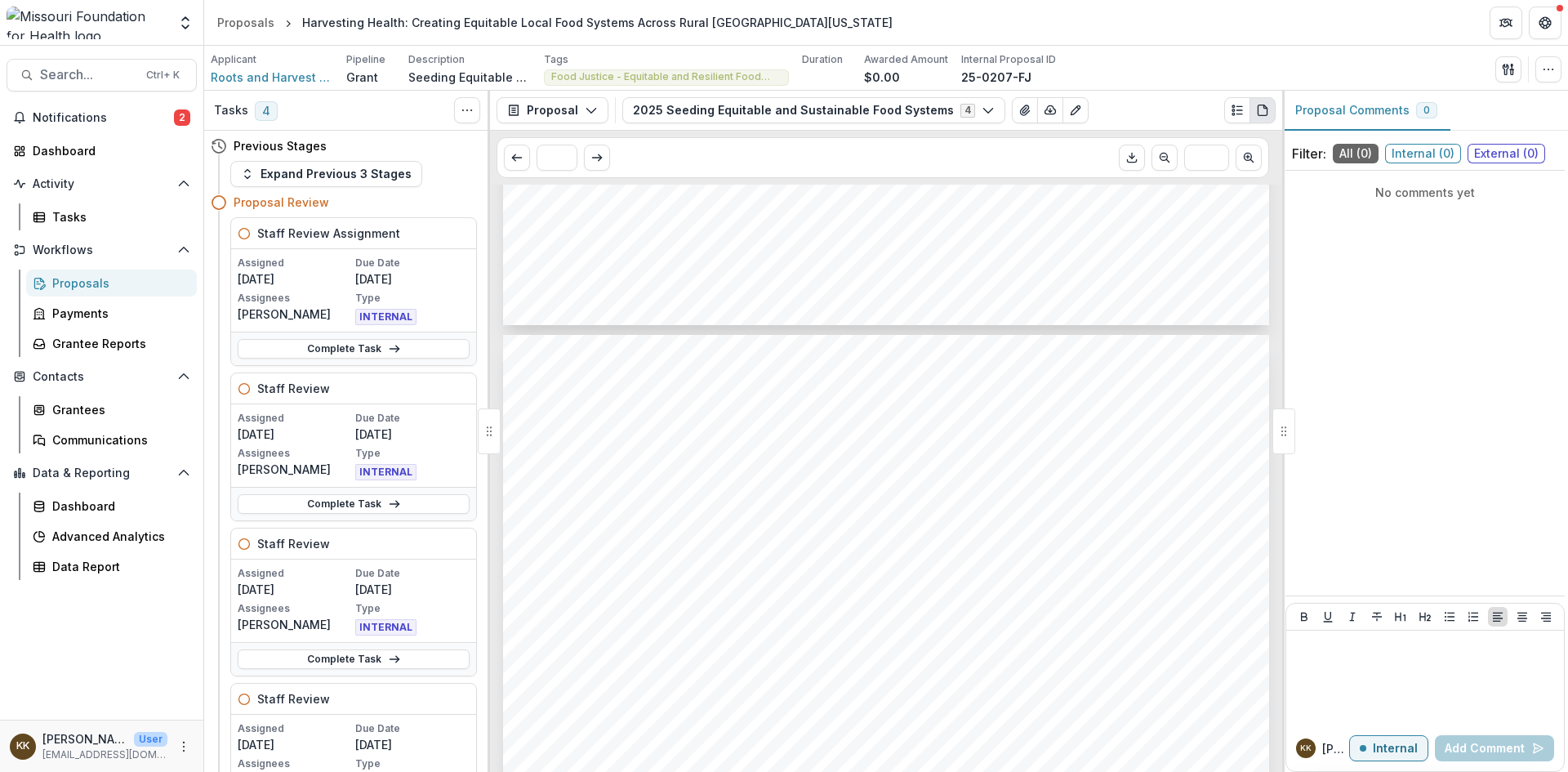
click at [1264, 109] on icon "PDF view" at bounding box center [1262, 109] width 13 height 13
click at [552, 107] on button "Proposal" at bounding box center [552, 110] width 112 height 26
click at [739, 109] on button "2025 Seeding Equitable and Sustainable Food Systems 4" at bounding box center [814, 110] width 383 height 26
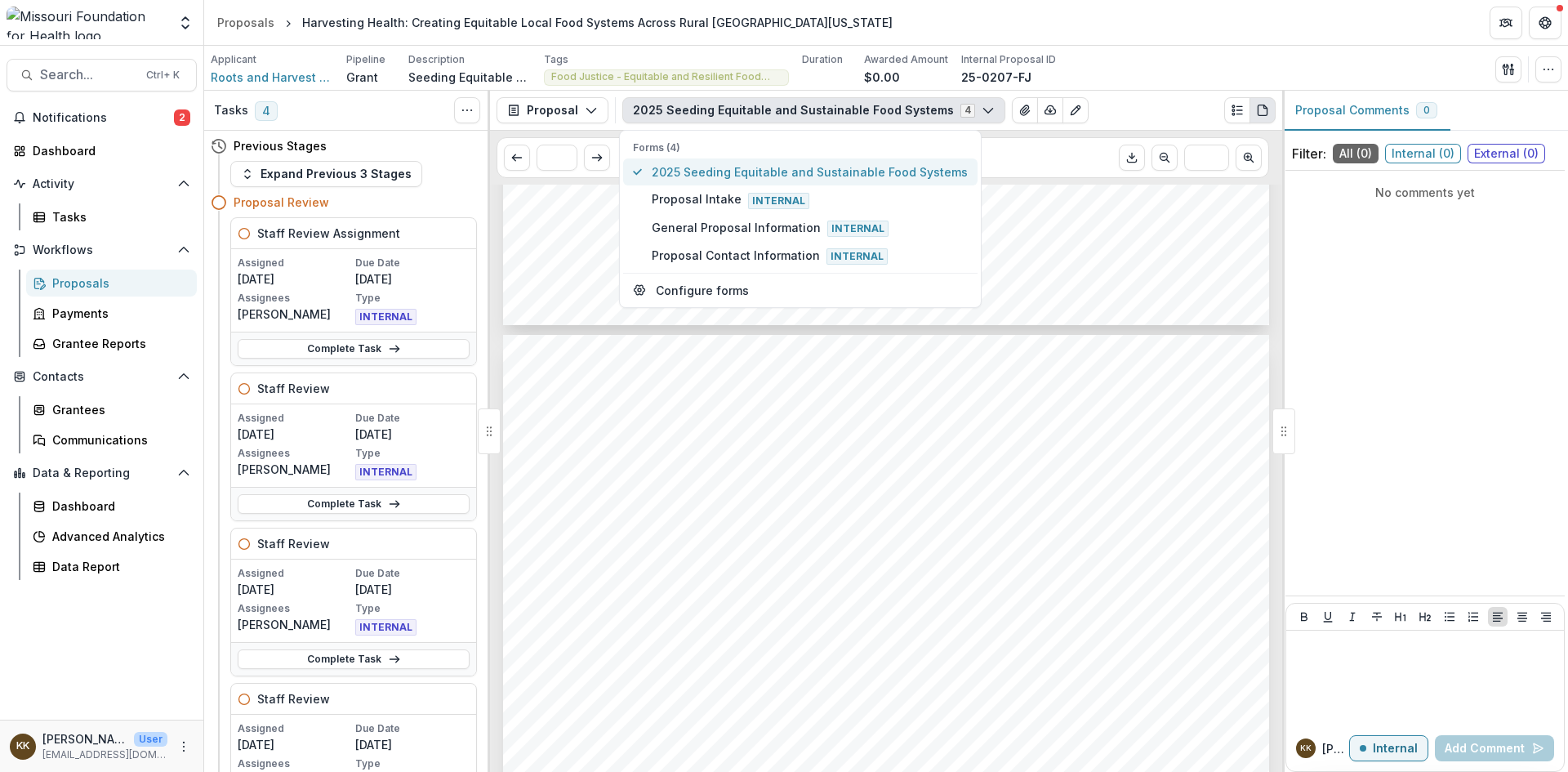
click at [697, 175] on span "2025 Seeding Equitable and Sustainable Food Systems" at bounding box center [810, 172] width 316 height 17
drag, startPoint x: 697, startPoint y: 175, endPoint x: 712, endPoint y: 172, distance: 15.3
click at [712, 172] on span "2025 Seeding Equitable and Sustainable Food Systems" at bounding box center [810, 172] width 316 height 17
click at [1235, 106] on circle "Plaintext view" at bounding box center [1234, 106] width 3 height 3
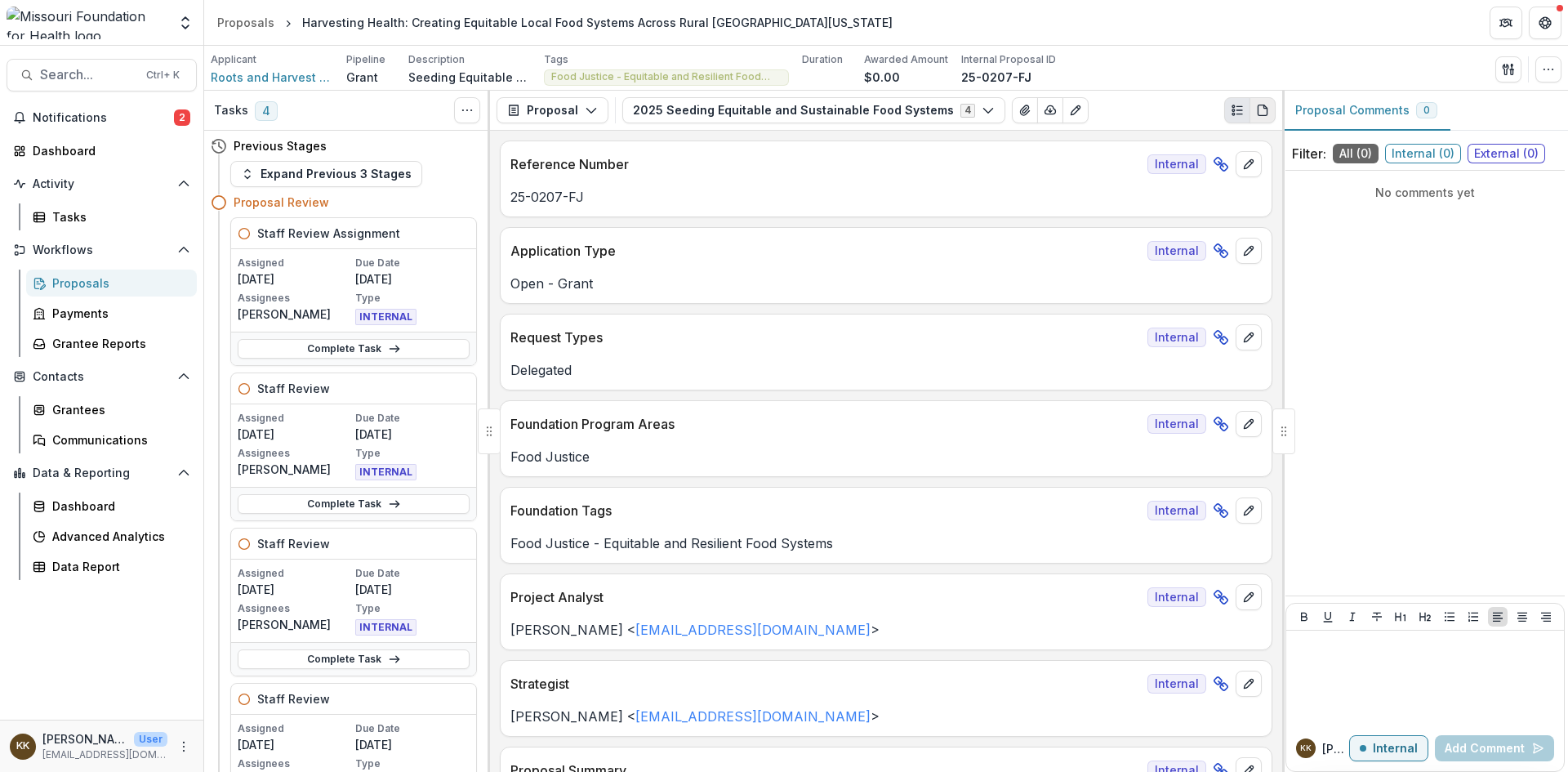
click at [1263, 110] on icon "PDF view" at bounding box center [1262, 109] width 13 height 13
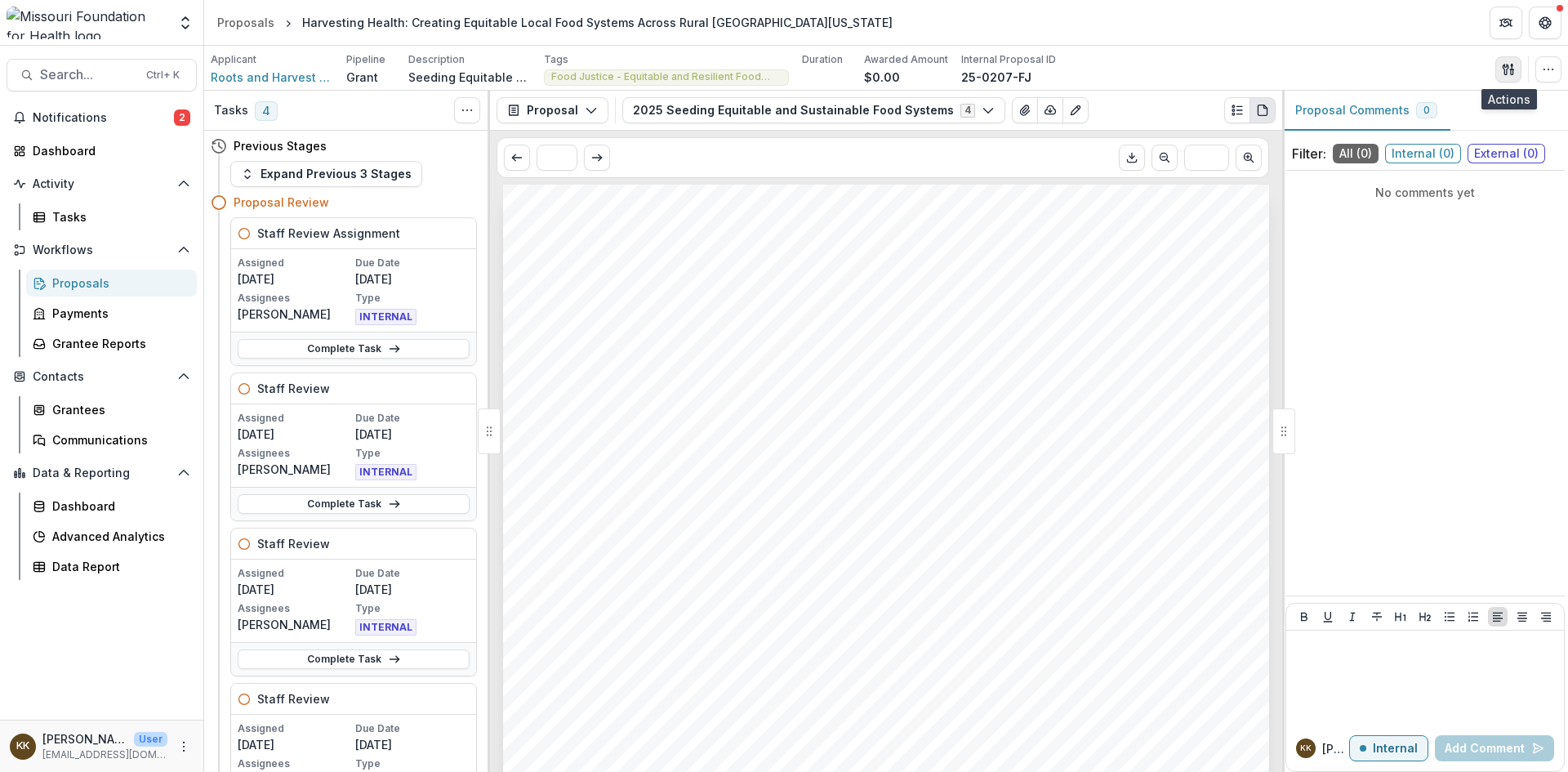
click at [1505, 69] on icon "button" at bounding box center [1508, 69] width 13 height 13
click at [1420, 132] on button "Proposal Files" at bounding box center [1430, 133] width 175 height 27
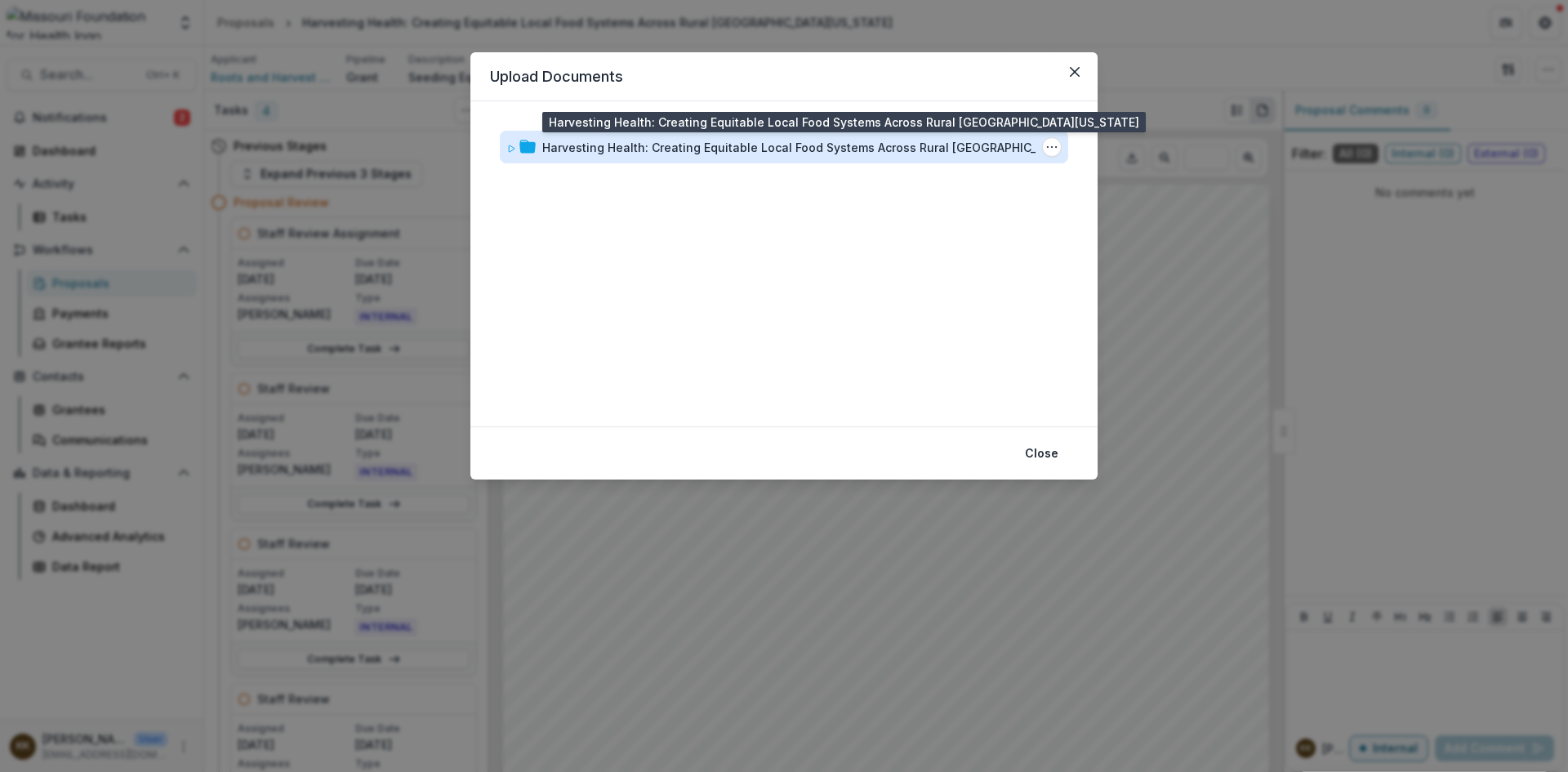
click at [601, 151] on div "Harvesting Health: Creating Equitable Local Food Systems Across Rural [GEOGRAPH…" at bounding box center [812, 148] width 539 height 17
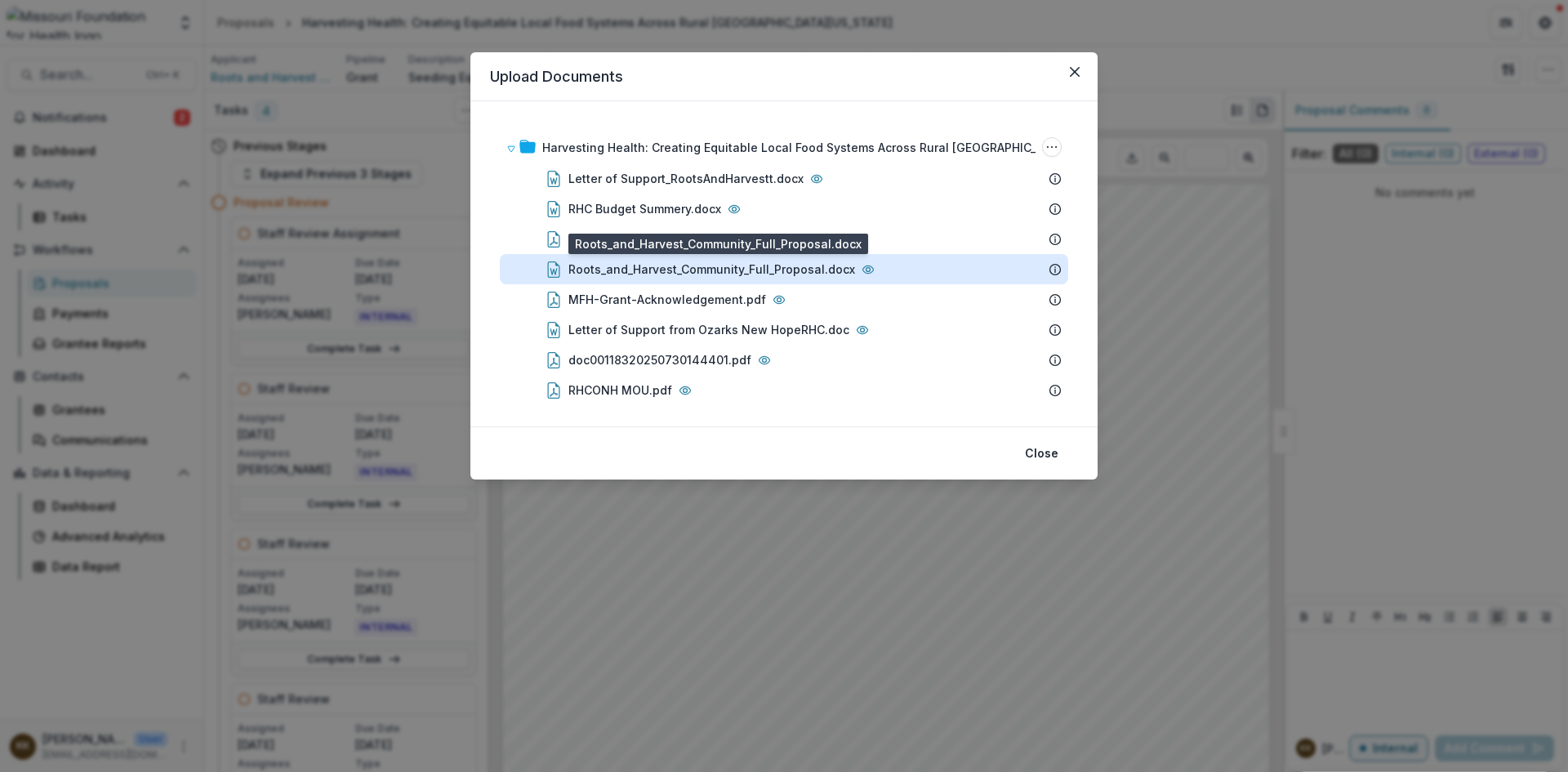
click at [655, 269] on div "Roots_and_Harvest_Community_Full_Proposal.docx" at bounding box center [712, 269] width 287 height 17
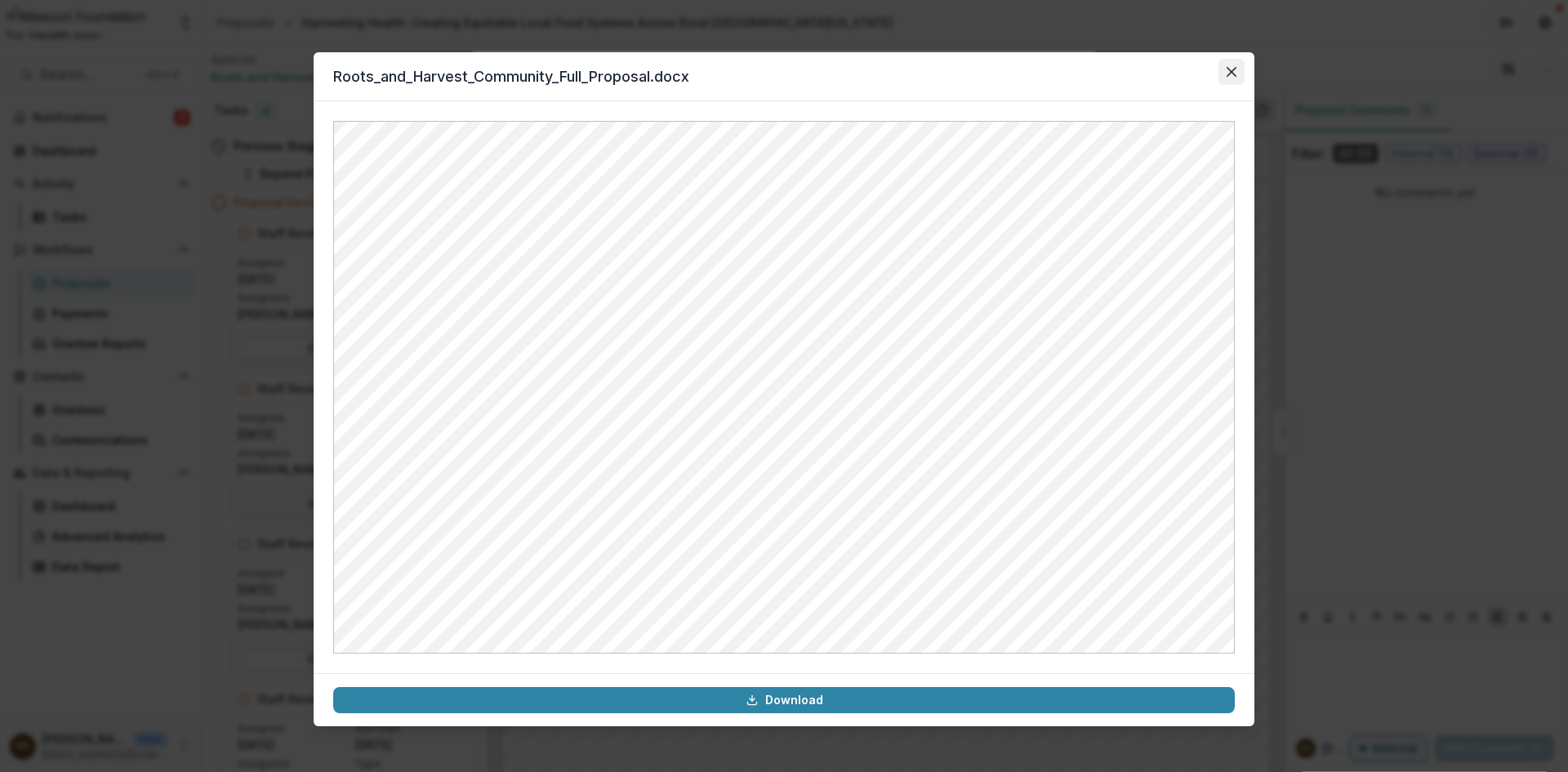
click at [1230, 59] on button "Close" at bounding box center [1232, 72] width 26 height 26
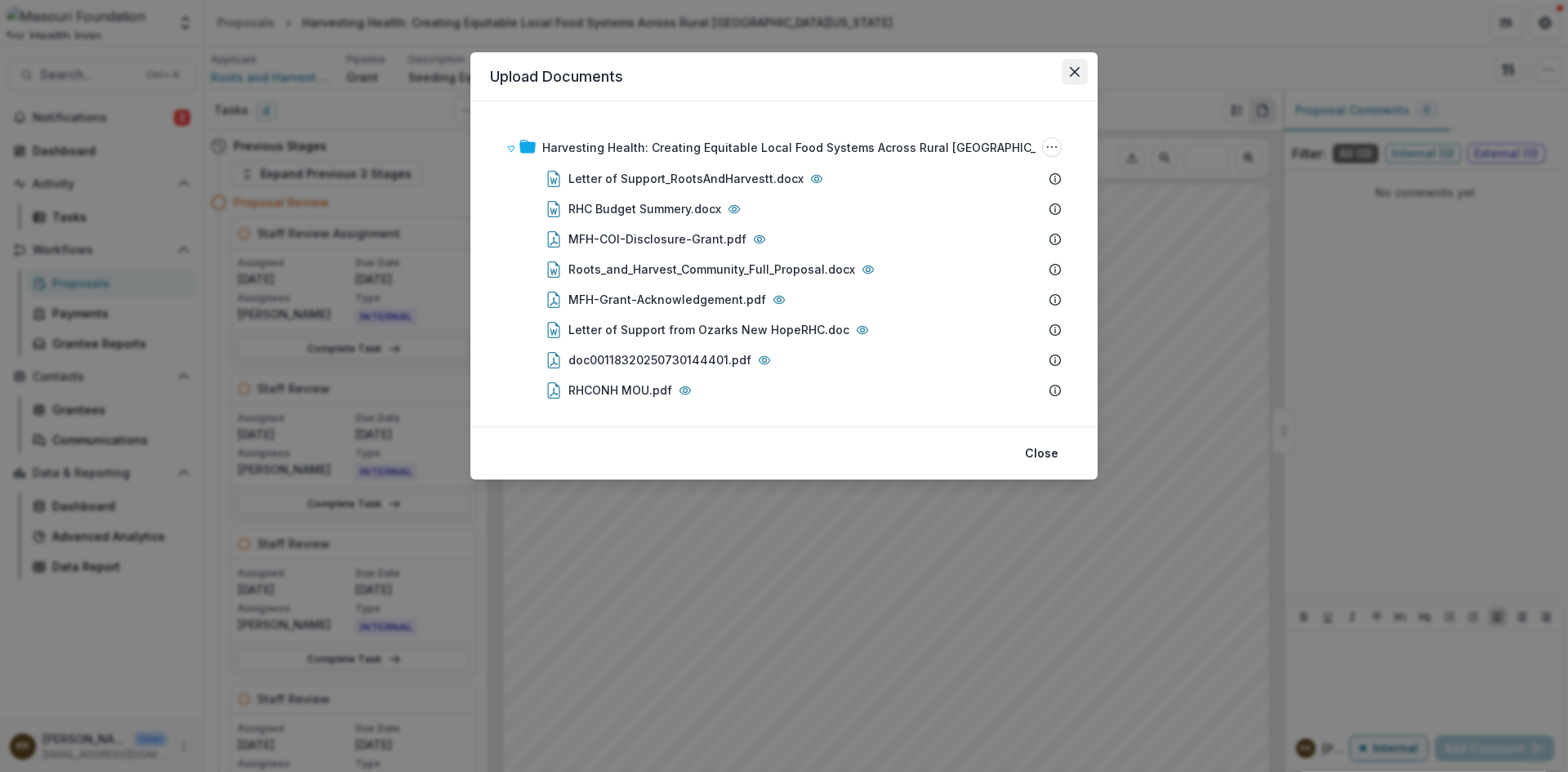
click at [1077, 73] on icon "Close" at bounding box center [1074, 71] width 10 height 10
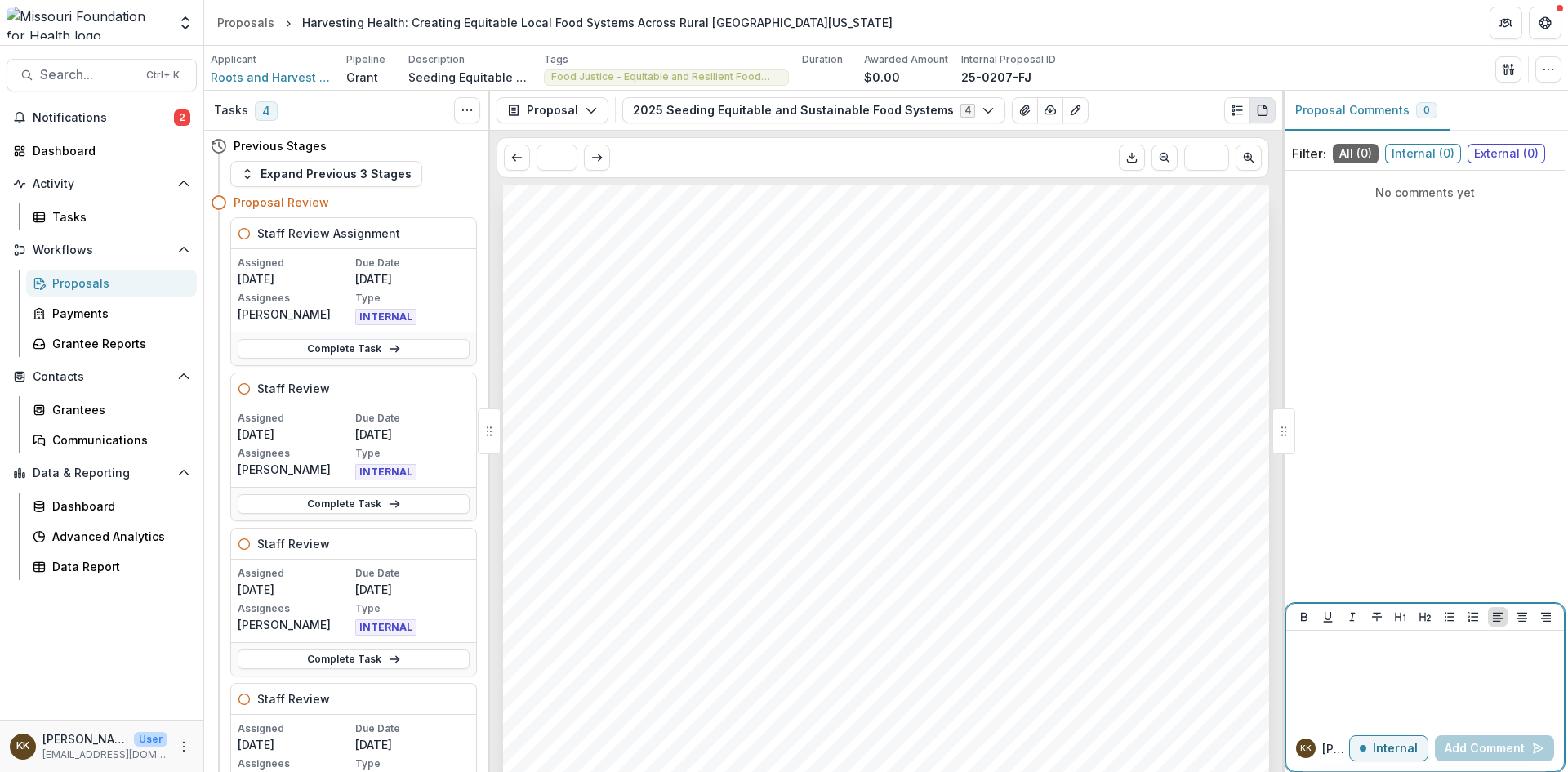
click at [1357, 657] on div at bounding box center [1425, 678] width 265 height 82
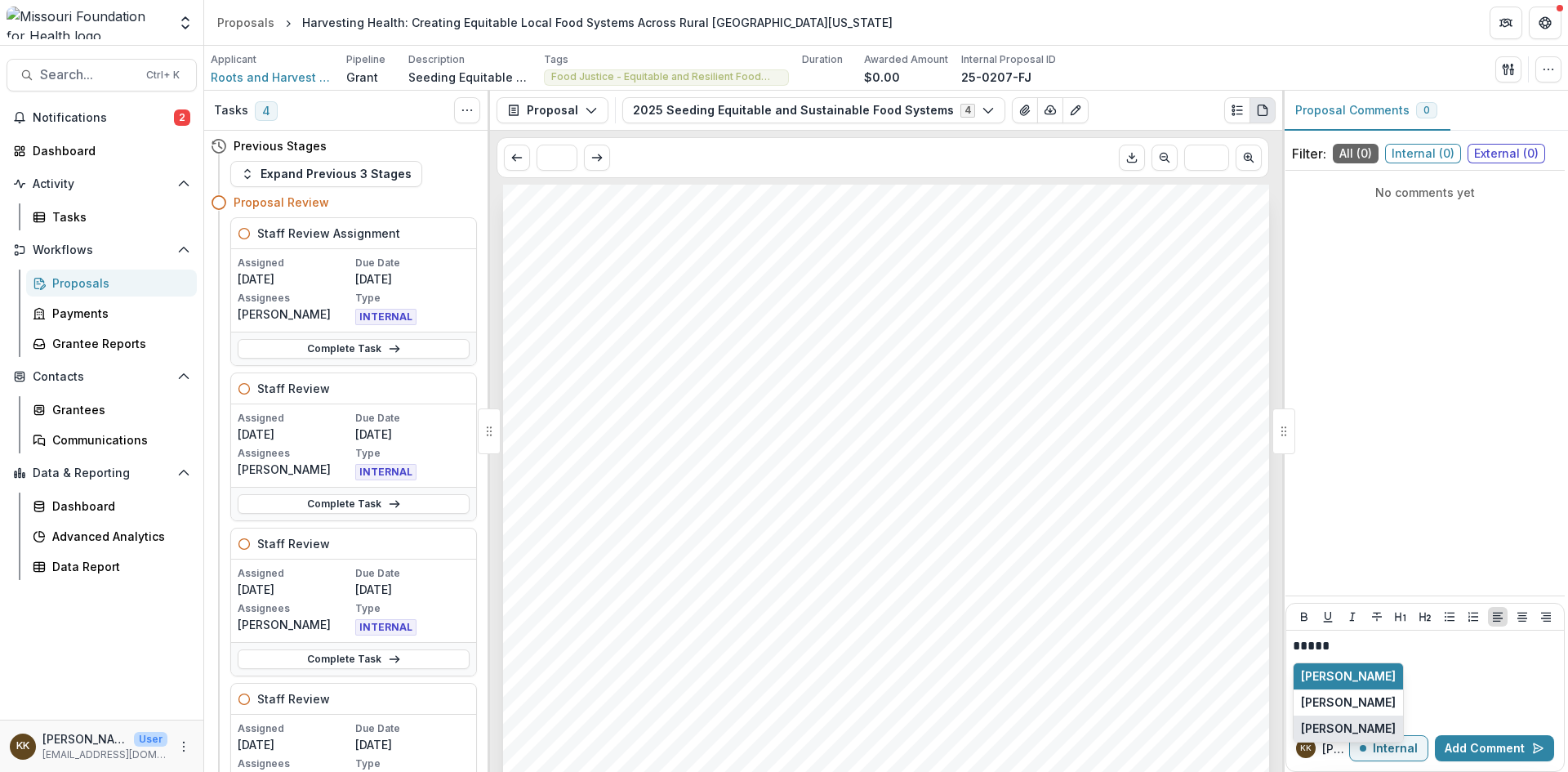
click at [1360, 725] on button "[PERSON_NAME]" at bounding box center [1348, 729] width 109 height 26
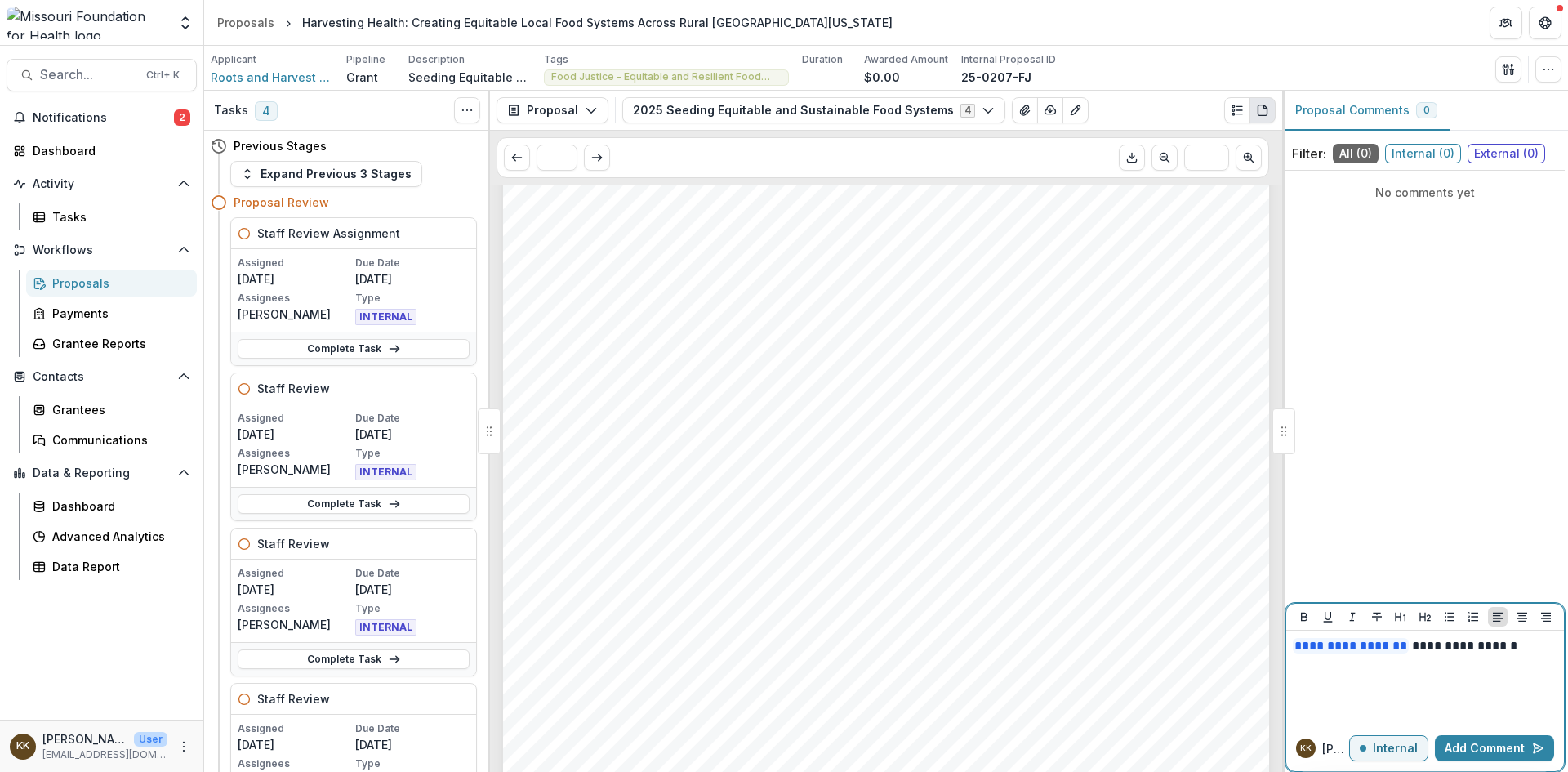
scroll to position [5556, 0]
drag, startPoint x: 1351, startPoint y: 701, endPoint x: 1408, endPoint y: 661, distance: 69.6
click at [1408, 661] on p "**********" at bounding box center [1425, 673] width 265 height 72
click at [1470, 749] on button "Add Comment" at bounding box center [1494, 749] width 119 height 26
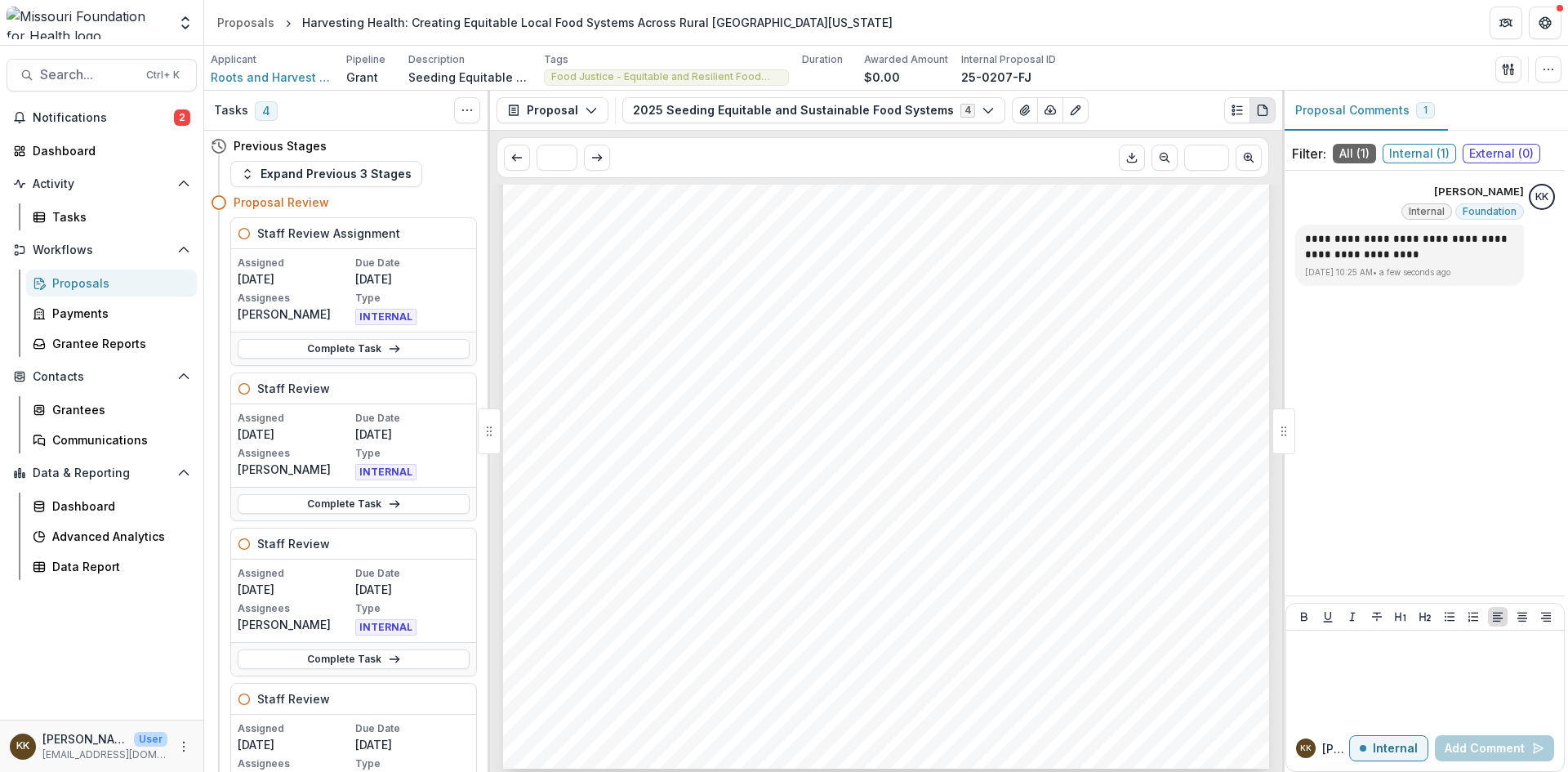
scroll to position [4820, 0]
click at [247, 21] on div "Proposals" at bounding box center [246, 23] width 57 height 17
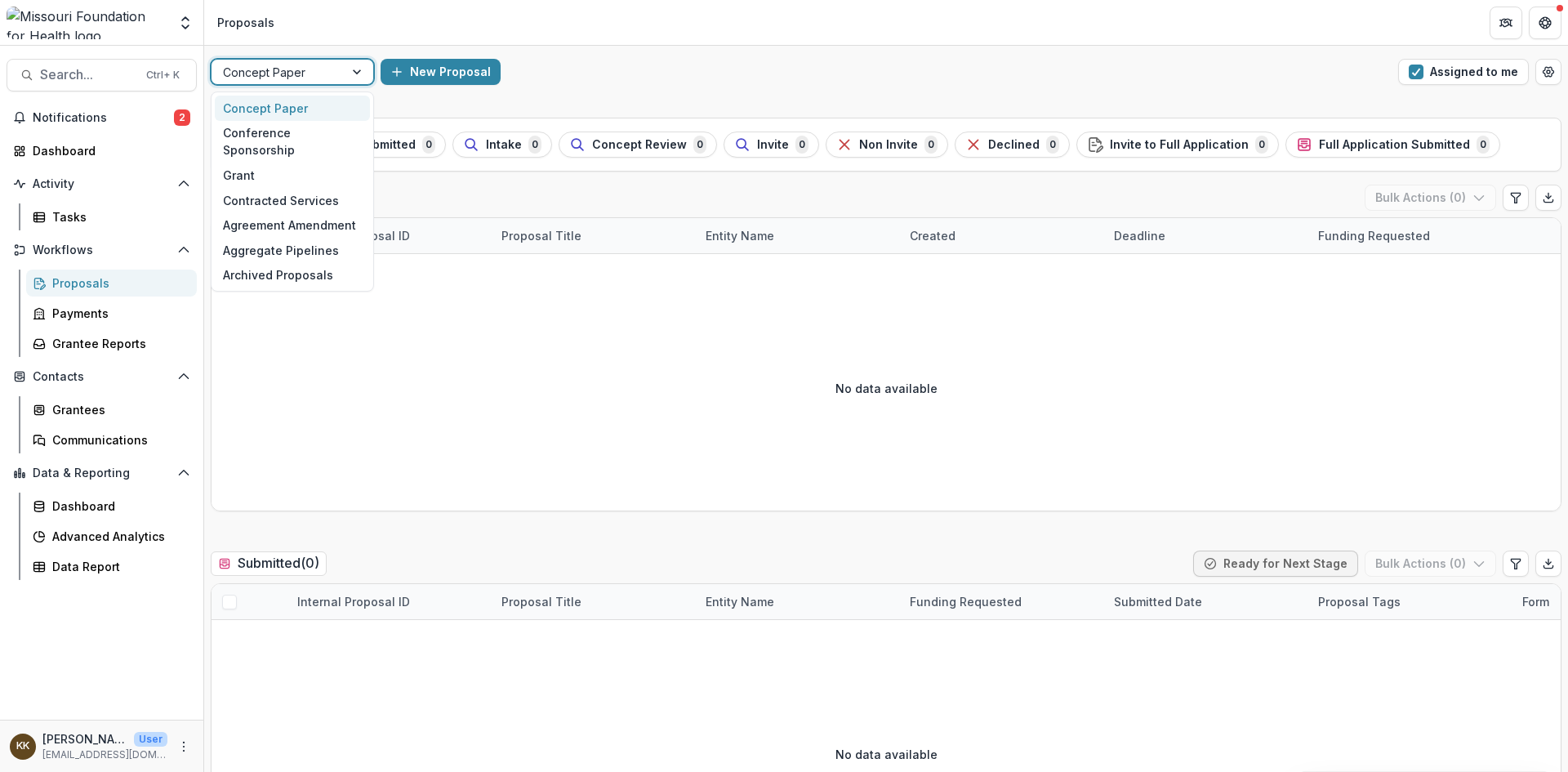
click at [293, 78] on div at bounding box center [278, 73] width 109 height 21
click at [252, 162] on div "Grant" at bounding box center [292, 175] width 155 height 25
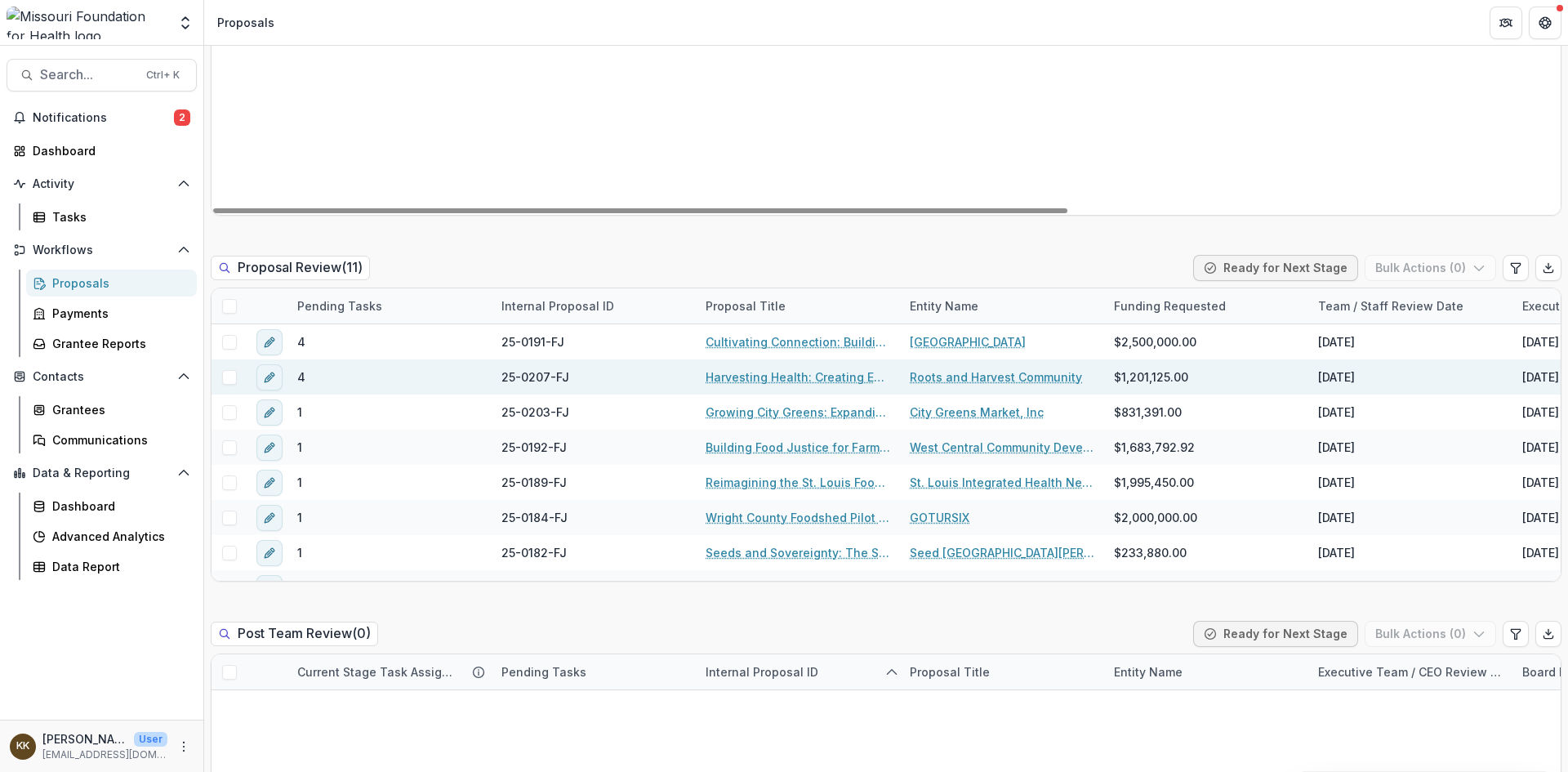
scroll to position [1062, 0]
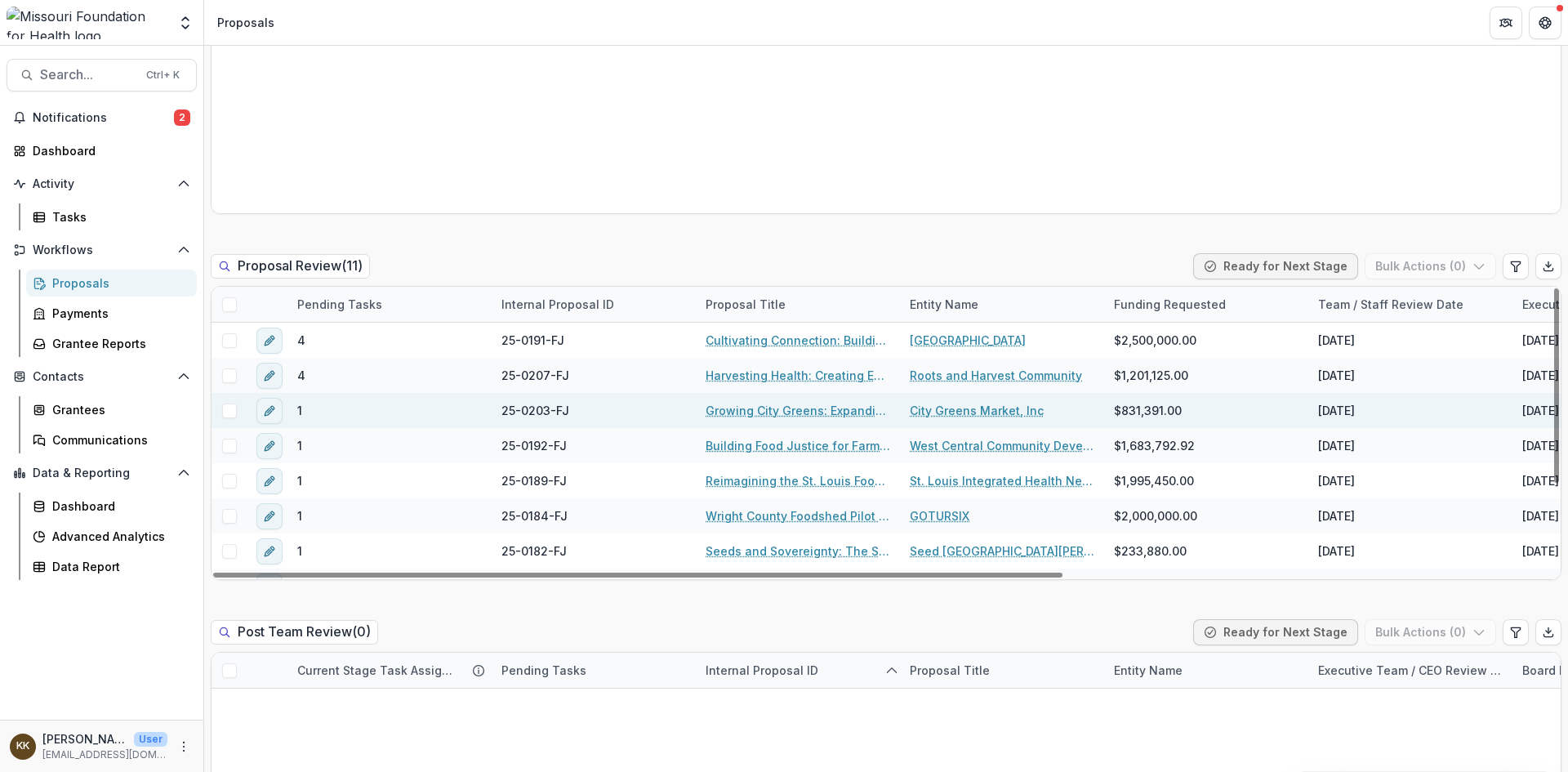
click at [756, 408] on link "Growing City Greens: Expanding Food Access Through Food Sovereignty" at bounding box center [798, 411] width 185 height 17
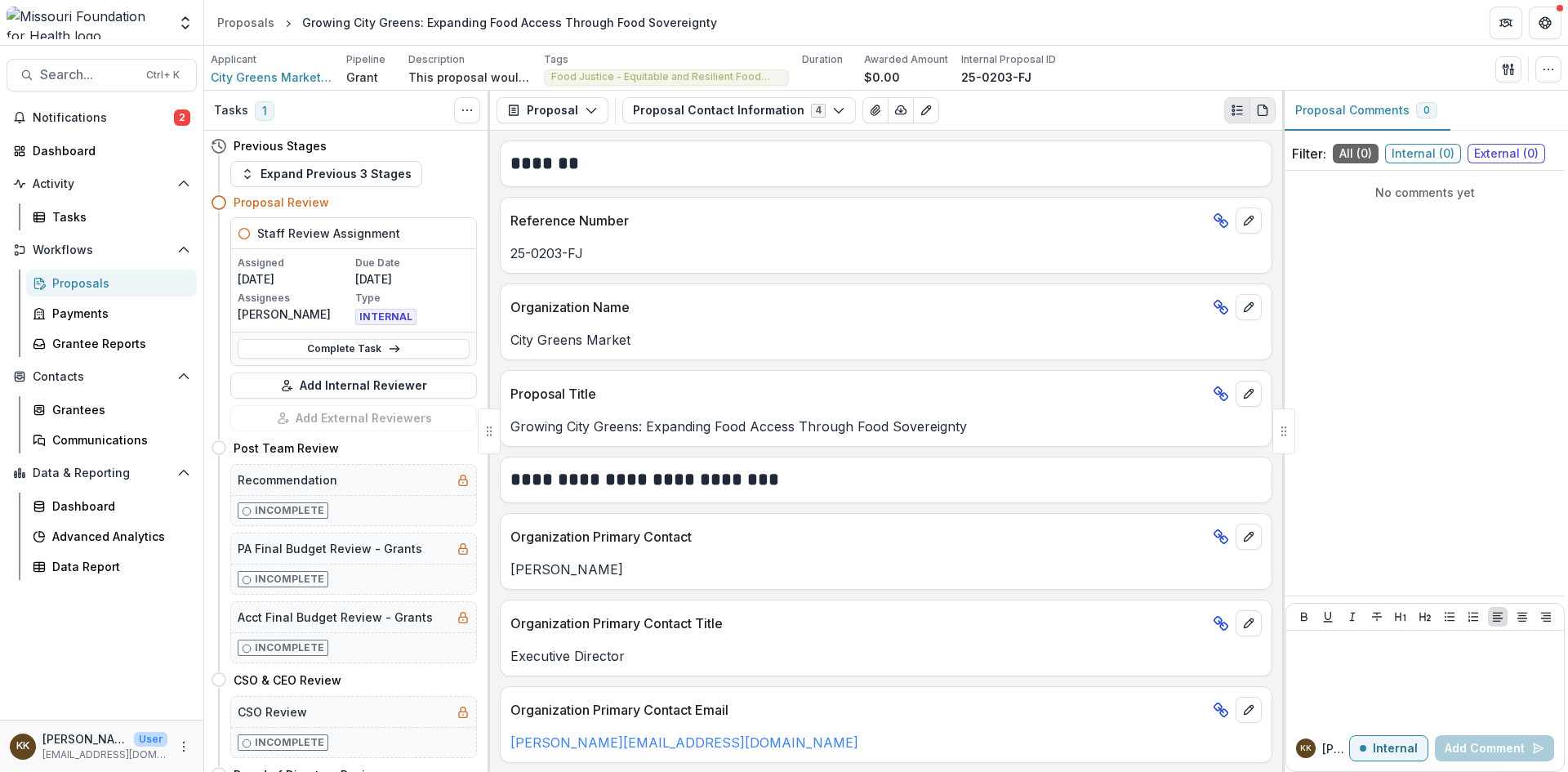
click at [1263, 112] on icon "PDF view" at bounding box center [1262, 109] width 13 height 13
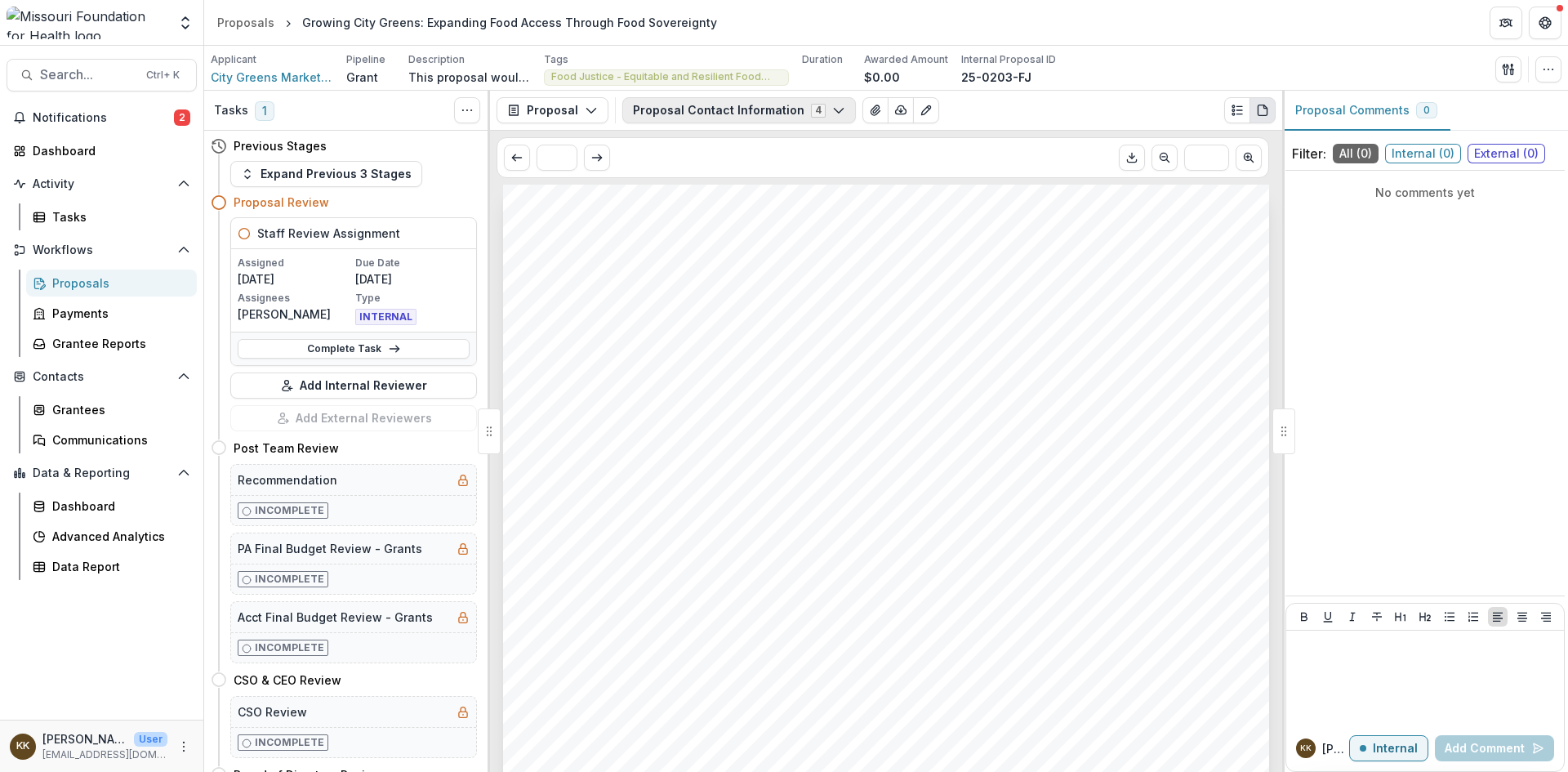
click at [709, 112] on button "Proposal Contact Information 4" at bounding box center [739, 110] width 234 height 26
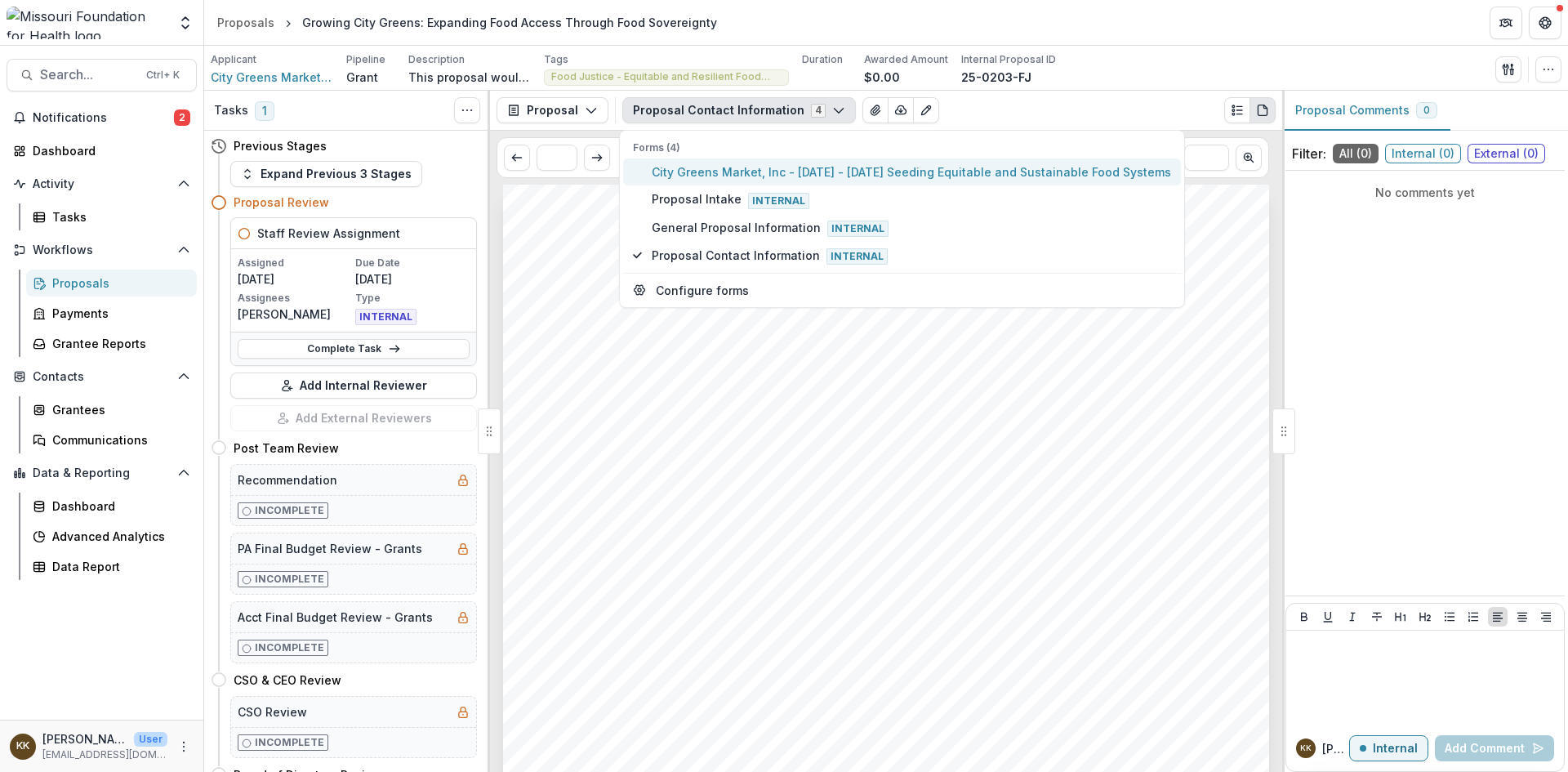
click at [715, 173] on span "City Greens Market, Inc - 2025 - 2025 Seeding Equitable and Sustainable Food Sy…" at bounding box center [912, 172] width 519 height 17
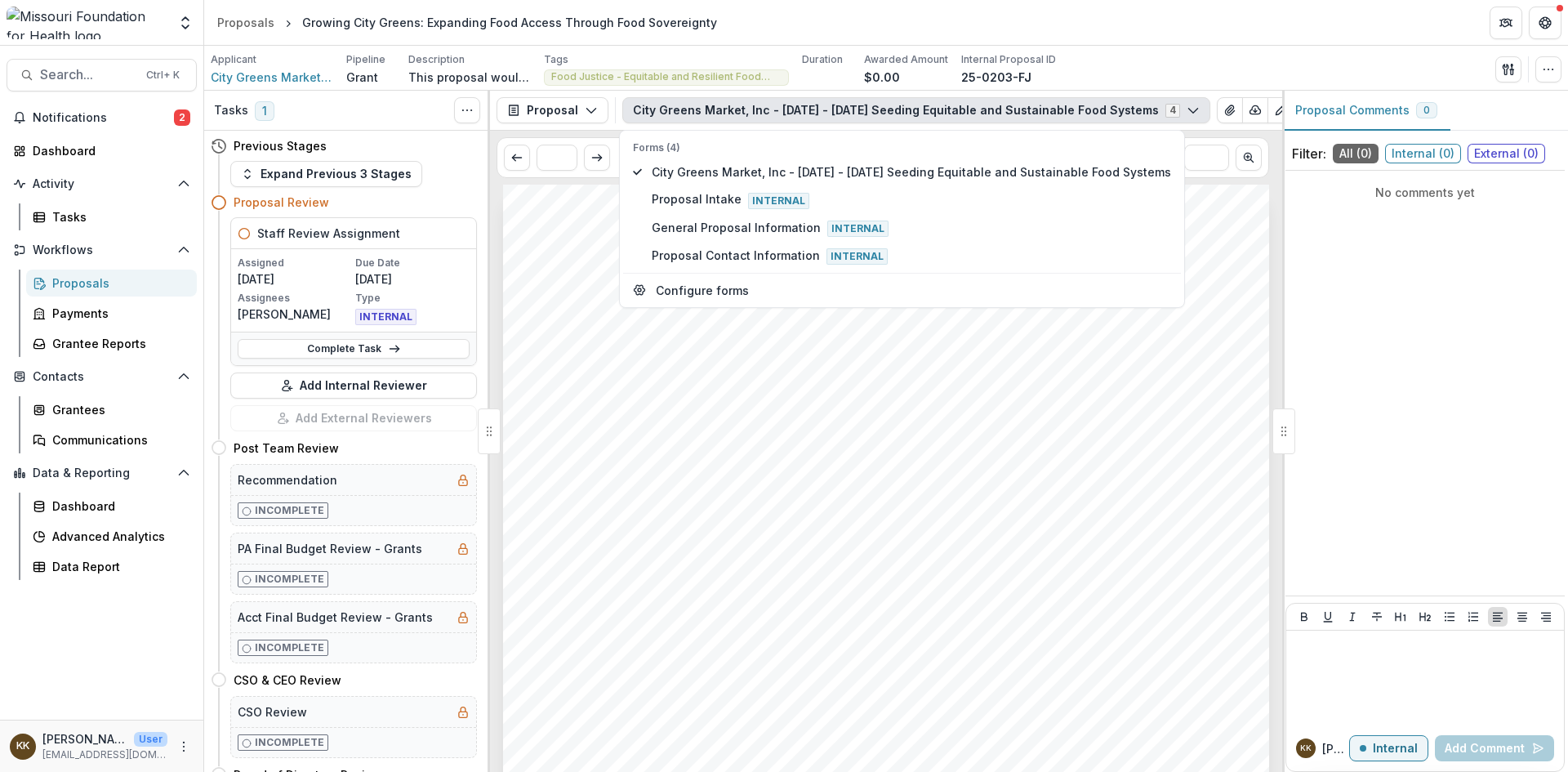
click at [1196, 366] on div "City Greens Market, Inc Growing City Greens: Expanding Food Access Through Food…" at bounding box center [886, 727] width 766 height 1084
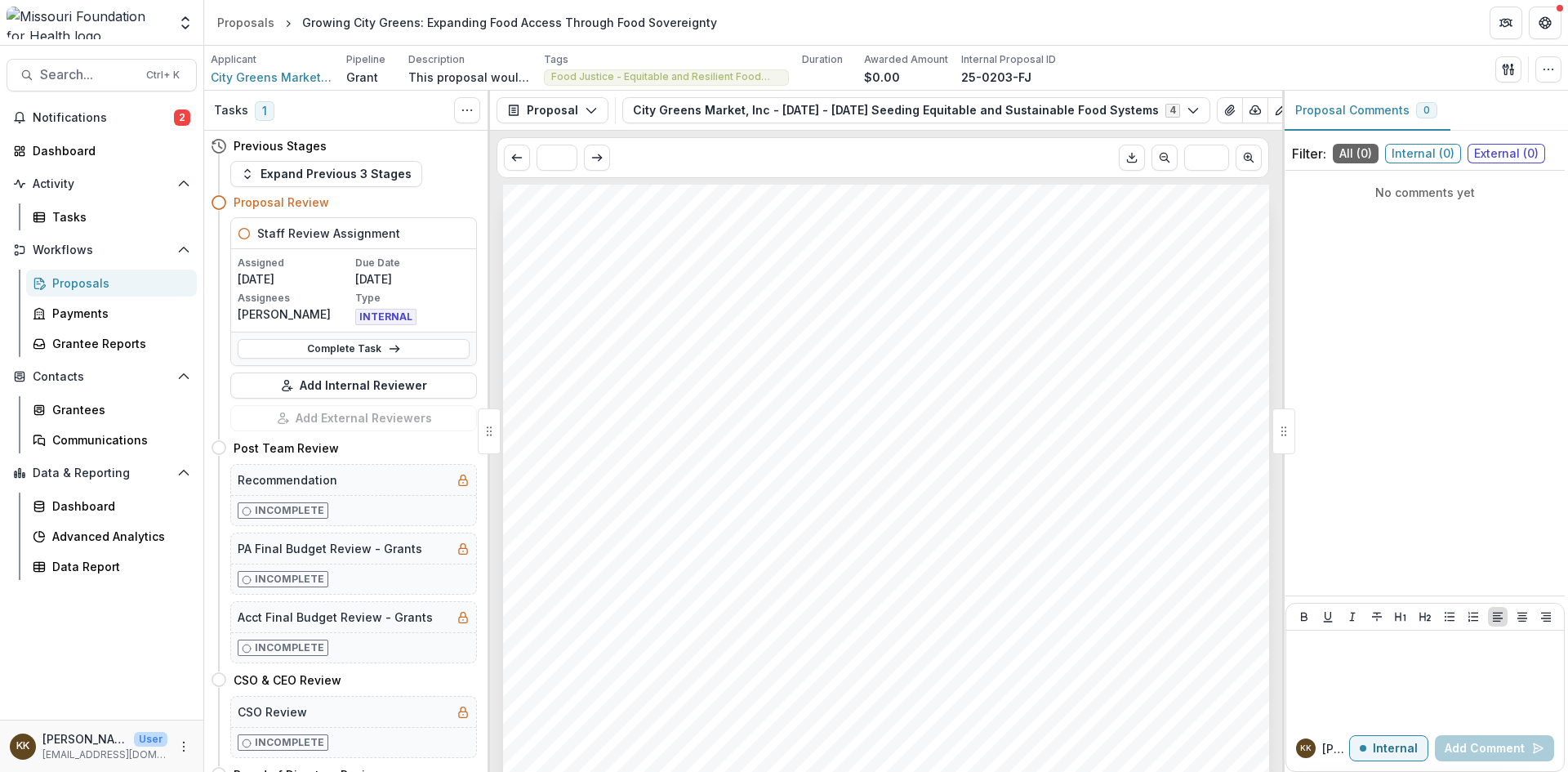
click at [1308, 112] on circle "Plaintext view" at bounding box center [1309, 110] width 3 height 3
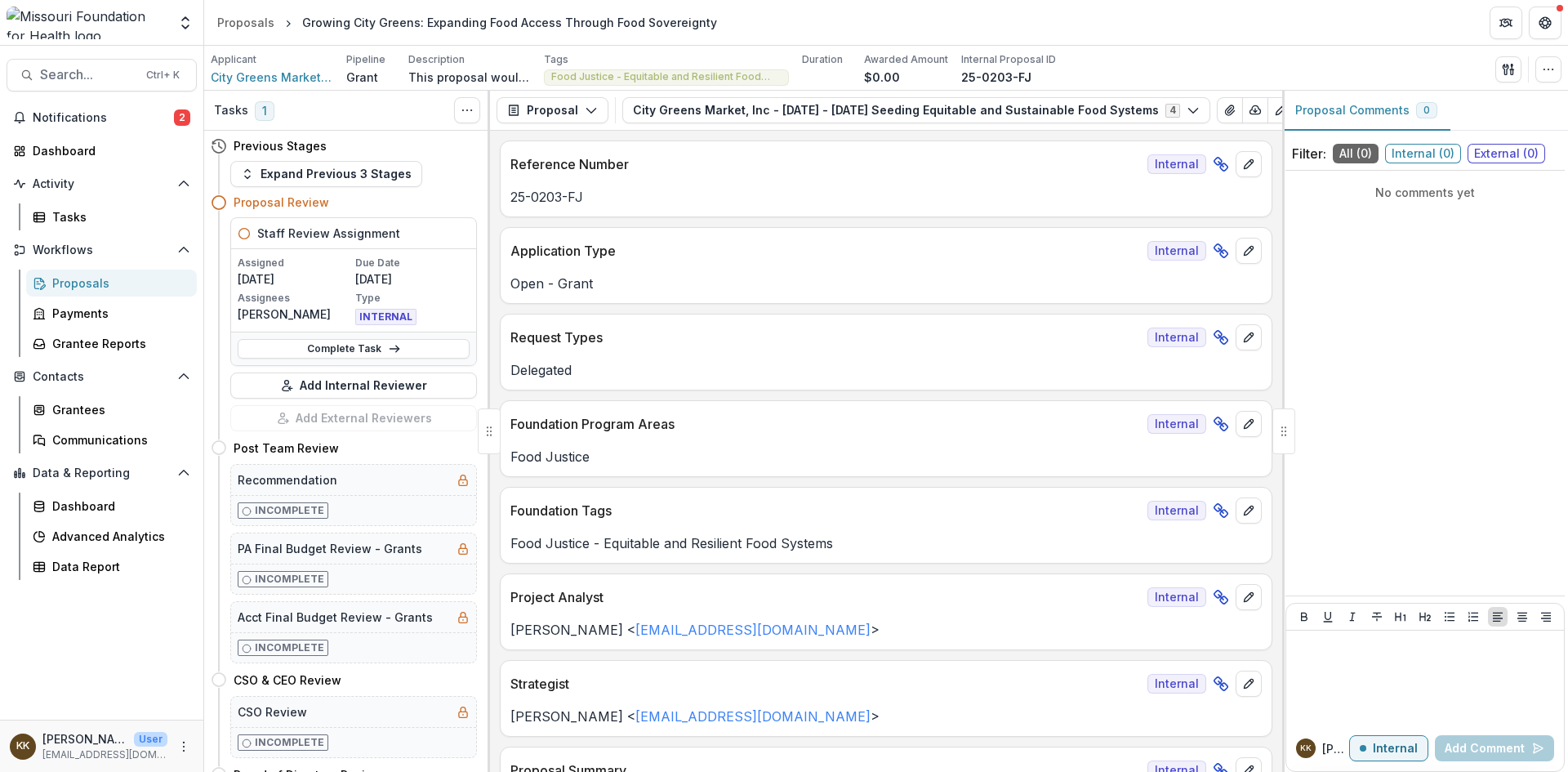
click at [1308, 112] on circle "Plaintext view" at bounding box center [1309, 110] width 3 height 3
click at [754, 112] on button "City Greens Market, Inc - 2025 - 2025 Seeding Equitable and Sustainable Food Sy…" at bounding box center [916, 110] width 588 height 26
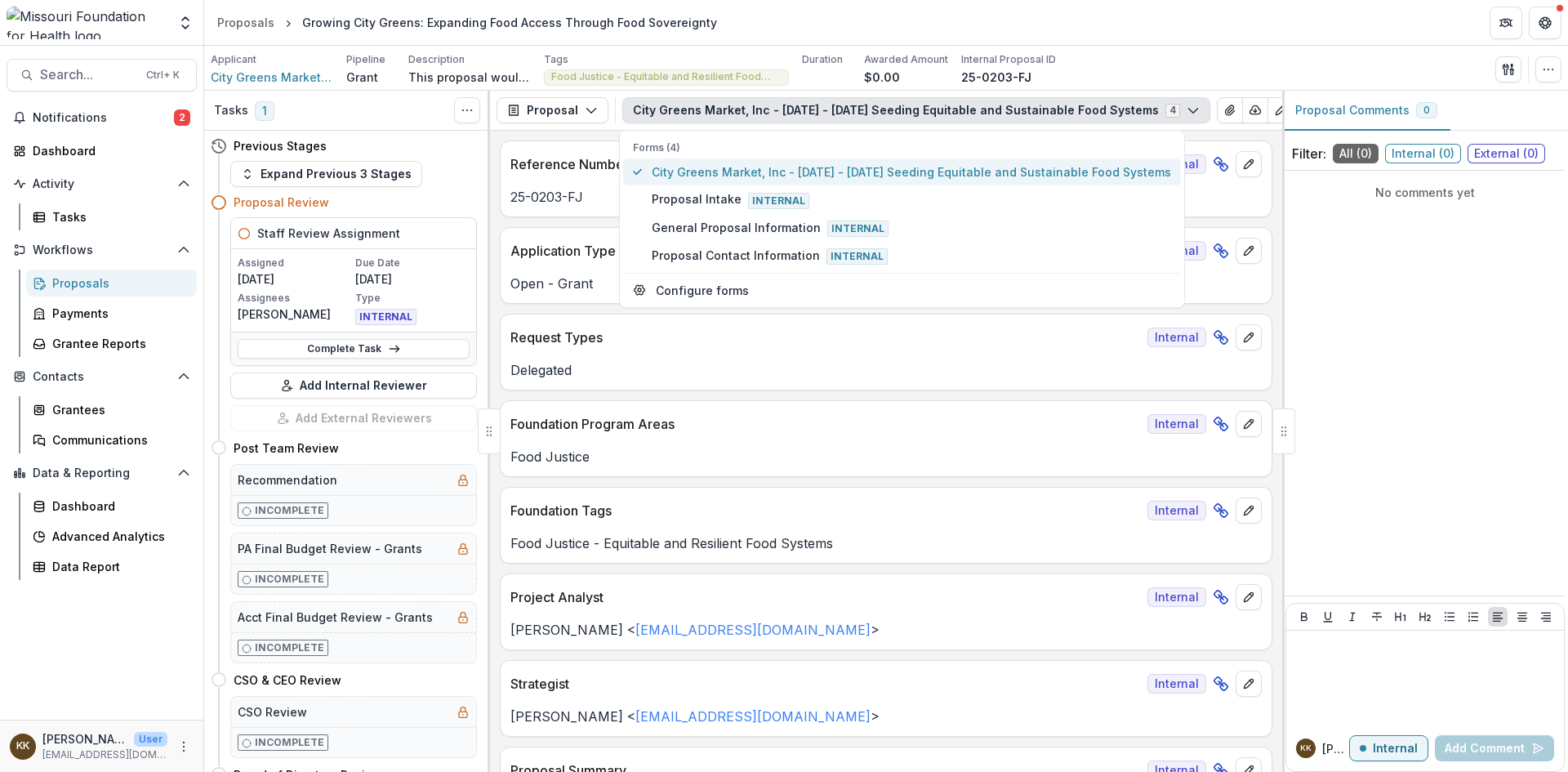
drag, startPoint x: 737, startPoint y: 162, endPoint x: 705, endPoint y: 175, distance: 34.5
click at [705, 175] on span "City Greens Market, Inc - 2025 - 2025 Seeding Equitable and Sustainable Food Sy…" at bounding box center [912, 172] width 519 height 17
click at [972, 112] on button "City Greens Market, Inc - 2025 - 2025 Seeding Equitable and Sustainable Food Sy…" at bounding box center [916, 110] width 588 height 26
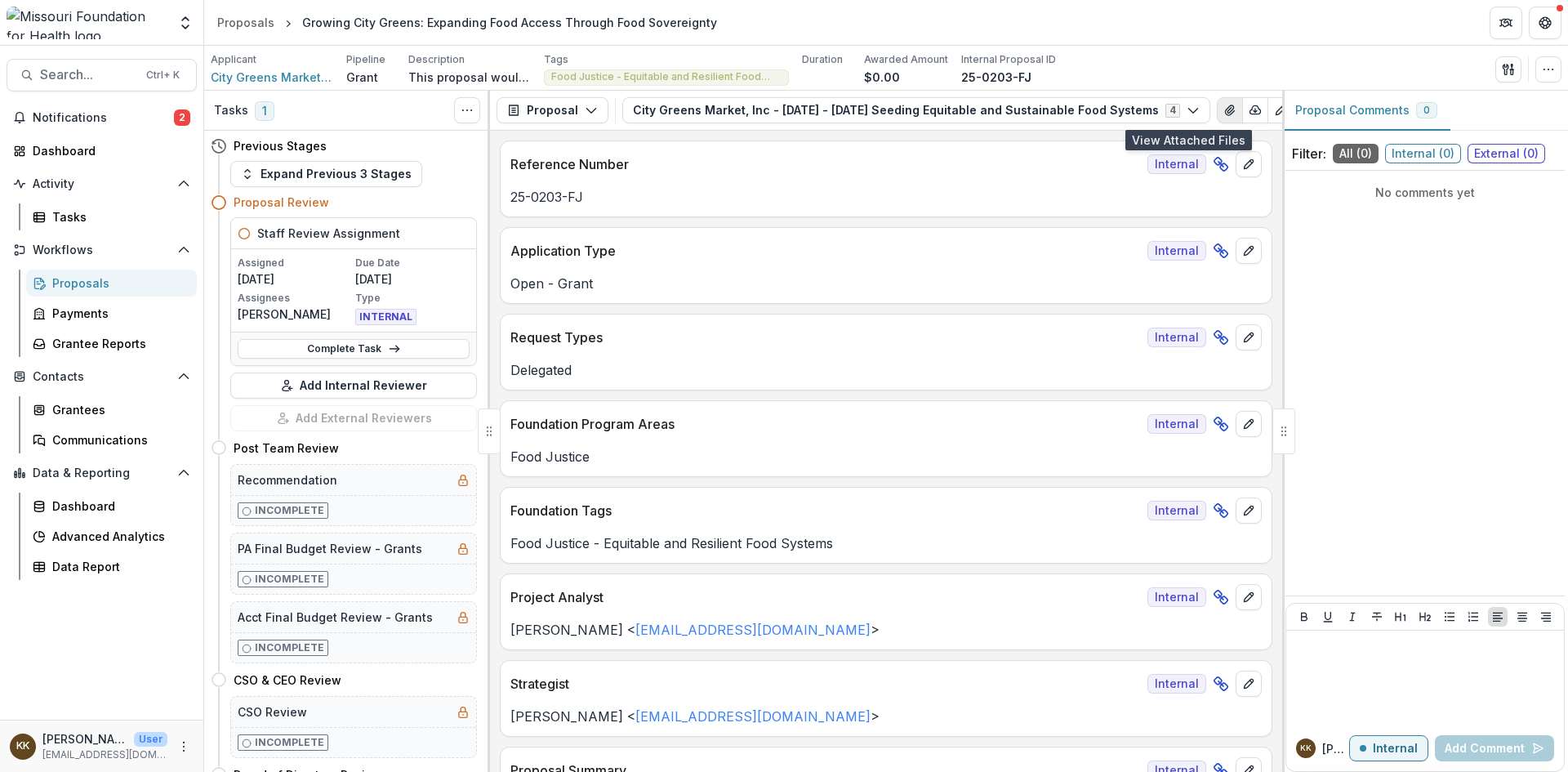
click at [1223, 109] on icon "View Attached Files" at bounding box center [1229, 109] width 13 height 13
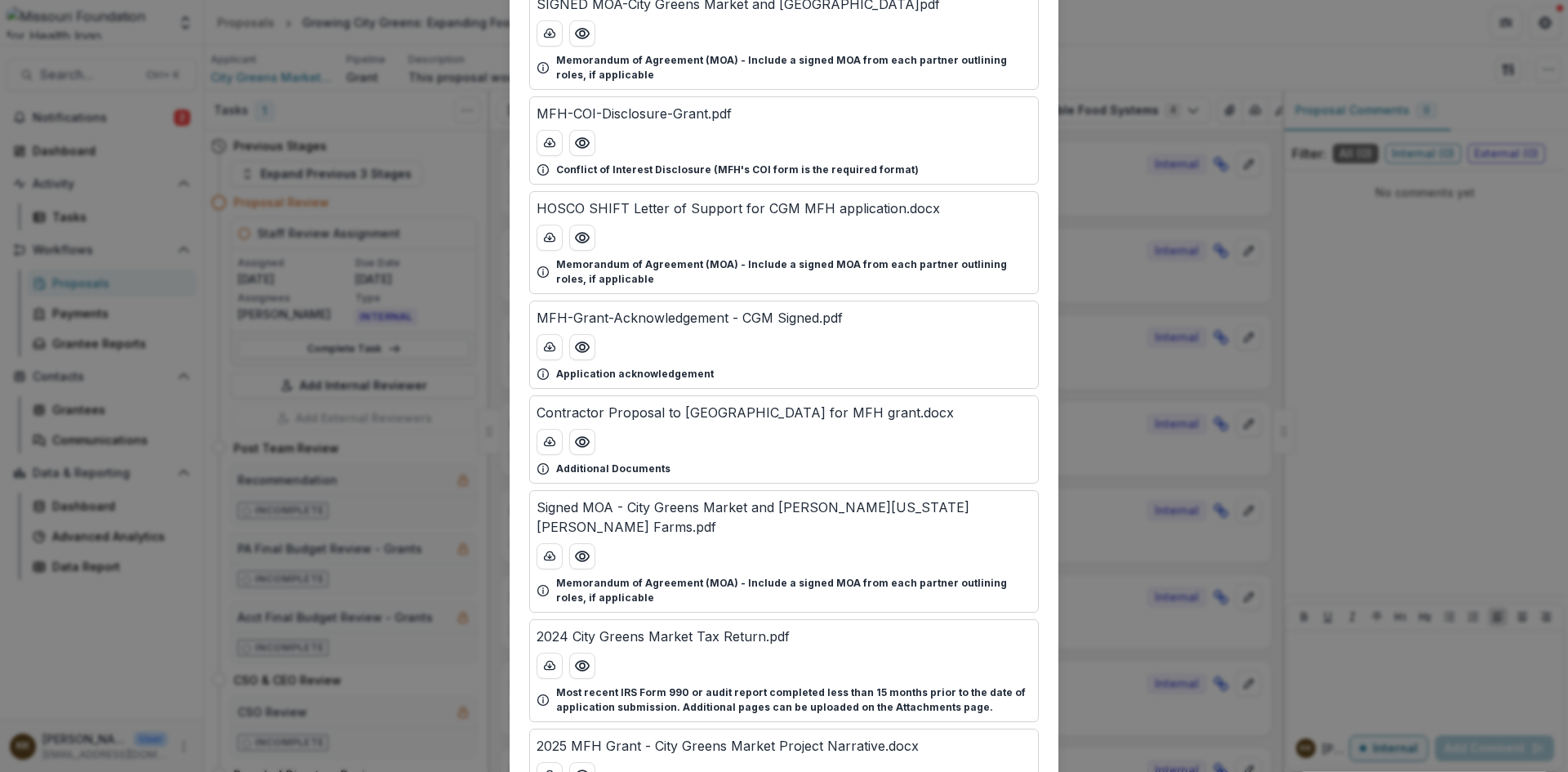
scroll to position [654, 0]
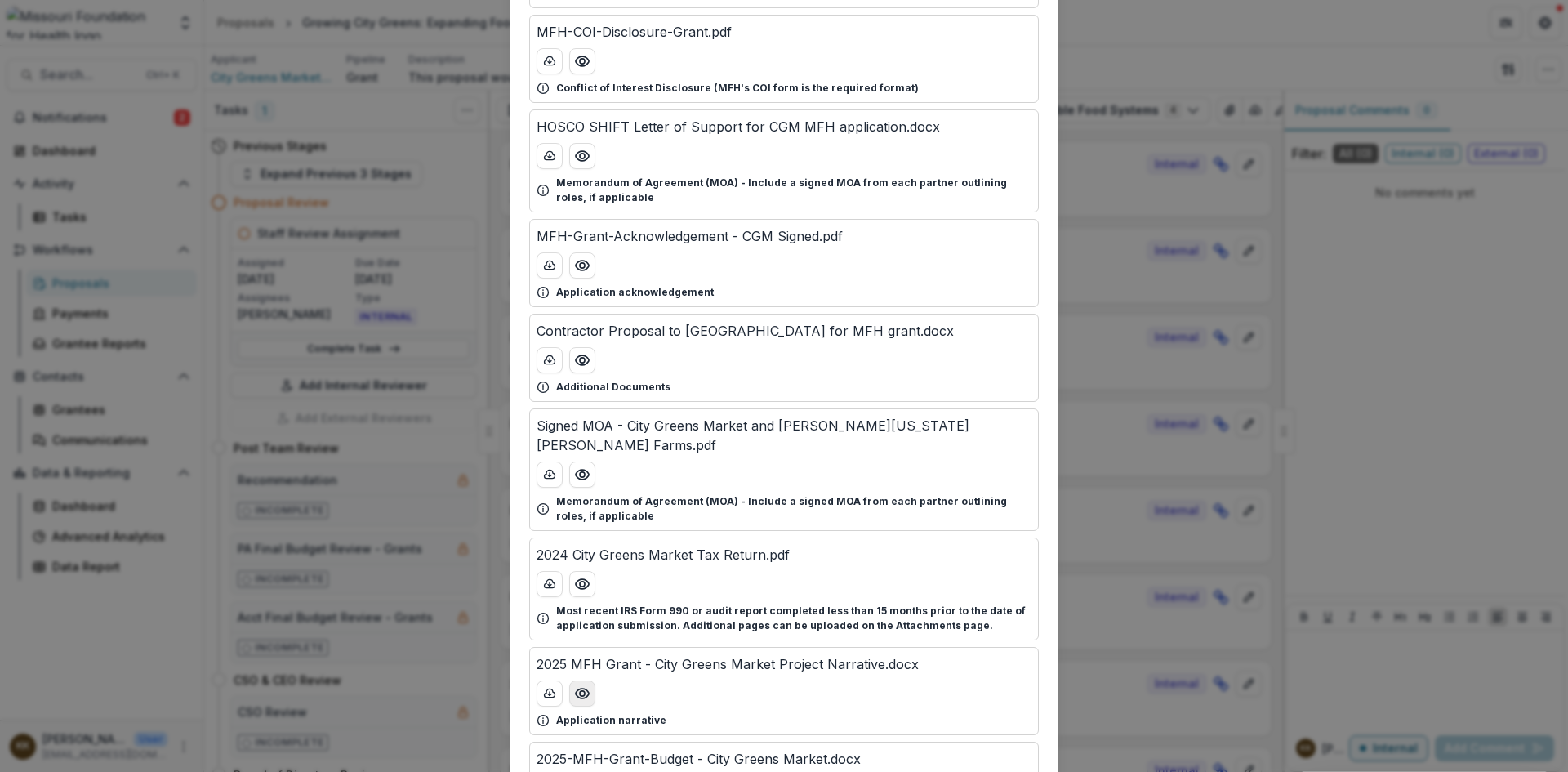
click at [580, 691] on circle "Preview 2025 MFH Grant - City Greens Market Project Narrative.docx" at bounding box center [583, 694] width 5 height 5
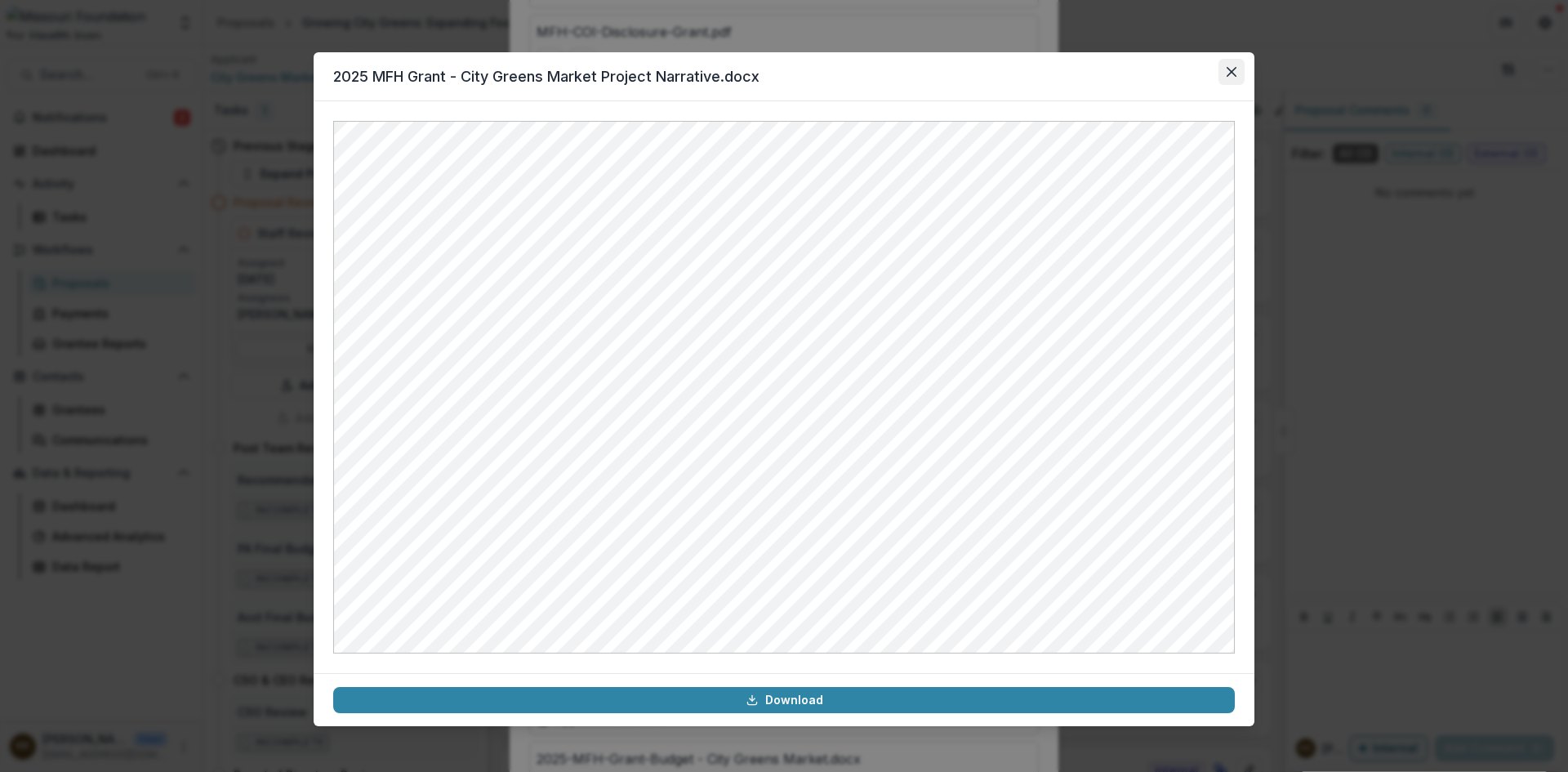
click at [1226, 74] on button "Close" at bounding box center [1232, 72] width 26 height 26
